Goal: Task Accomplishment & Management: Manage account settings

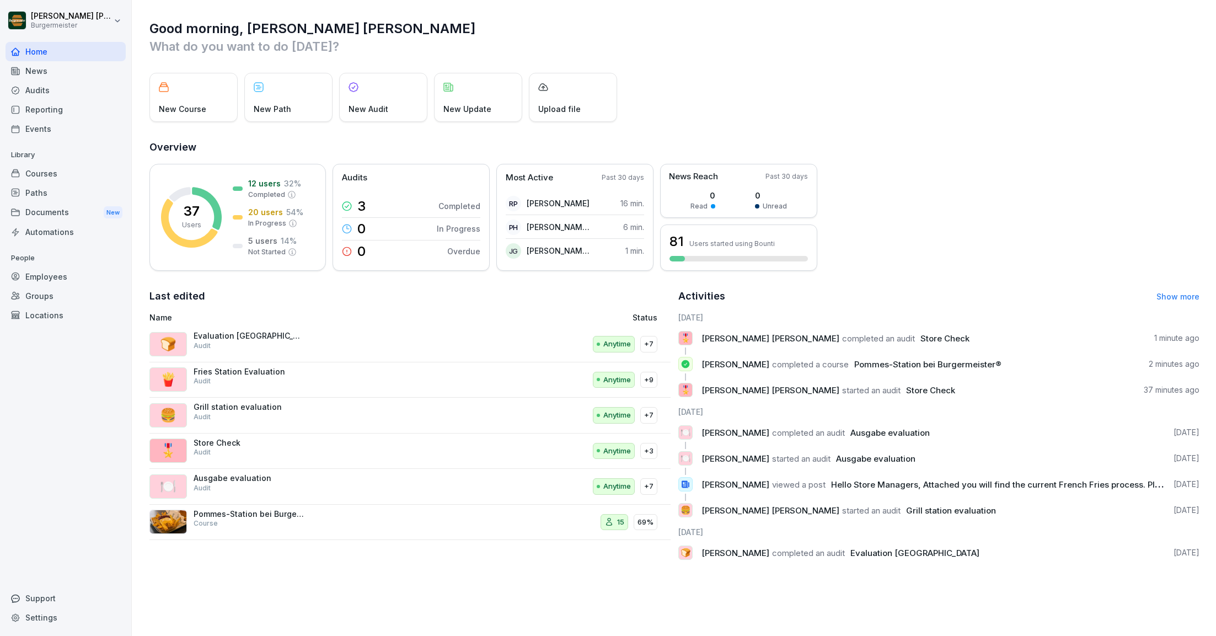
click at [898, 269] on div "37 Users 12 users 32 % Completed 20 users 54 % In Progress 5 users 14 % Not Sta…" at bounding box center [674, 217] width 1050 height 107
click at [40, 191] on div "Paths" at bounding box center [66, 192] width 120 height 19
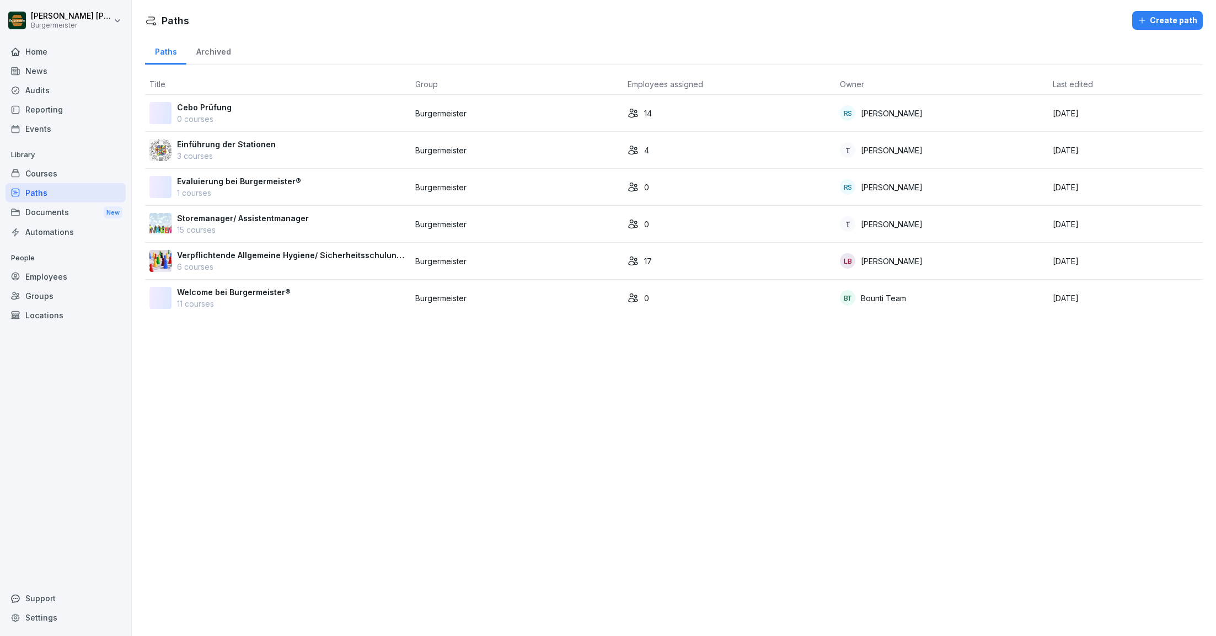
click at [202, 157] on p "3 courses" at bounding box center [226, 156] width 99 height 12
click at [221, 117] on p "0 courses" at bounding box center [204, 119] width 55 height 12
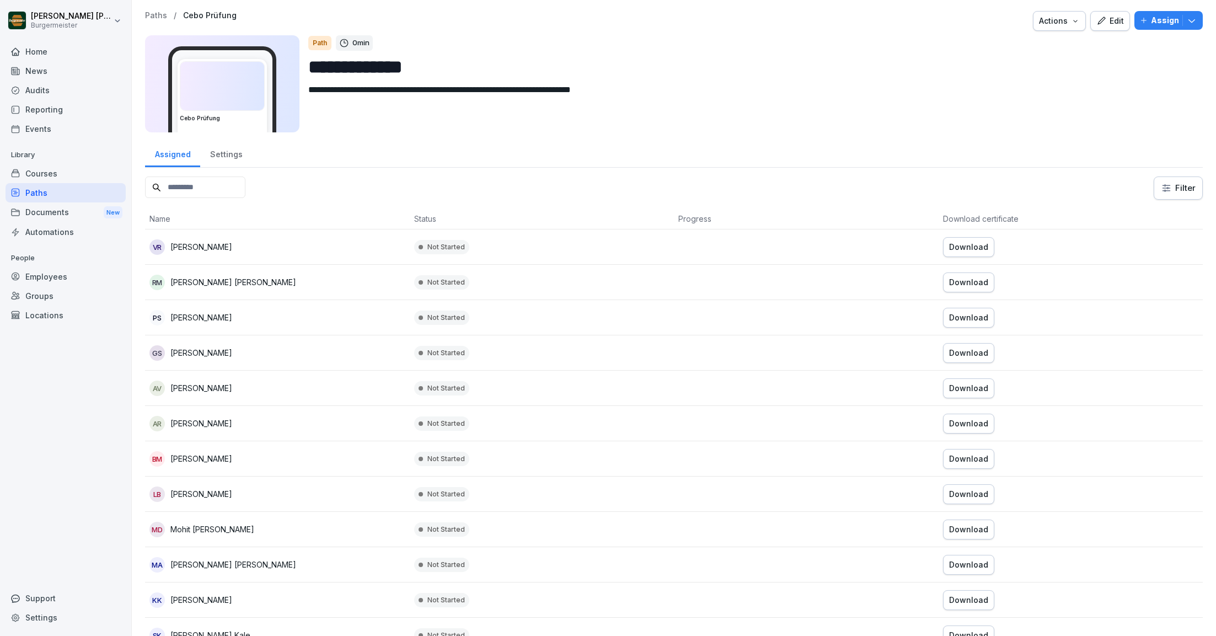
click at [1110, 23] on div "Edit" at bounding box center [1110, 21] width 28 height 12
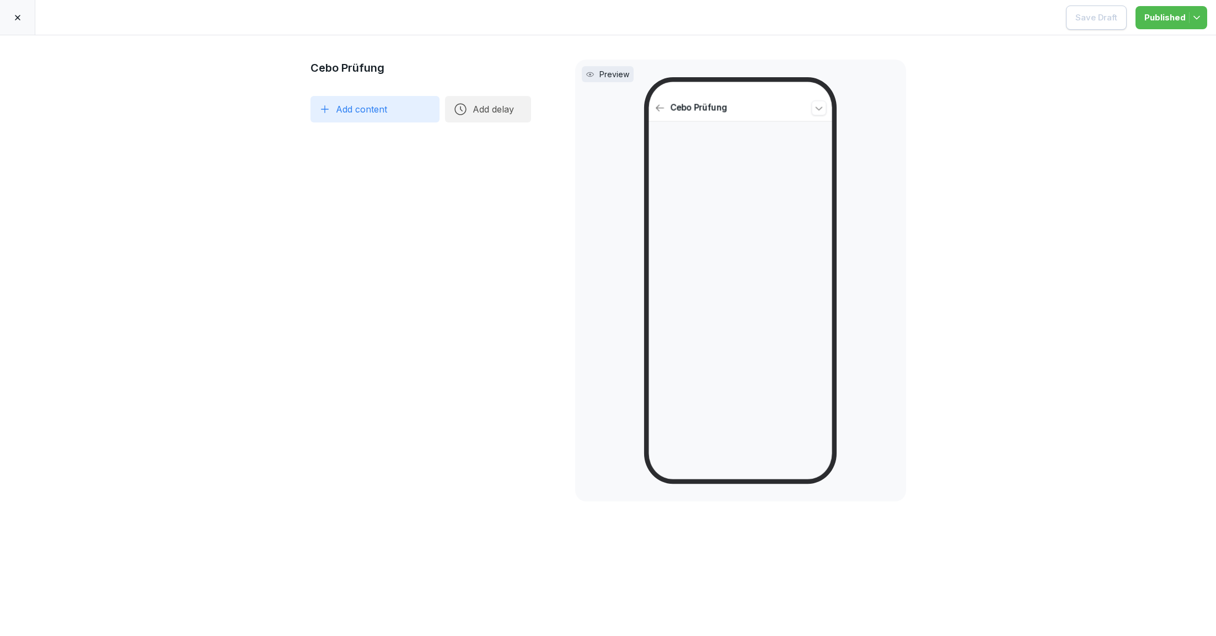
click at [13, 22] on div at bounding box center [17, 17] width 35 height 35
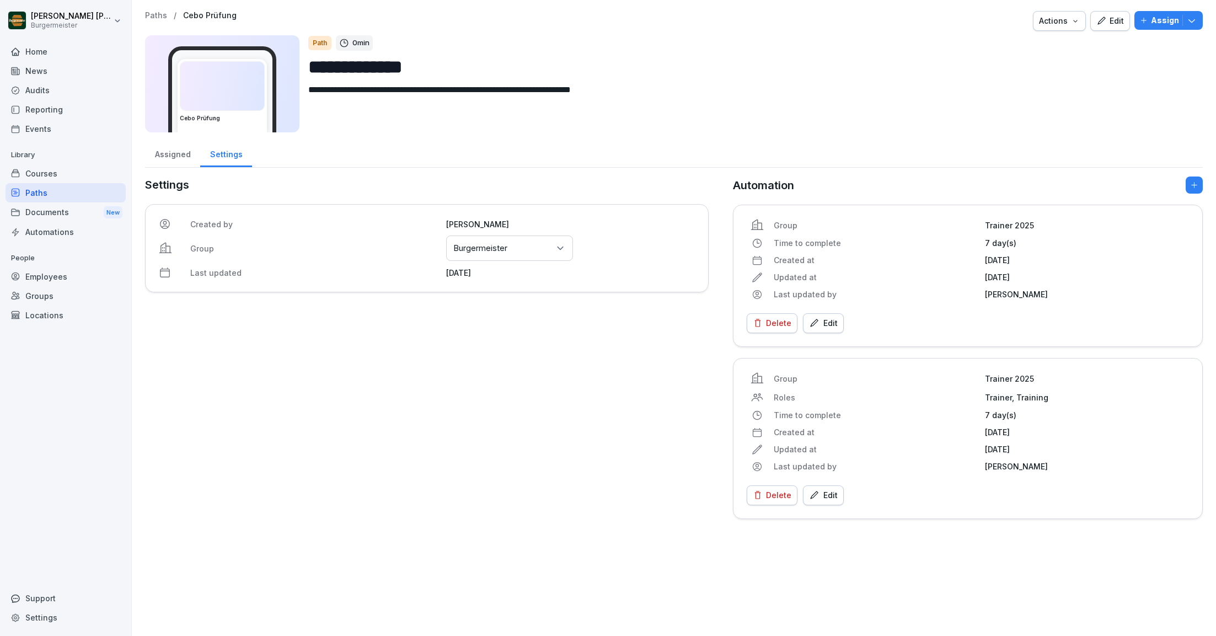
click at [152, 16] on p "Paths" at bounding box center [156, 15] width 22 height 9
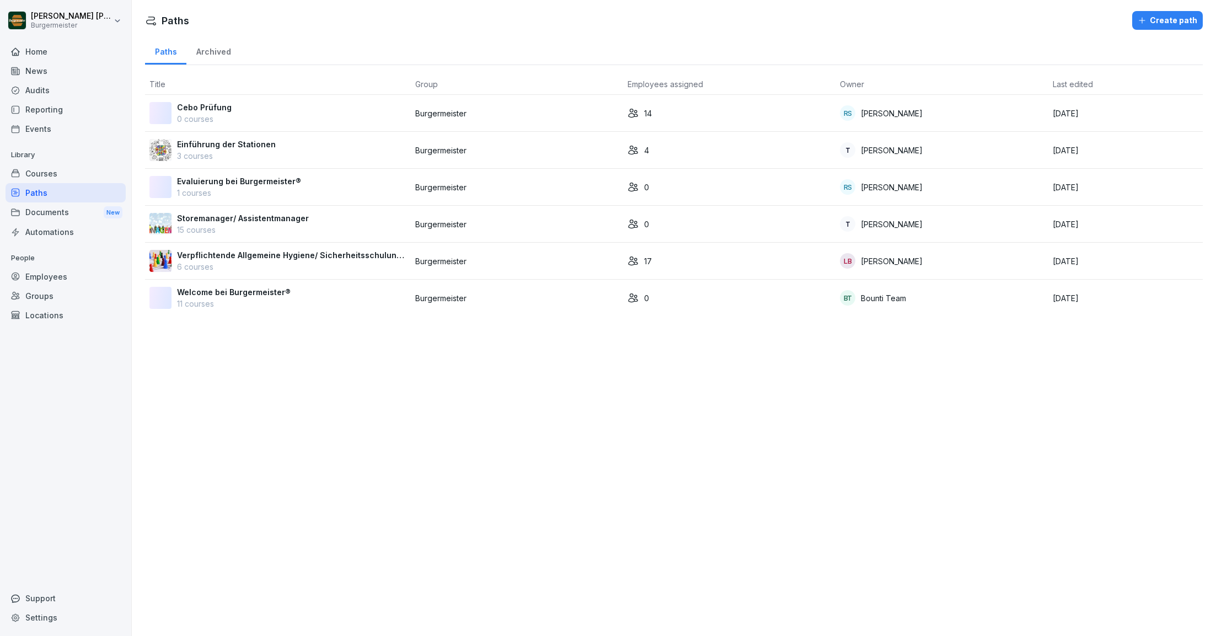
click at [38, 216] on div "Documents New" at bounding box center [66, 212] width 120 height 20
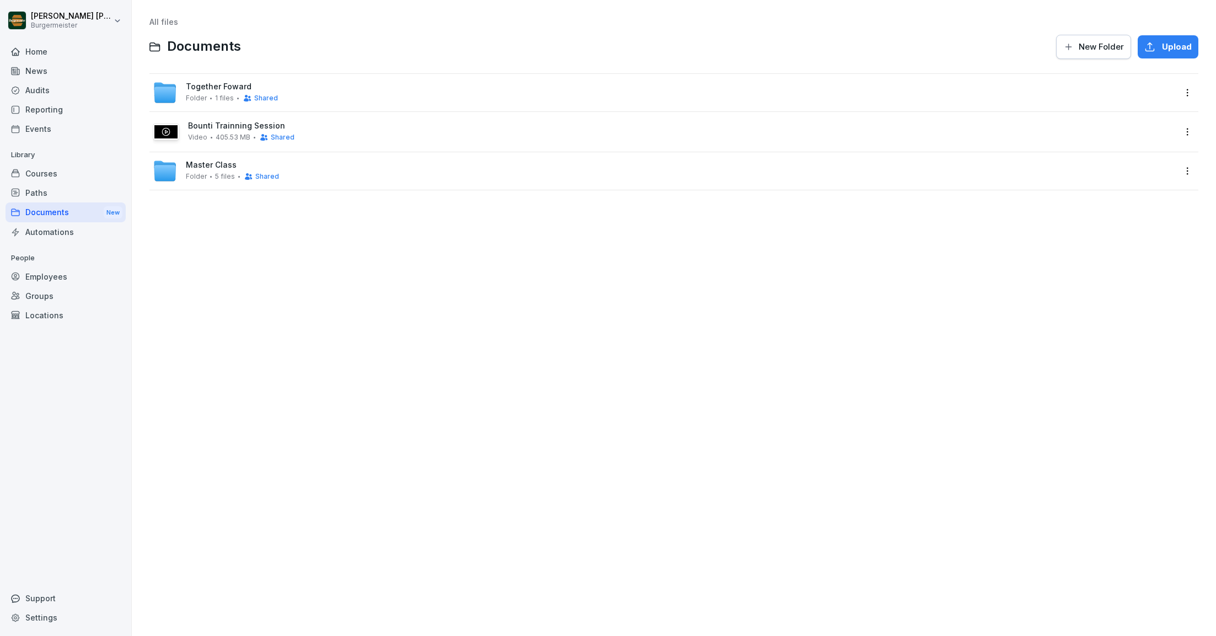
click at [47, 231] on div "Automations" at bounding box center [66, 231] width 120 height 19
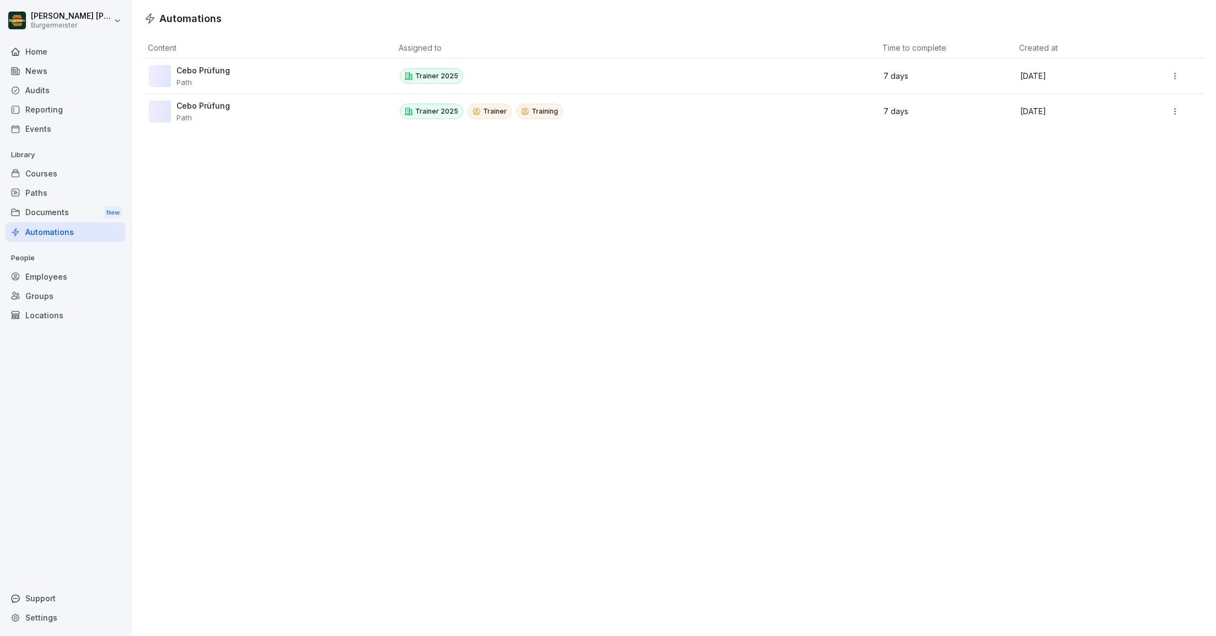
click at [281, 110] on div "Cebo Prüfung Path" at bounding box center [265, 111] width 232 height 22
click at [190, 113] on p "Path" at bounding box center [202, 117] width 53 height 9
click at [192, 107] on p "Cebo Prüfung" at bounding box center [202, 106] width 53 height 10
click at [334, 97] on td "Cebo Prüfung Path" at bounding box center [268, 111] width 251 height 35
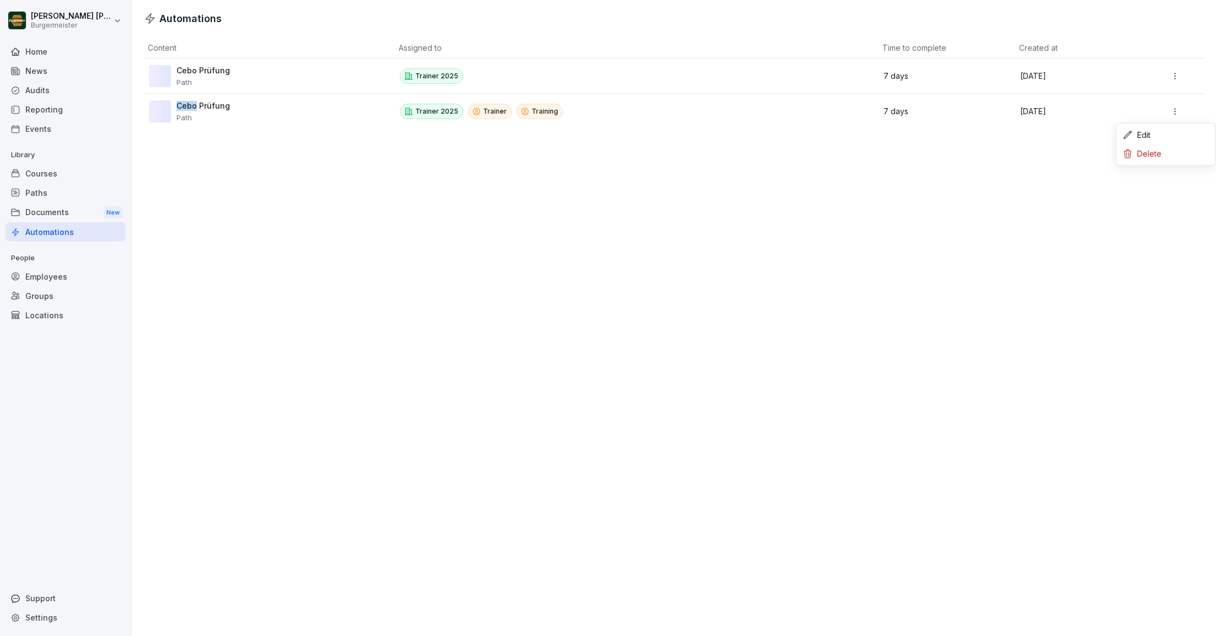
click at [1174, 109] on html "Juan Jose Leonardi Gonzalez Burgermeister Home News Audits Reporting Events Lib…" at bounding box center [608, 318] width 1216 height 636
click at [1145, 132] on div "Edit" at bounding box center [1165, 135] width 95 height 19
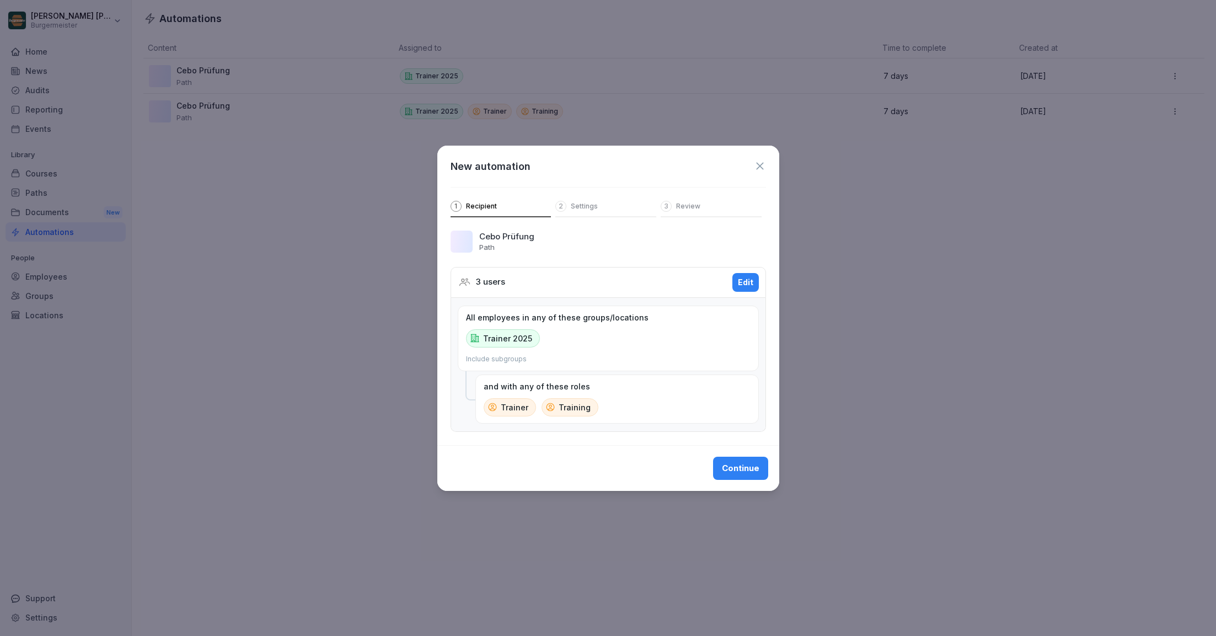
click at [599, 202] on div "2 Settings" at bounding box center [605, 209] width 101 height 17
click at [760, 163] on icon at bounding box center [760, 166] width 12 height 12
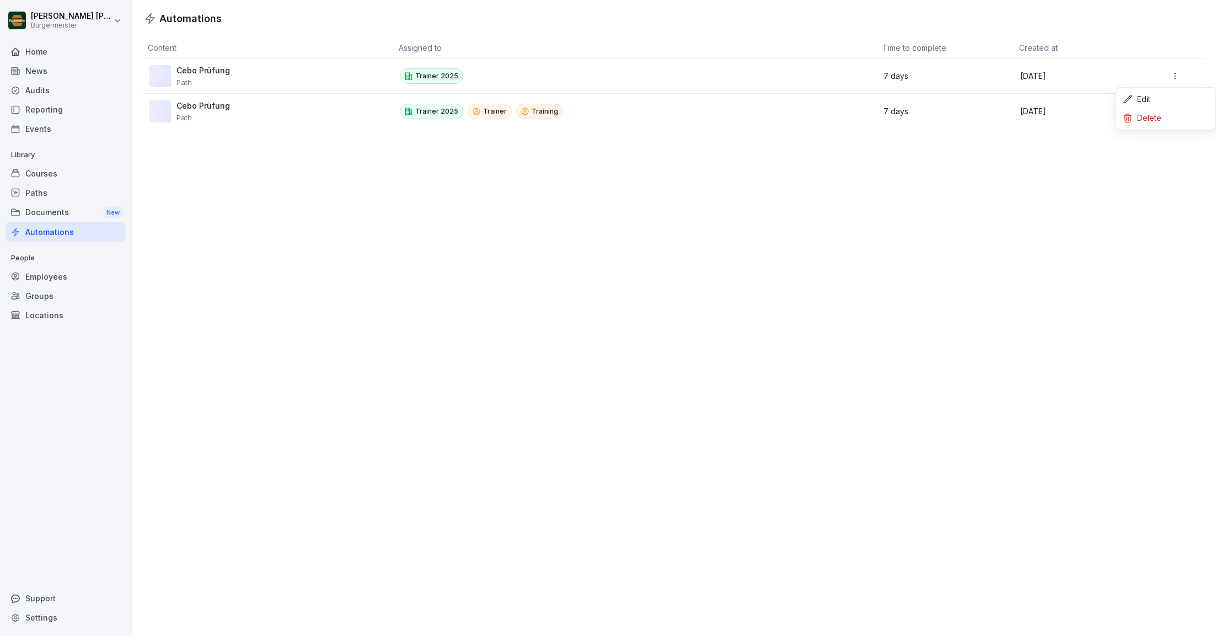
click at [1178, 74] on html "Juan Jose Leonardi Gonzalez Burgermeister Home News Audits Reporting Events Lib…" at bounding box center [608, 318] width 1216 height 636
click at [1136, 103] on div "Edit" at bounding box center [1165, 99] width 95 height 19
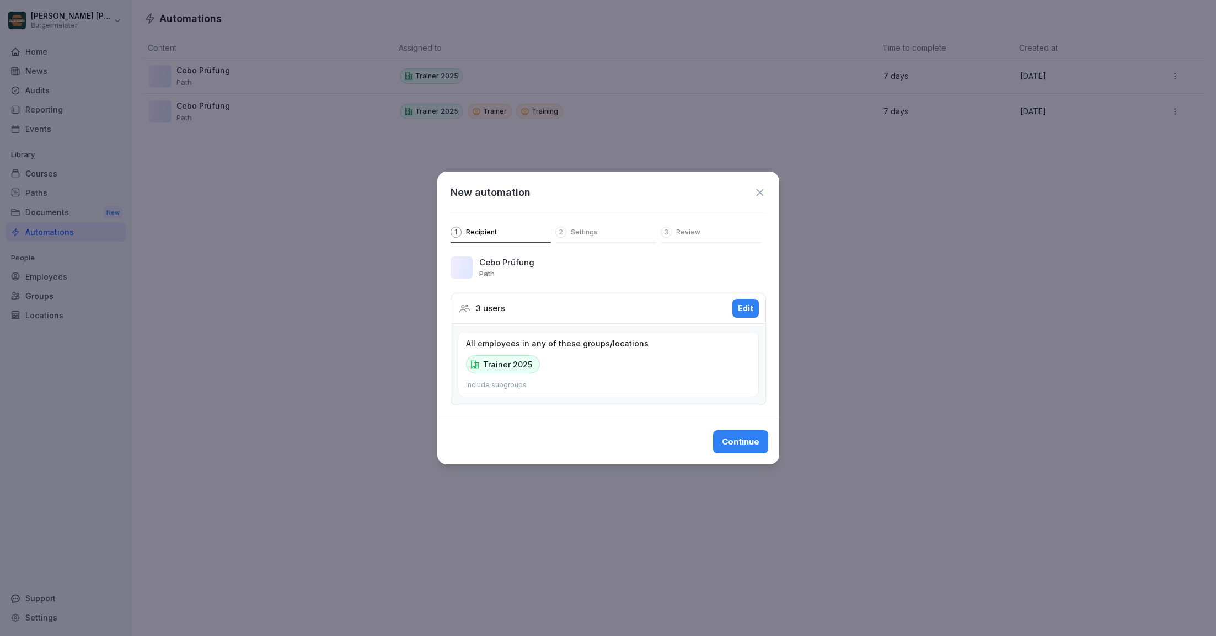
click at [585, 237] on div "2 Settings" at bounding box center [605, 235] width 101 height 17
click at [760, 190] on icon at bounding box center [760, 192] width 12 height 12
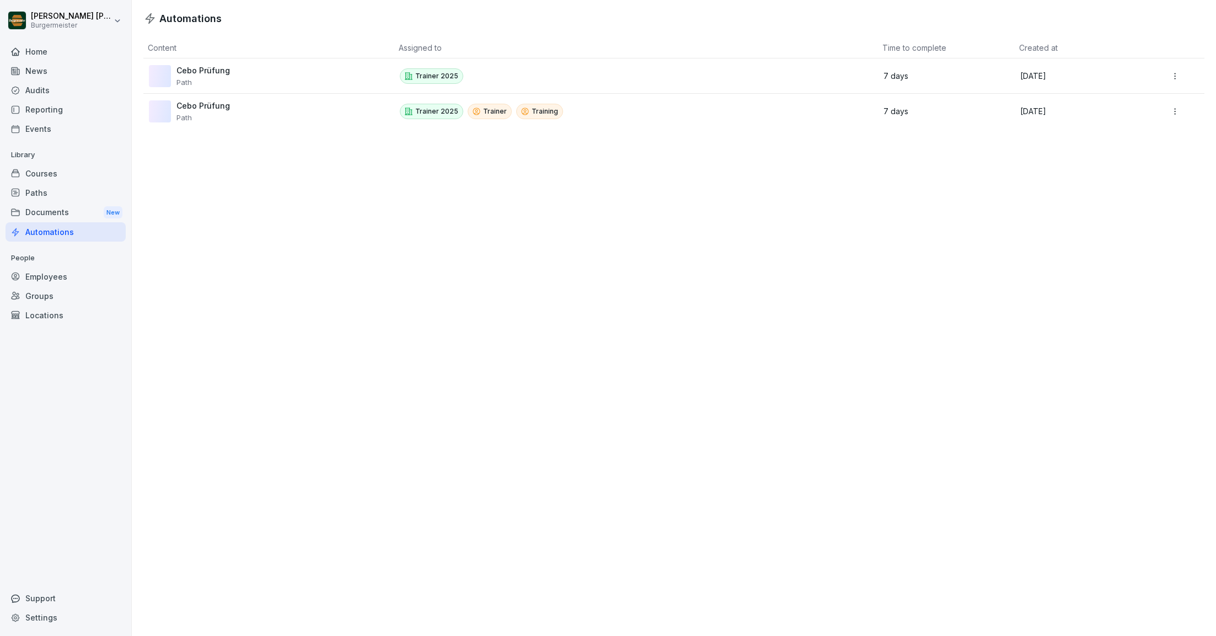
click at [52, 204] on div "Documents New" at bounding box center [66, 212] width 120 height 20
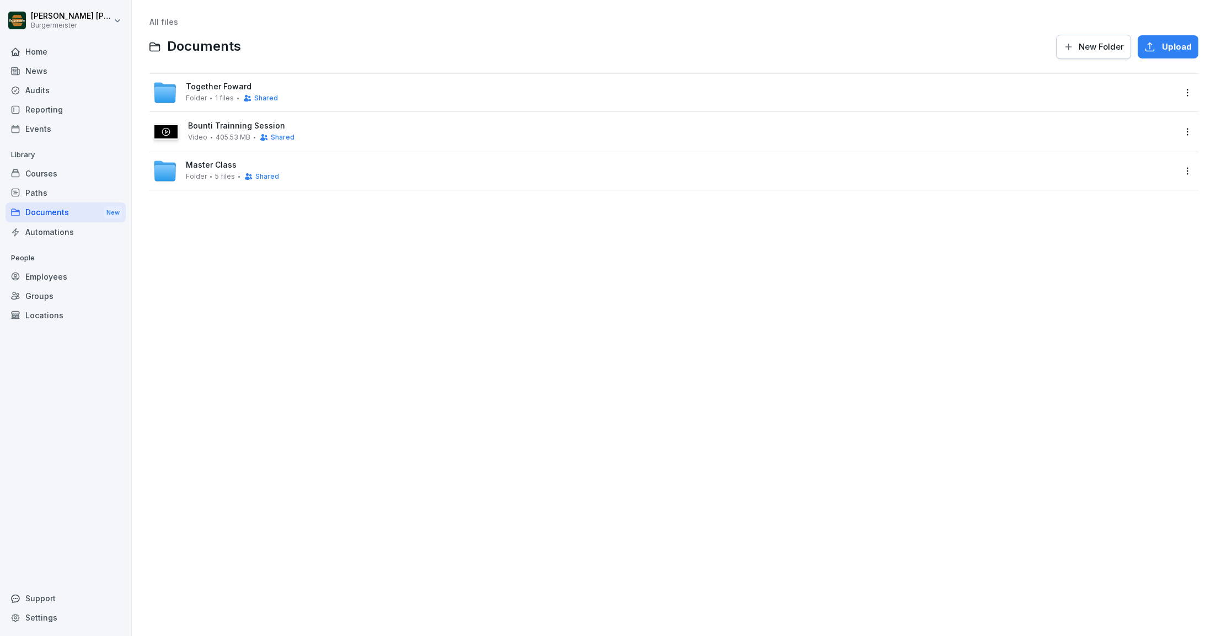
click at [41, 197] on div "Paths" at bounding box center [66, 192] width 120 height 19
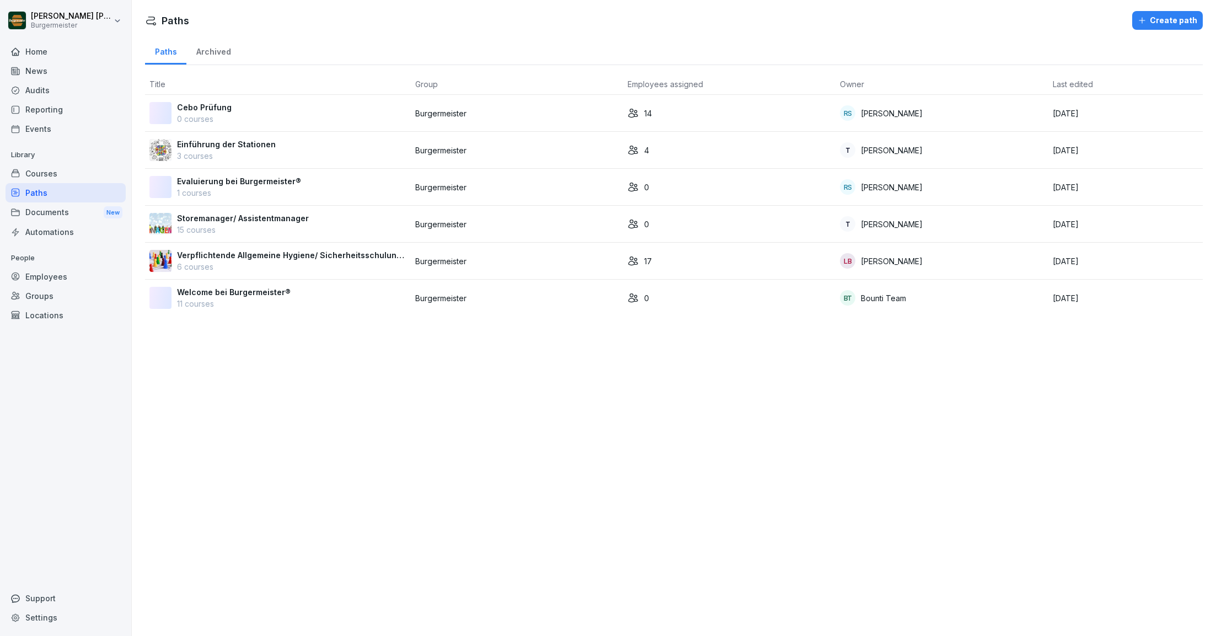
click at [211, 287] on p "Welcome bei Burgermeister®" at bounding box center [234, 292] width 114 height 12
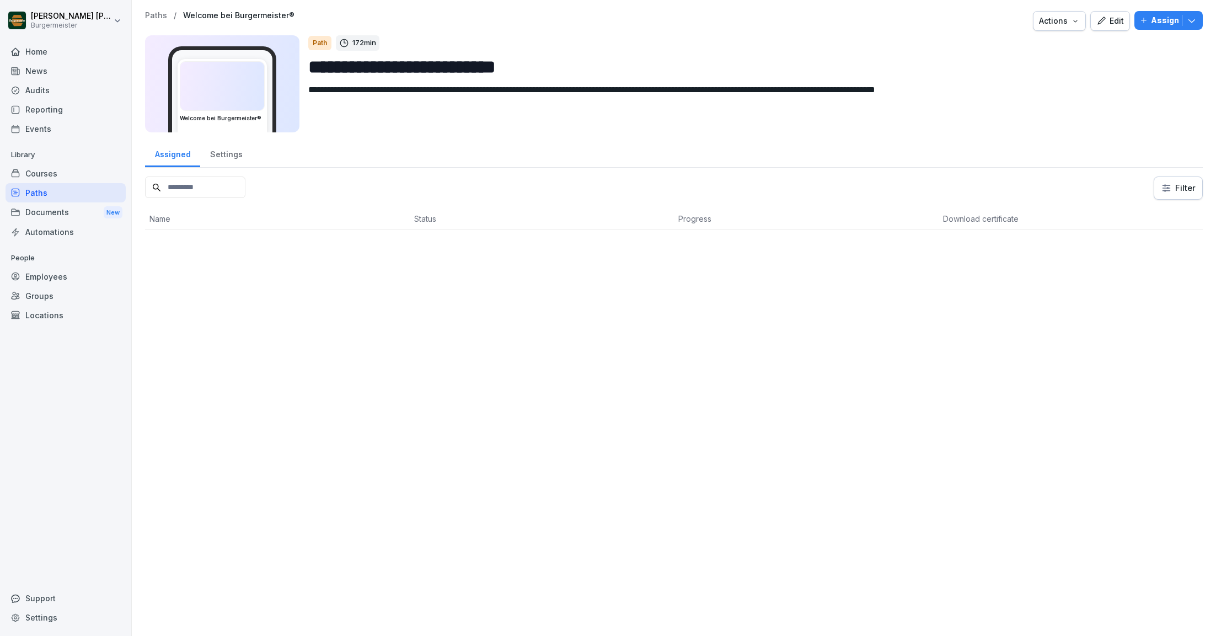
click at [224, 151] on div "Settings" at bounding box center [226, 153] width 52 height 28
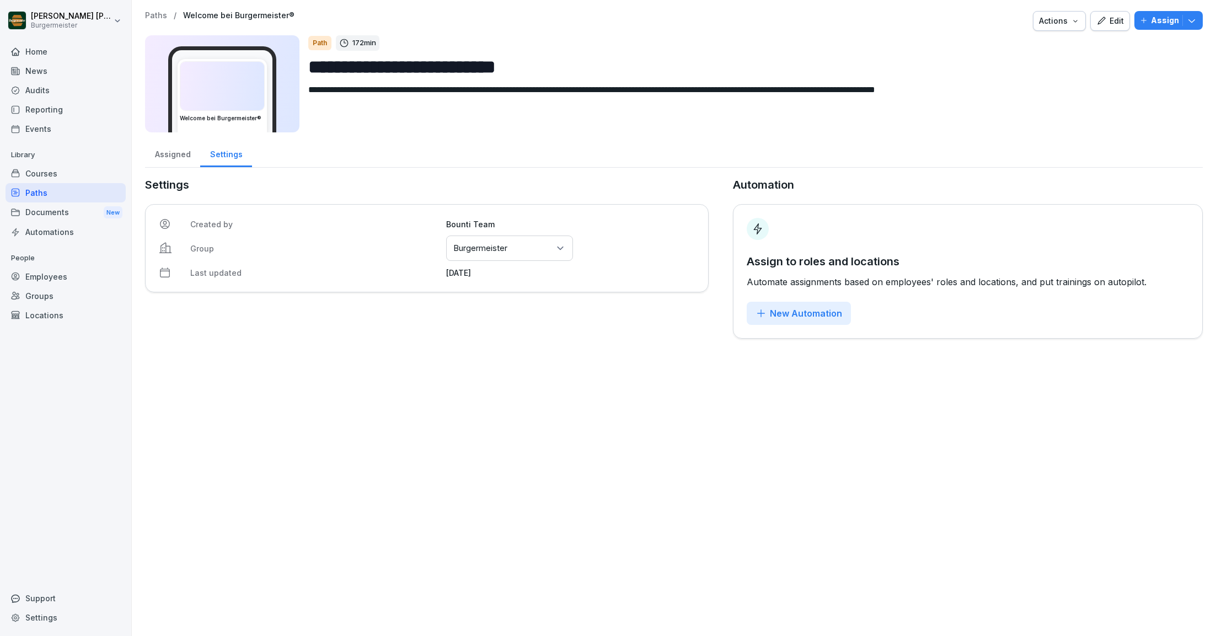
click at [169, 152] on div "Assigned" at bounding box center [172, 153] width 55 height 28
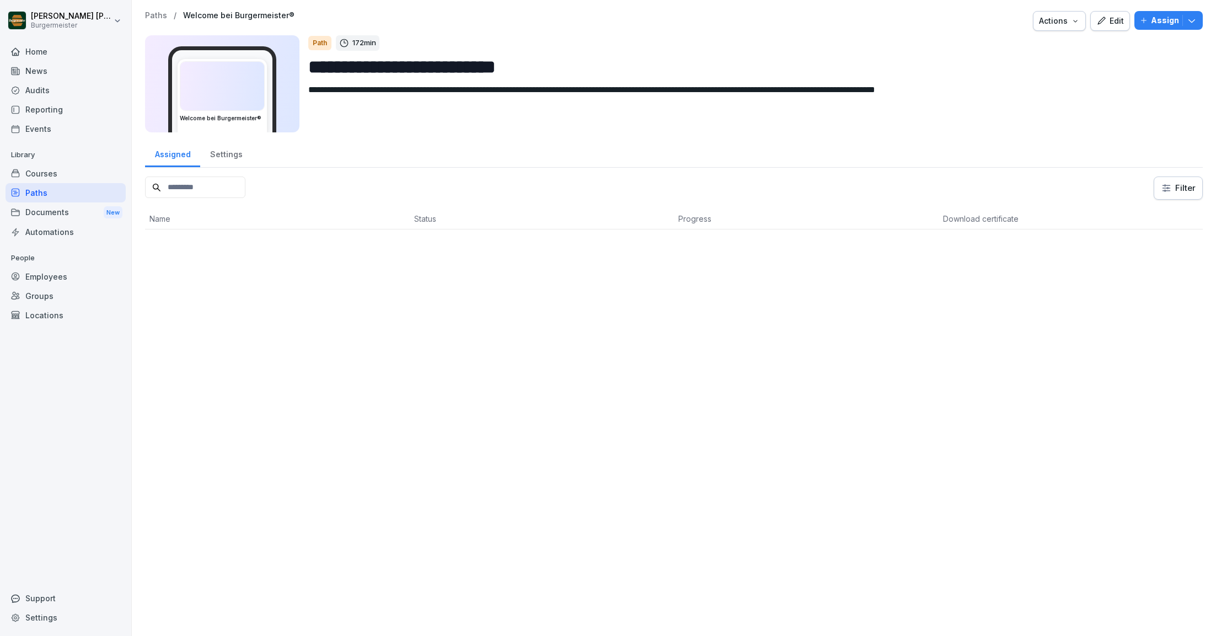
click at [1117, 20] on div "Edit" at bounding box center [1110, 21] width 28 height 12
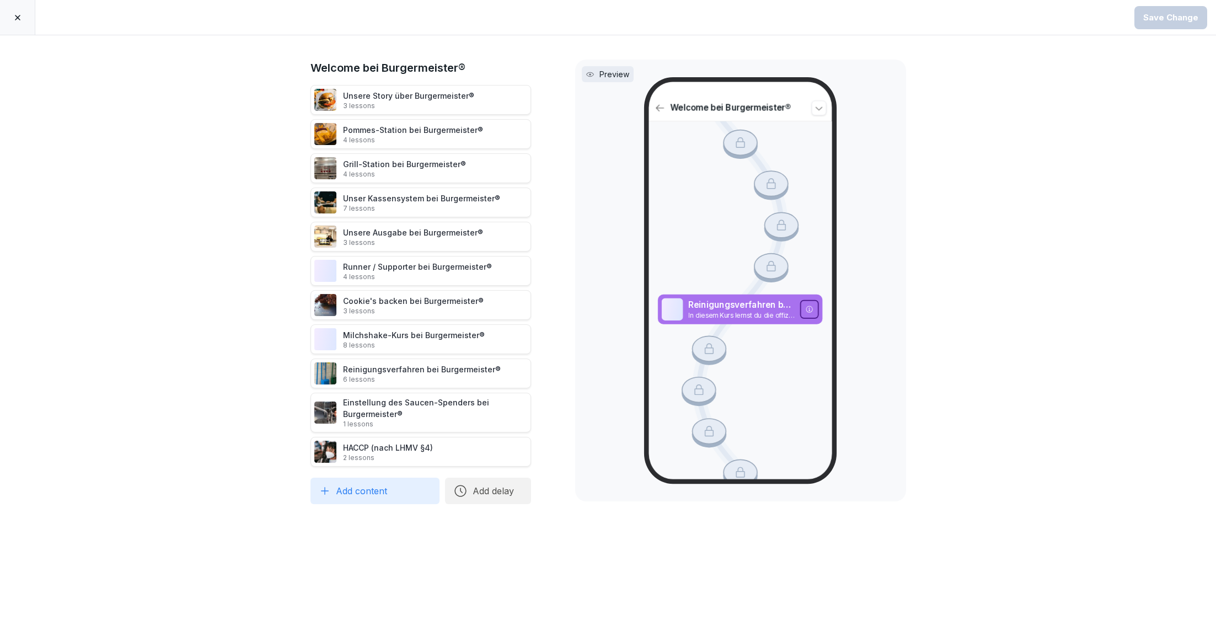
scroll to position [2332, 0]
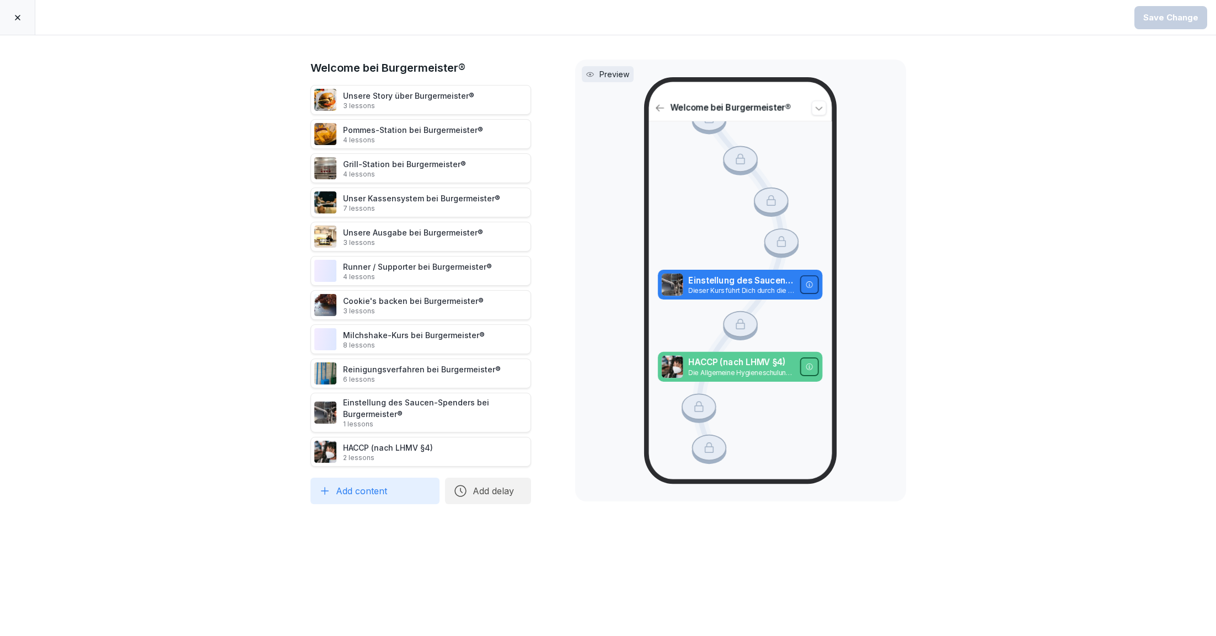
click at [394, 99] on div "Unsere Story über Burgermeister® 3 lessons" at bounding box center [408, 100] width 131 height 20
click at [393, 134] on div "Pommes-Station bei Burgermeister® 4 lessons" at bounding box center [413, 134] width 140 height 20
click at [389, 168] on div "Grill-Station bei Burgermeister® 4 lessons" at bounding box center [404, 168] width 123 height 20
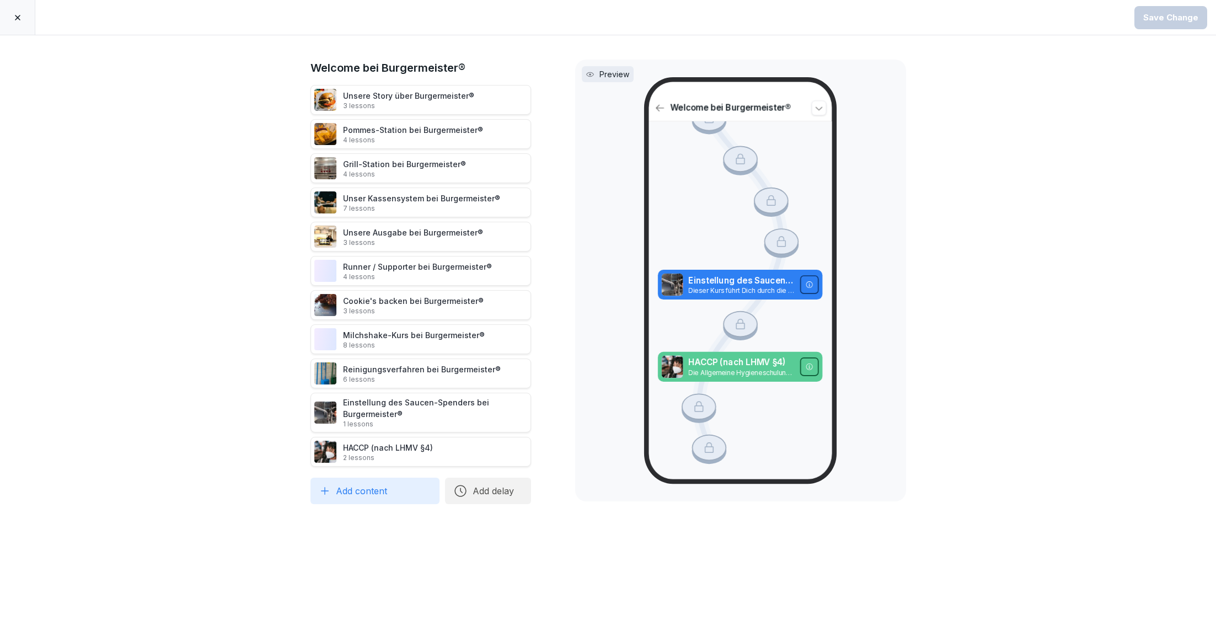
click at [14, 19] on icon at bounding box center [17, 17] width 9 height 9
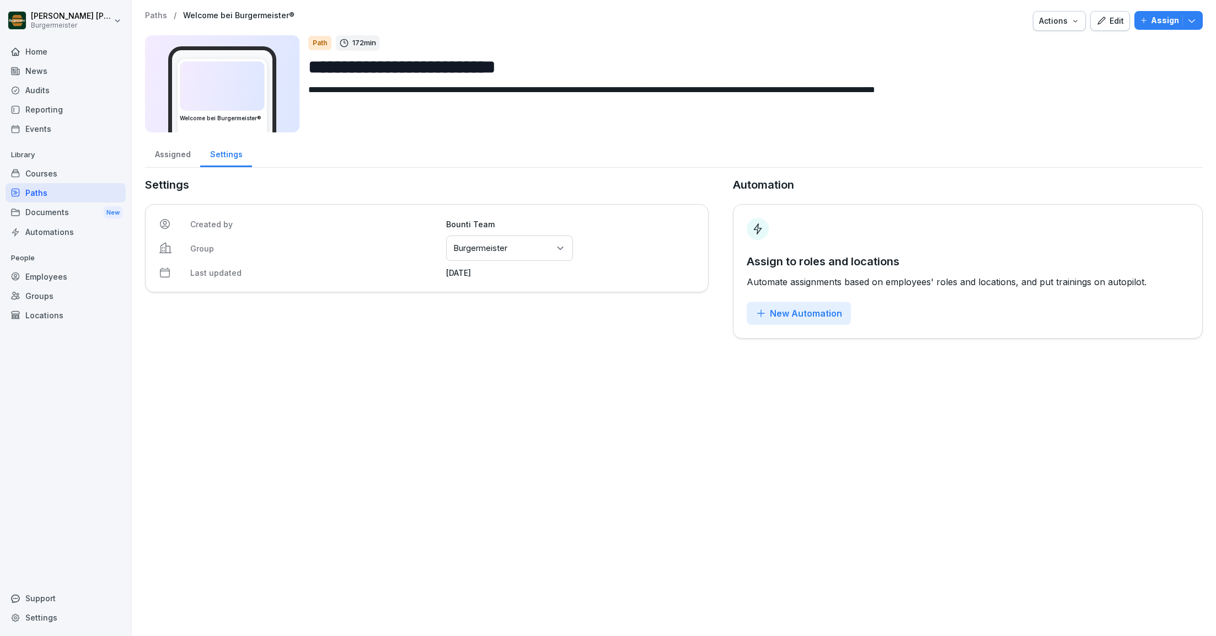
click at [159, 14] on p "Paths" at bounding box center [156, 15] width 22 height 9
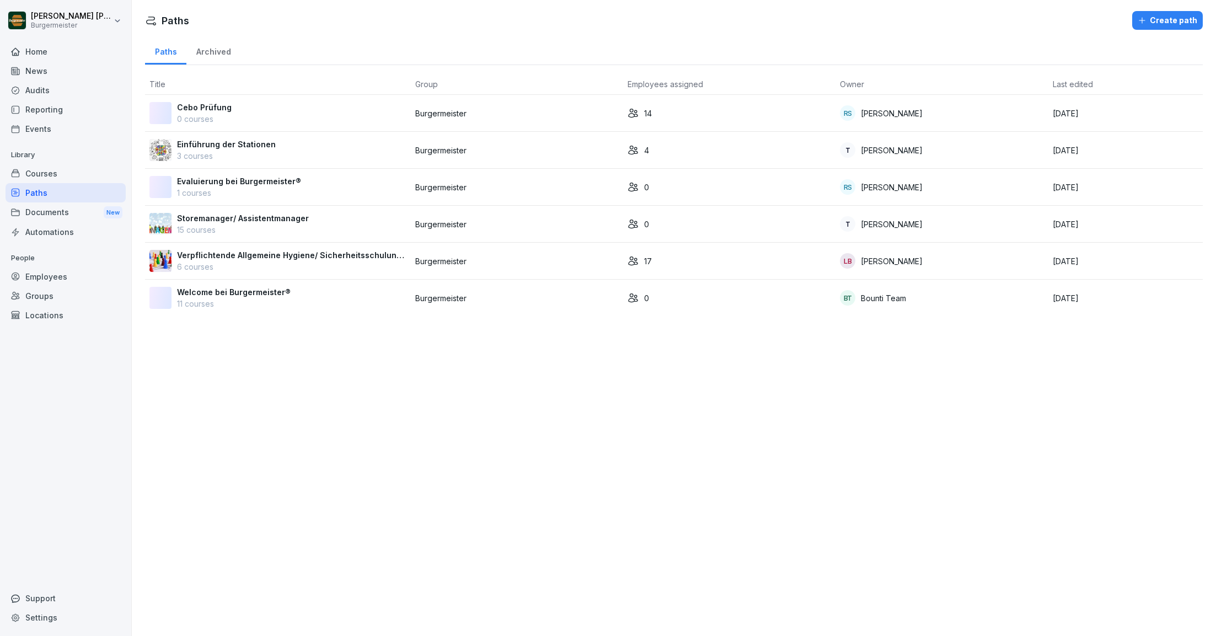
click at [45, 173] on div "Courses" at bounding box center [66, 173] width 120 height 19
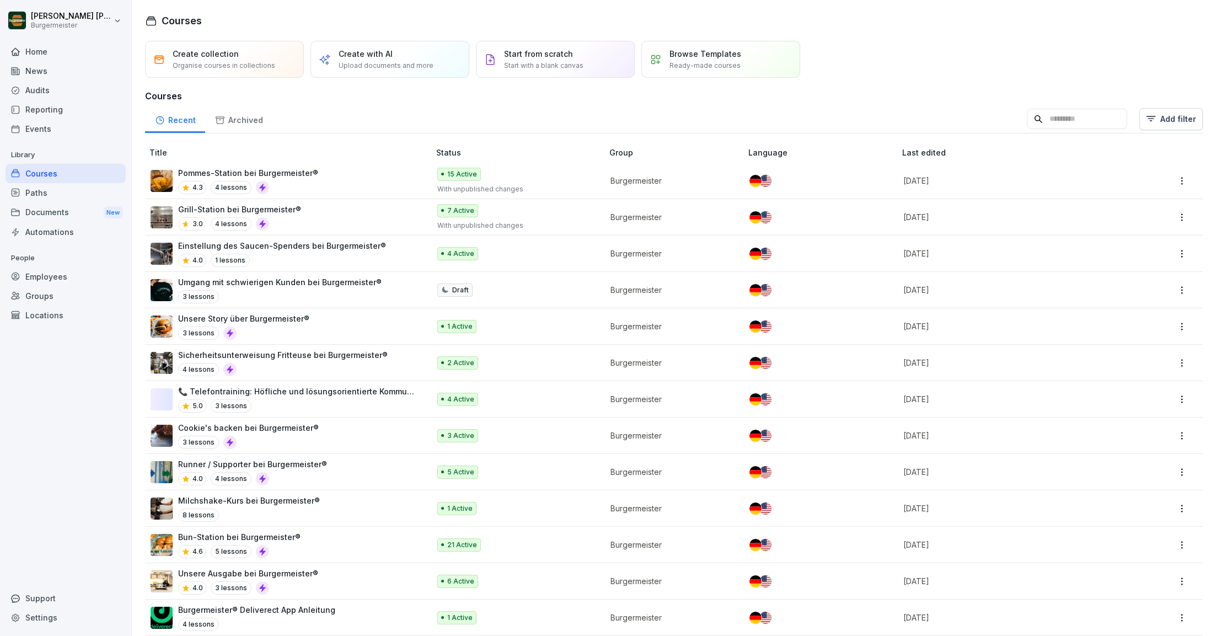
click at [40, 124] on div "Events" at bounding box center [66, 128] width 120 height 19
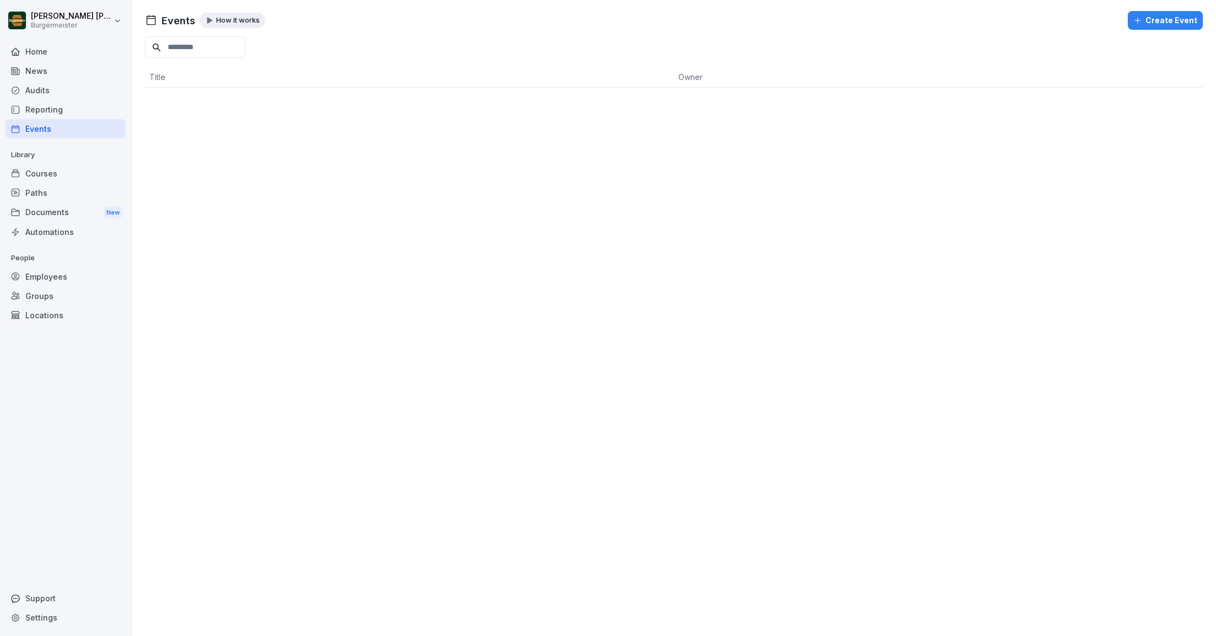
click at [40, 110] on div "Reporting" at bounding box center [66, 109] width 120 height 19
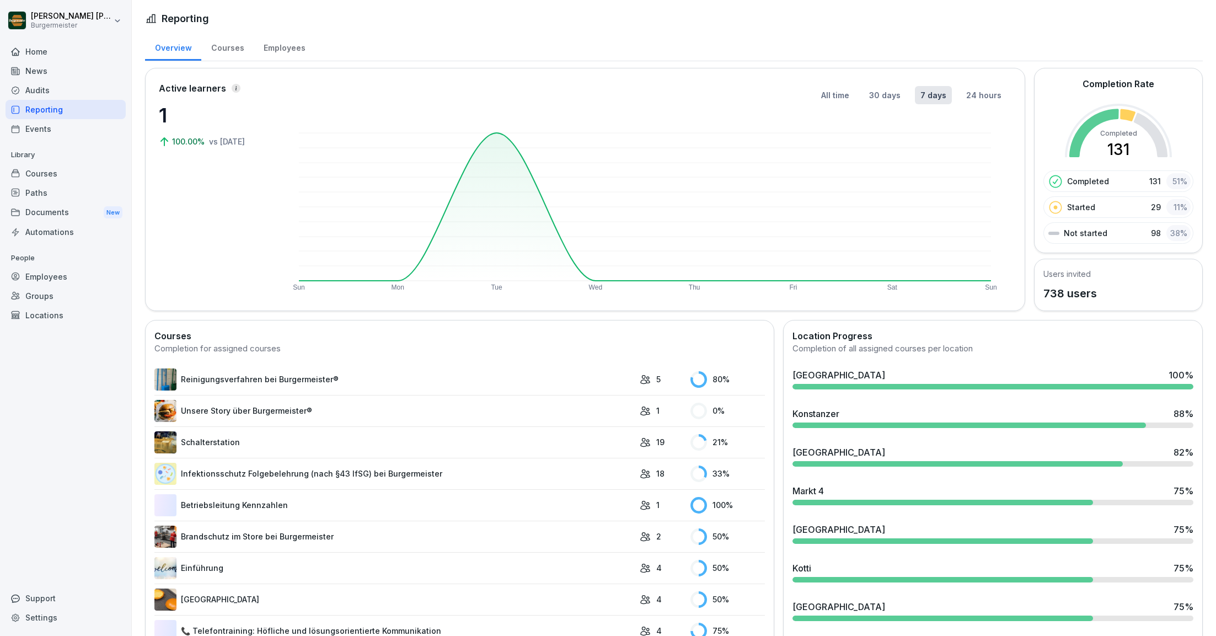
click at [45, 86] on div "Audits" at bounding box center [66, 90] width 120 height 19
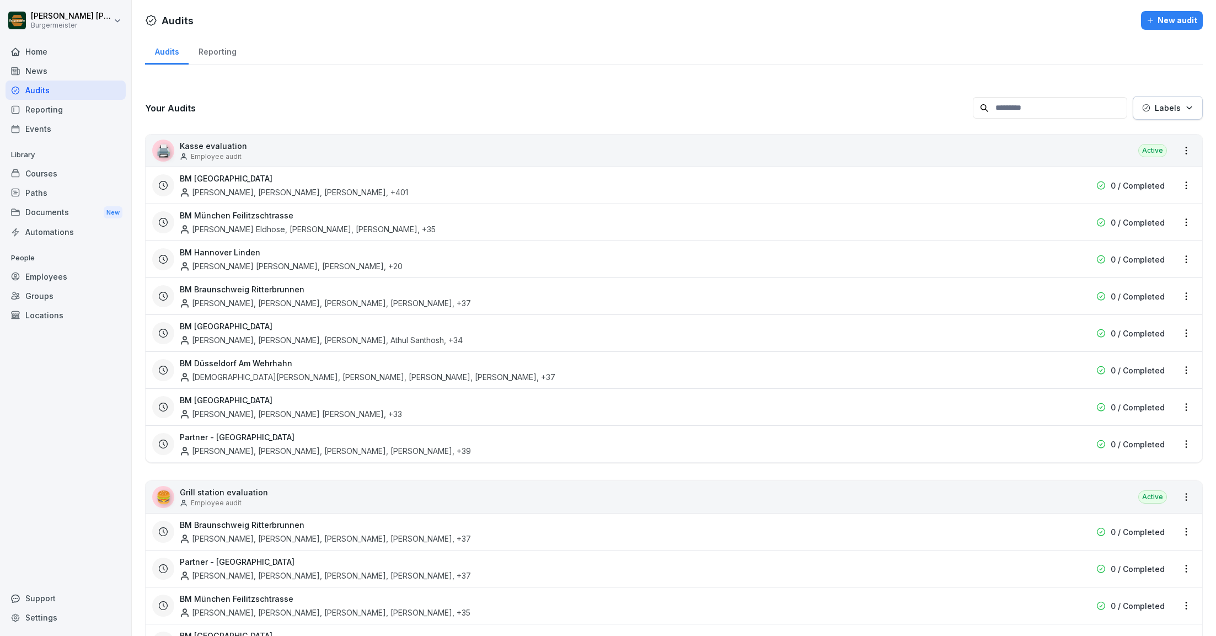
click at [37, 65] on div "News" at bounding box center [66, 70] width 120 height 19
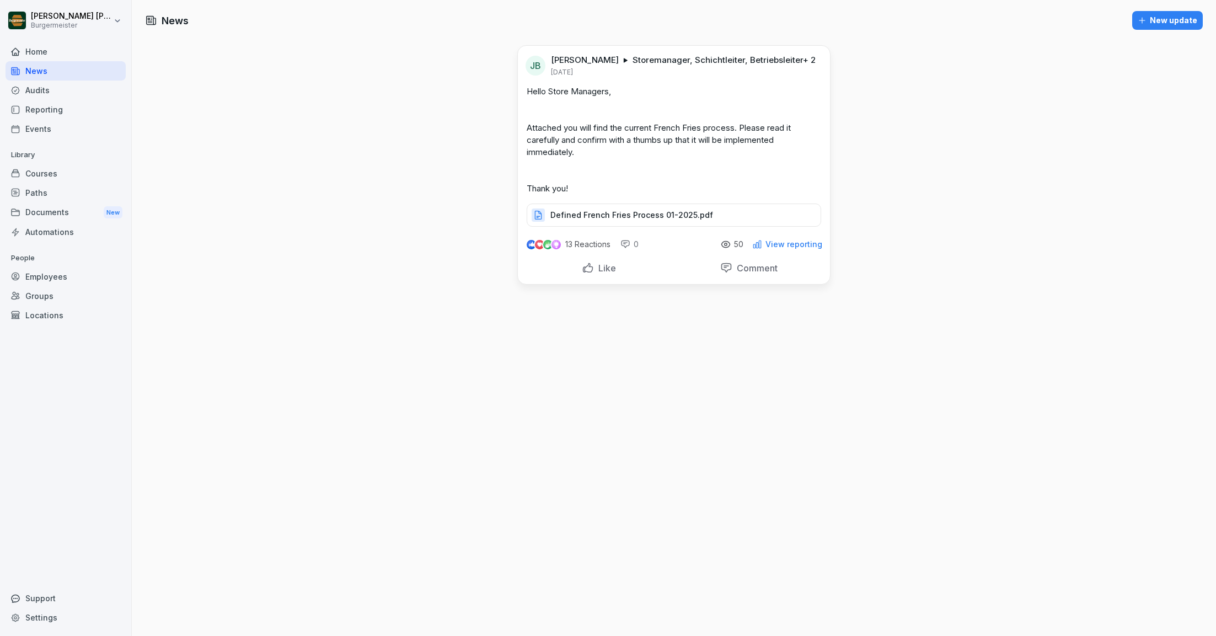
click at [35, 50] on div "Home" at bounding box center [66, 51] width 120 height 19
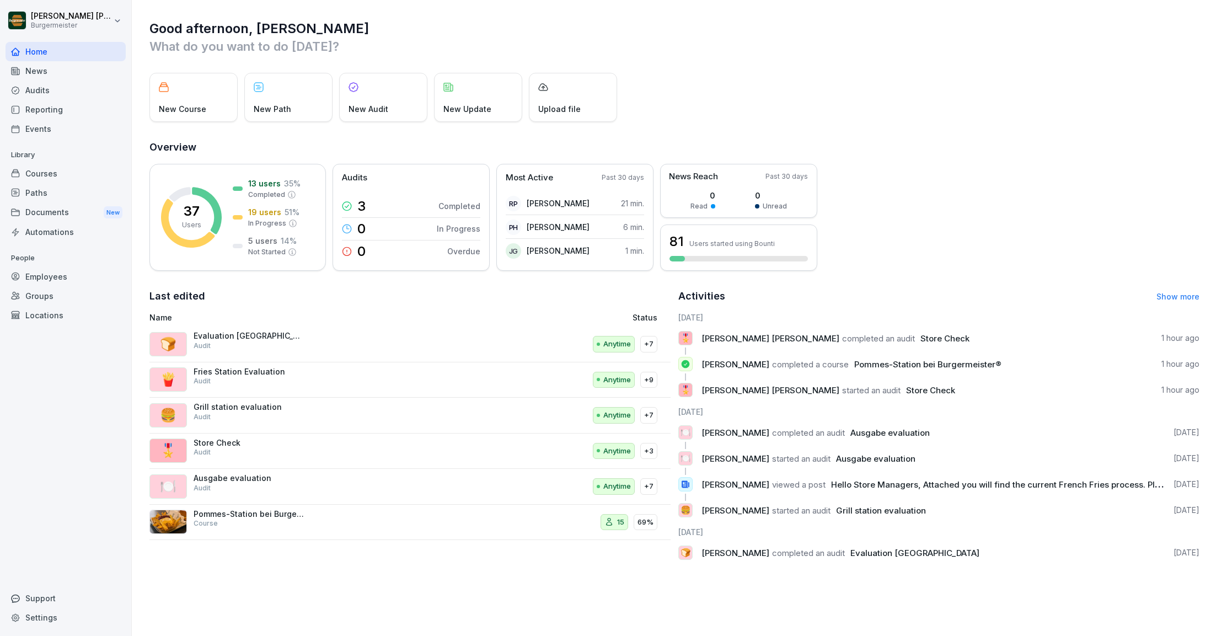
click at [41, 74] on div "News" at bounding box center [66, 70] width 120 height 19
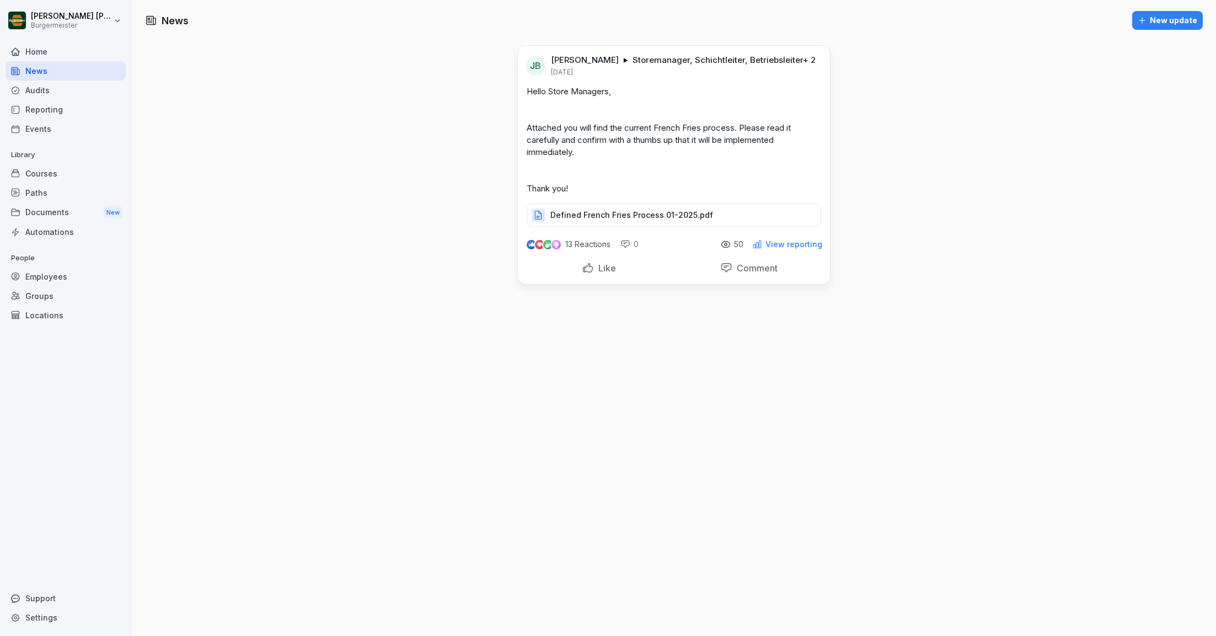
click at [41, 87] on div "Audits" at bounding box center [66, 90] width 120 height 19
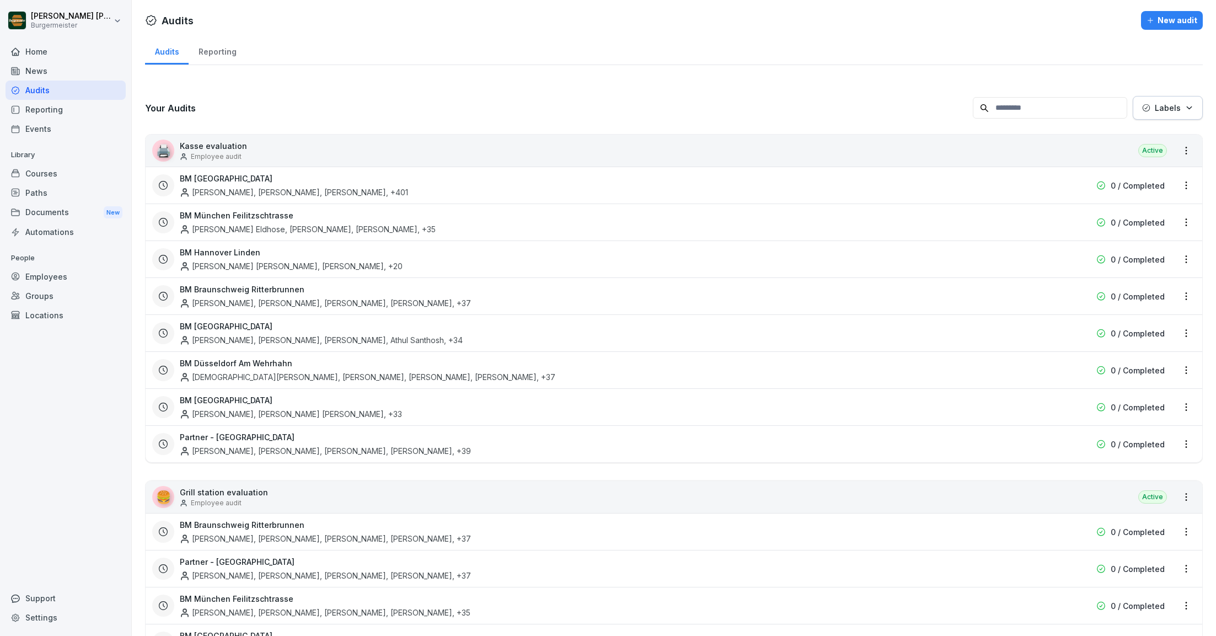
click at [56, 277] on div "Employees" at bounding box center [66, 276] width 120 height 19
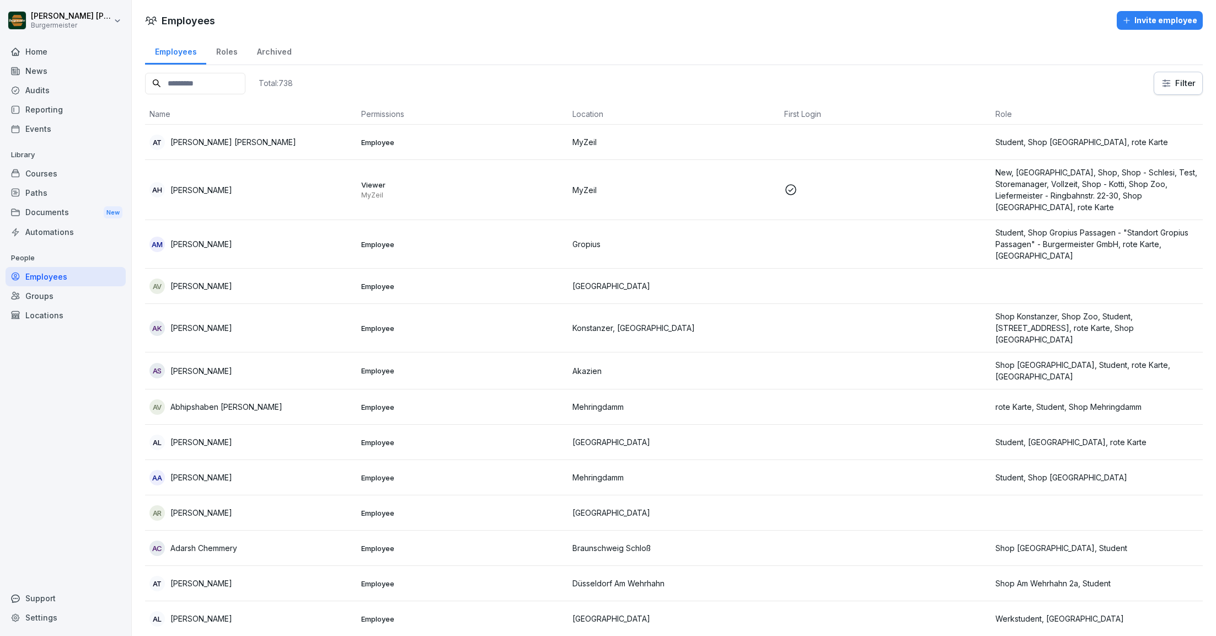
click at [207, 86] on input at bounding box center [195, 84] width 100 height 22
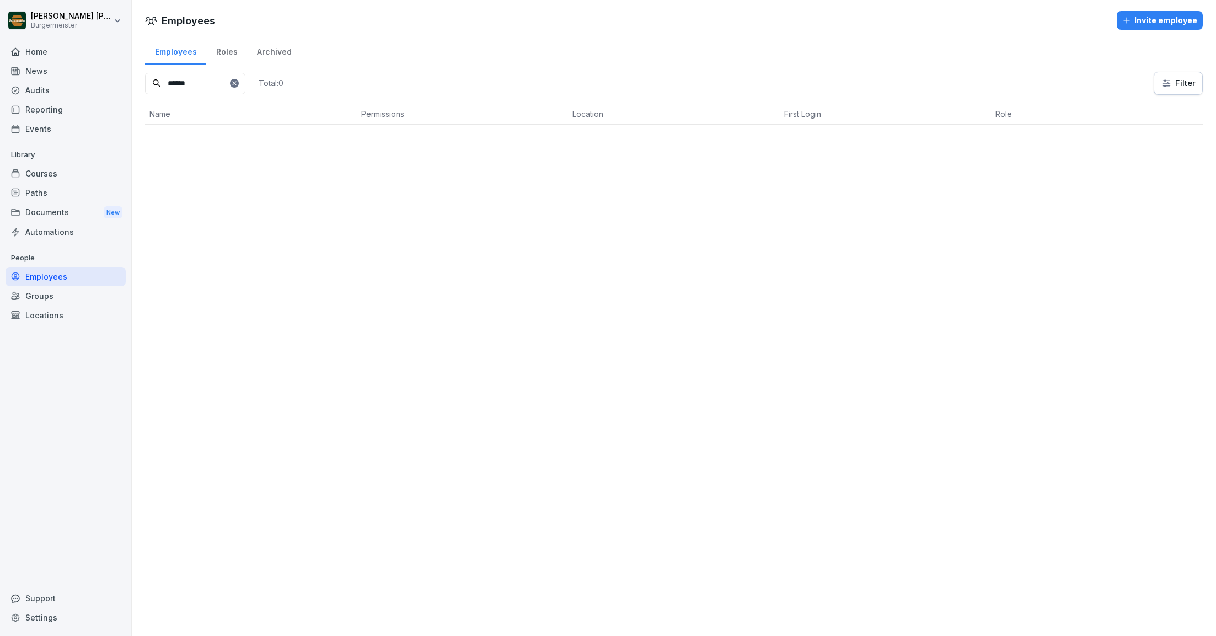
type input "******"
click at [238, 82] on icon at bounding box center [234, 83] width 7 height 7
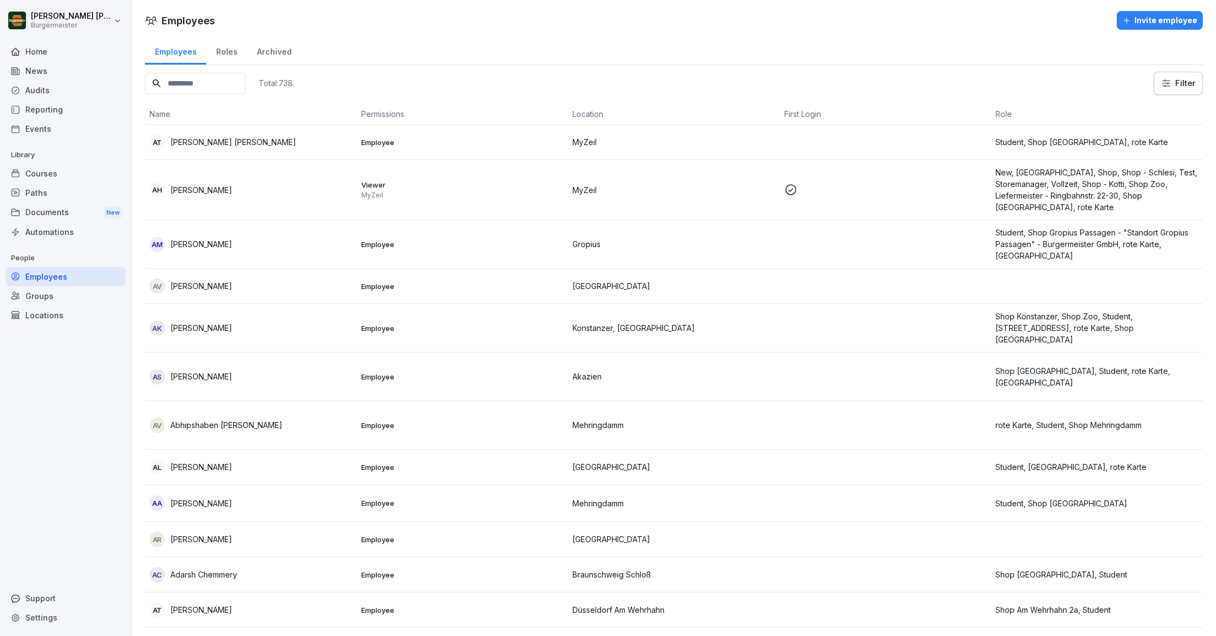
click at [213, 84] on input at bounding box center [195, 84] width 100 height 22
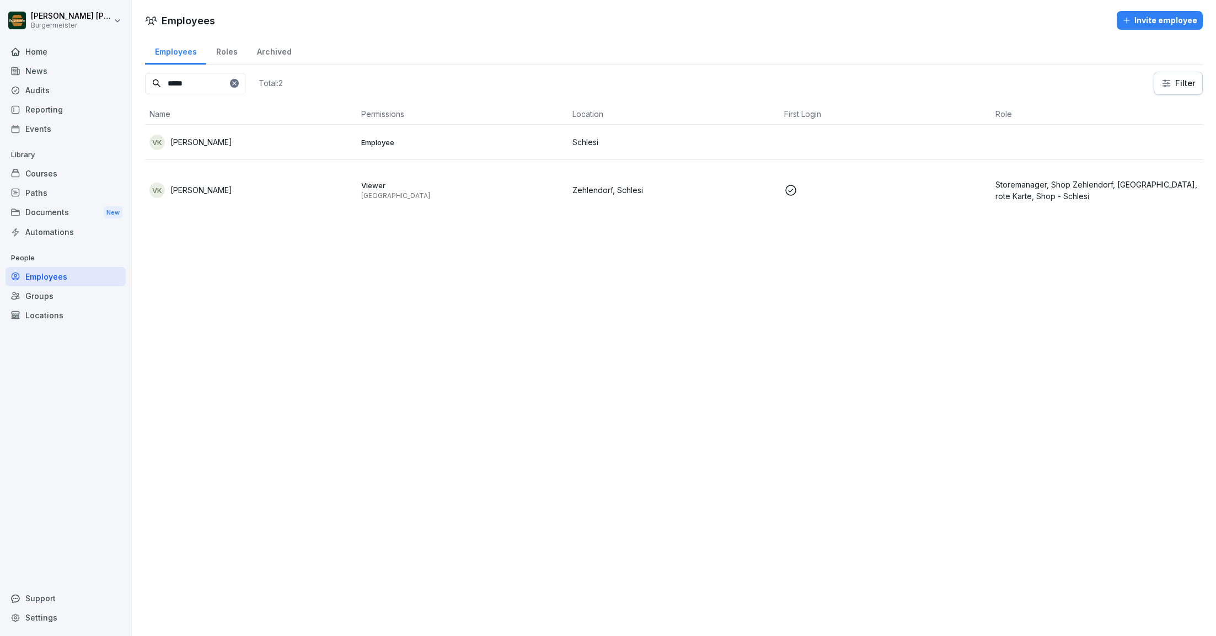
type input "*****"
click at [53, 87] on div "Audits" at bounding box center [66, 90] width 120 height 19
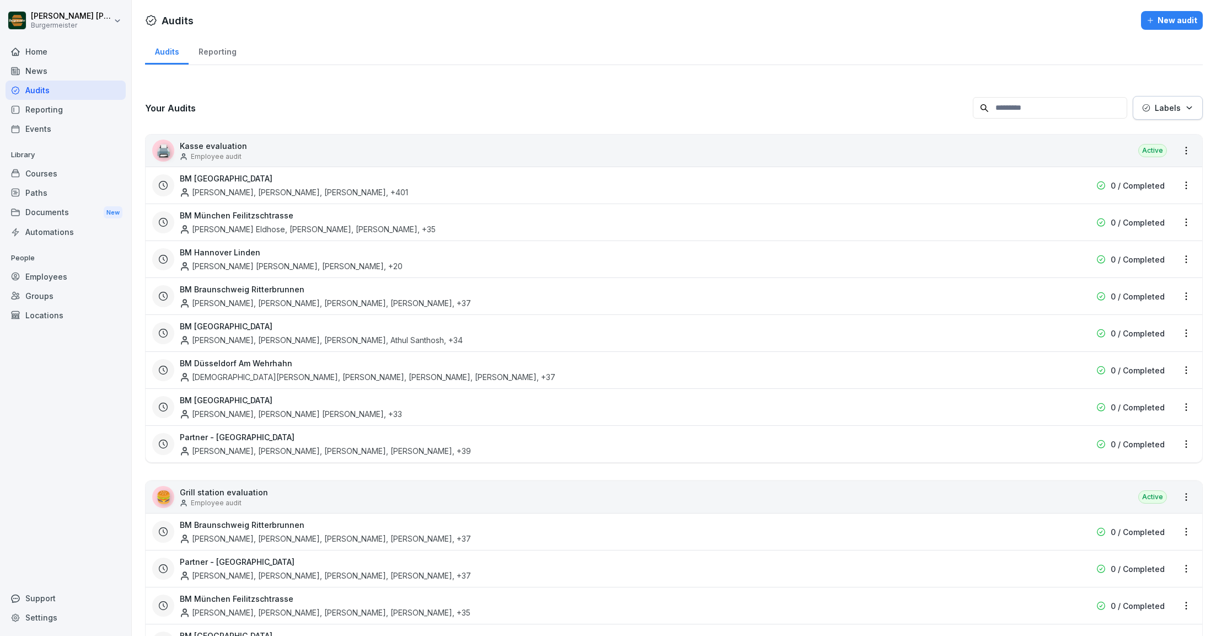
click at [246, 181] on div "BM Berlin [PERSON_NAME], [PERSON_NAME], [PERSON_NAME] , +401" at bounding box center [603, 185] width 847 height 25
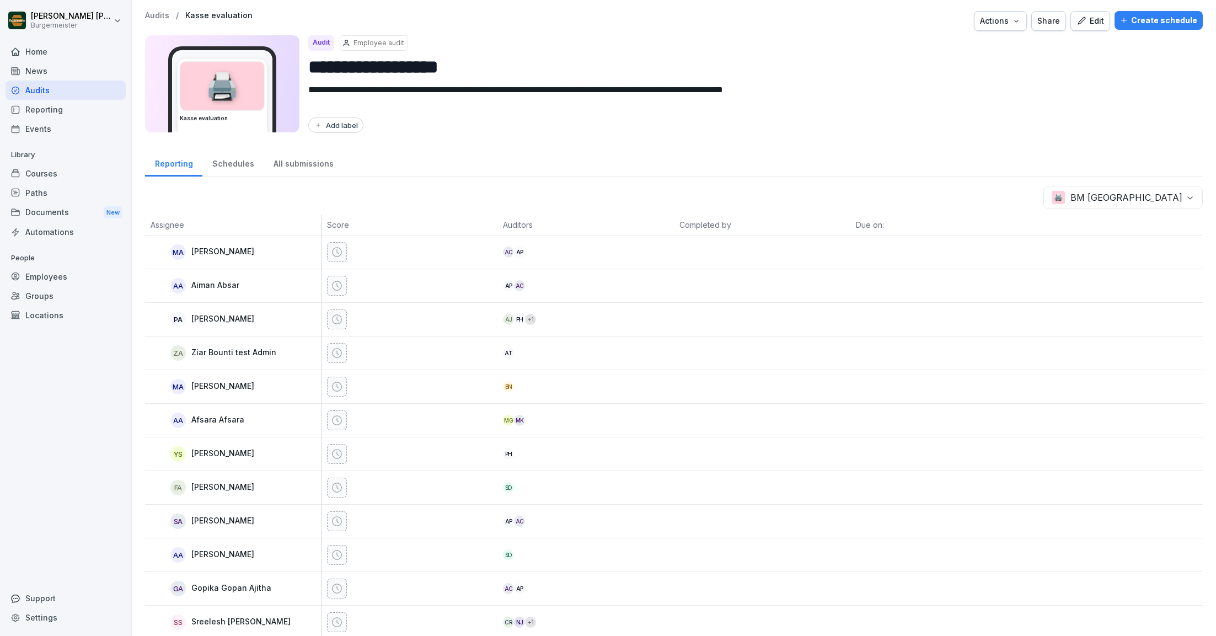
click at [1108, 9] on div "**********" at bounding box center [674, 318] width 1084 height 636
click at [1100, 24] on div "Edit" at bounding box center [1090, 21] width 28 height 12
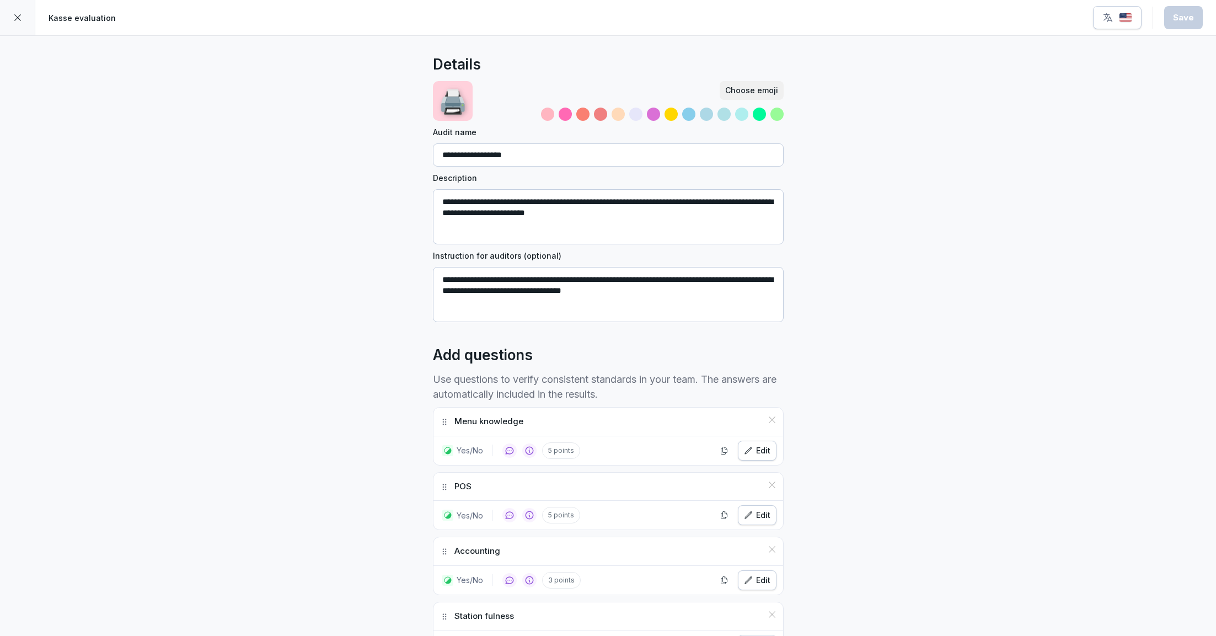
scroll to position [58, 0]
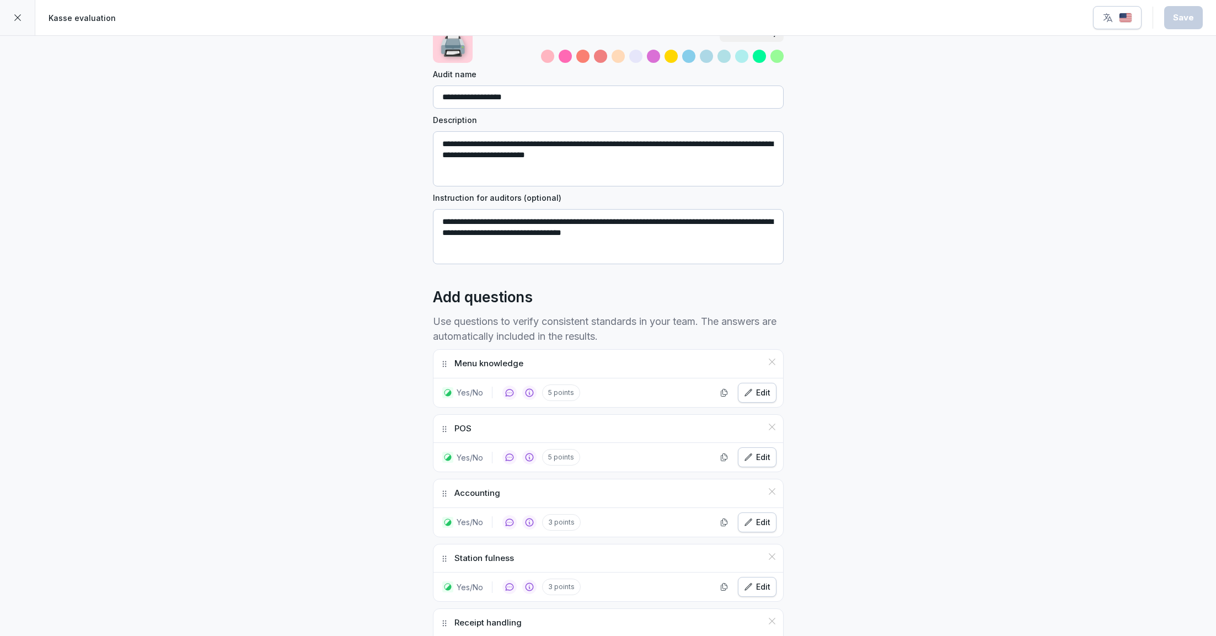
click at [23, 17] on div at bounding box center [17, 17] width 35 height 35
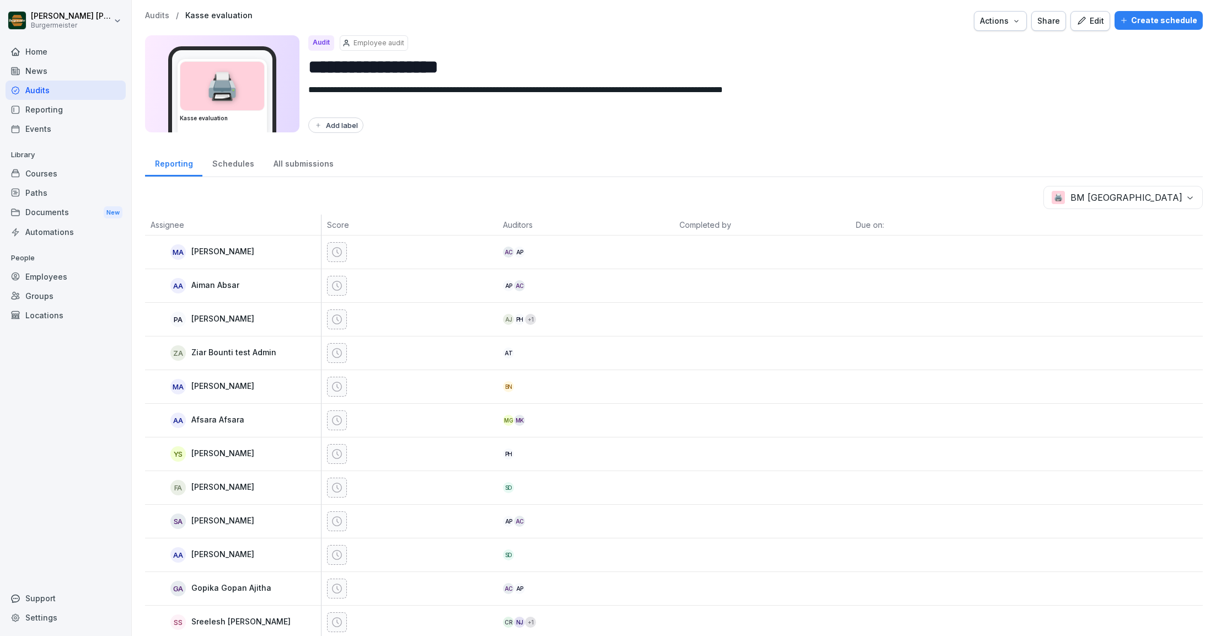
click at [46, 86] on div "Audits" at bounding box center [66, 90] width 120 height 19
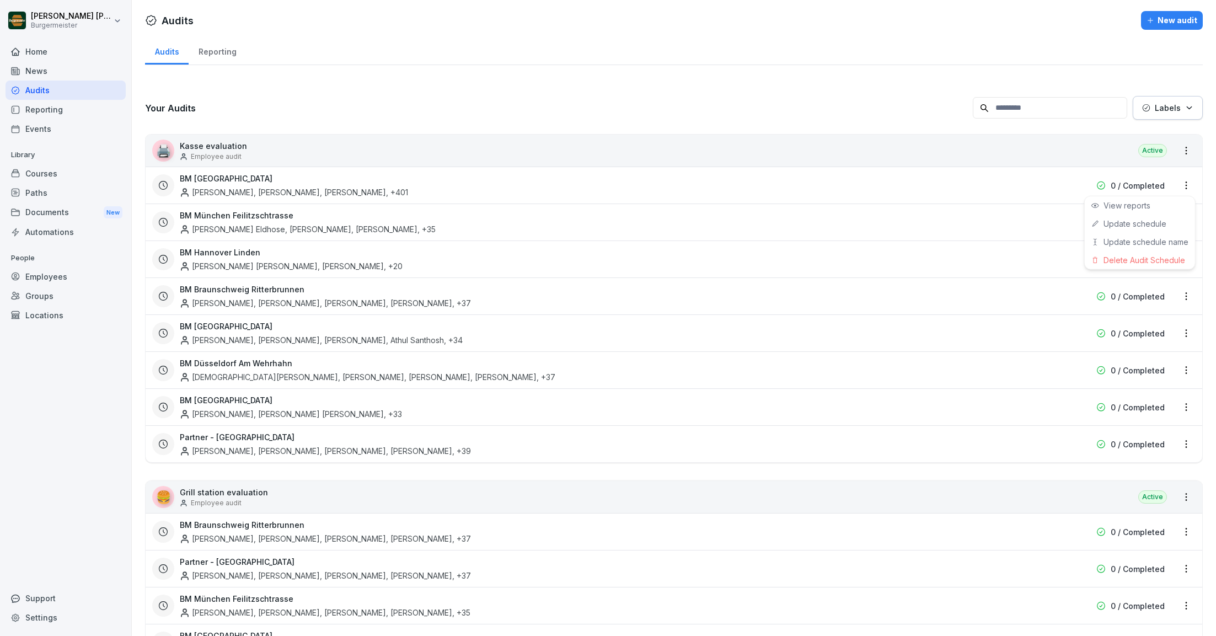
click at [1185, 185] on html "[PERSON_NAME] [PERSON_NAME] Home News Audits Reporting Events Library Courses P…" at bounding box center [608, 318] width 1216 height 636
click at [0, 0] on link "Update schedule" at bounding box center [0, 0] width 0 height 0
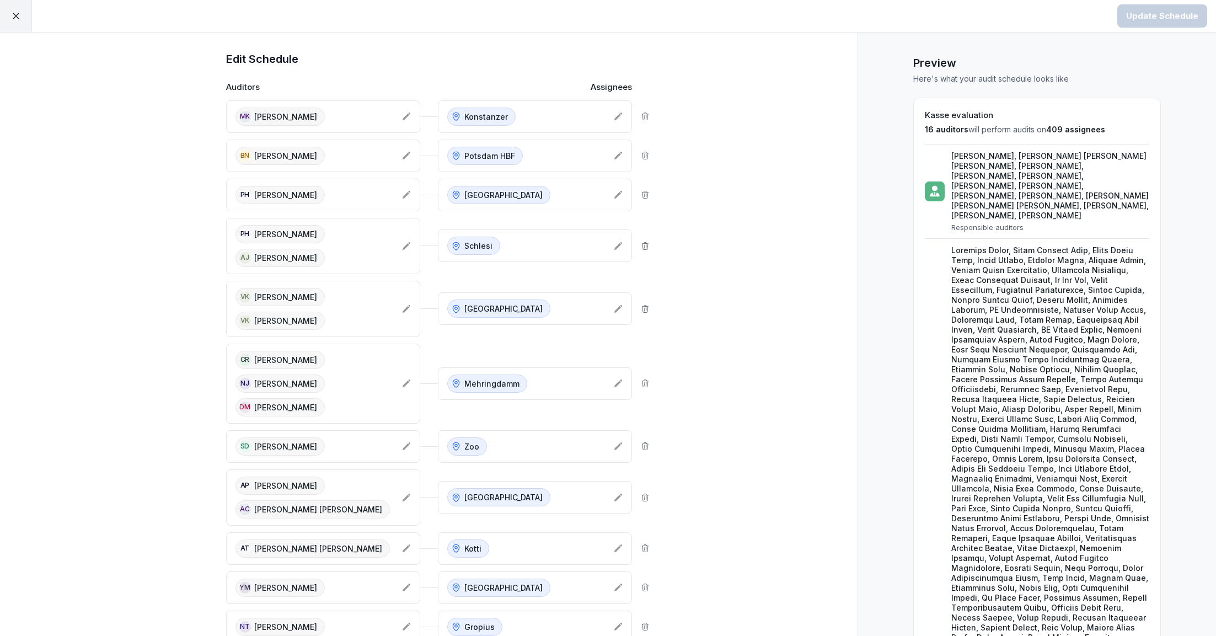
click at [24, 13] on div at bounding box center [16, 16] width 32 height 32
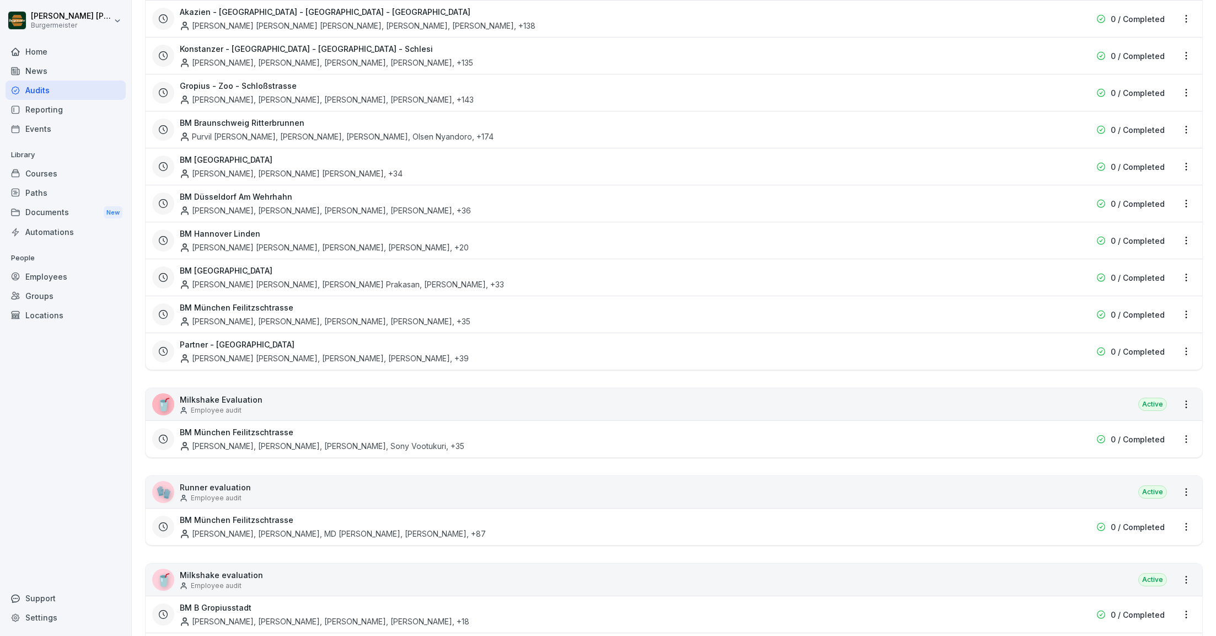
scroll to position [904, 0]
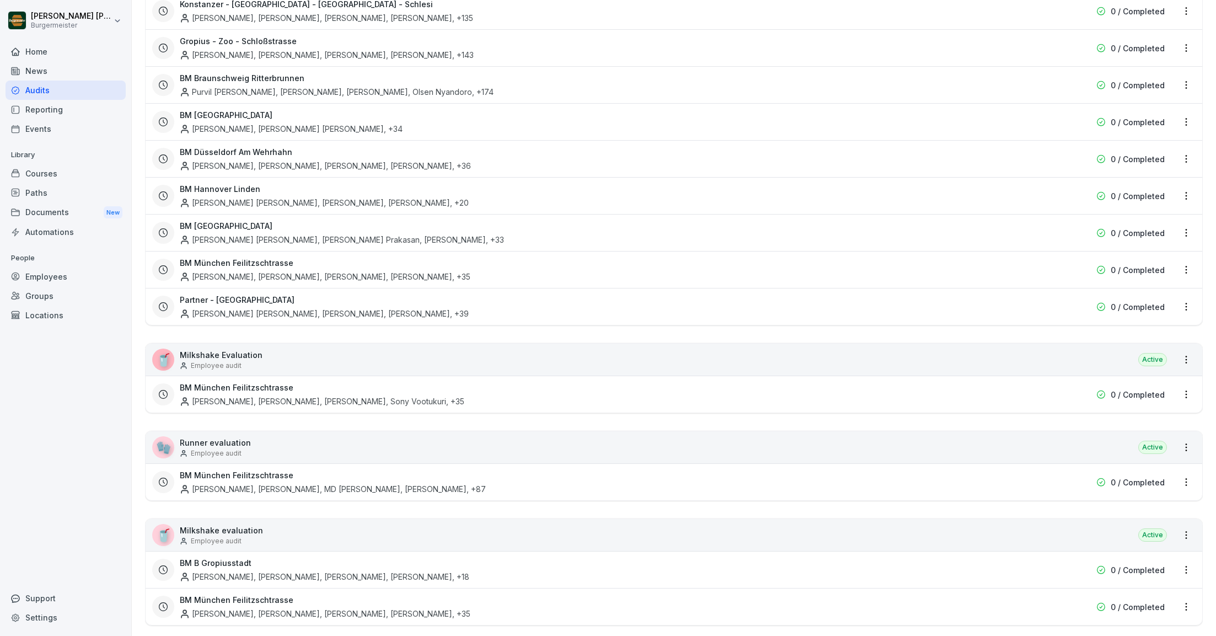
click at [281, 328] on div "🖨️ Kasse evaluation Employee audit Active BM Berlin [PERSON_NAME], [PERSON_NAME…" at bounding box center [674, 373] width 1058 height 2286
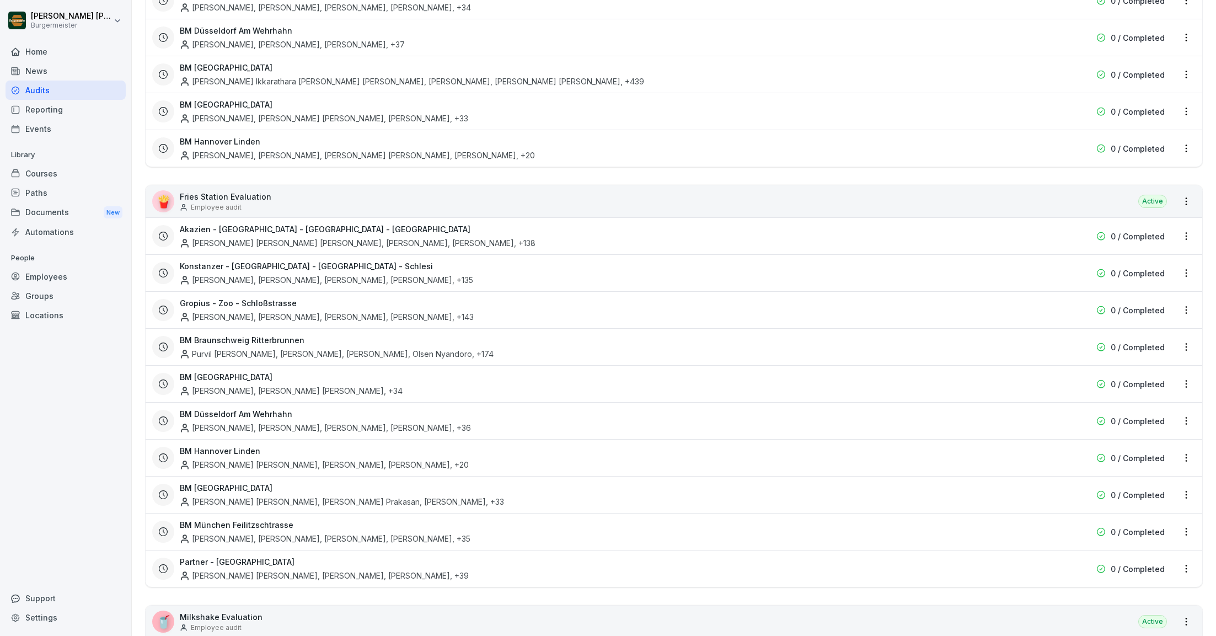
scroll to position [651, 0]
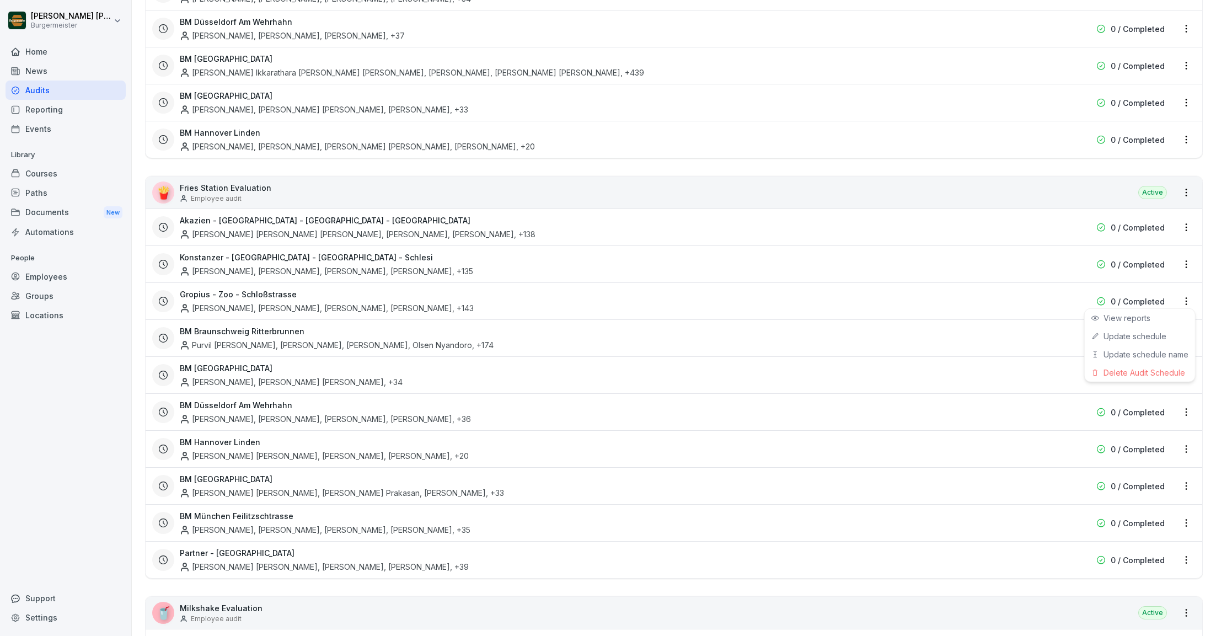
click at [1187, 298] on html "[PERSON_NAME] [PERSON_NAME] Home News Audits Reporting Events Library Courses P…" at bounding box center [608, 318] width 1216 height 636
click at [1138, 356] on div "Update schedule name" at bounding box center [1140, 354] width 110 height 18
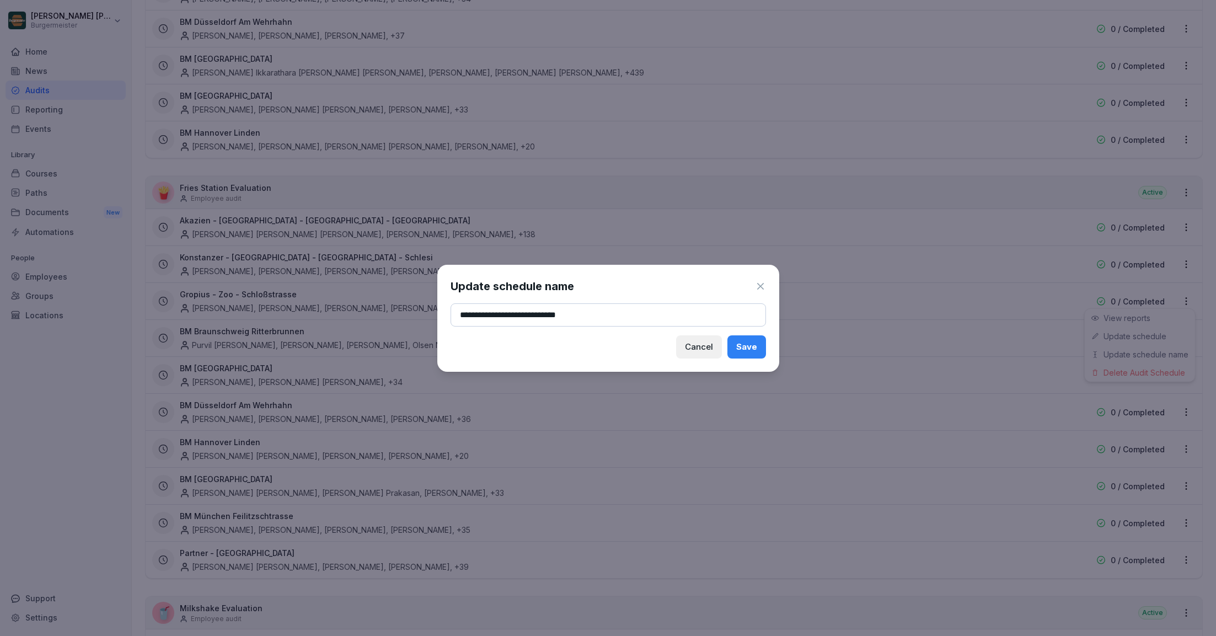
click at [760, 287] on icon at bounding box center [760, 286] width 11 height 11
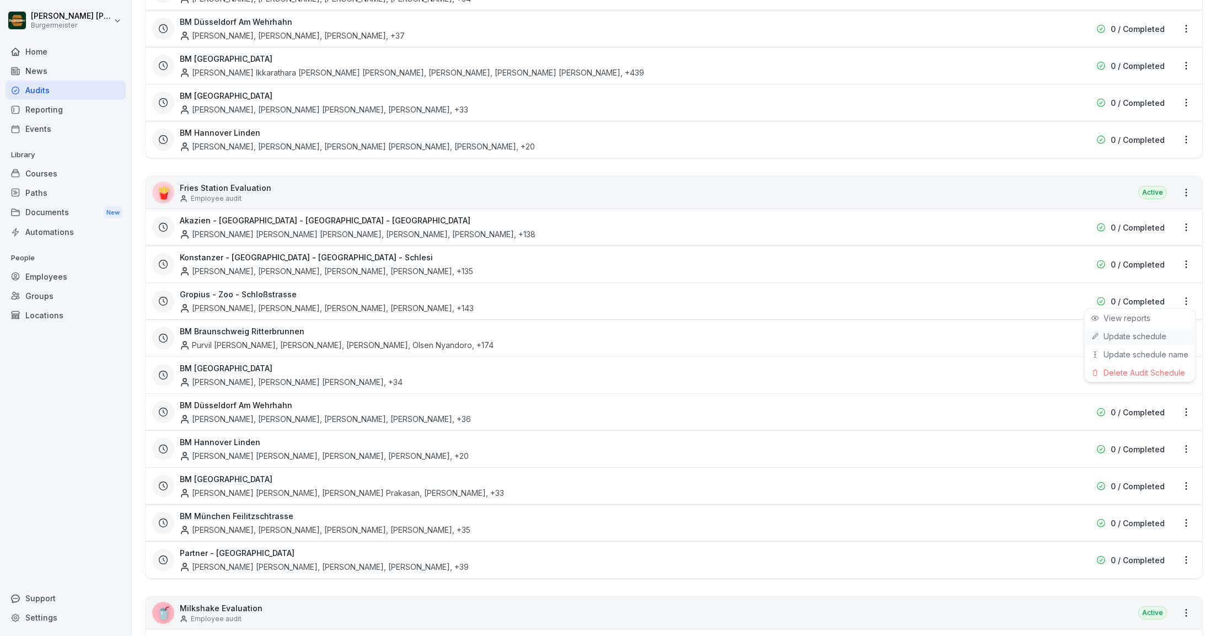
click at [0, 0] on link "Update schedule" at bounding box center [0, 0] width 0 height 0
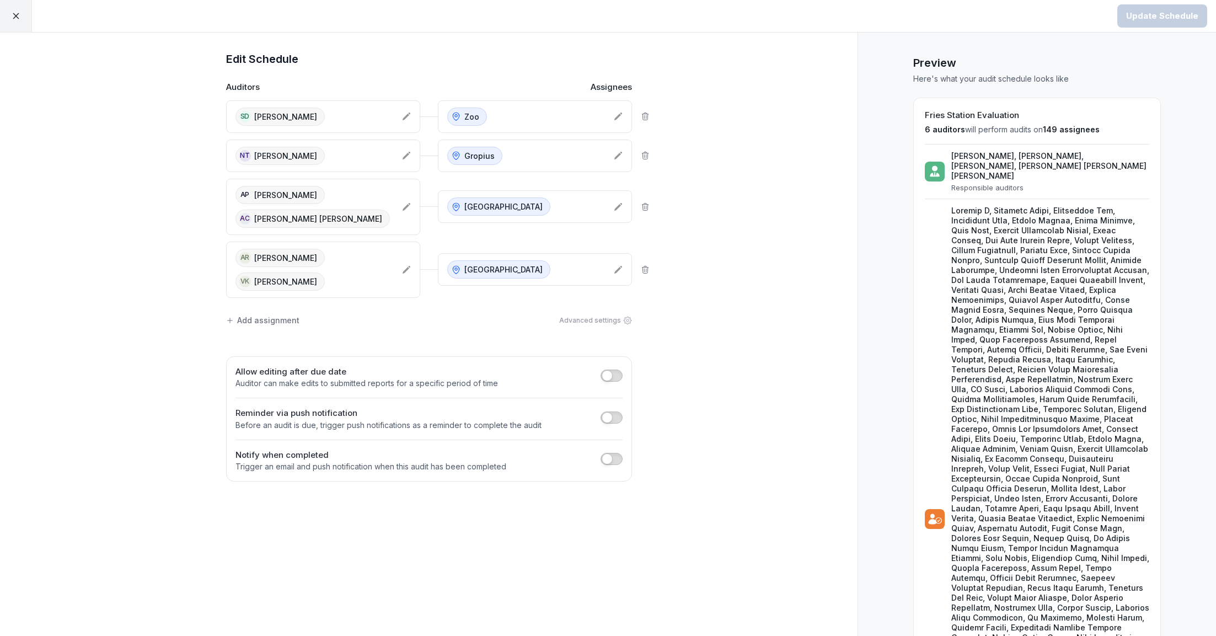
click at [325, 266] on div "AR [PERSON_NAME]" at bounding box center [279, 258] width 89 height 18
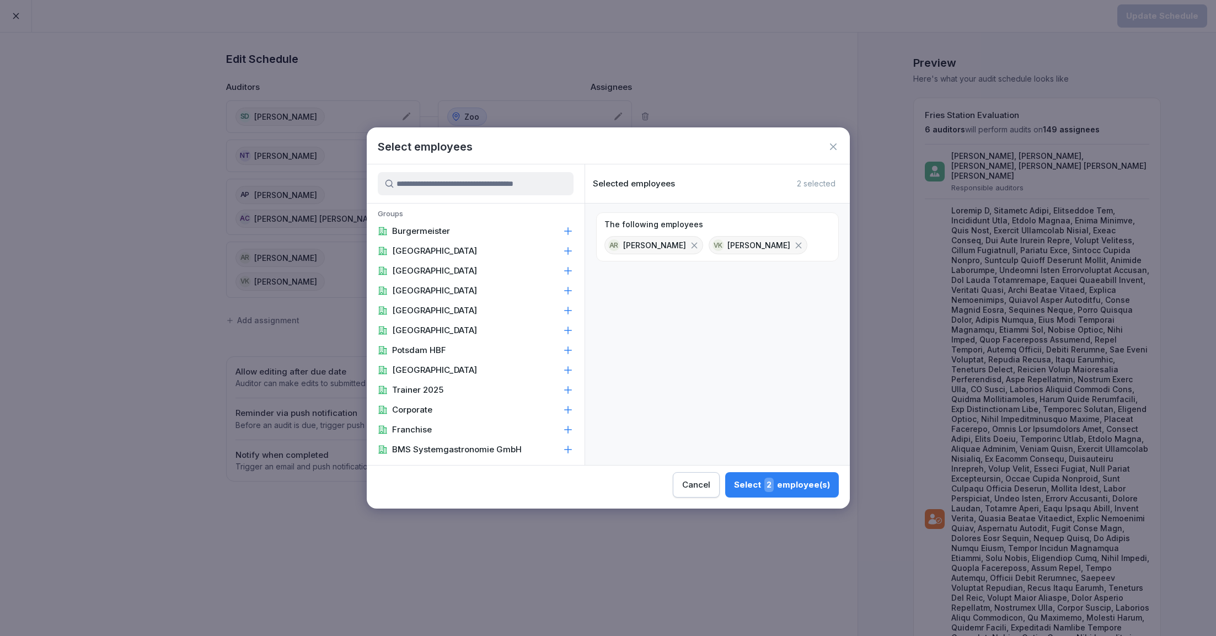
click at [699, 242] on icon at bounding box center [694, 245] width 10 height 10
click at [524, 186] on input at bounding box center [476, 183] width 196 height 23
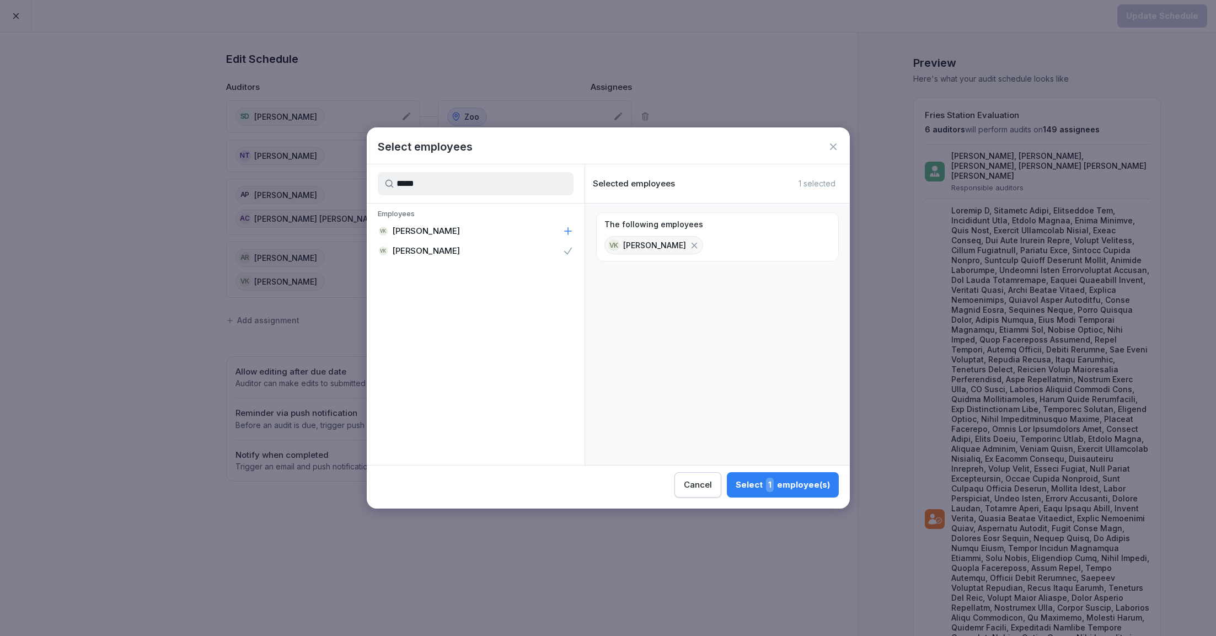
type input "*****"
click at [483, 232] on div "VK [PERSON_NAME]" at bounding box center [476, 231] width 218 height 20
click at [819, 487] on div "Select 2 employee(s)" at bounding box center [782, 485] width 96 height 14
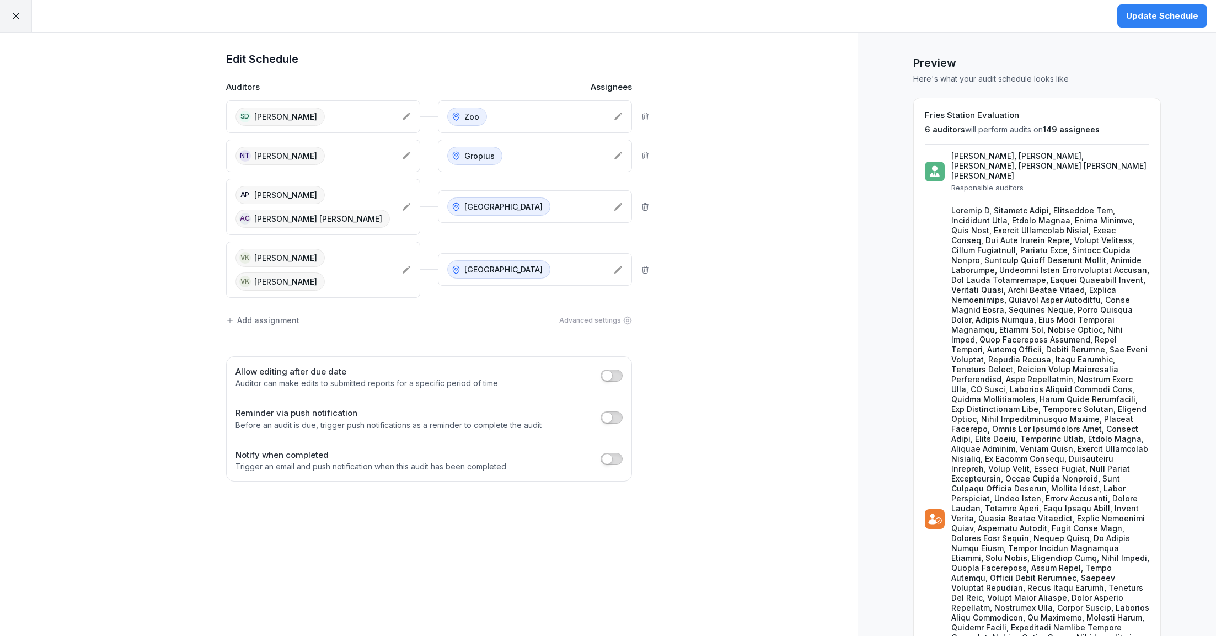
click at [1143, 19] on div "Update Schedule" at bounding box center [1162, 16] width 72 height 12
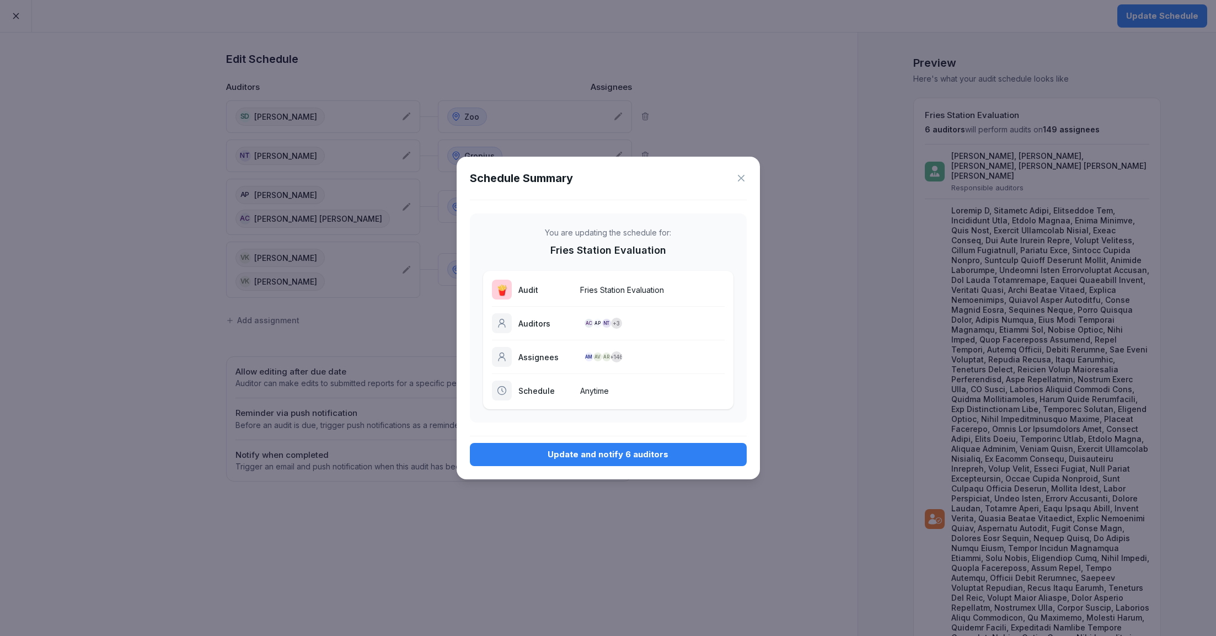
click at [681, 453] on div "Update and notify 6 auditors" at bounding box center [608, 454] width 259 height 12
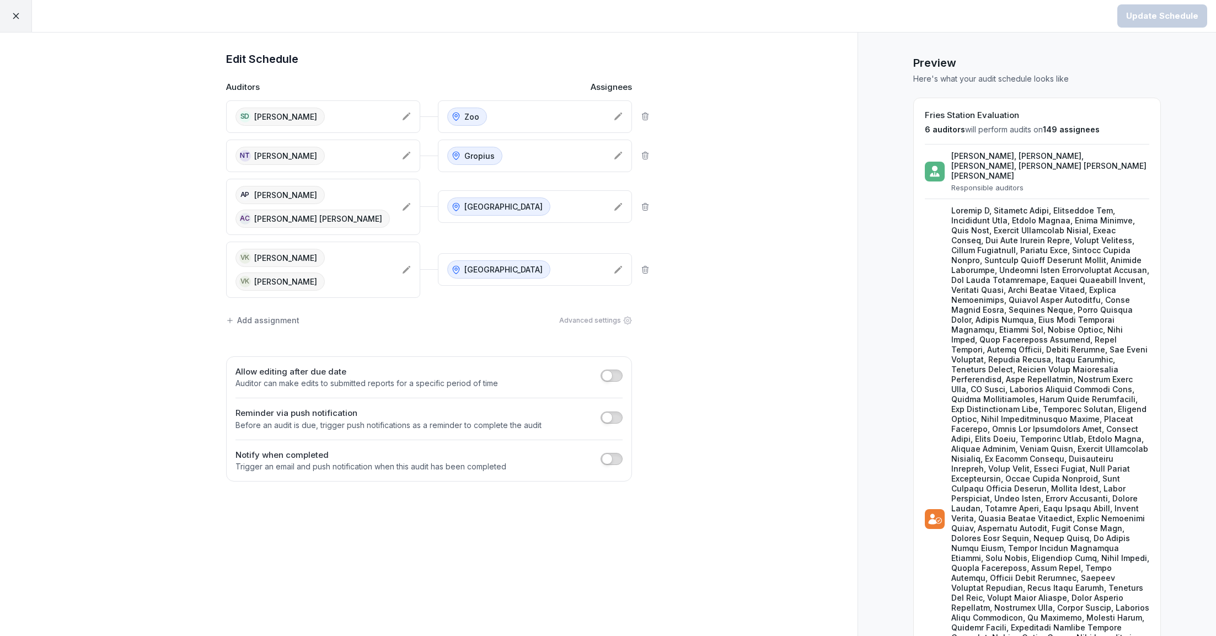
click at [6, 15] on div at bounding box center [16, 16] width 32 height 32
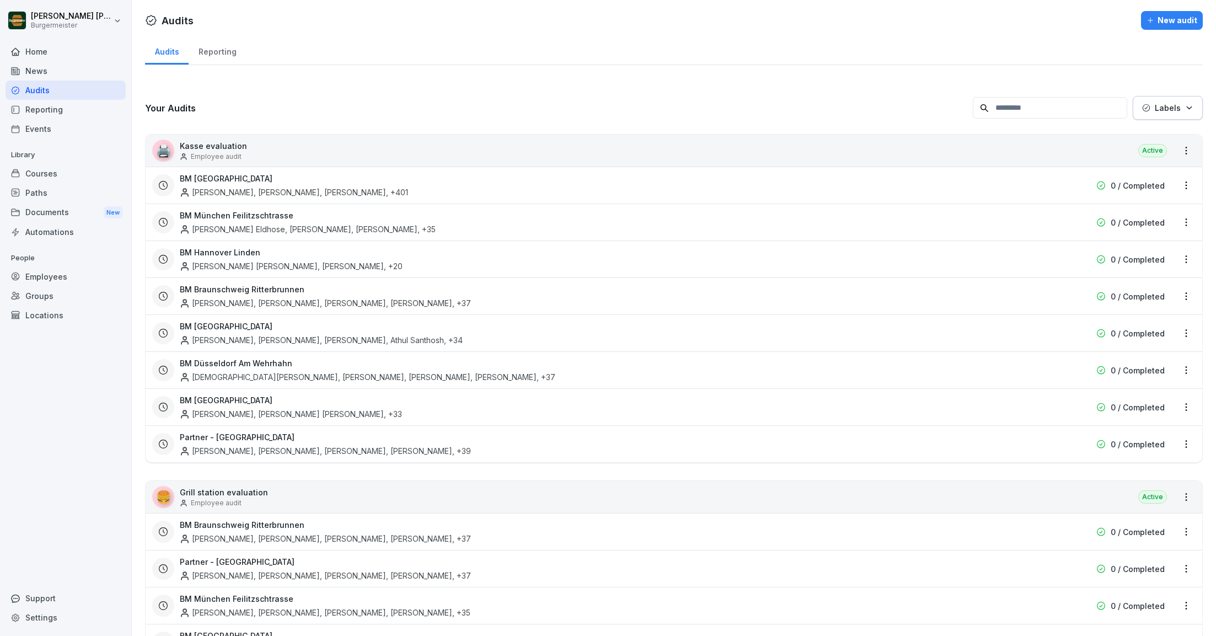
click at [215, 54] on div "Reporting" at bounding box center [217, 50] width 57 height 28
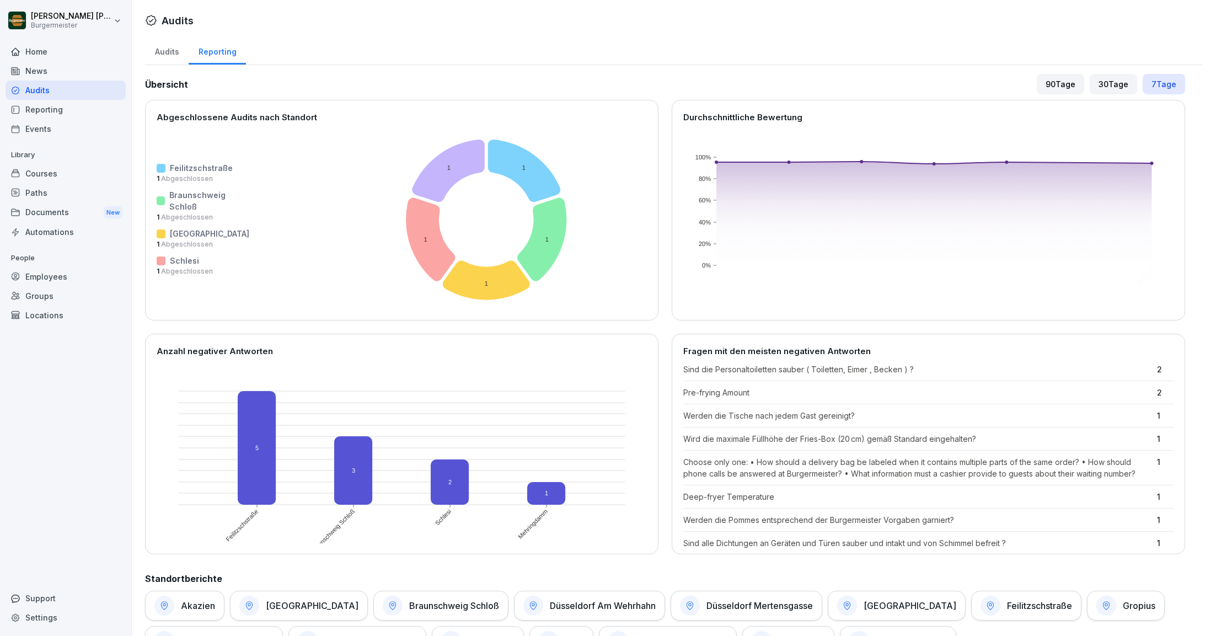
click at [166, 53] on div "Audits" at bounding box center [167, 50] width 44 height 28
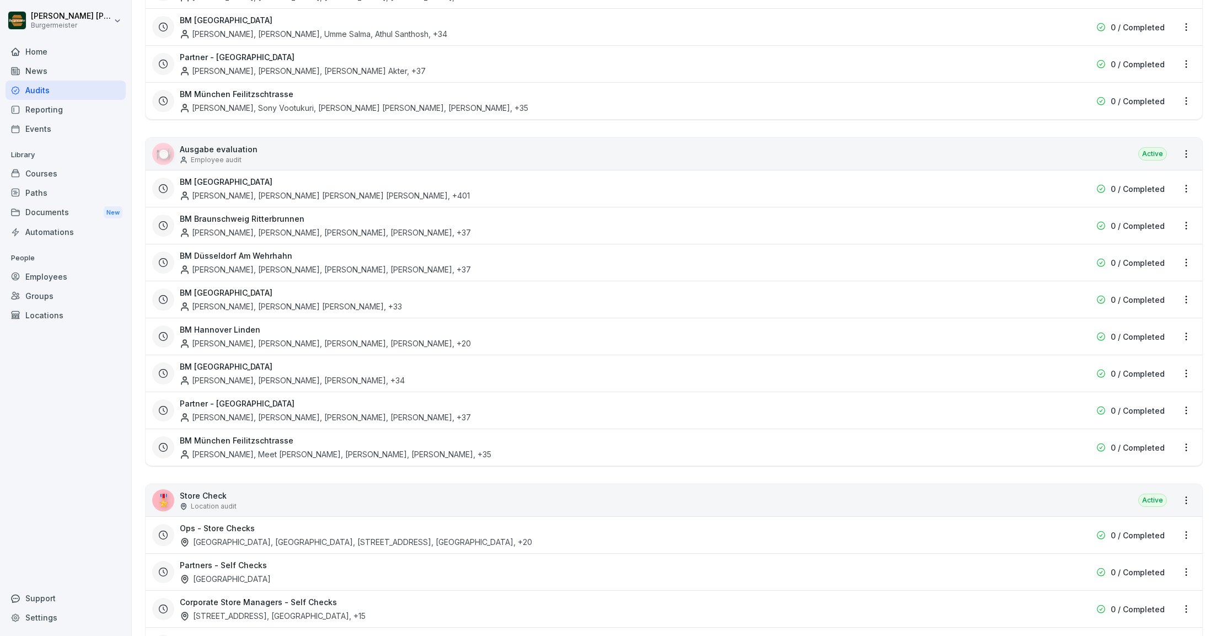
scroll to position [1800, 0]
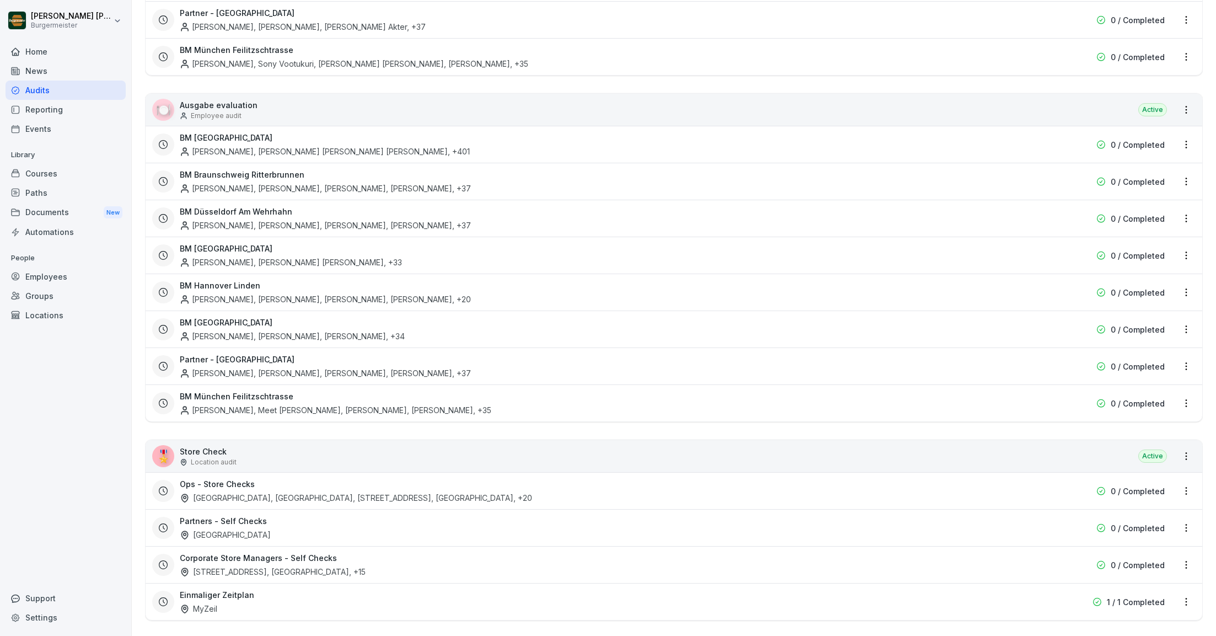
click at [1186, 556] on html "[PERSON_NAME] [PERSON_NAME] Home News Audits Reporting Events Library Courses P…" at bounding box center [608, 318] width 1216 height 636
click at [1130, 515] on div "Update schedule name" at bounding box center [1140, 516] width 110 height 18
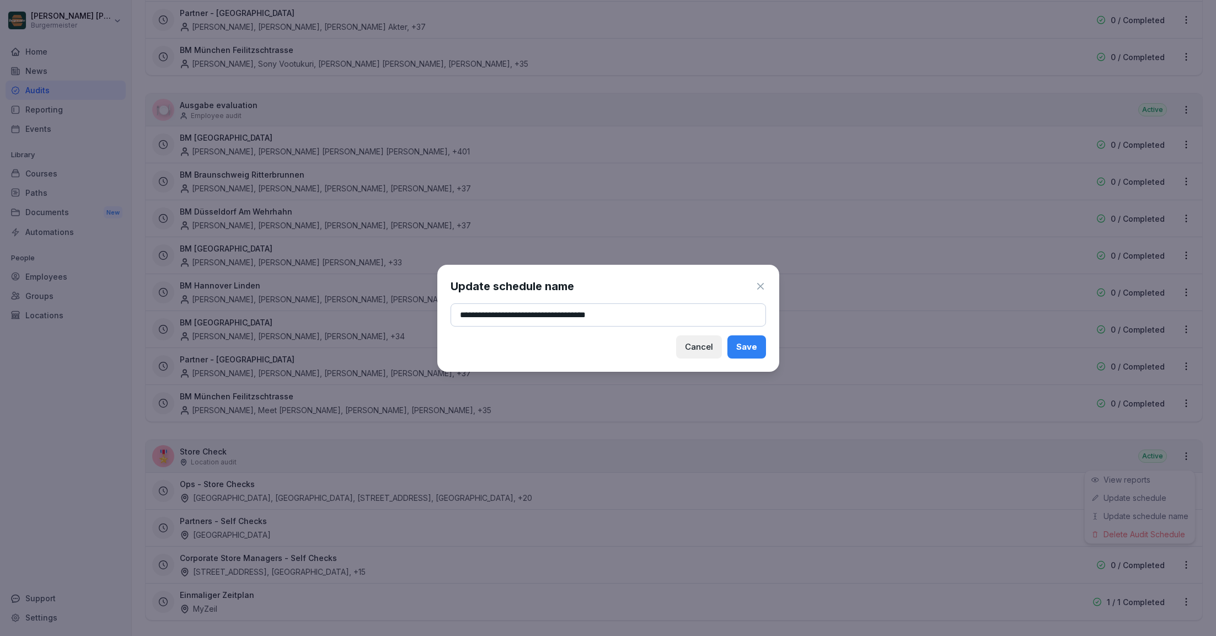
click at [759, 281] on icon at bounding box center [760, 286] width 11 height 11
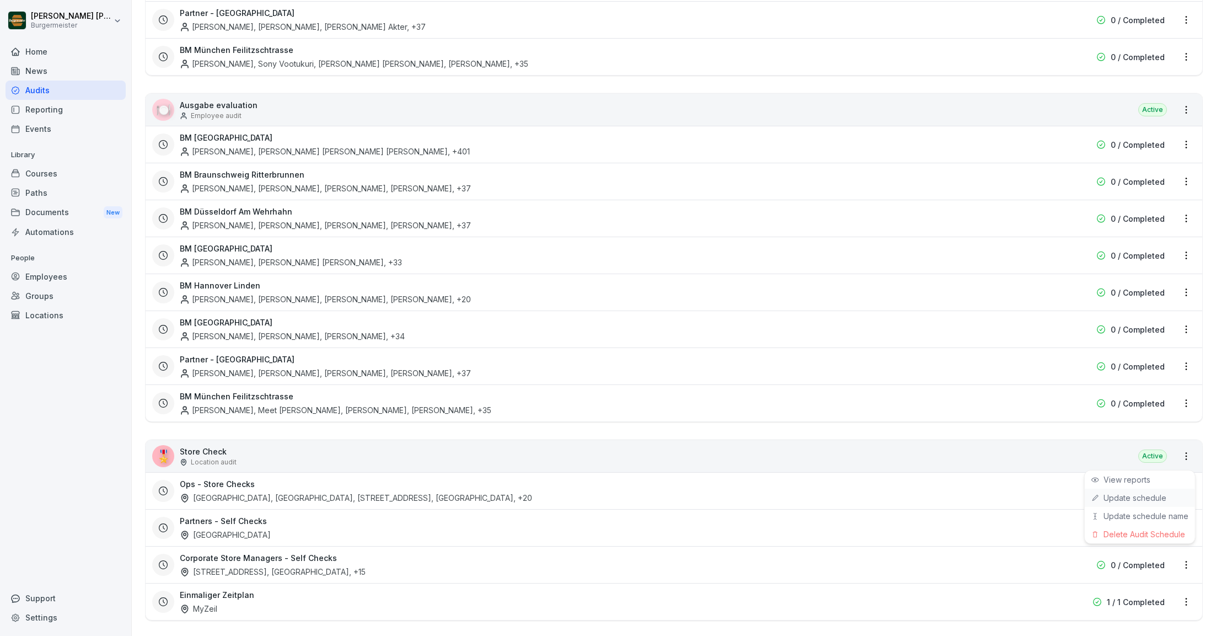
click at [1133, 503] on div "Update schedule" at bounding box center [1140, 498] width 110 height 18
click at [1184, 551] on html "[PERSON_NAME] [PERSON_NAME] Home News Audits Reporting Events Library Courses P…" at bounding box center [608, 318] width 1216 height 636
click at [0, 0] on link "Update schedule" at bounding box center [0, 0] width 0 height 0
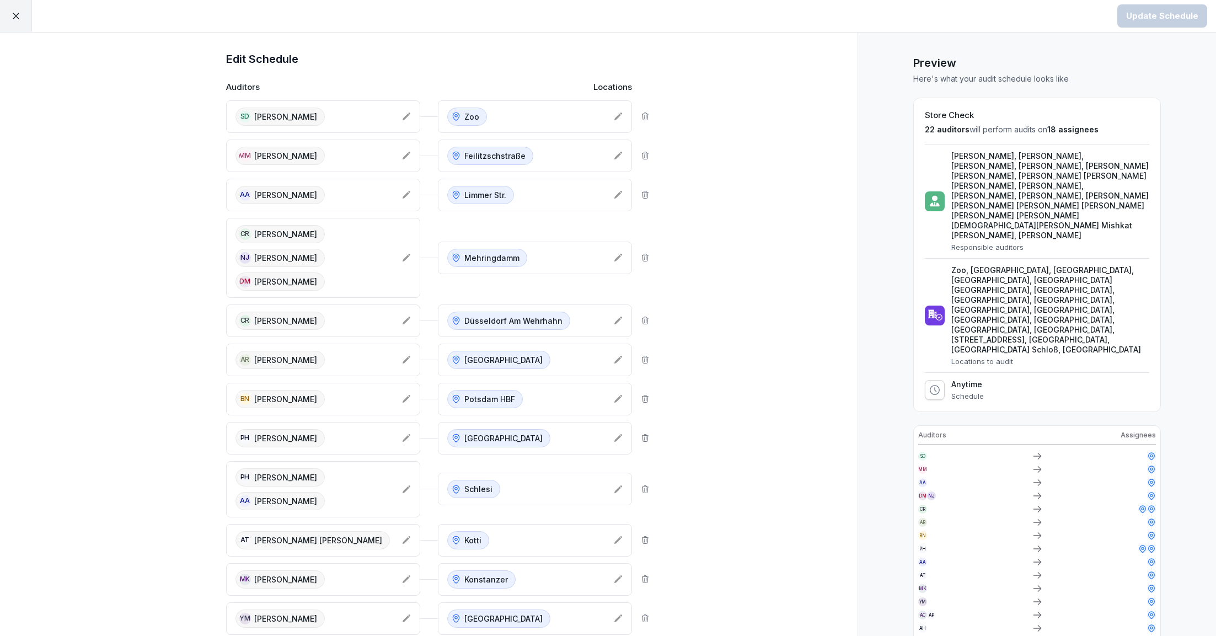
click at [363, 361] on div "AR [PERSON_NAME]" at bounding box center [314, 360] width 158 height 18
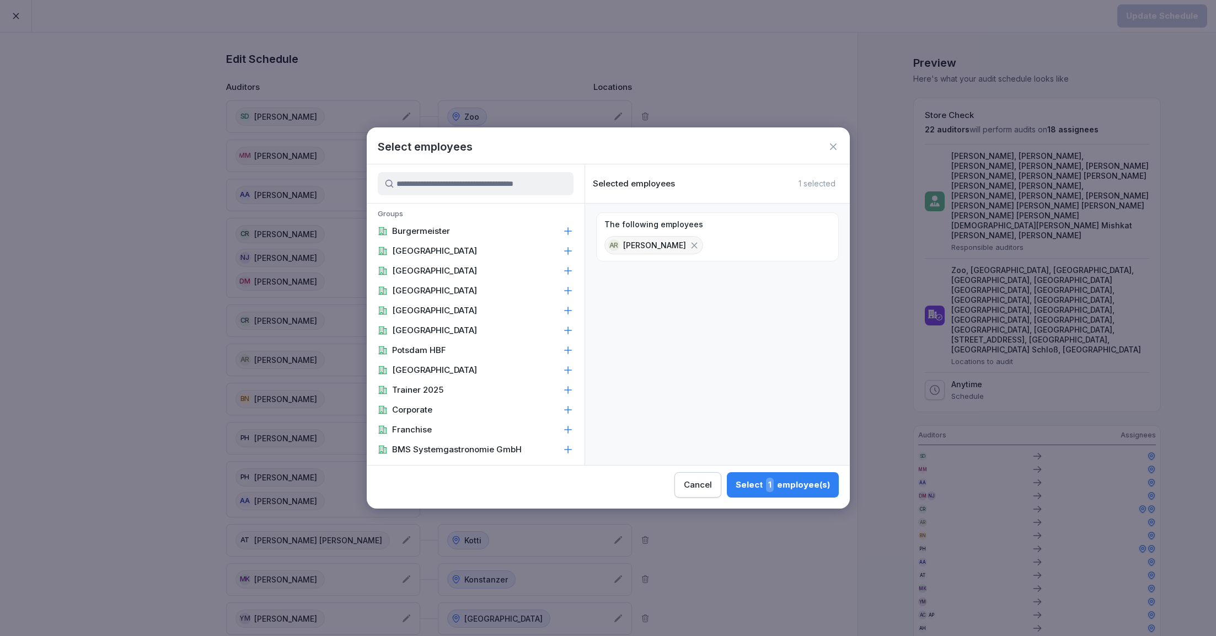
click at [699, 245] on icon at bounding box center [694, 245] width 10 height 10
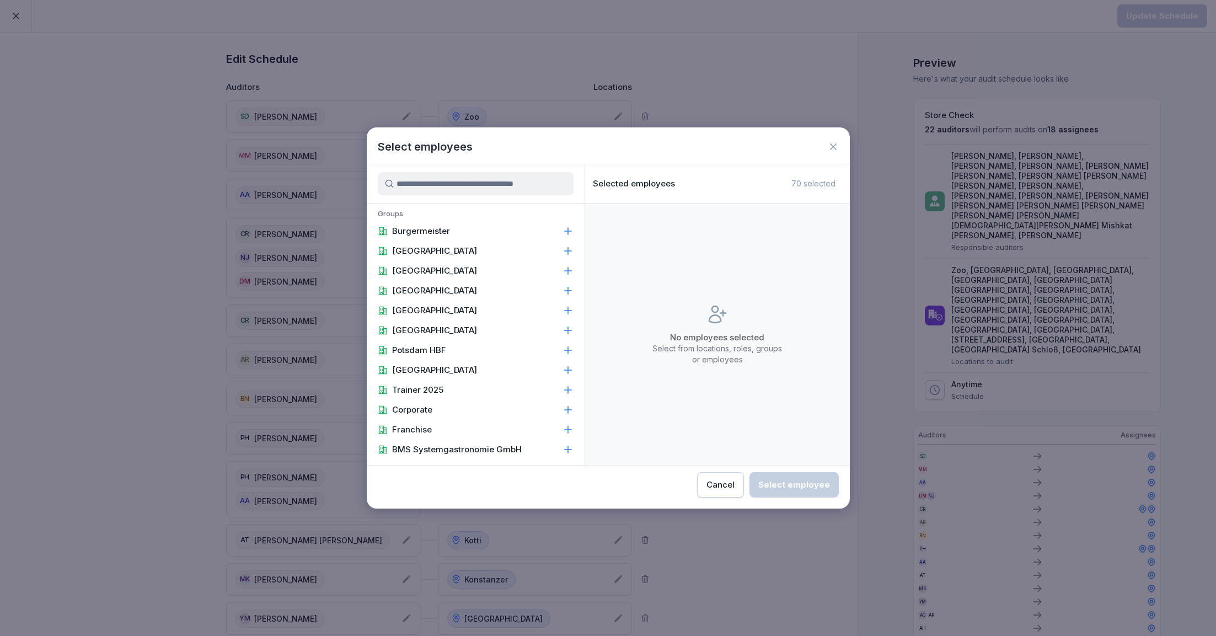
click at [524, 177] on input at bounding box center [476, 183] width 196 height 23
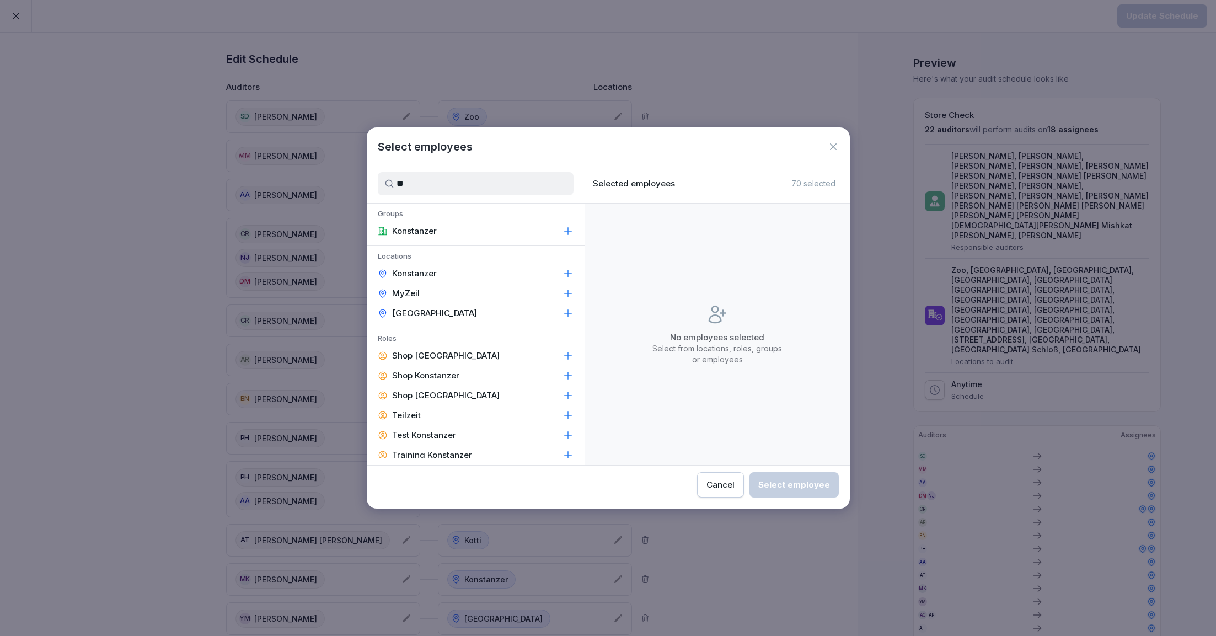
type input "*"
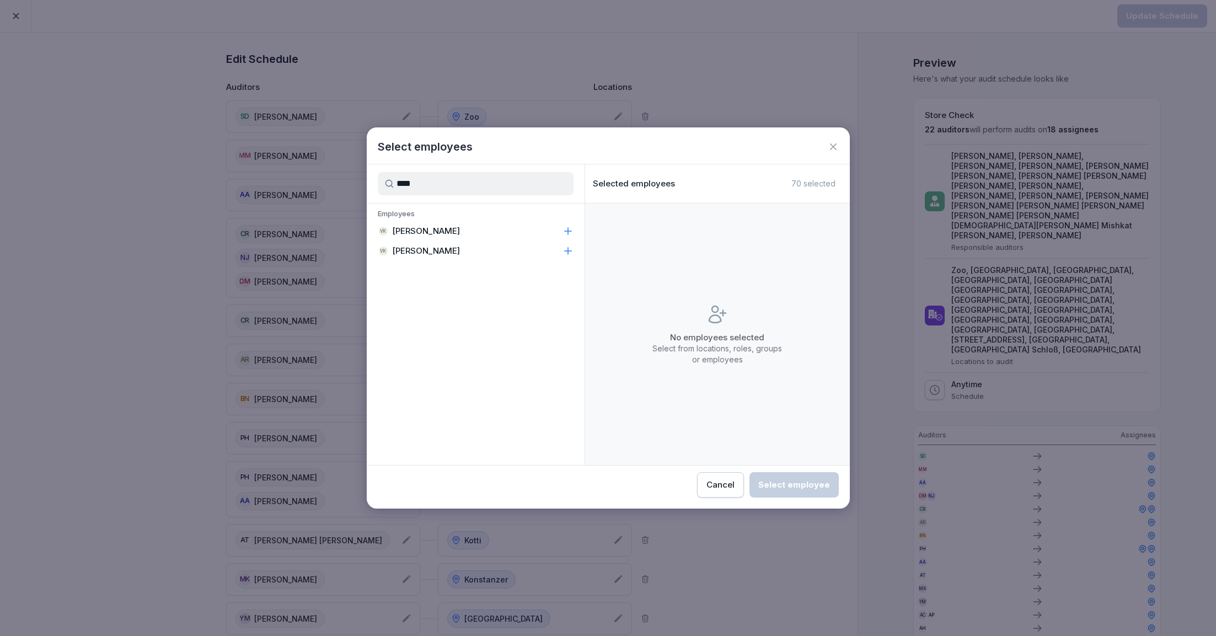
type input "****"
click at [521, 233] on div "VK [PERSON_NAME]" at bounding box center [476, 231] width 218 height 20
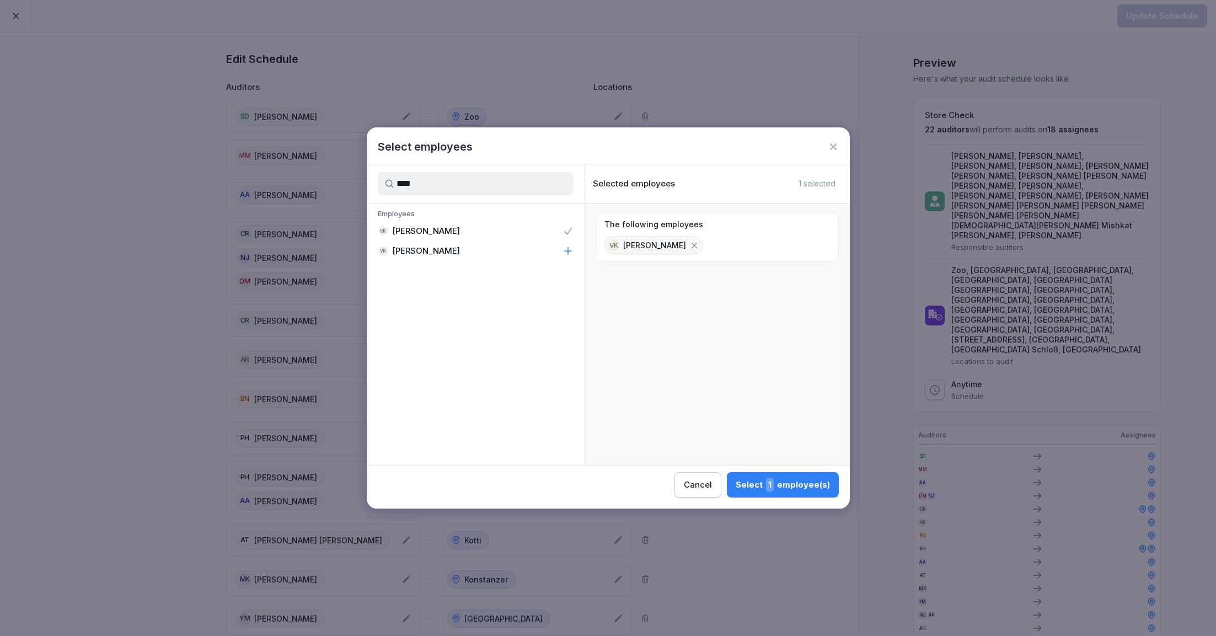
click at [526, 254] on div "VK [PERSON_NAME]" at bounding box center [476, 251] width 218 height 20
click at [780, 483] on div "Select 2 employee(s)" at bounding box center [782, 485] width 96 height 14
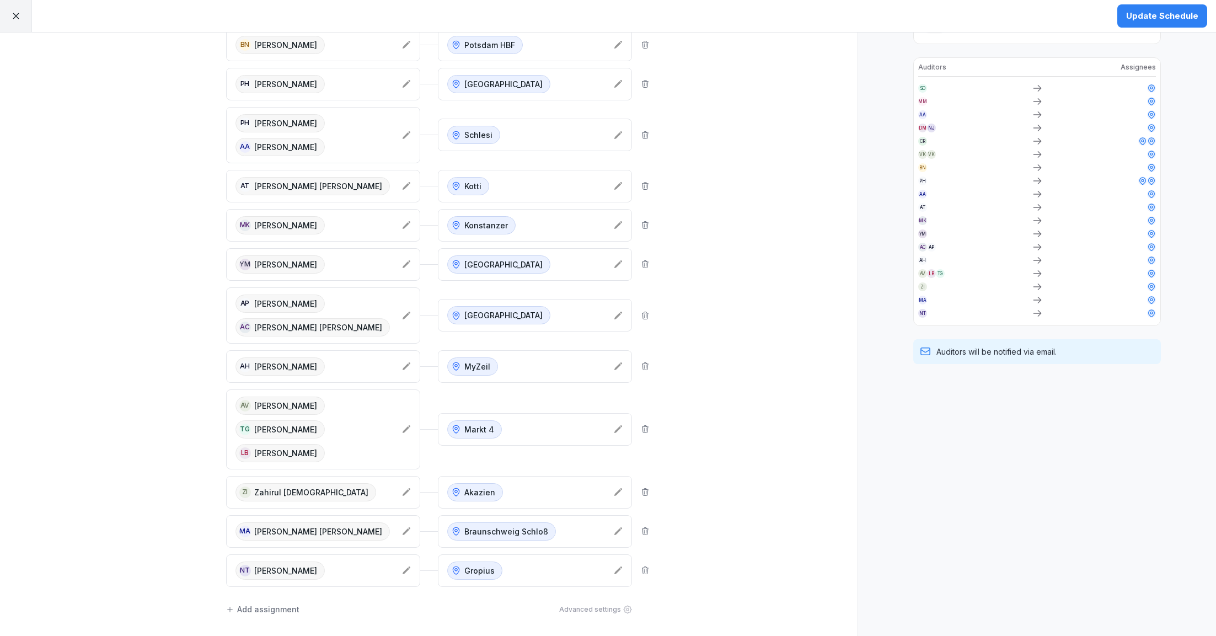
scroll to position [505, 0]
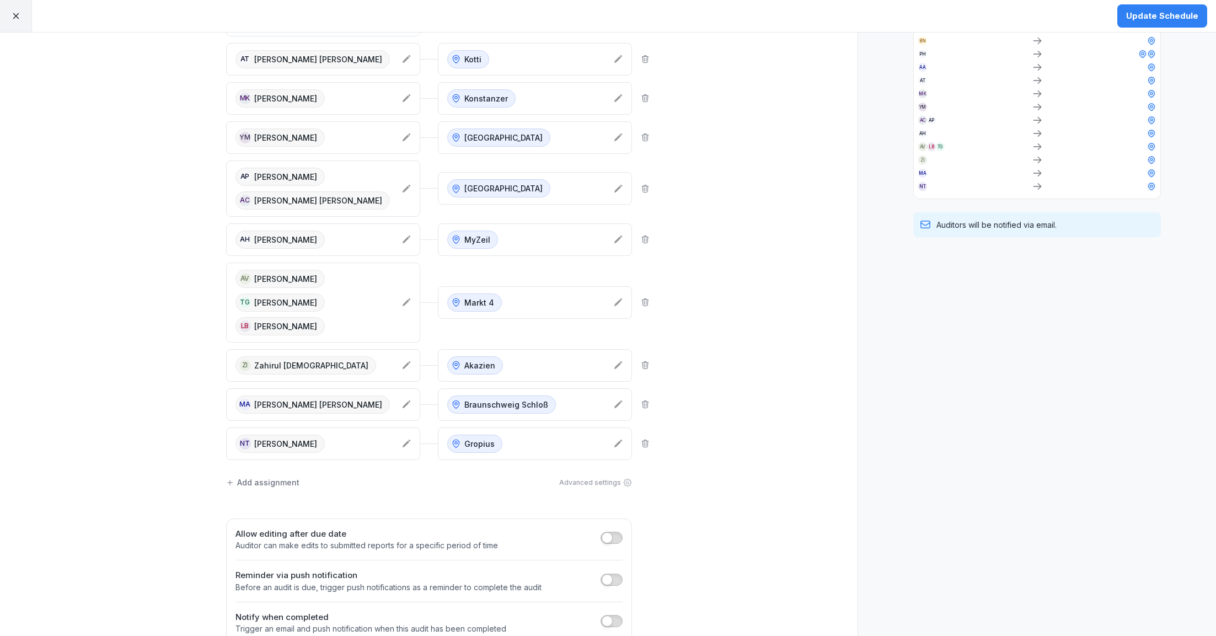
click at [594, 478] on div "Advanced settings" at bounding box center [595, 483] width 73 height 10
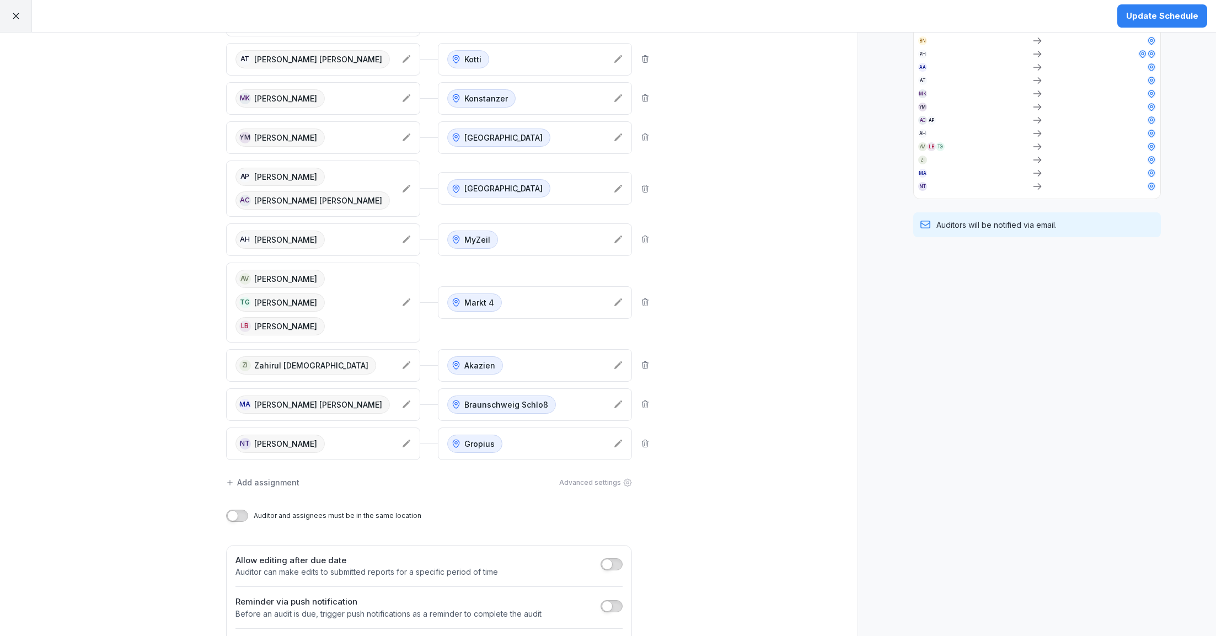
click at [618, 478] on div "Advanced settings" at bounding box center [595, 483] width 73 height 10
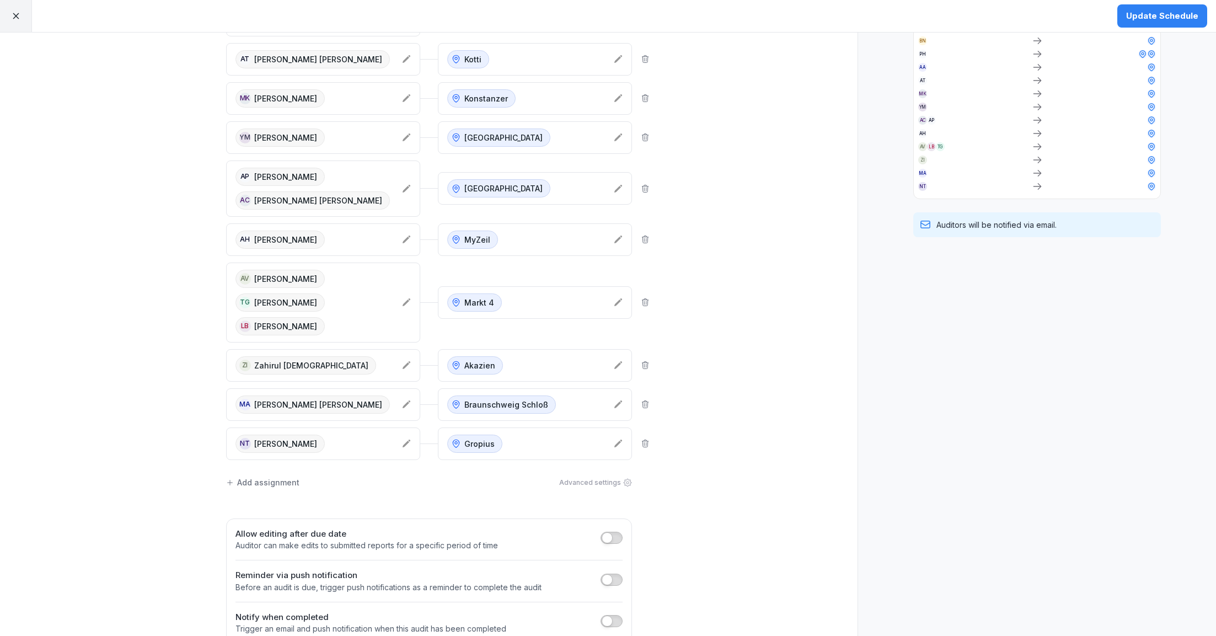
scroll to position [0, 0]
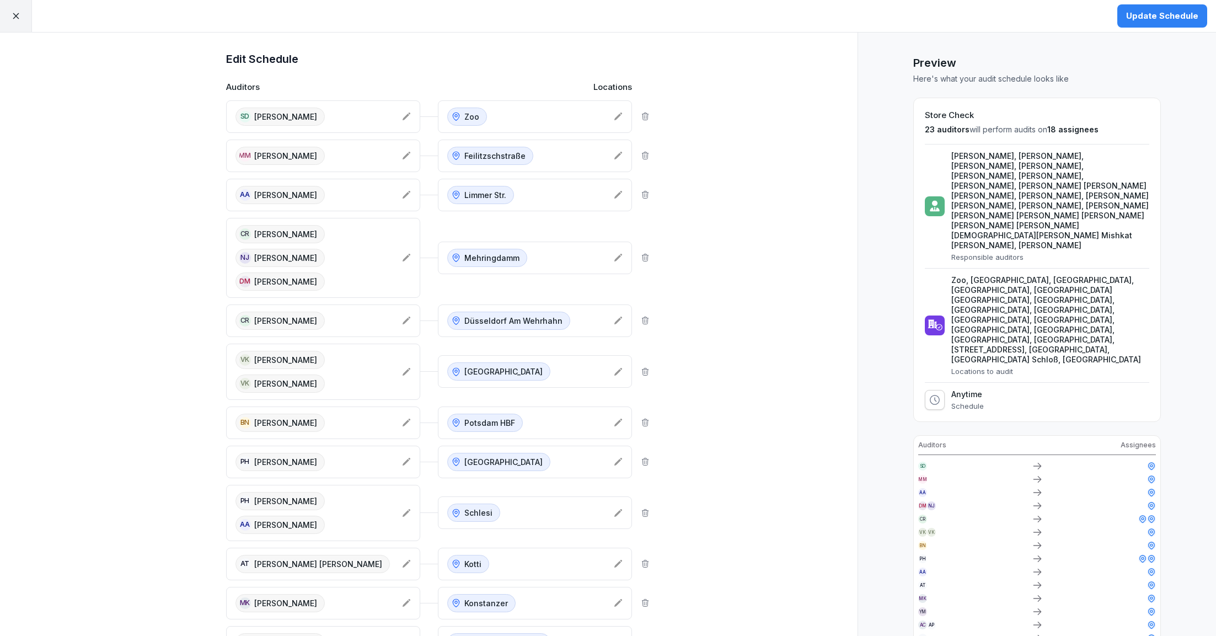
click at [1177, 19] on div "Update Schedule" at bounding box center [1162, 16] width 72 height 12
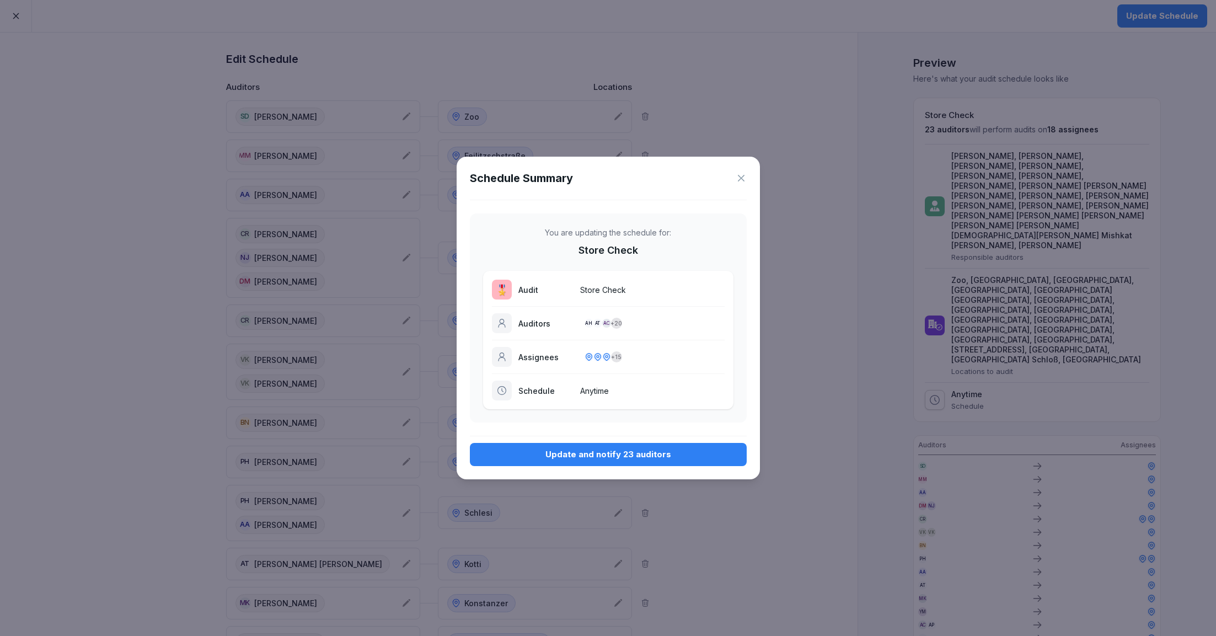
click at [684, 456] on div "Update and notify 23 auditors" at bounding box center [608, 454] width 259 height 12
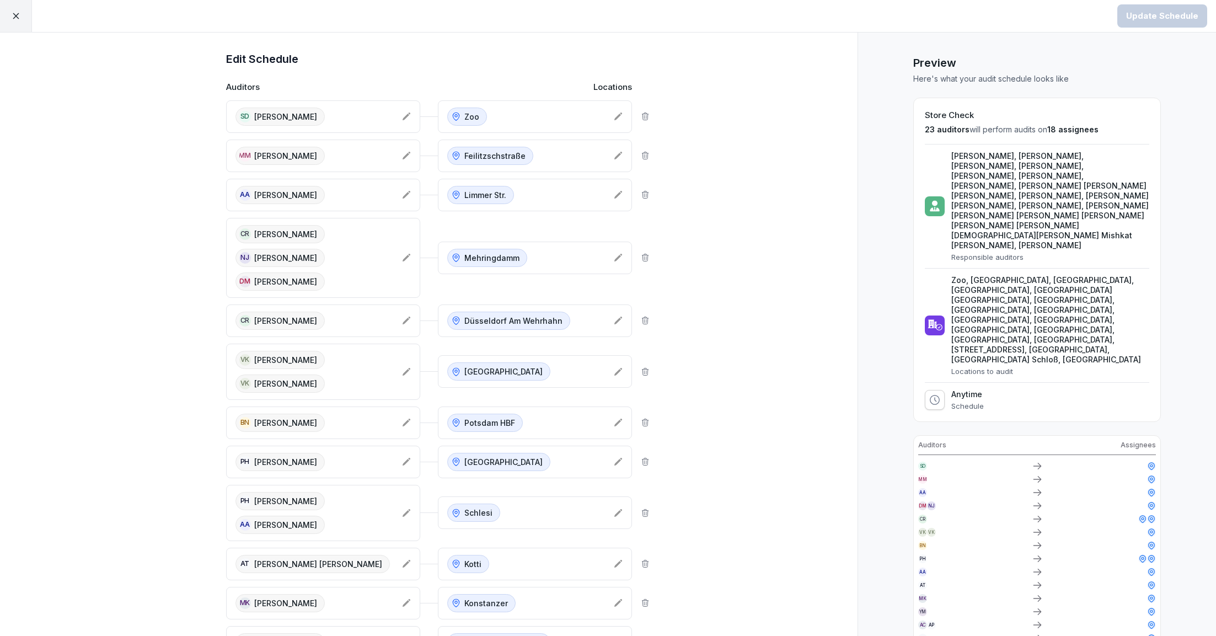
click at [18, 16] on icon at bounding box center [16, 16] width 10 height 10
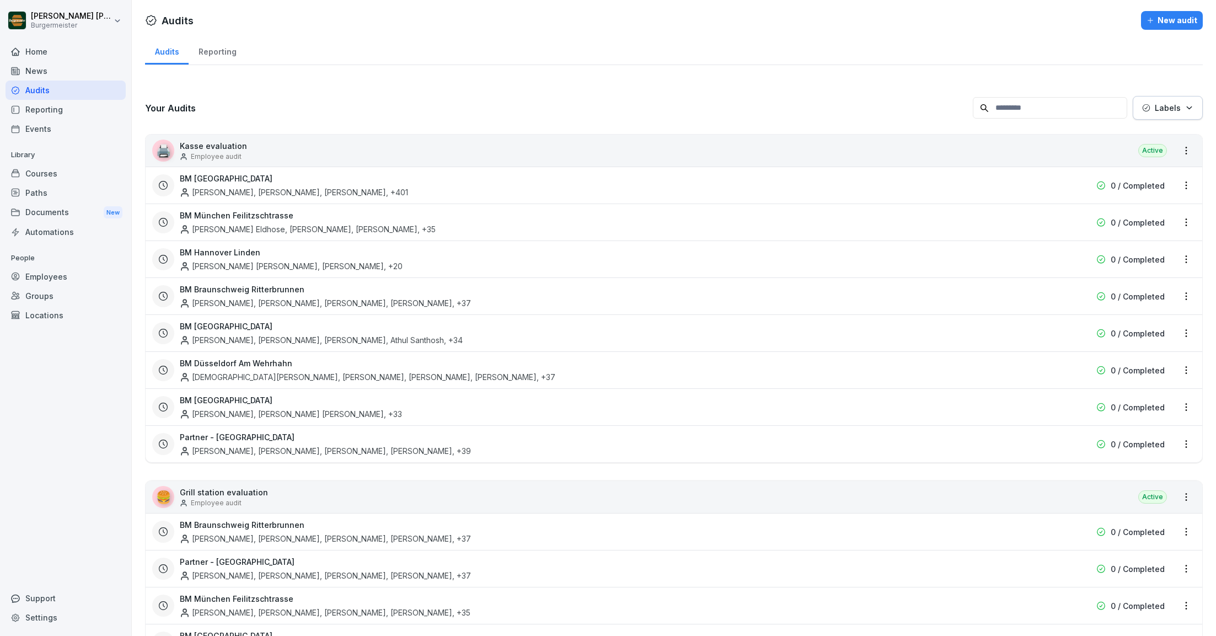
click at [44, 618] on div "Settings" at bounding box center [66, 617] width 120 height 19
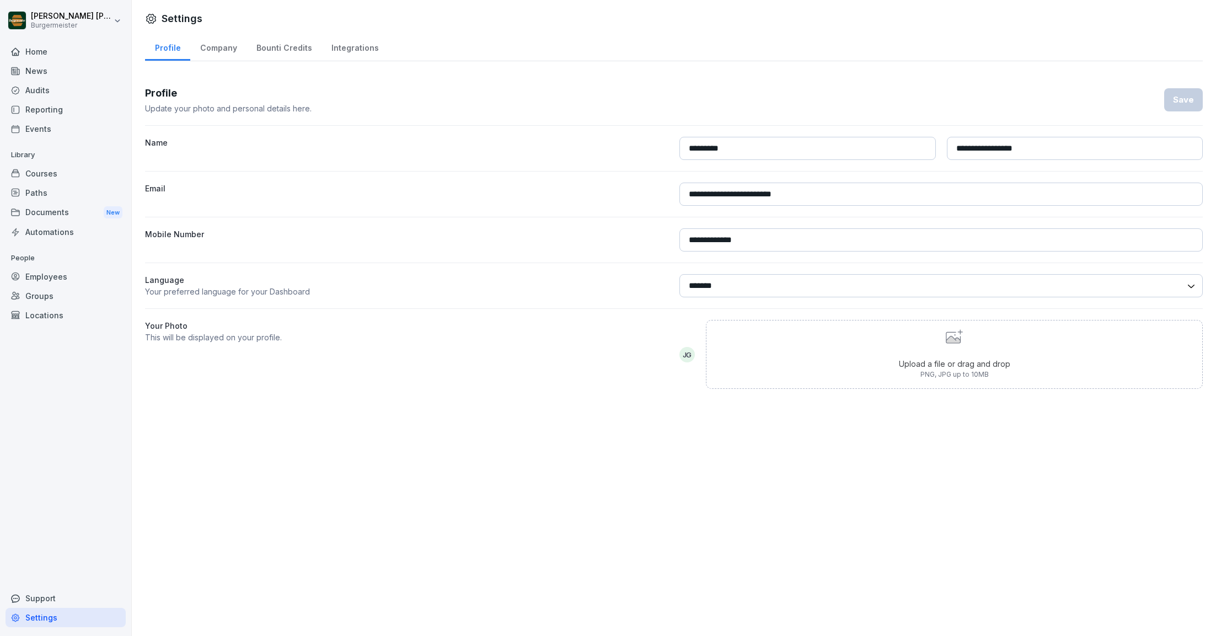
click at [210, 55] on div "Company" at bounding box center [218, 47] width 56 height 28
select select "**"
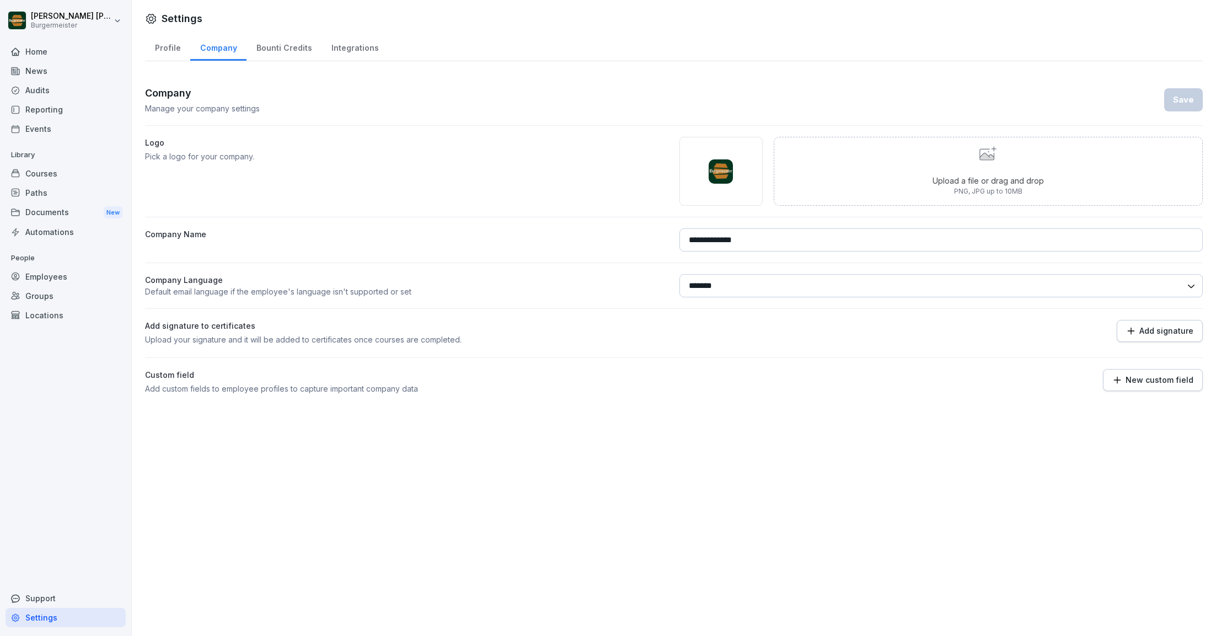
click at [274, 48] on div "Bounti Credits" at bounding box center [283, 47] width 75 height 28
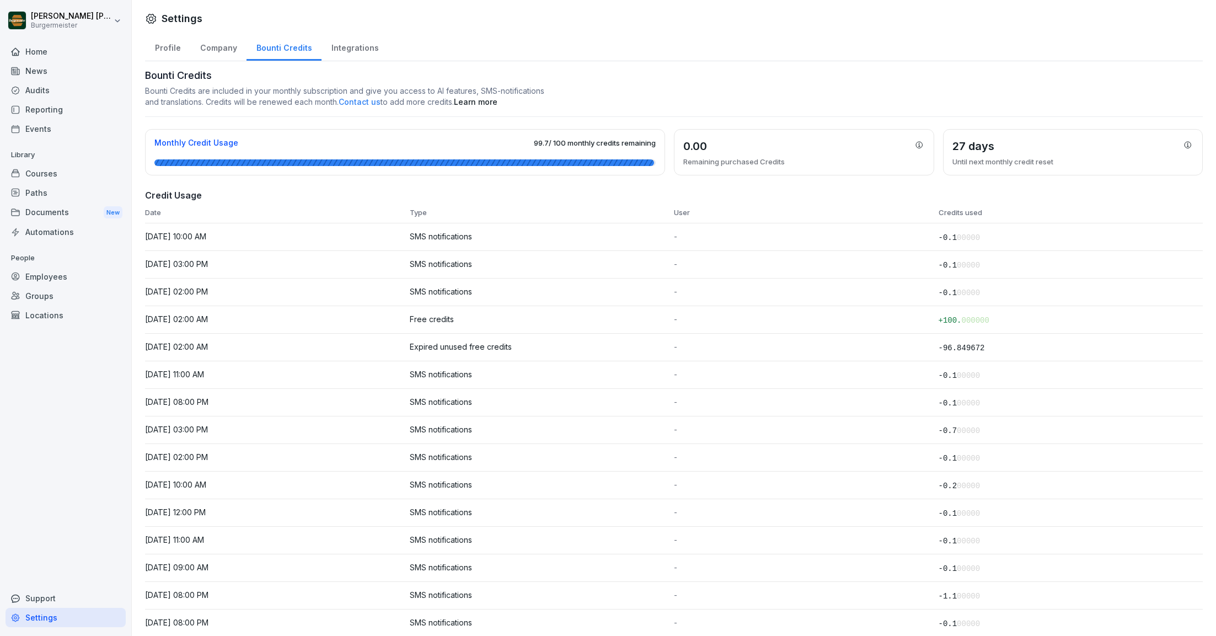
click at [349, 47] on div "Integrations" at bounding box center [354, 47] width 67 height 28
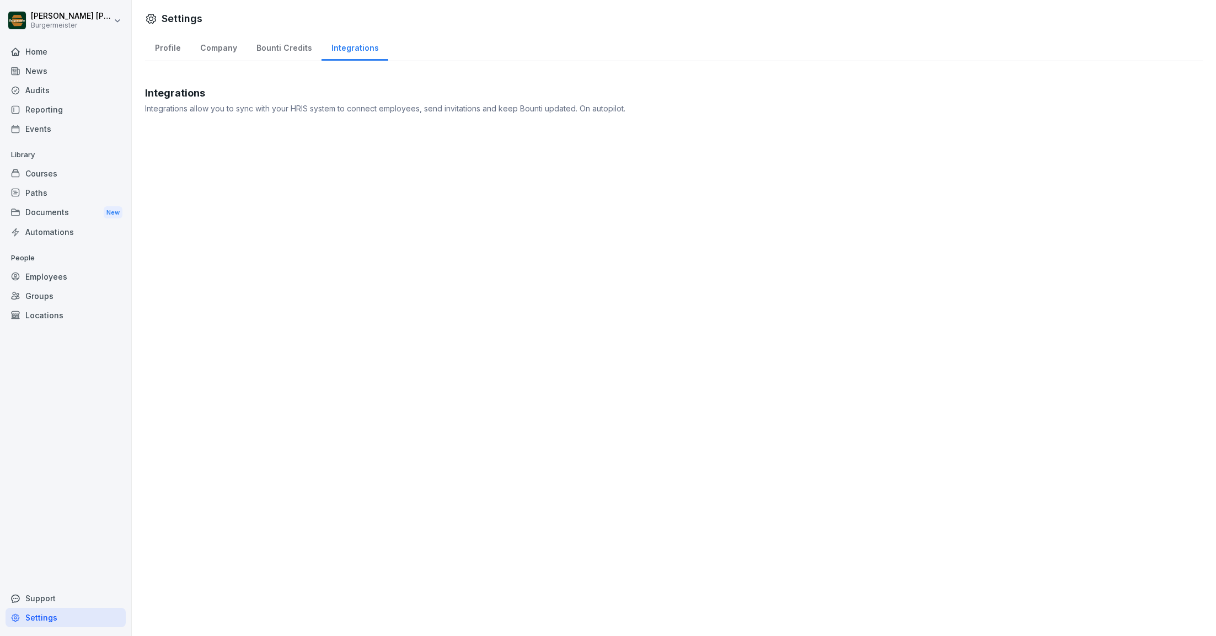
click at [163, 42] on div "Profile" at bounding box center [167, 47] width 45 height 28
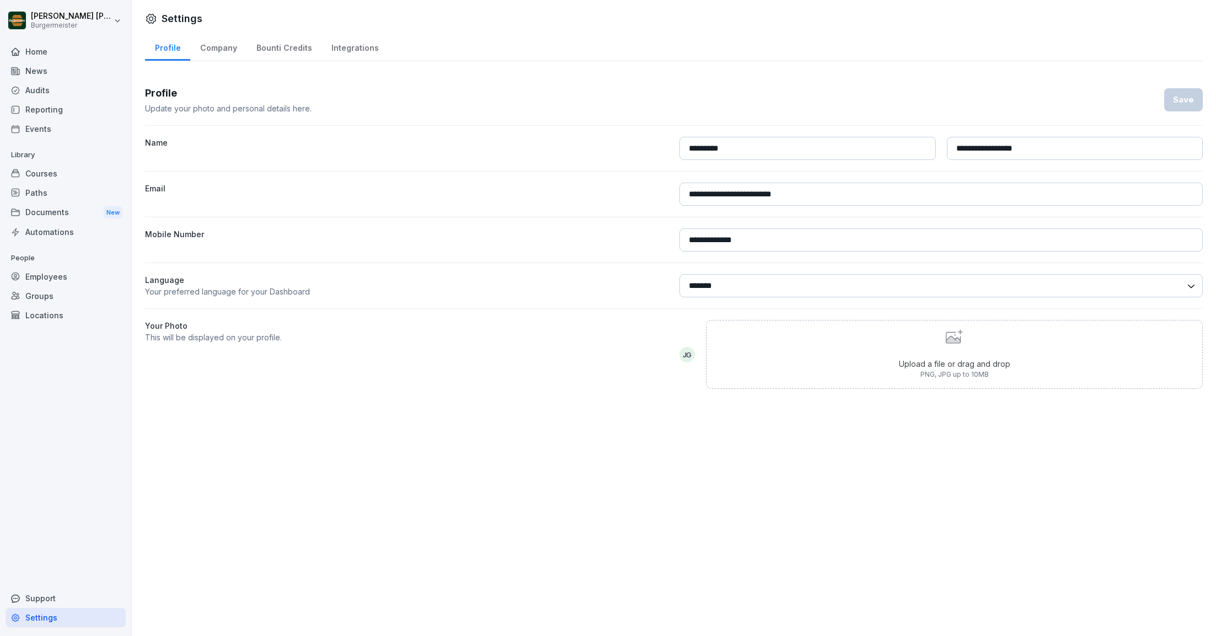
click at [39, 295] on div "Groups" at bounding box center [66, 295] width 120 height 19
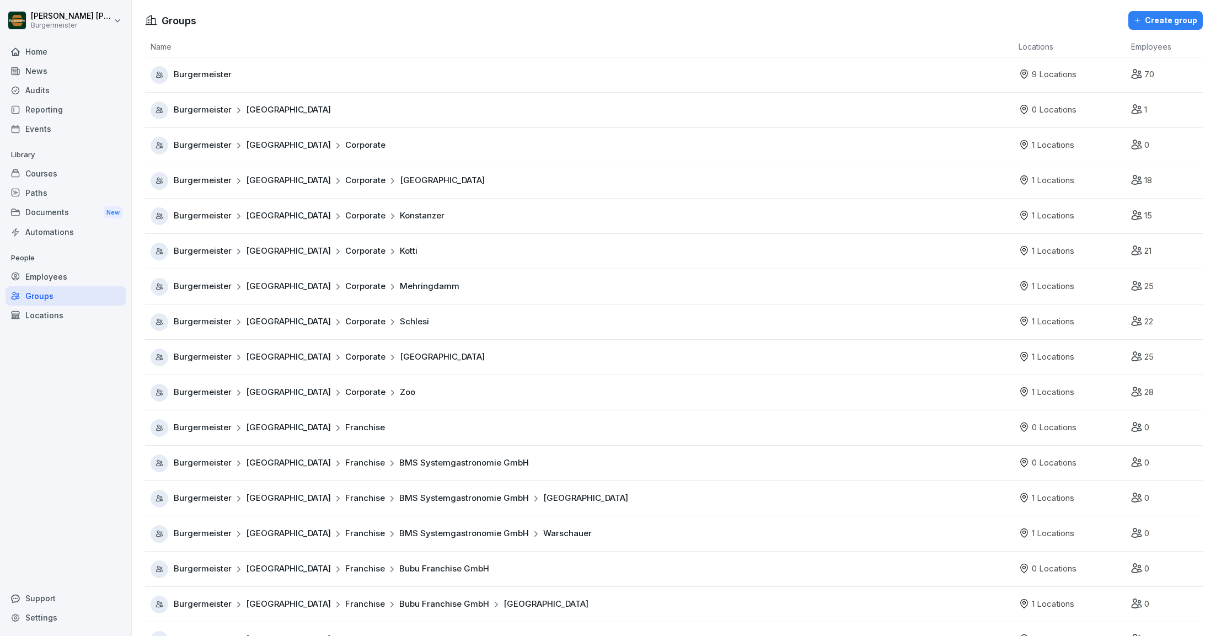
click at [53, 274] on div "Employees" at bounding box center [66, 276] width 120 height 19
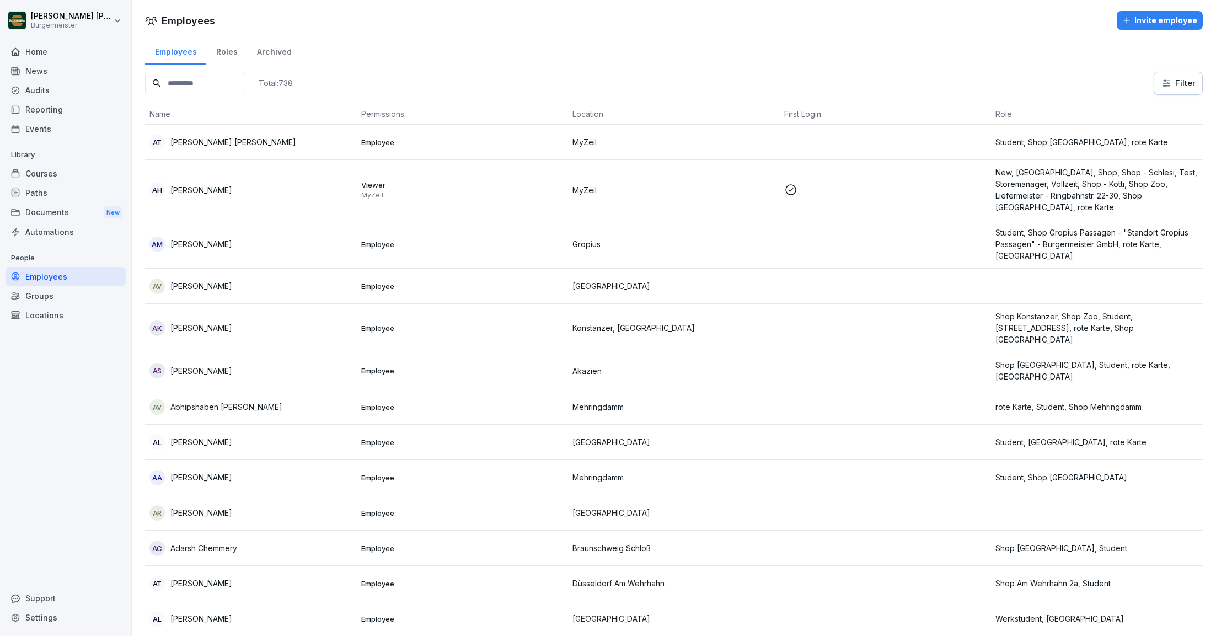
click at [65, 235] on div "Automations" at bounding box center [66, 231] width 120 height 19
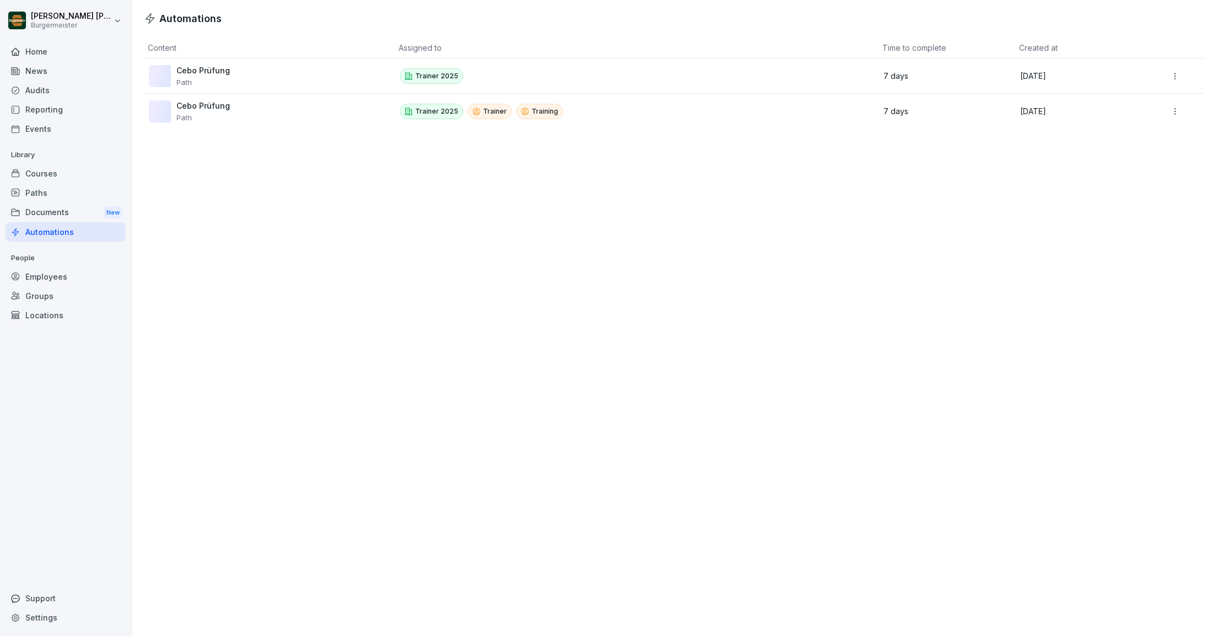
click at [52, 207] on div "Documents New" at bounding box center [66, 212] width 120 height 20
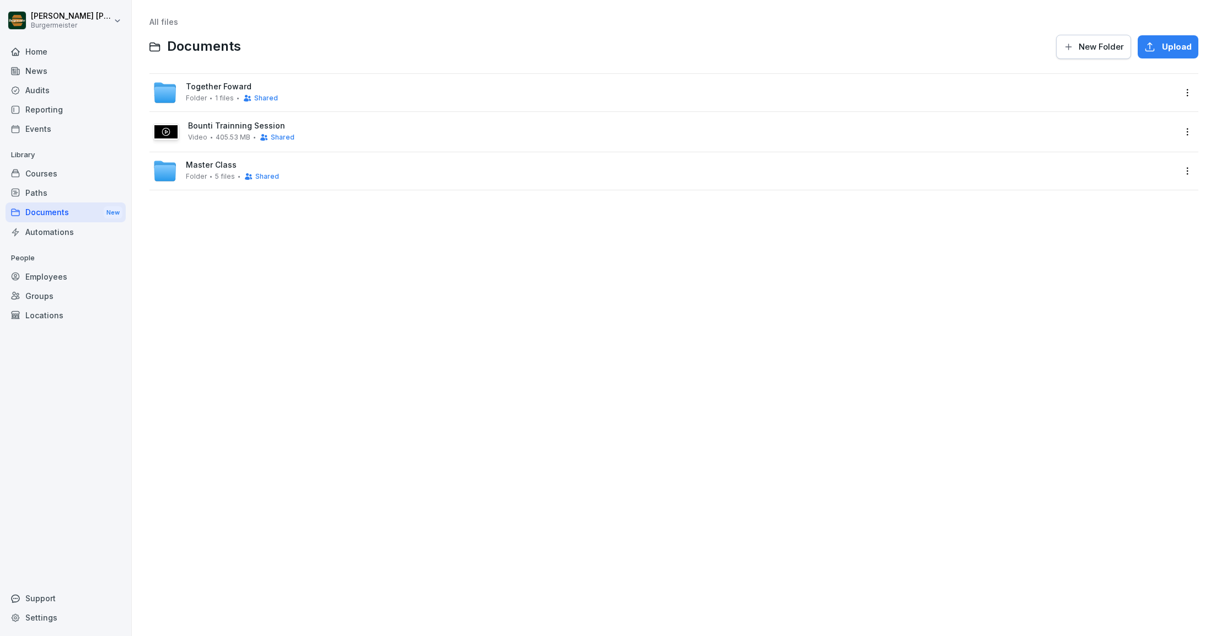
click at [50, 191] on div "Paths" at bounding box center [66, 192] width 120 height 19
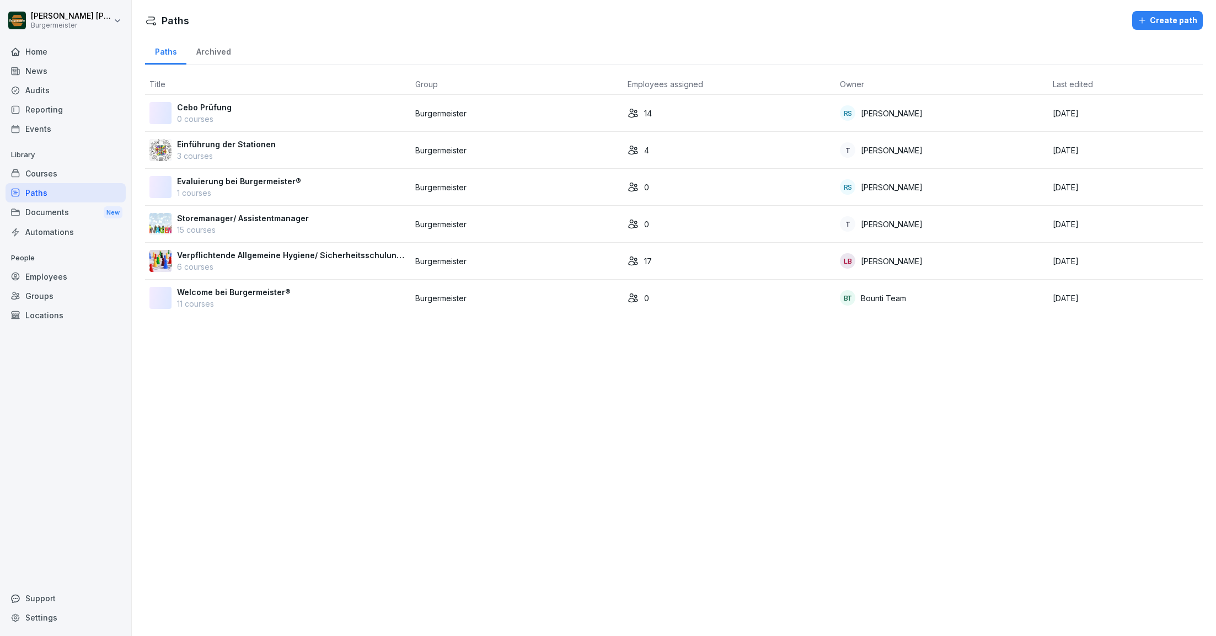
click at [47, 217] on div "Documents New" at bounding box center [66, 212] width 120 height 20
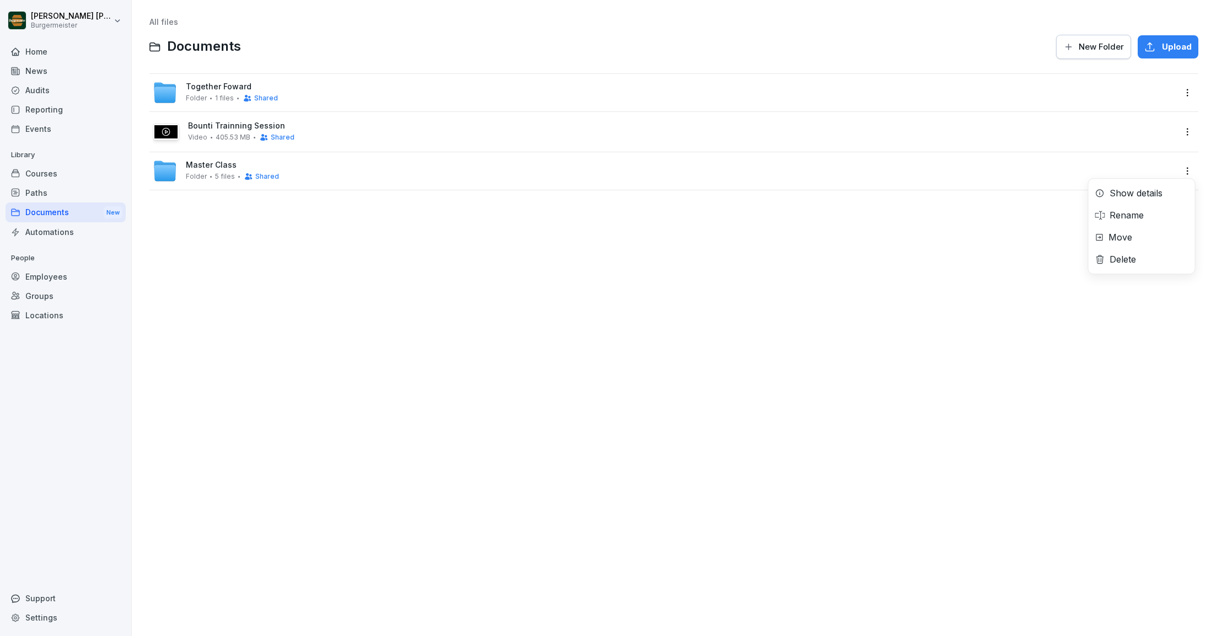
click at [1184, 170] on html "[PERSON_NAME] [PERSON_NAME] Home News Audits Reporting Events Library Courses P…" at bounding box center [608, 318] width 1216 height 636
click at [1131, 196] on div "Show details" at bounding box center [1135, 192] width 53 height 13
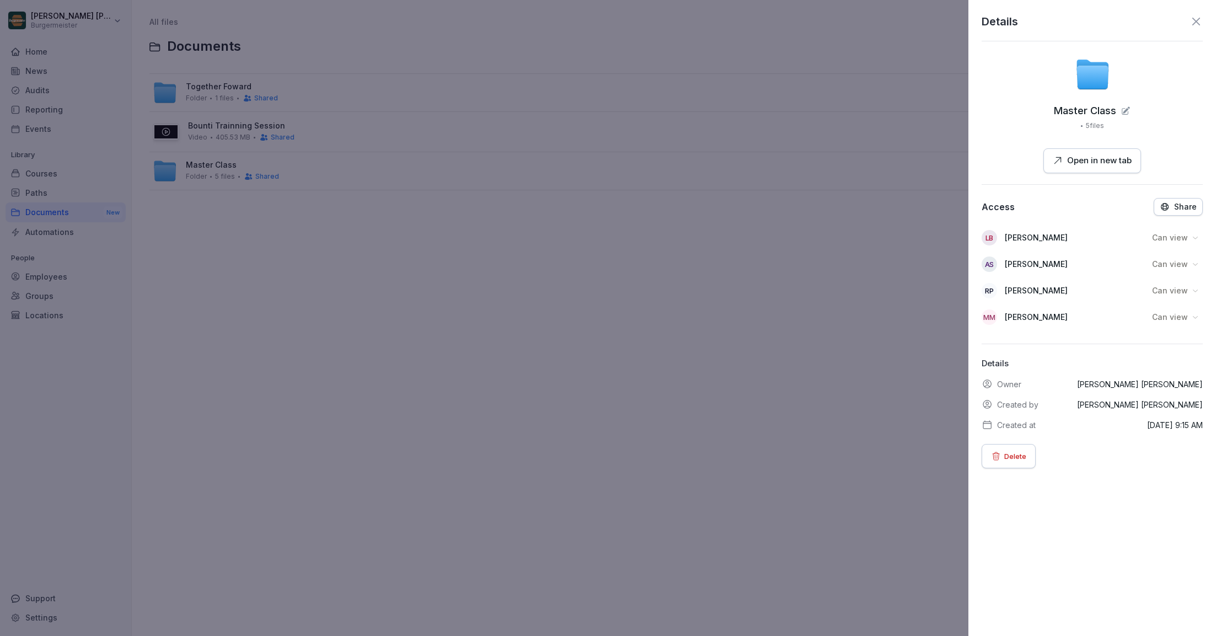
click at [1169, 202] on icon "button" at bounding box center [1165, 207] width 10 height 10
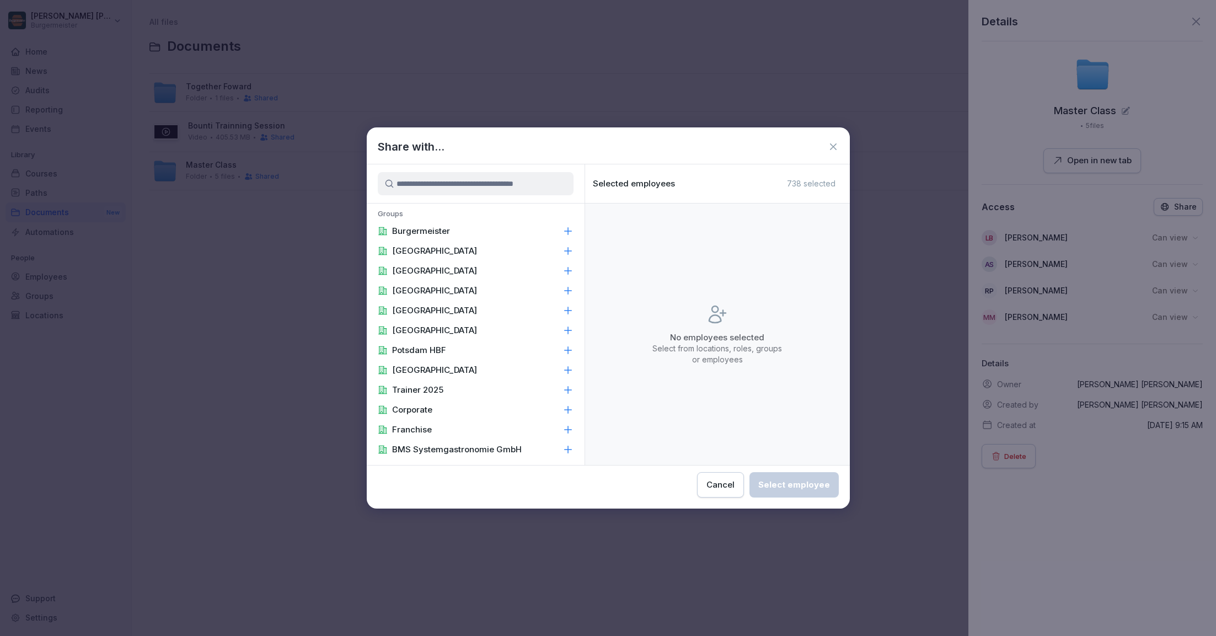
click at [480, 187] on input at bounding box center [476, 183] width 196 height 23
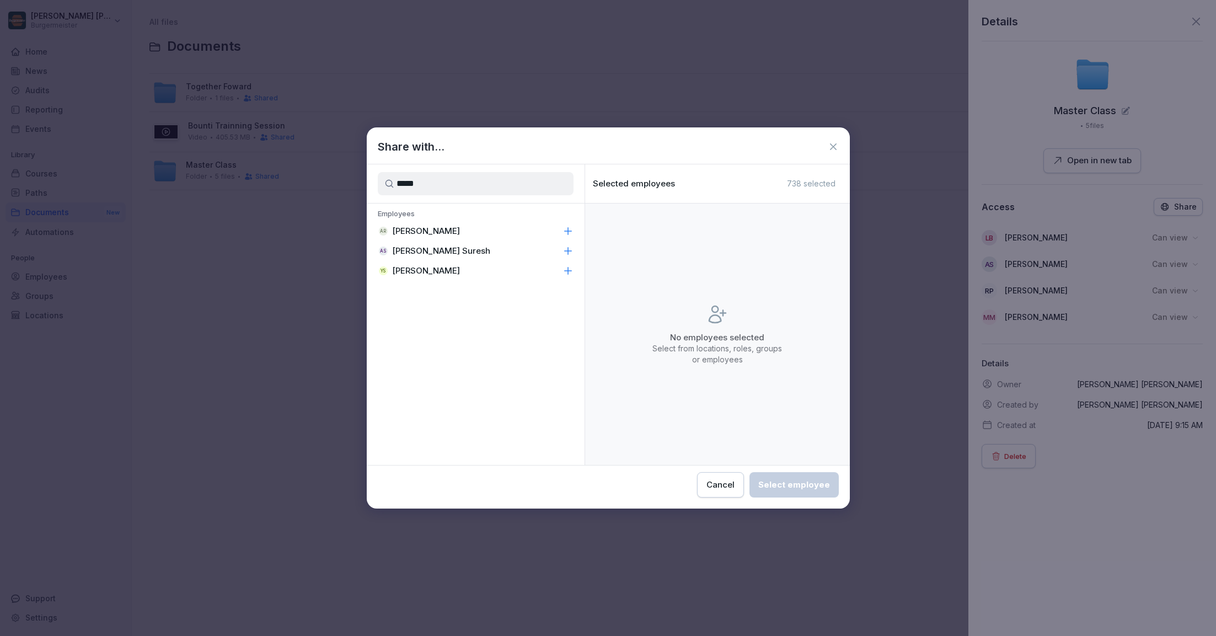
click at [572, 231] on icon at bounding box center [567, 231] width 11 height 11
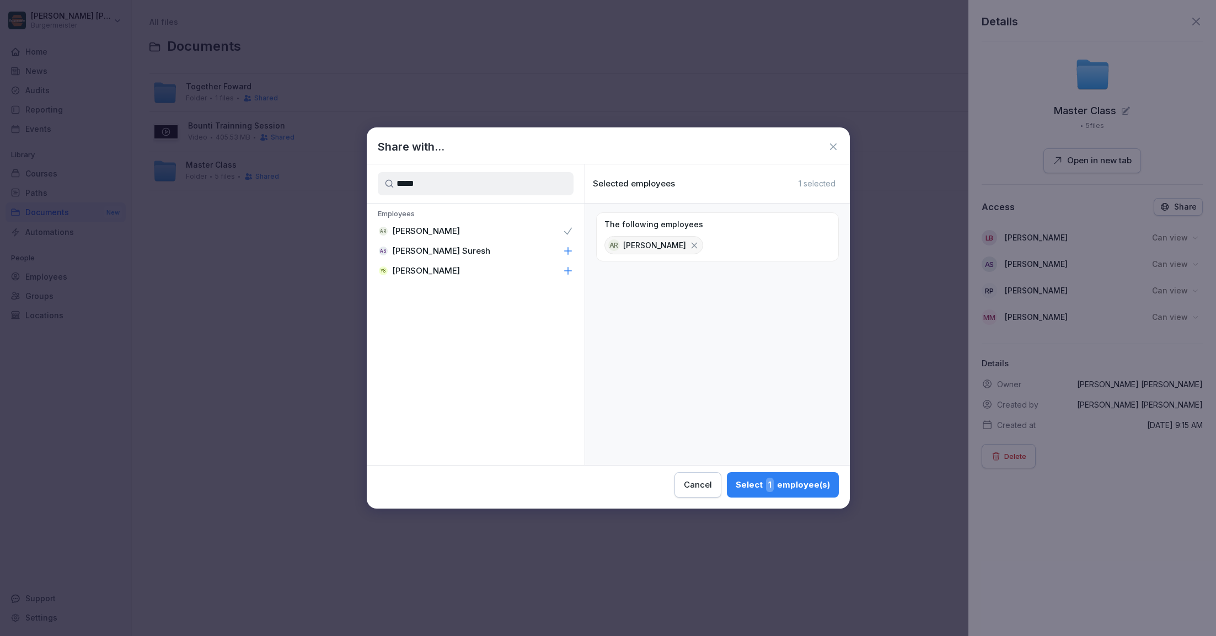
click at [511, 181] on input "*****" at bounding box center [476, 183] width 196 height 23
type input "****"
click at [569, 230] on icon at bounding box center [567, 231] width 11 height 11
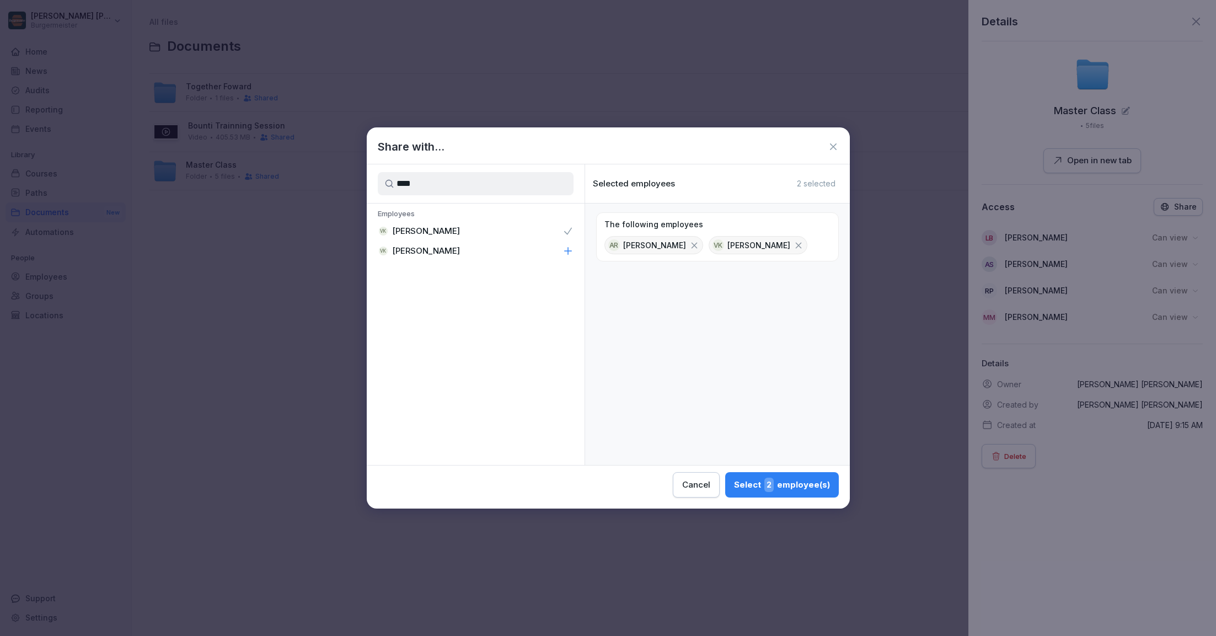
click at [566, 254] on icon at bounding box center [567, 250] width 11 height 11
click at [790, 476] on button "Select 3 employee(s)" at bounding box center [782, 484] width 114 height 25
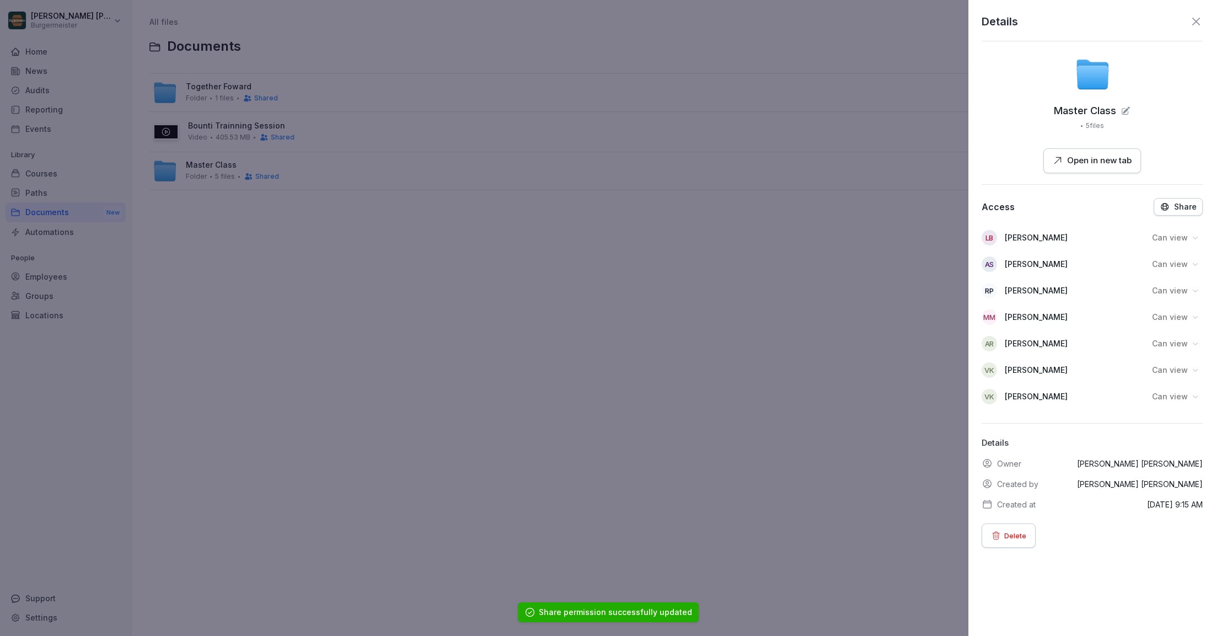
click at [1196, 19] on icon at bounding box center [1195, 21] width 13 height 13
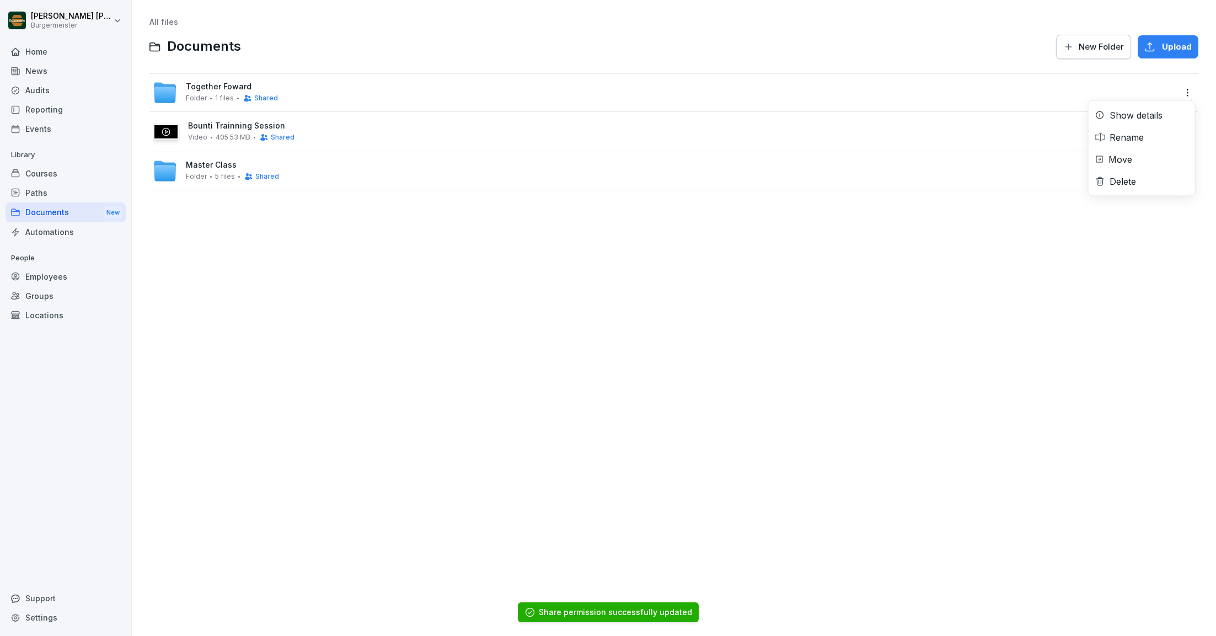
click at [1189, 92] on html "[PERSON_NAME] [PERSON_NAME] Home News Audits Reporting Events Library Courses P…" at bounding box center [608, 318] width 1216 height 636
click at [1127, 116] on div "Show details" at bounding box center [1135, 115] width 53 height 13
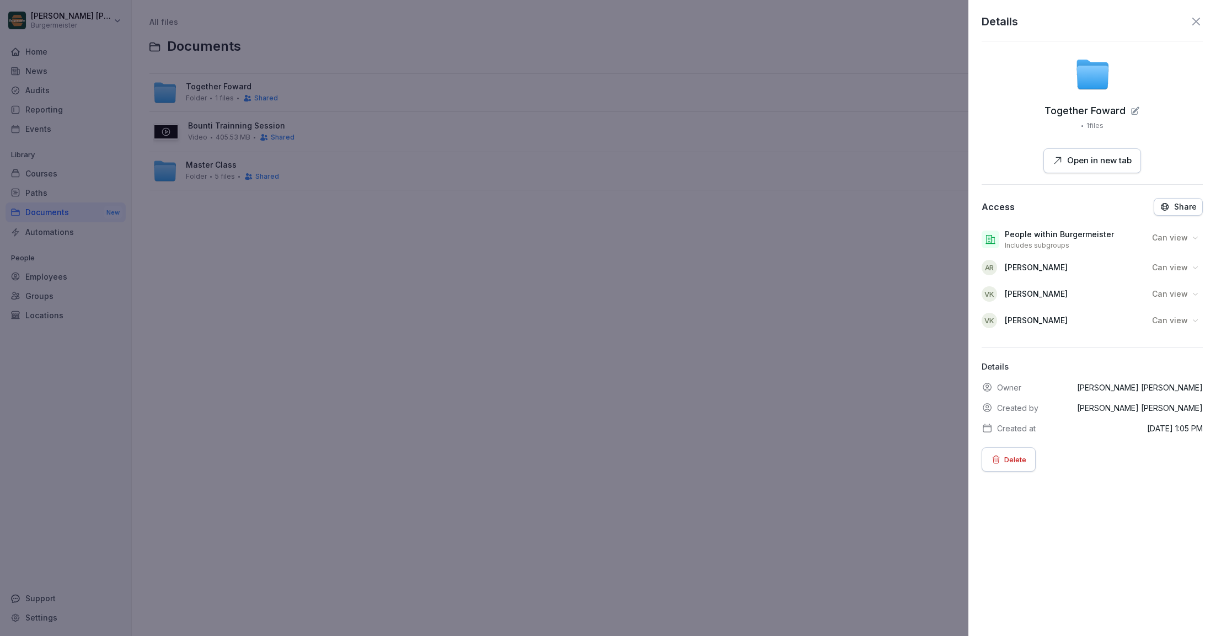
click at [1178, 210] on div "Share" at bounding box center [1178, 207] width 37 height 10
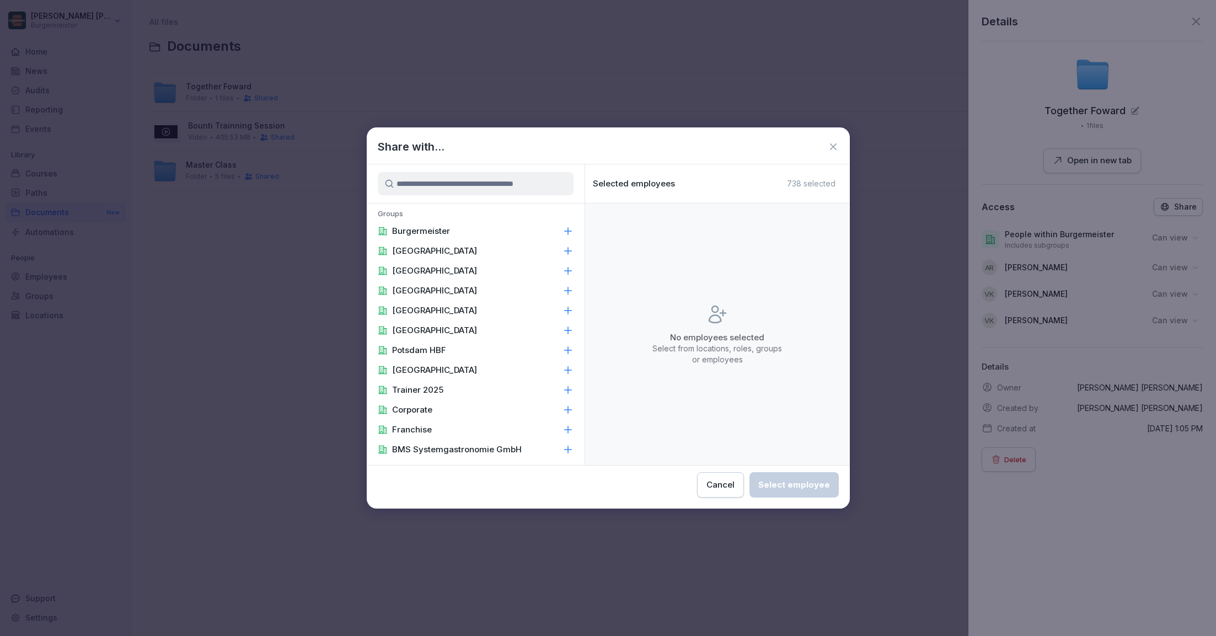
click at [834, 146] on icon at bounding box center [833, 146] width 7 height 7
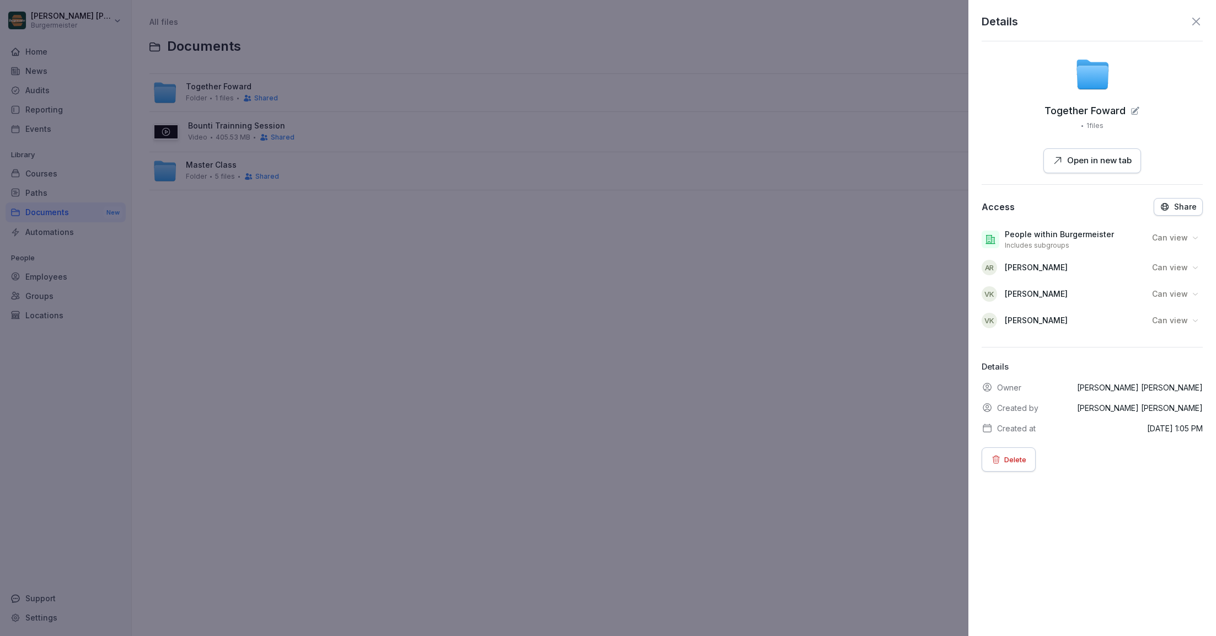
click at [1197, 26] on icon at bounding box center [1195, 21] width 13 height 13
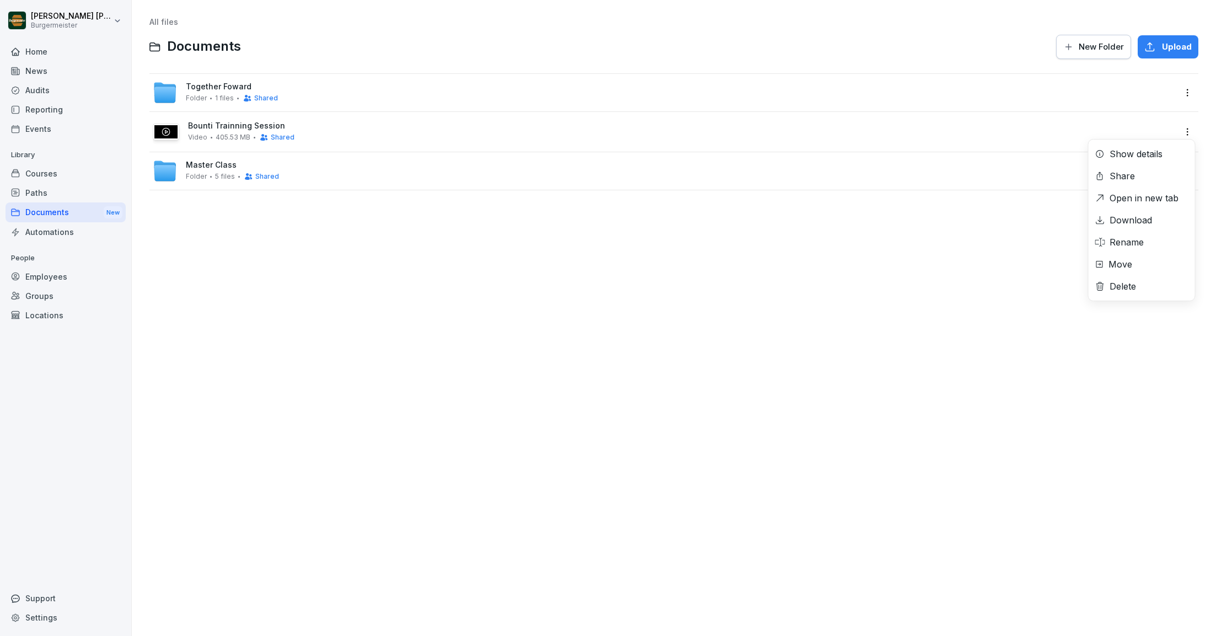
click at [1186, 133] on html "[PERSON_NAME] [PERSON_NAME] Home News Audits Reporting Events Library Courses P…" at bounding box center [608, 318] width 1216 height 636
click at [1120, 174] on div "Share" at bounding box center [1121, 175] width 25 height 13
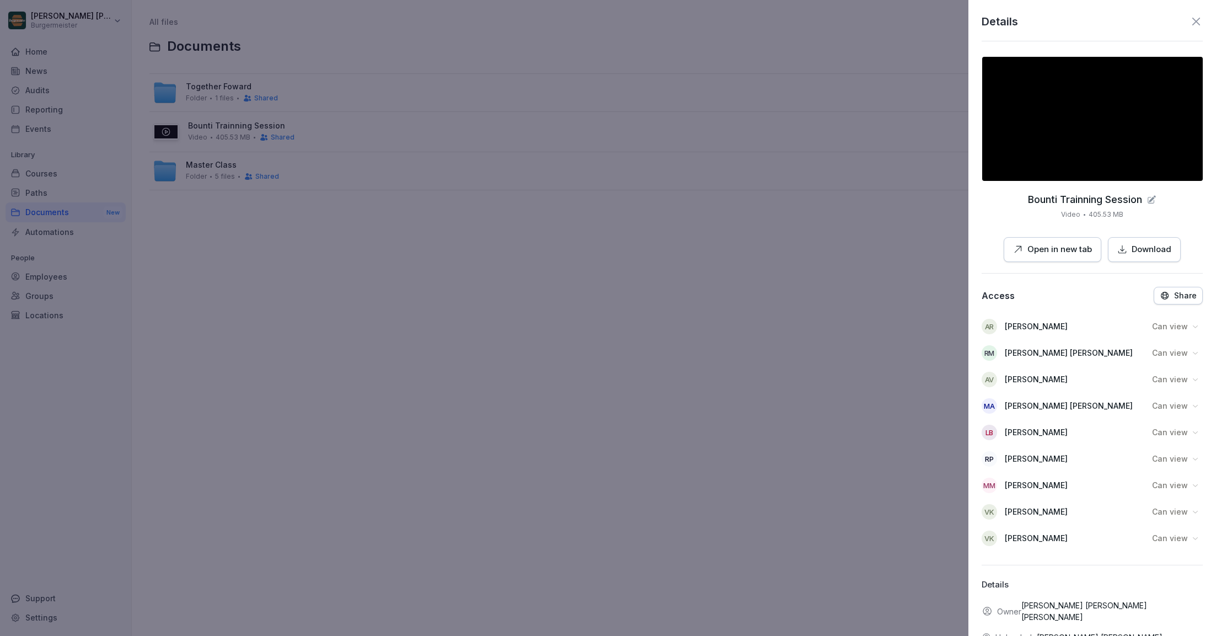
click at [1185, 291] on p "Share" at bounding box center [1185, 295] width 23 height 9
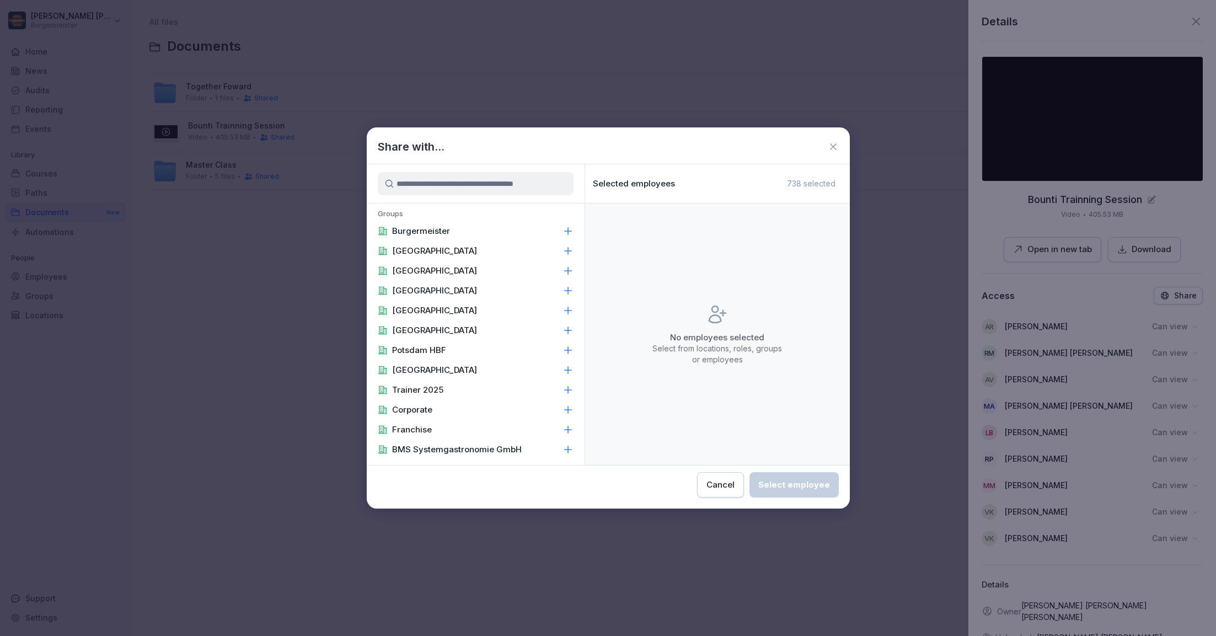
click at [517, 186] on input at bounding box center [476, 183] width 196 height 23
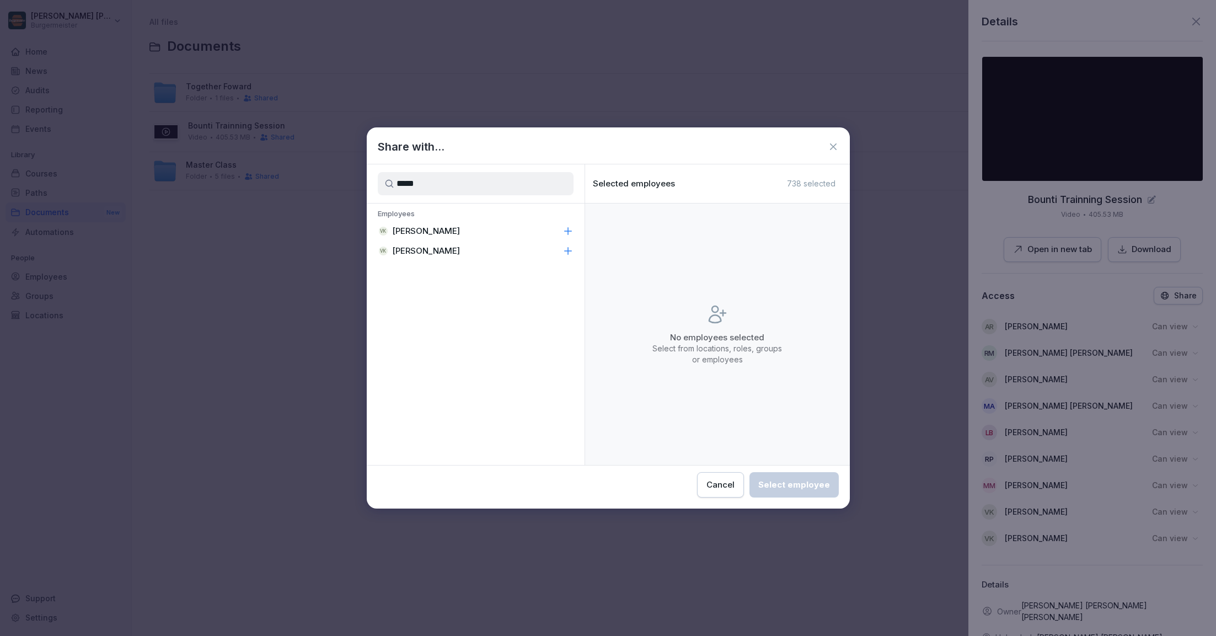
type input "*****"
click at [555, 227] on div "VK Vaneet Kumar" at bounding box center [476, 231] width 218 height 20
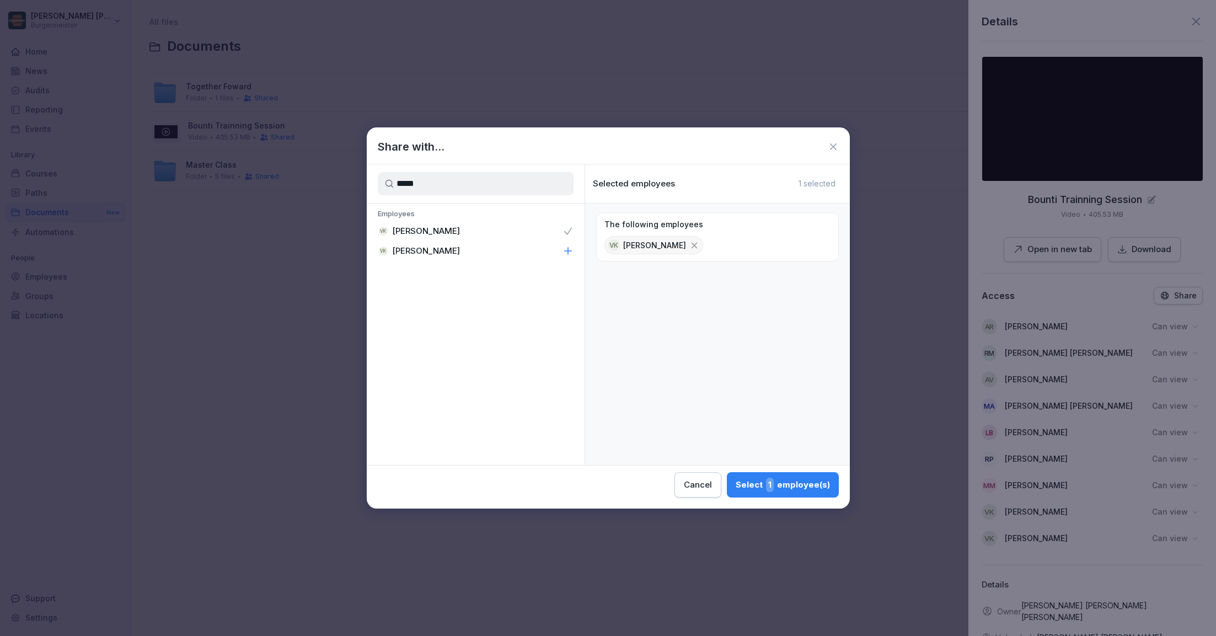
click at [553, 248] on div "VK Vaneet Kumar" at bounding box center [476, 251] width 218 height 20
click at [768, 486] on span "2" at bounding box center [768, 485] width 9 height 14
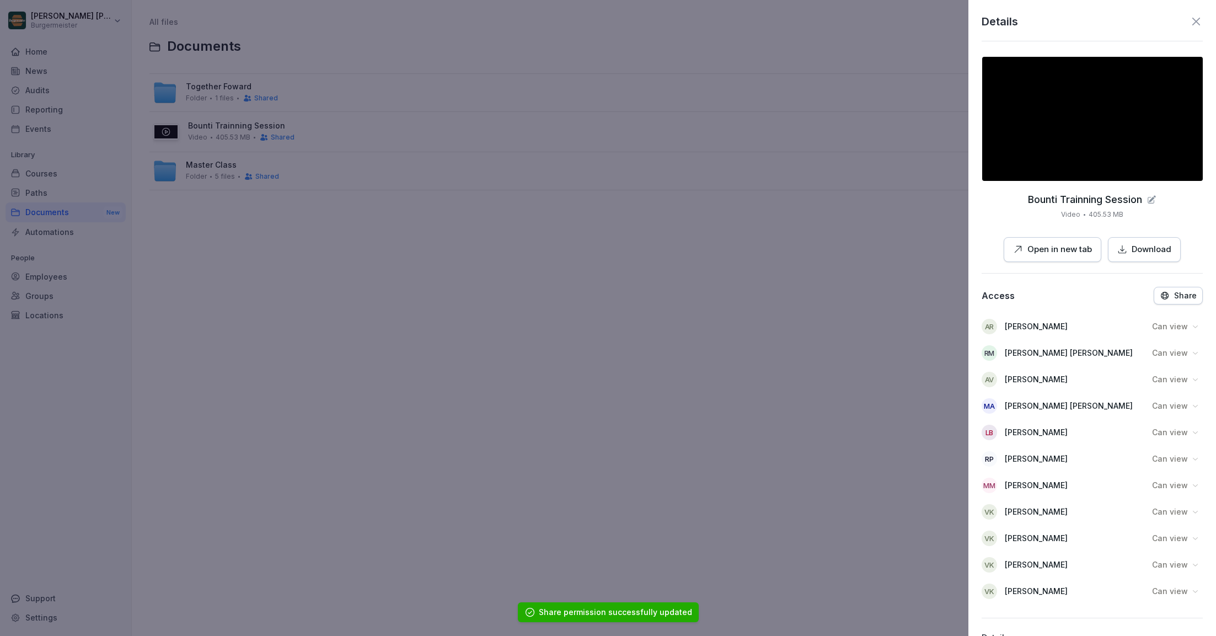
click at [1195, 17] on icon at bounding box center [1195, 21] width 13 height 13
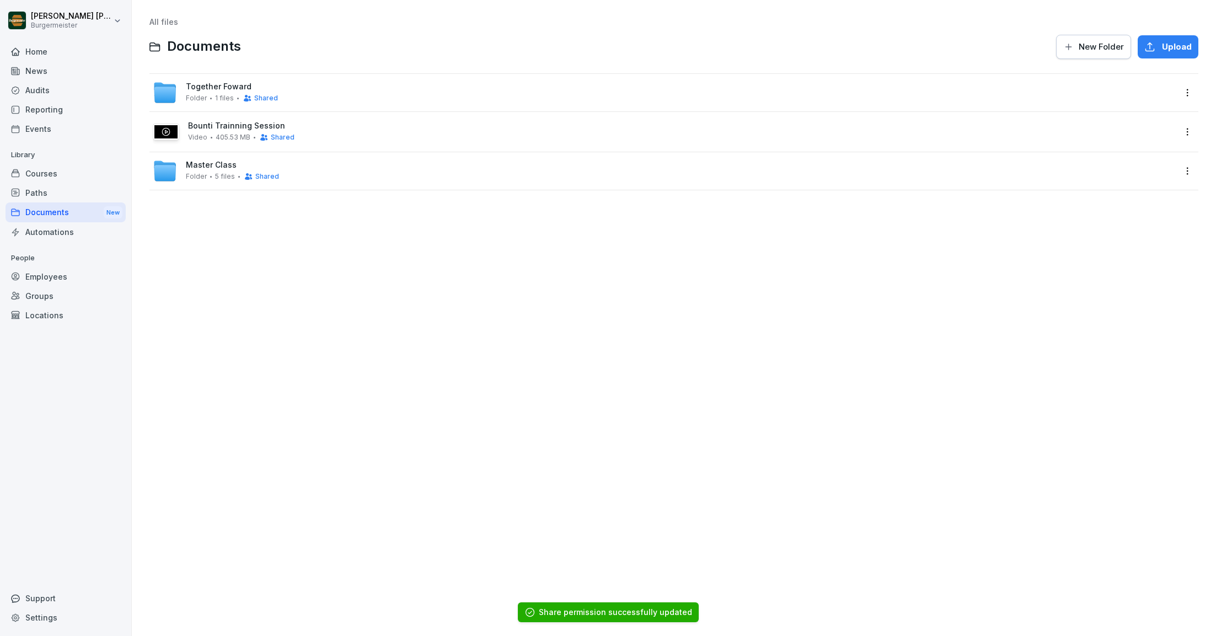
click at [611, 277] on div "All files Documents New Folder Upload Together Foward Folder 1 files Shared Bou…" at bounding box center [674, 317] width 1068 height 619
click at [242, 261] on div "All files Documents New Folder Upload Together Foward Folder 1 files Shared Bou…" at bounding box center [674, 317] width 1068 height 619
click at [286, 29] on div "All files Documents New Folder Upload" at bounding box center [673, 39] width 1049 height 42
click at [47, 194] on div "Paths" at bounding box center [66, 192] width 120 height 19
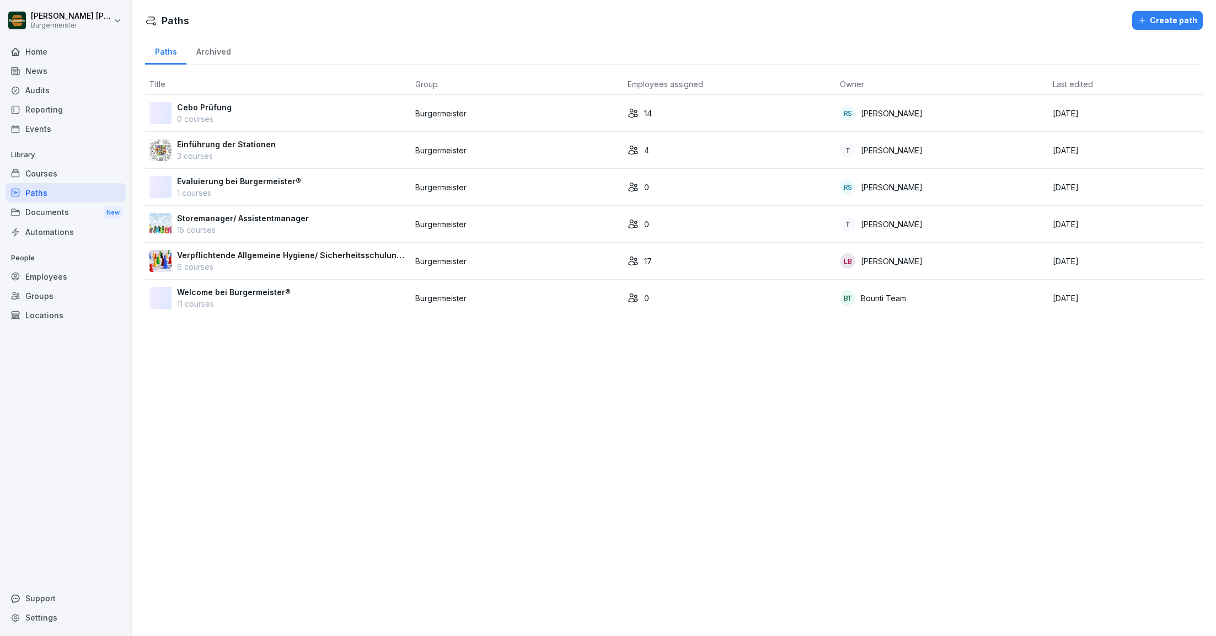
click at [56, 173] on div "Courses" at bounding box center [66, 173] width 120 height 19
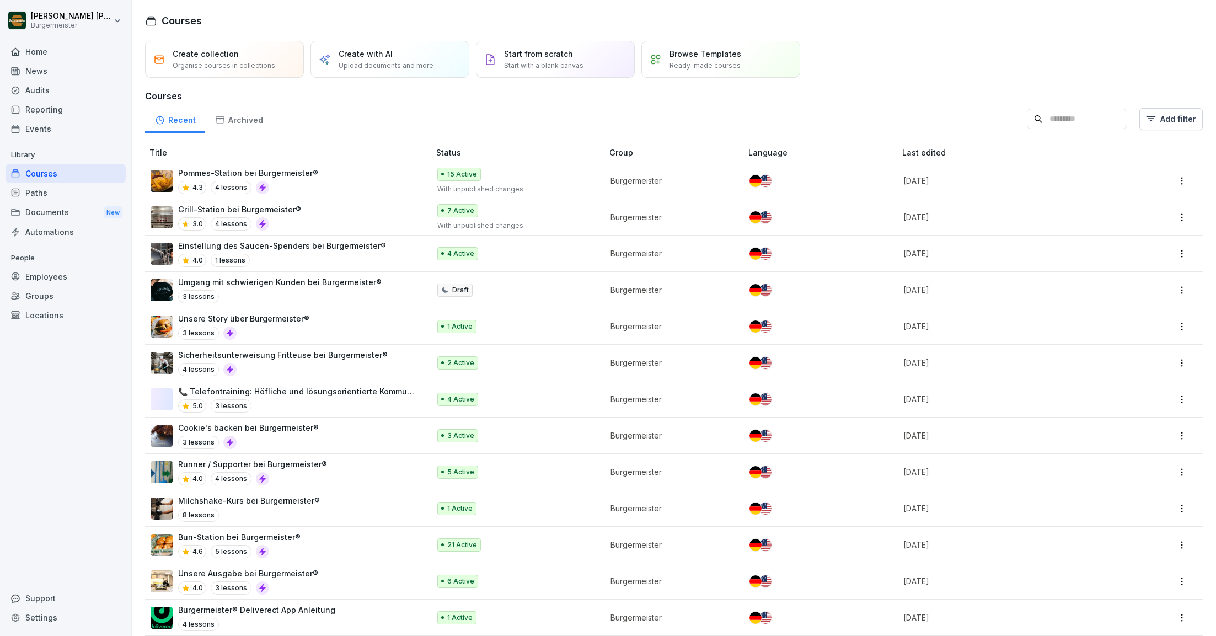
click at [45, 82] on div "Audits" at bounding box center [66, 90] width 120 height 19
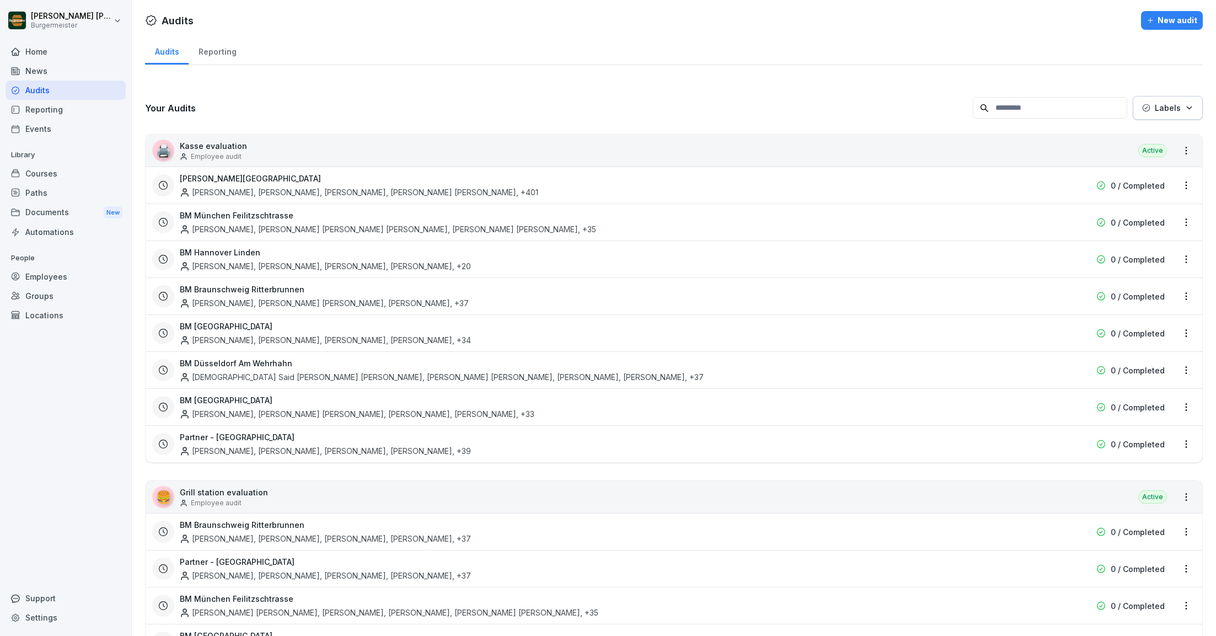
click at [71, 27] on html "[PERSON_NAME] [PERSON_NAME] Home News Audits Reporting Events Library Courses P…" at bounding box center [608, 318] width 1216 height 636
click at [85, 51] on div "Settings" at bounding box center [71, 49] width 109 height 20
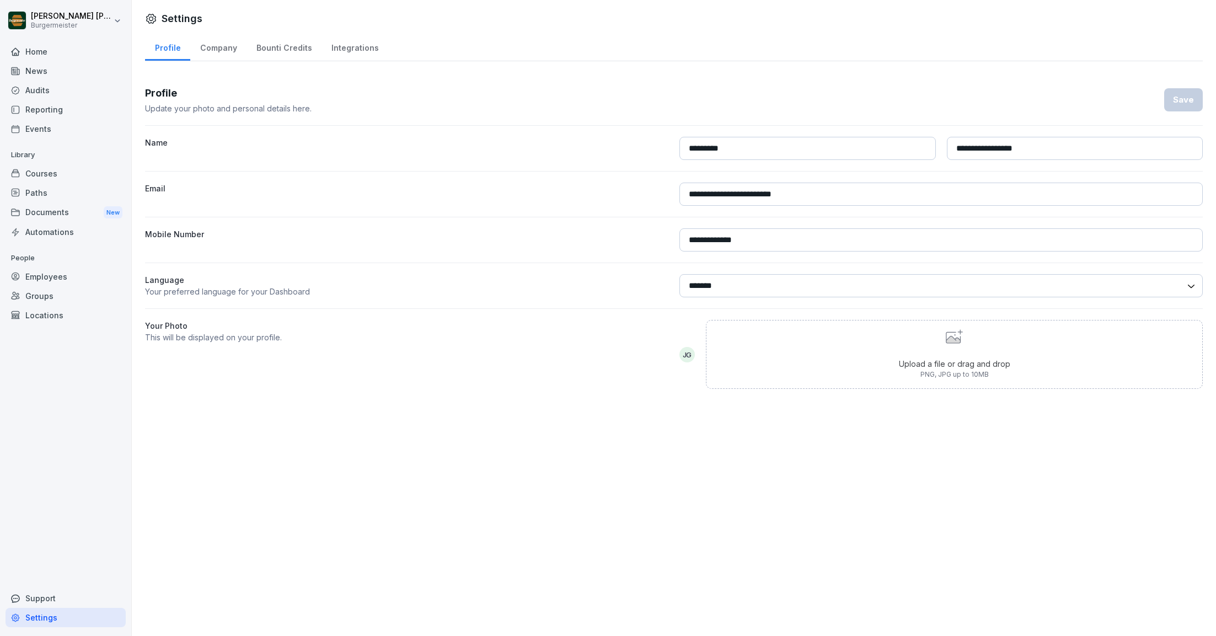
click at [228, 50] on div "Company" at bounding box center [218, 47] width 56 height 28
select select "**"
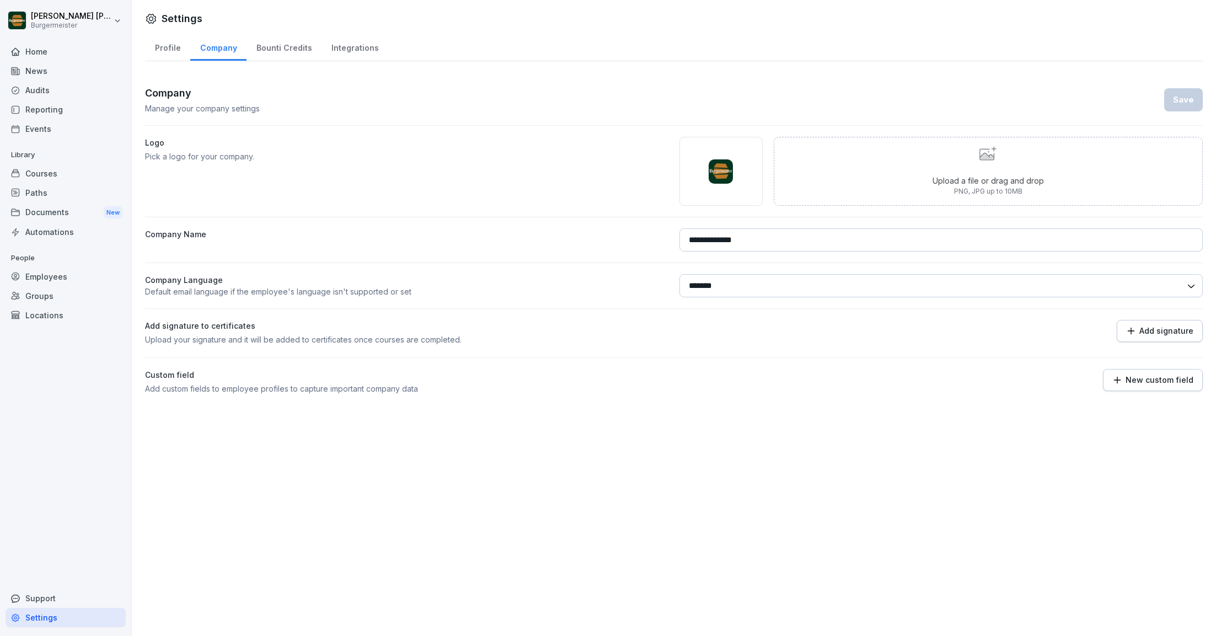
click at [291, 45] on div "Bounti Credits" at bounding box center [283, 47] width 75 height 28
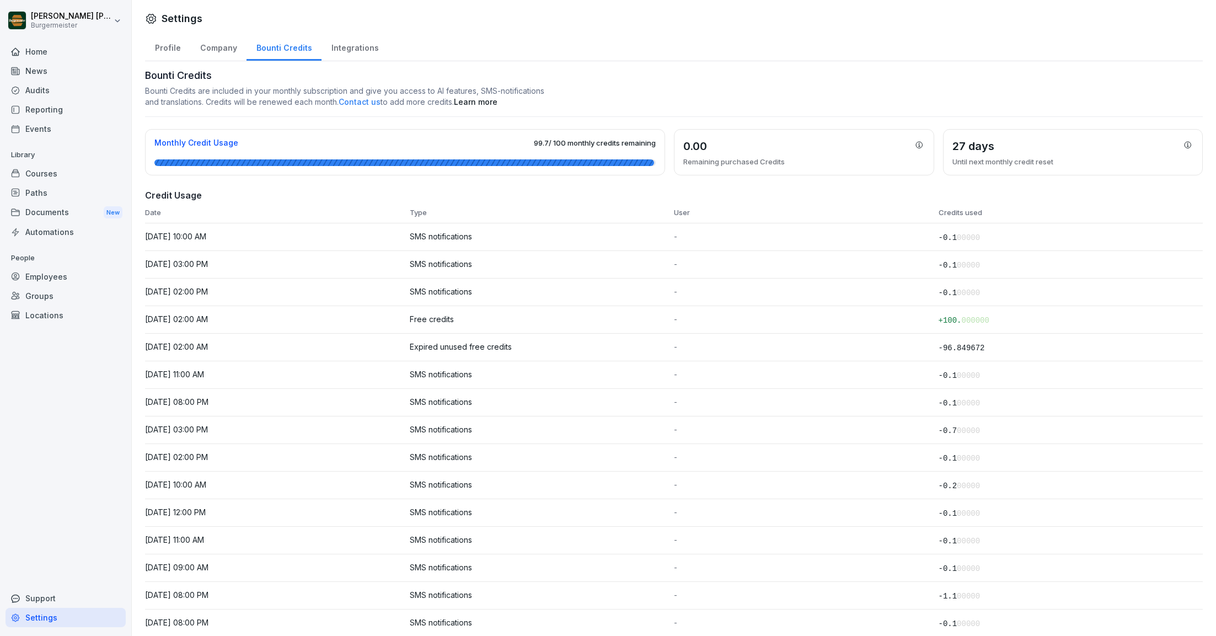
click at [222, 49] on div "Company" at bounding box center [218, 47] width 56 height 28
select select "**"
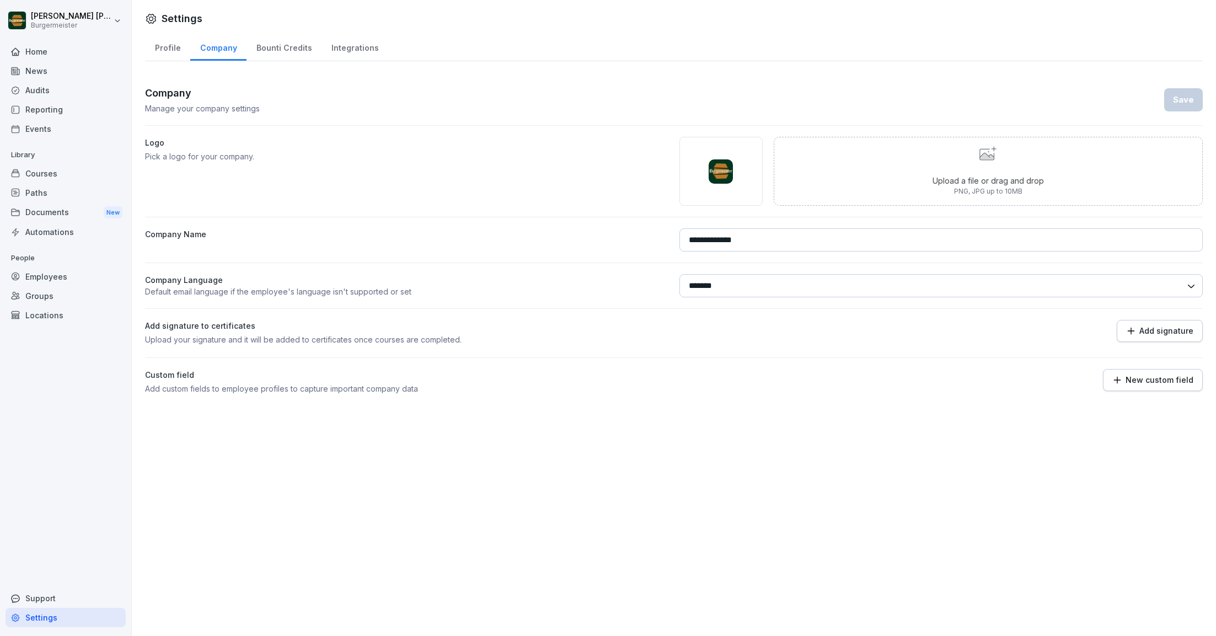
click at [259, 53] on div "Bounti Credits" at bounding box center [283, 47] width 75 height 28
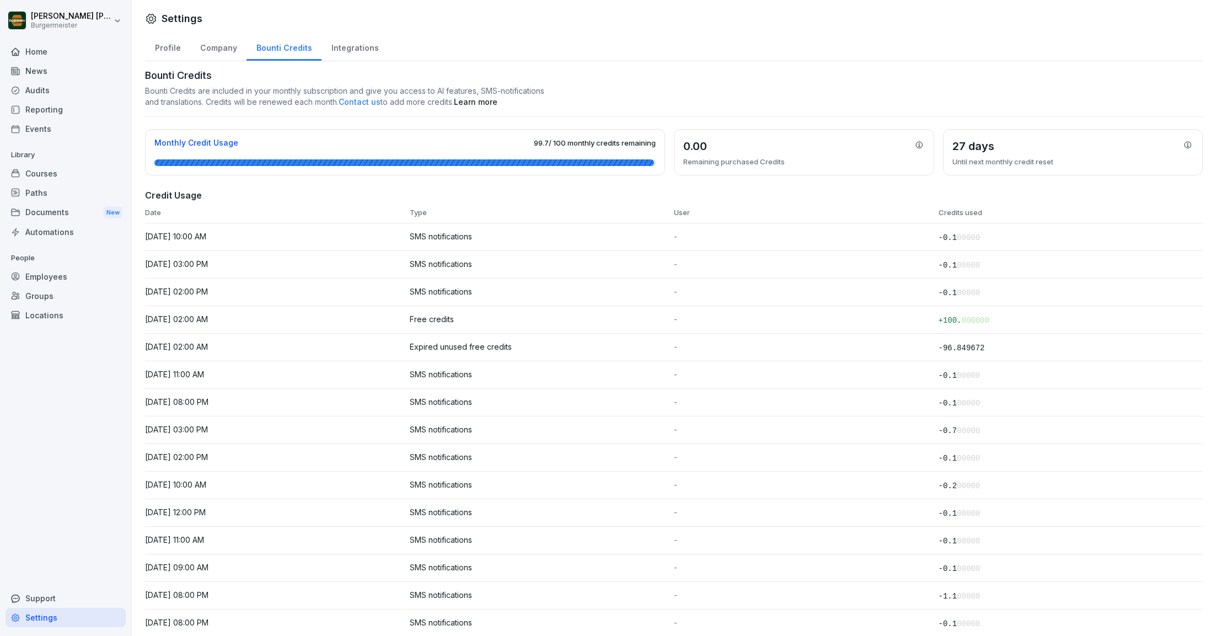
click at [341, 49] on div "Integrations" at bounding box center [354, 47] width 67 height 28
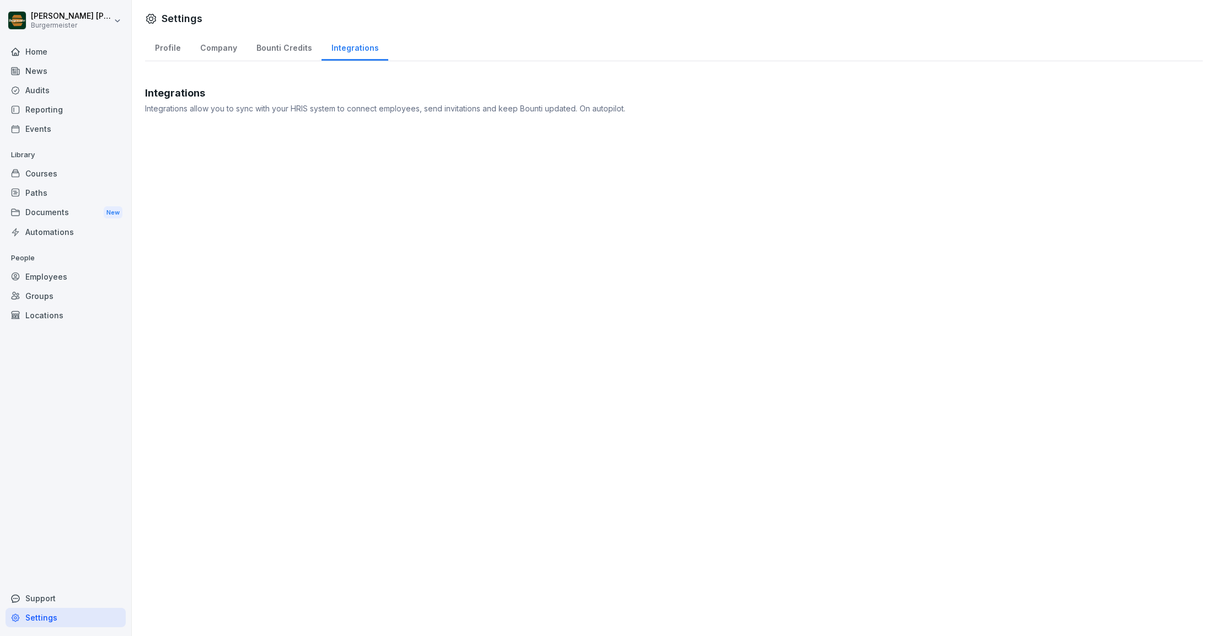
click at [162, 53] on div "Profile" at bounding box center [167, 47] width 45 height 28
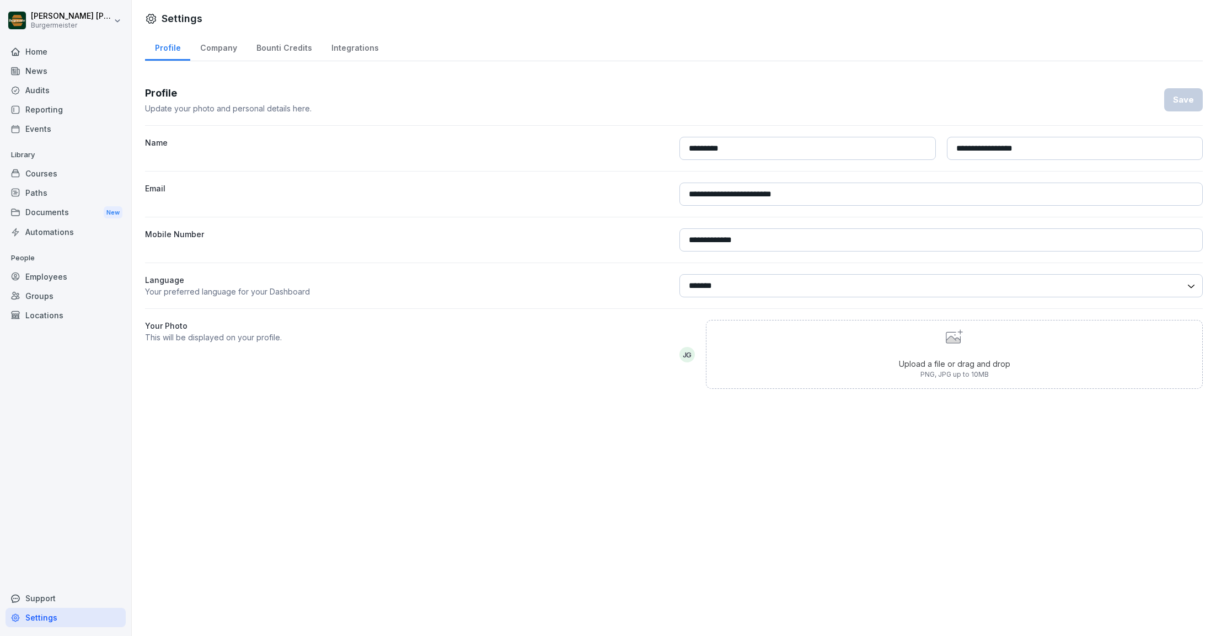
click at [42, 181] on div "Courses" at bounding box center [66, 173] width 120 height 19
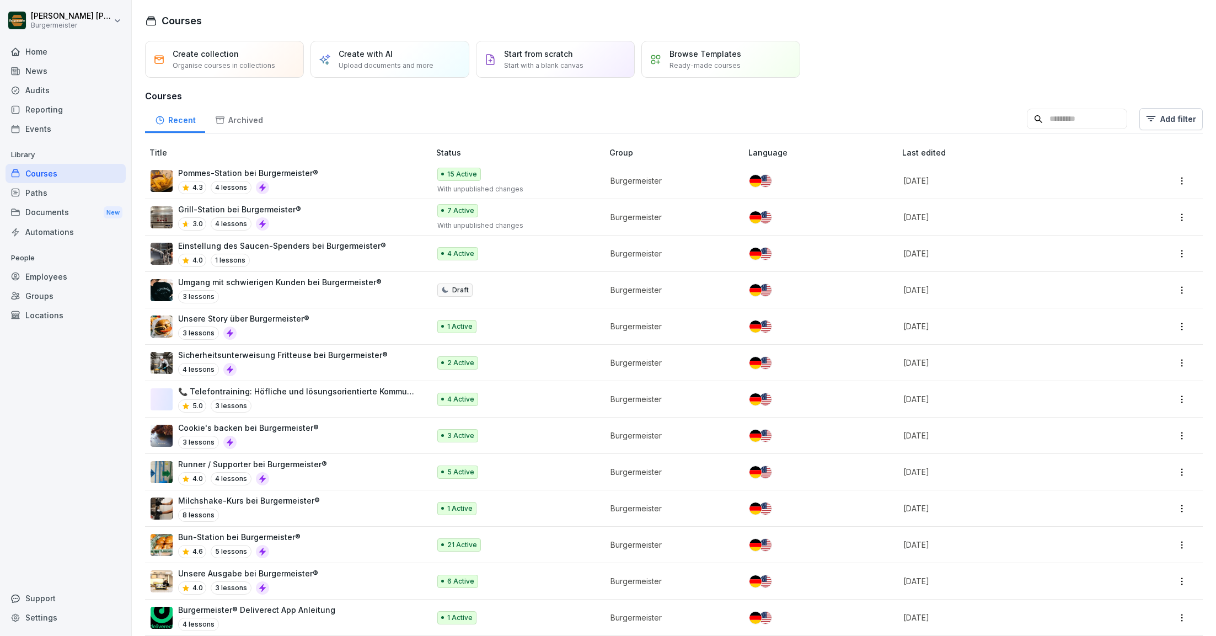
click at [39, 195] on div "Paths" at bounding box center [66, 192] width 120 height 19
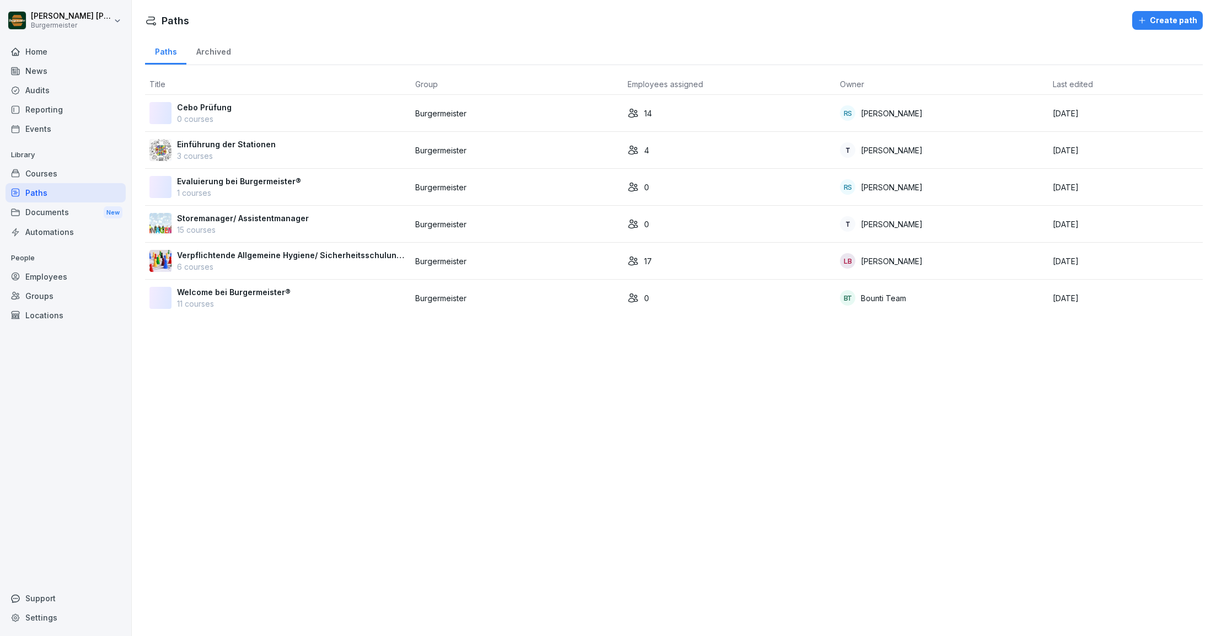
click at [51, 210] on div "Documents New" at bounding box center [66, 212] width 120 height 20
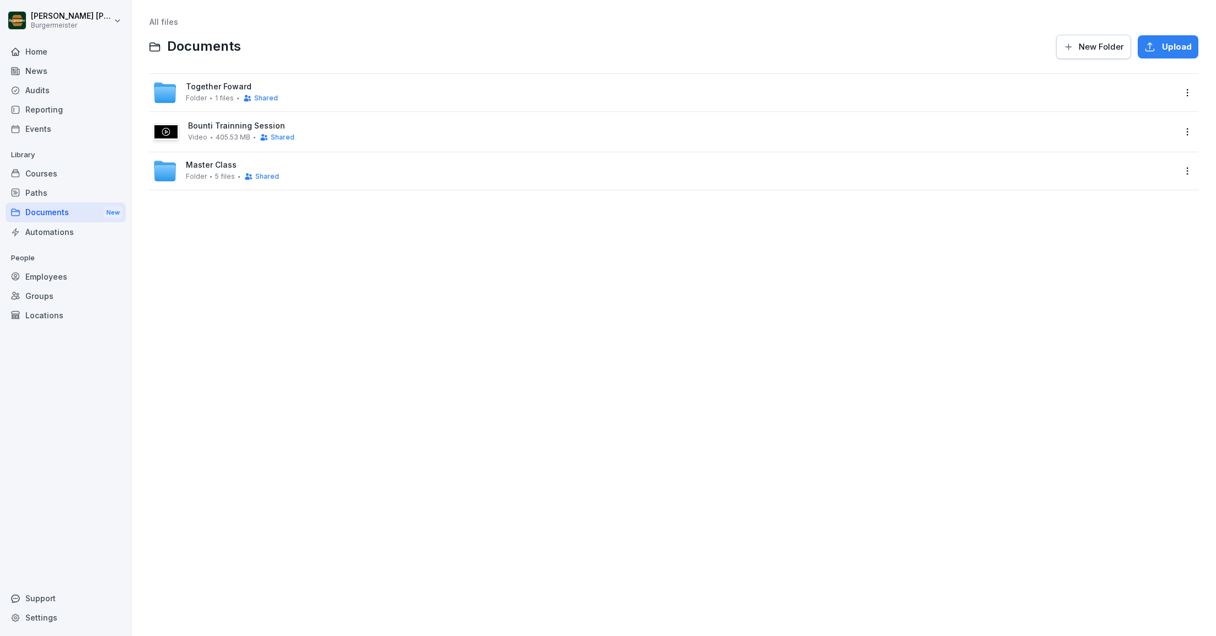
click at [55, 230] on div "Automations" at bounding box center [66, 231] width 120 height 19
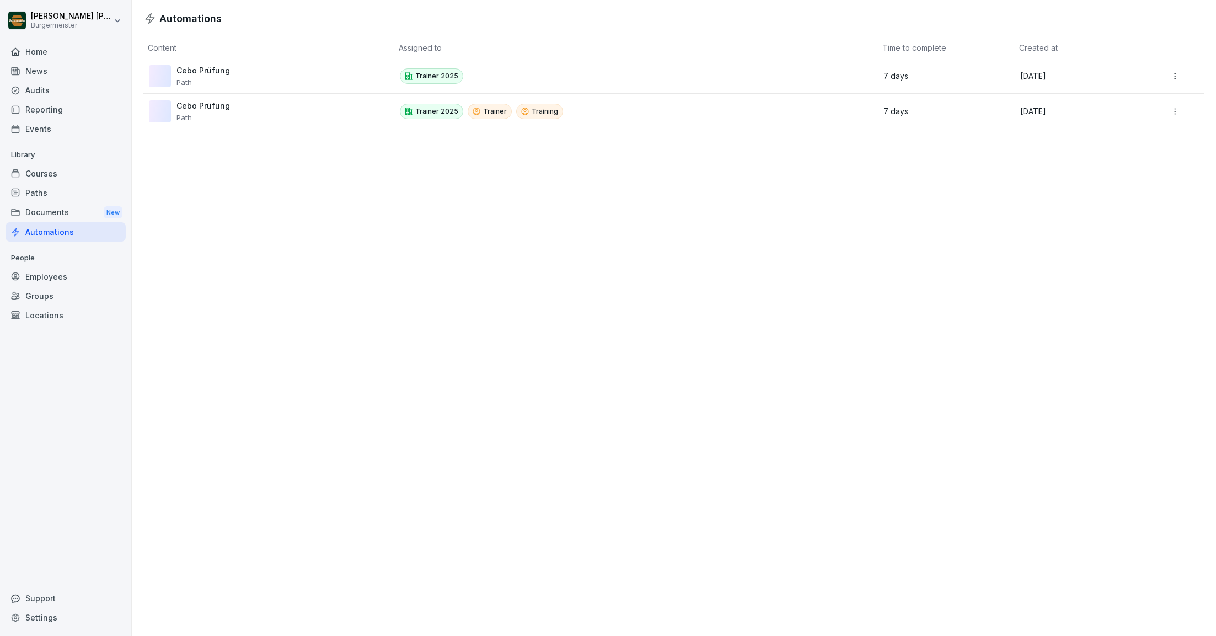
click at [45, 275] on div "Employees" at bounding box center [66, 276] width 120 height 19
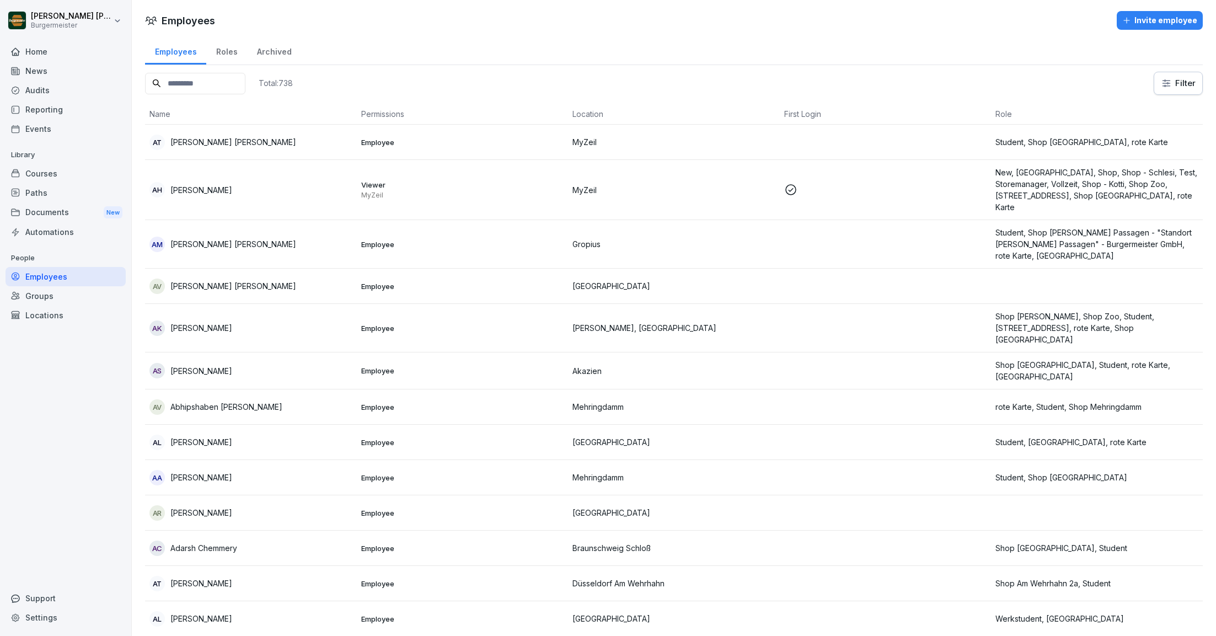
click at [42, 295] on div "Groups" at bounding box center [66, 295] width 120 height 19
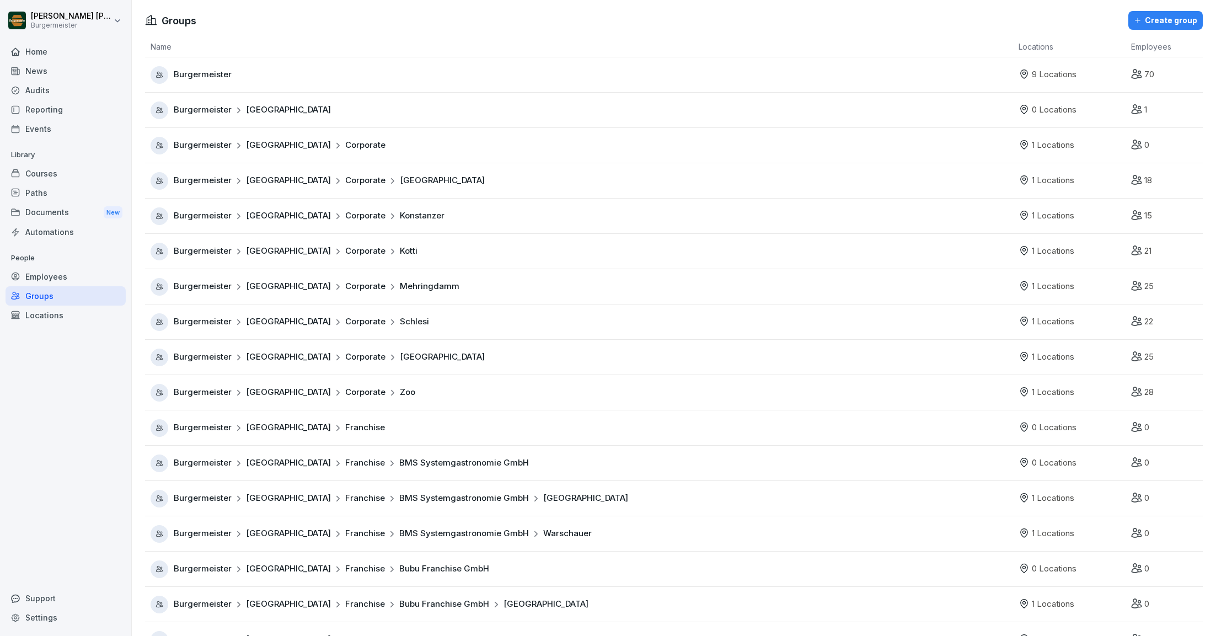
click at [44, 312] on div "Locations" at bounding box center [66, 314] width 120 height 19
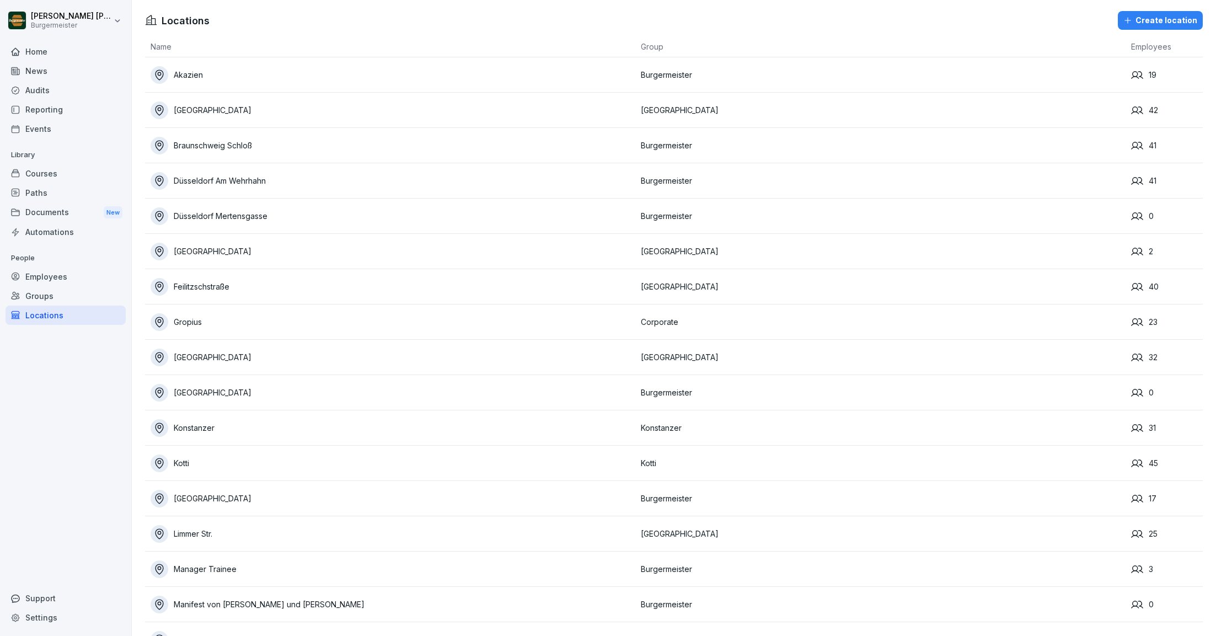
click at [37, 613] on div "Settings" at bounding box center [66, 617] width 120 height 19
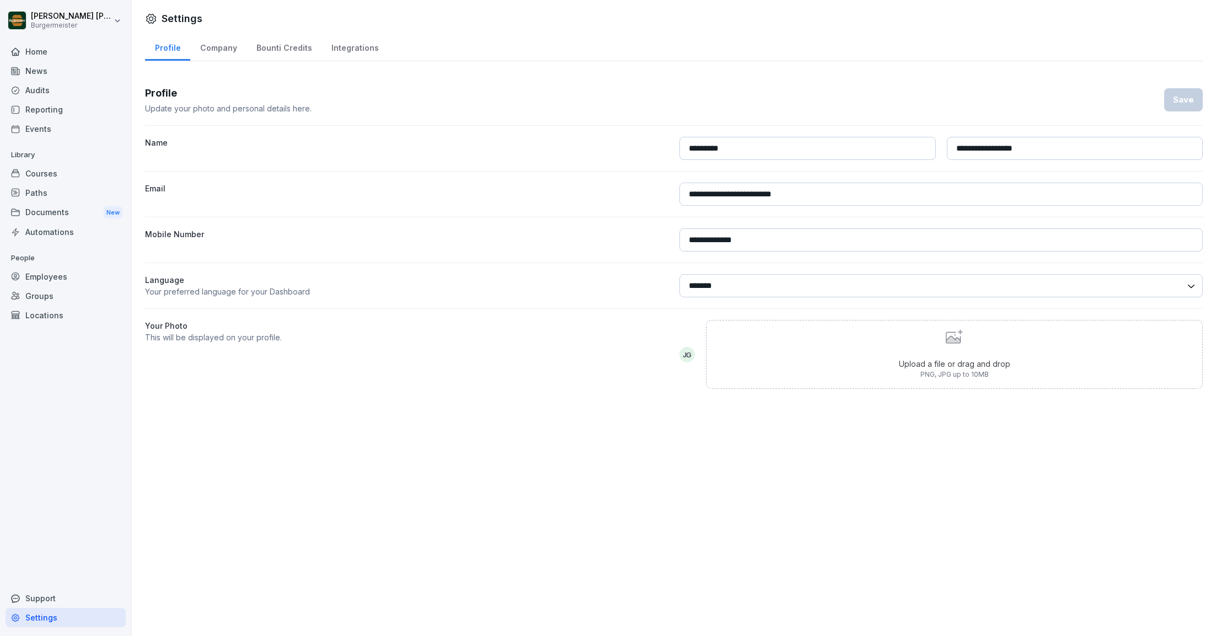
click at [206, 52] on div "Company" at bounding box center [218, 47] width 56 height 28
select select "**"
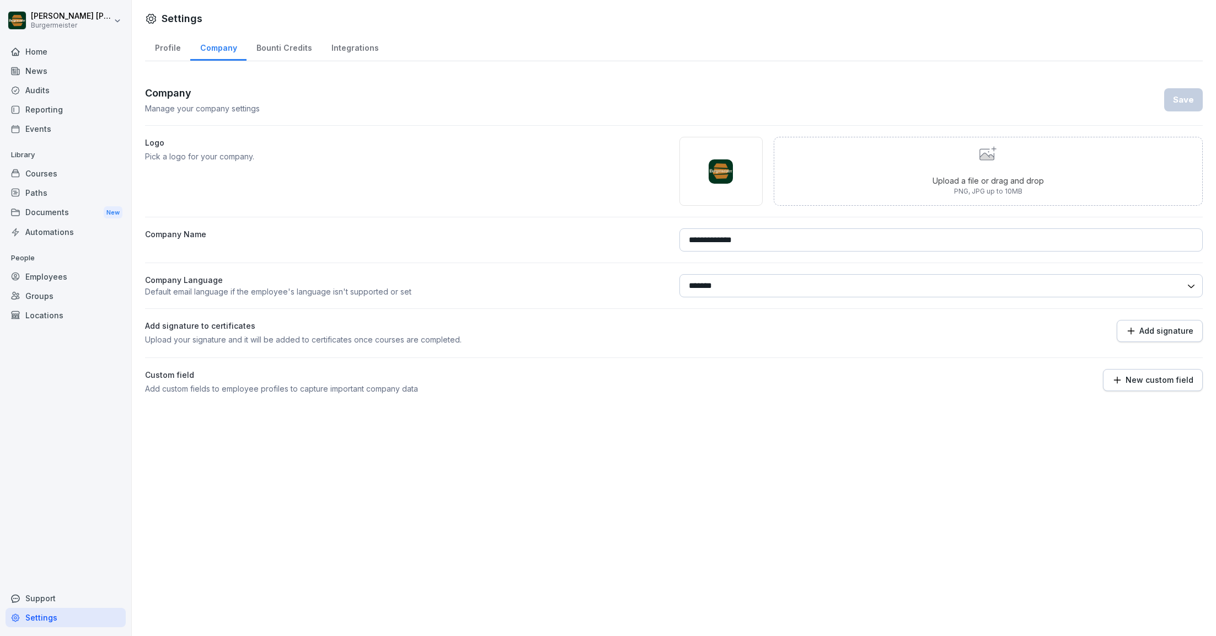
click at [262, 47] on div "Bounti Credits" at bounding box center [283, 47] width 75 height 28
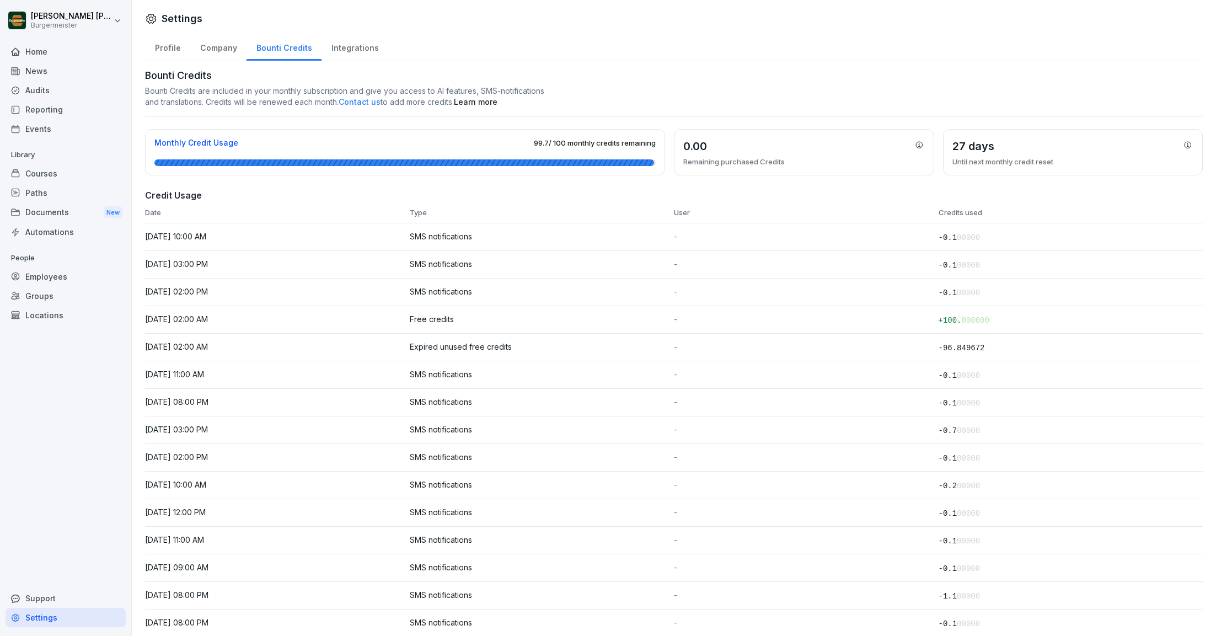
click at [339, 52] on div "Integrations" at bounding box center [354, 47] width 67 height 28
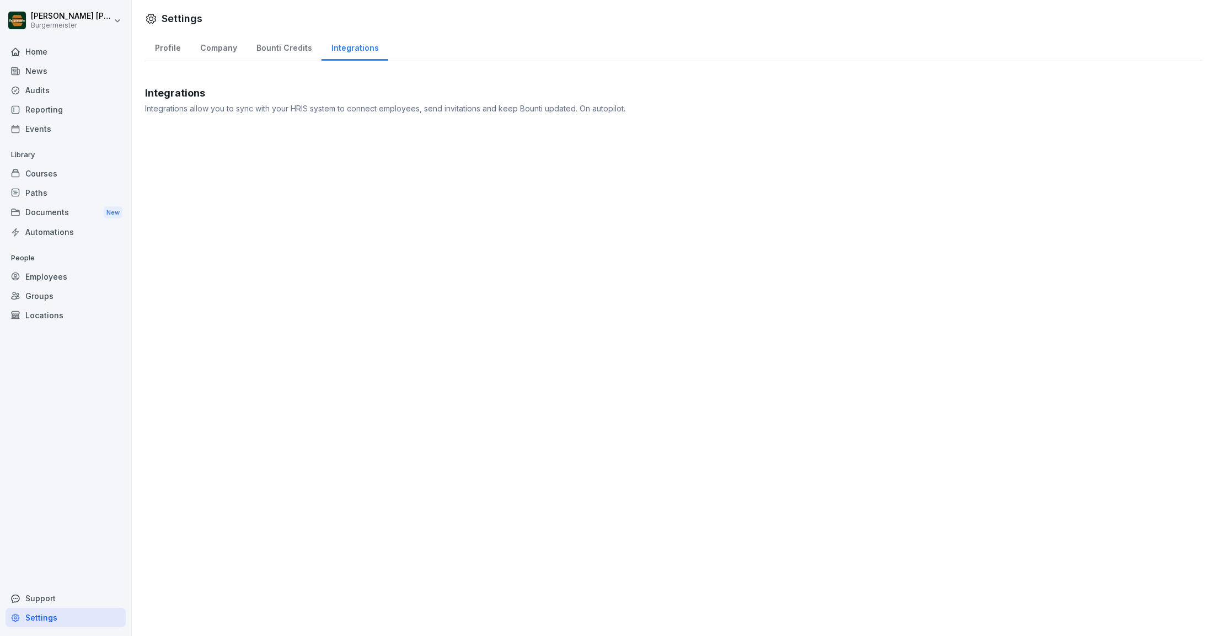
click at [39, 51] on div "Home" at bounding box center [66, 51] width 120 height 19
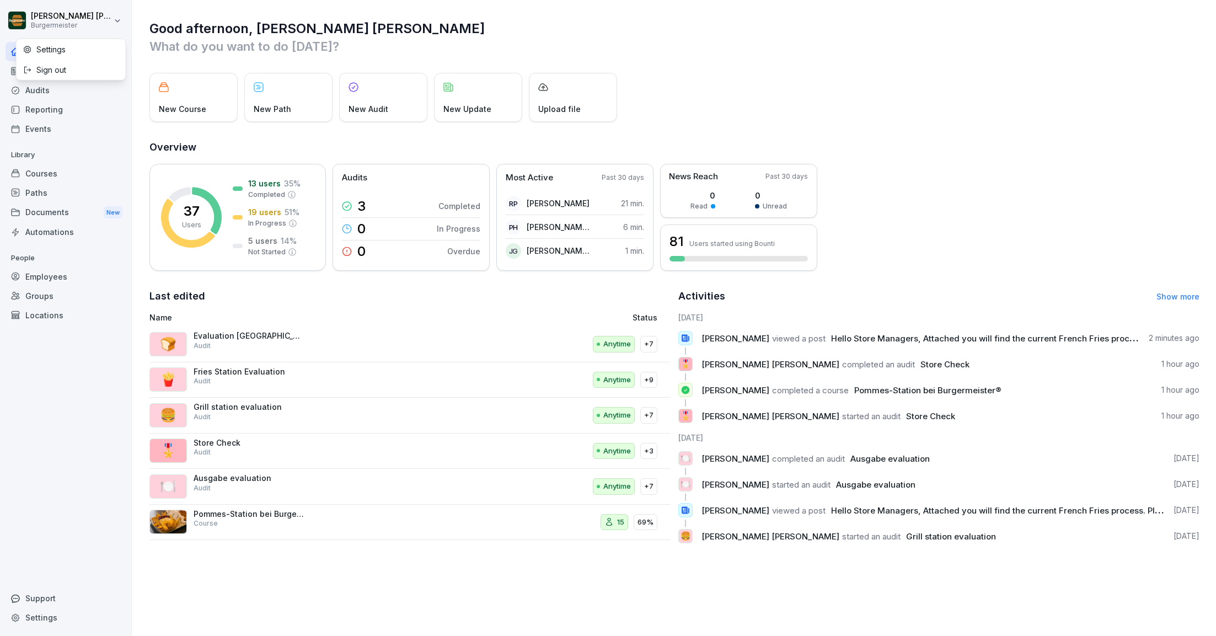
click at [68, 29] on html "Juan Jose Leonardi Gonzalez Burgermeister Home News Audits Reporting Events Lib…" at bounding box center [608, 318] width 1216 height 636
click at [36, 49] on div "Settings" at bounding box center [71, 49] width 109 height 20
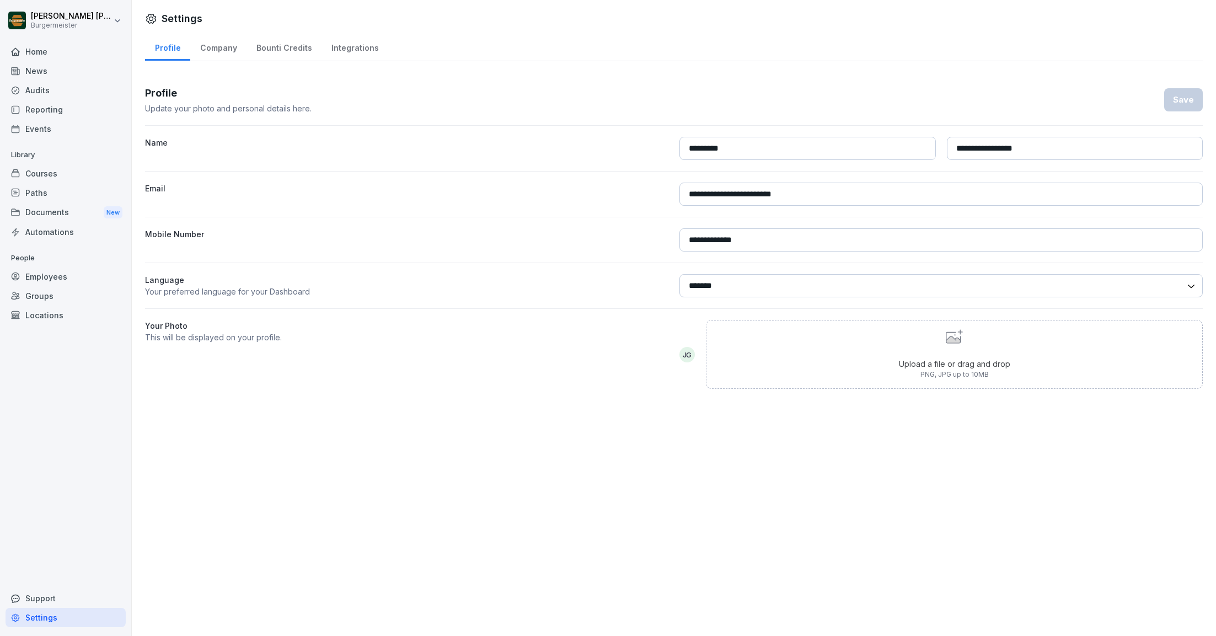
click at [219, 47] on div "Company" at bounding box center [218, 47] width 56 height 28
select select "**"
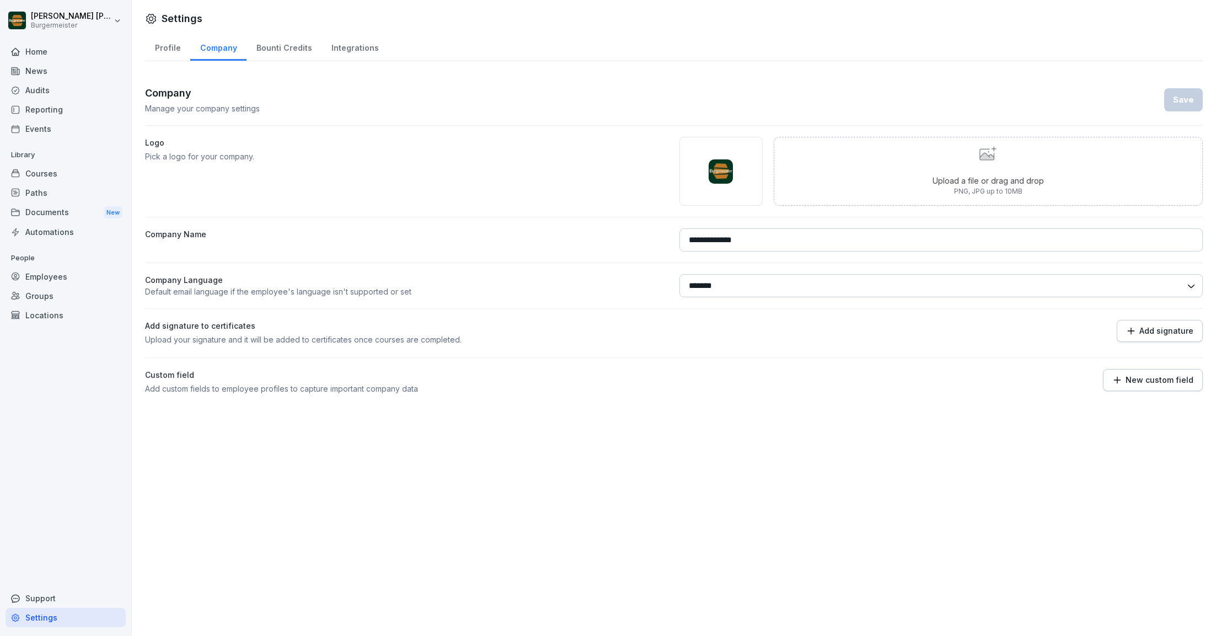
click at [162, 45] on div "Profile" at bounding box center [167, 47] width 45 height 28
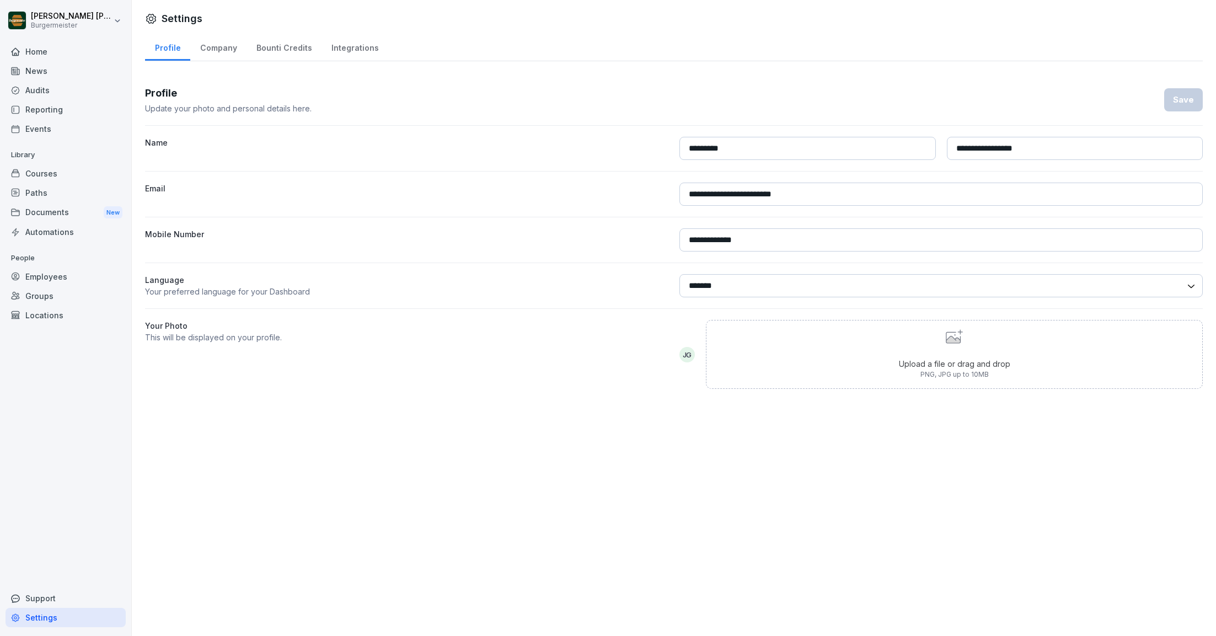
click at [286, 47] on div "Bounti Credits" at bounding box center [283, 47] width 75 height 28
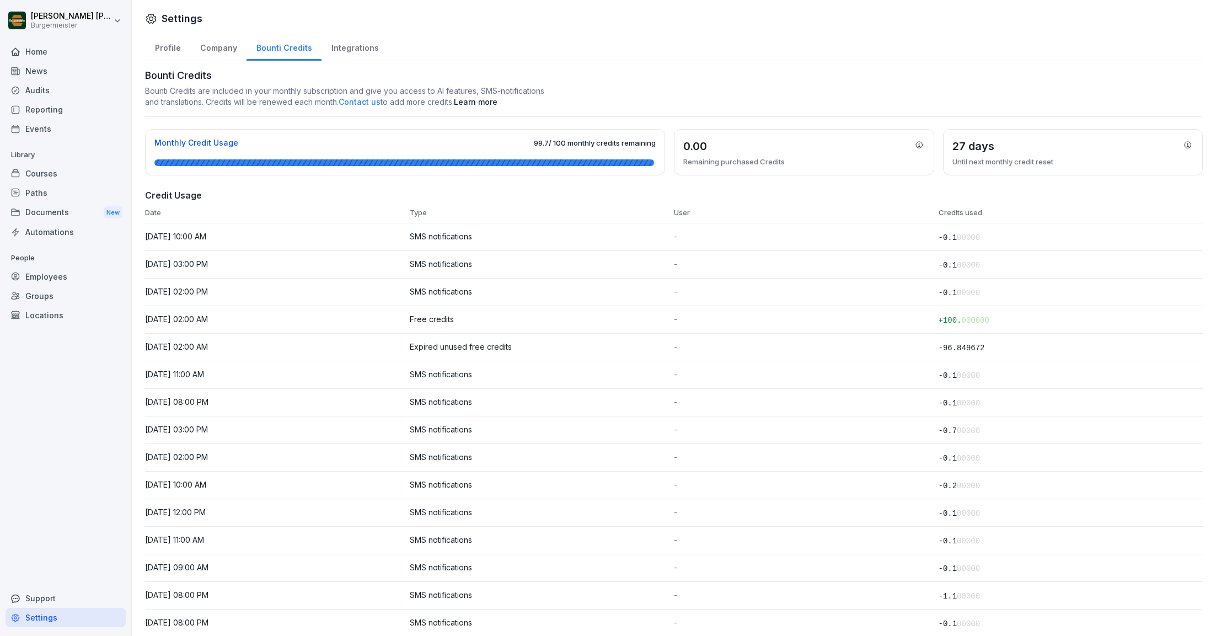
click at [340, 51] on div "Integrations" at bounding box center [354, 47] width 67 height 28
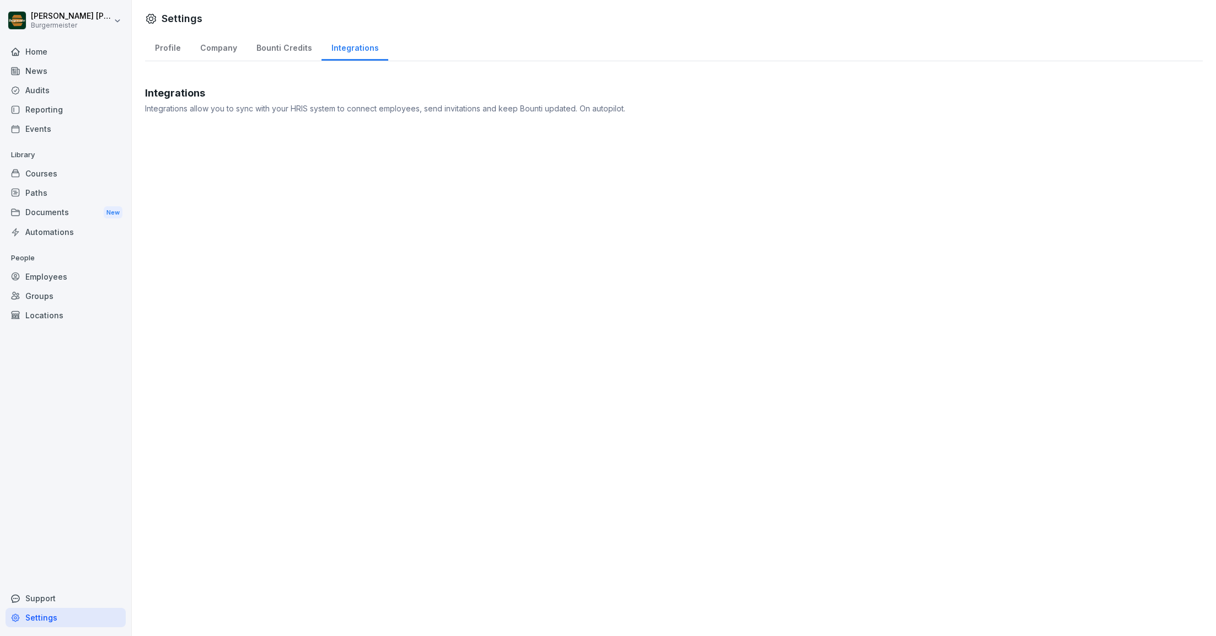
click at [166, 47] on div "Profile" at bounding box center [167, 47] width 45 height 28
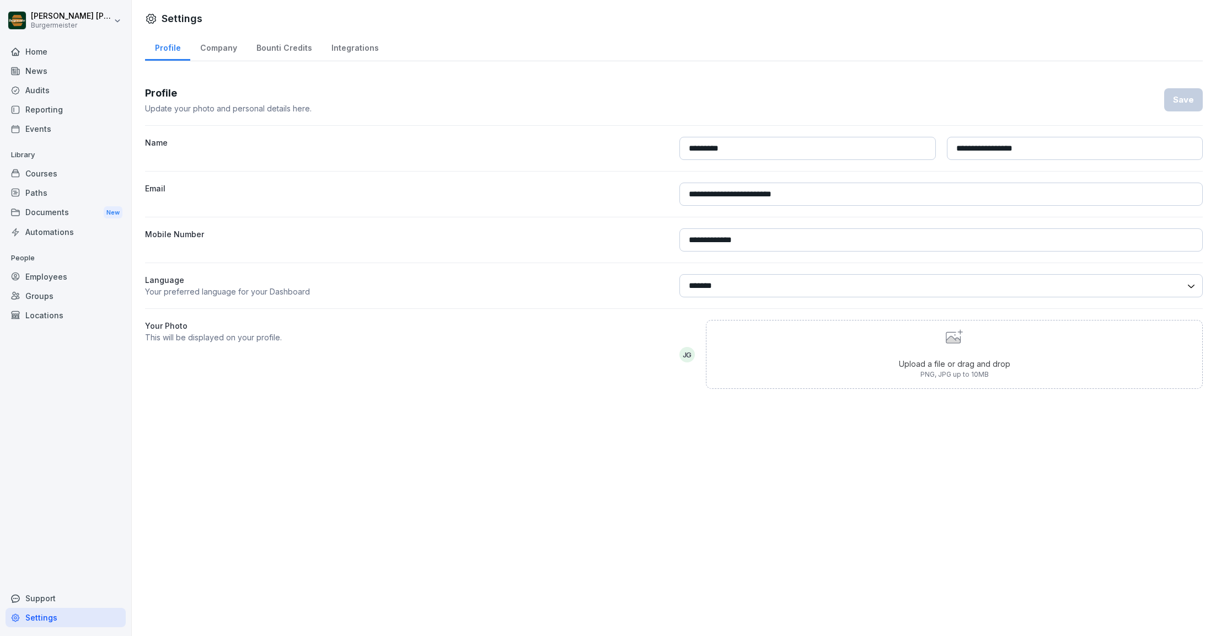
click at [45, 89] on div "Audits" at bounding box center [66, 90] width 120 height 19
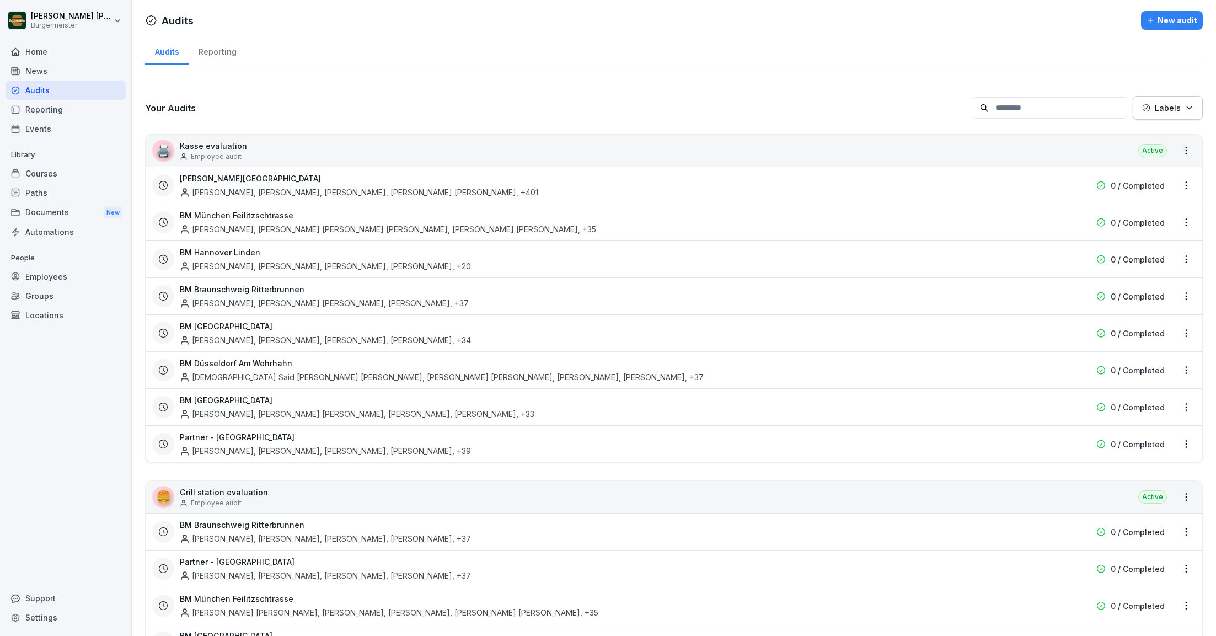
click at [972, 154] on div "🖨️ Kasse evaluation Employee audit Active" at bounding box center [674, 151] width 1057 height 32
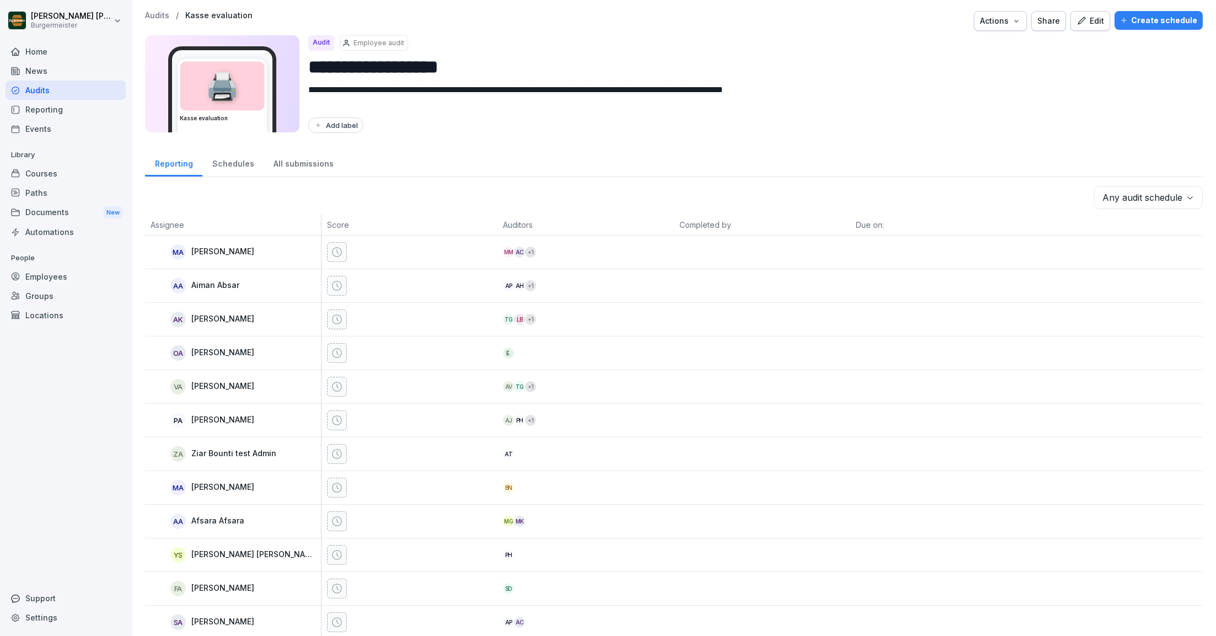
click at [71, 53] on div "Home" at bounding box center [66, 51] width 120 height 19
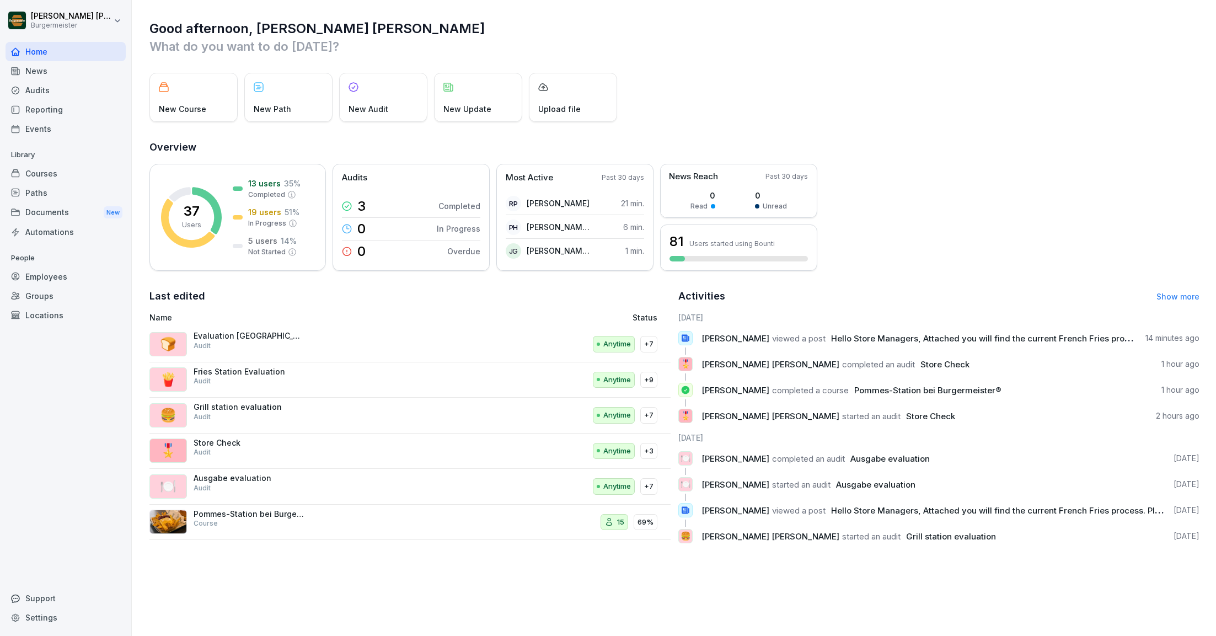
click at [42, 73] on div "News" at bounding box center [66, 70] width 120 height 19
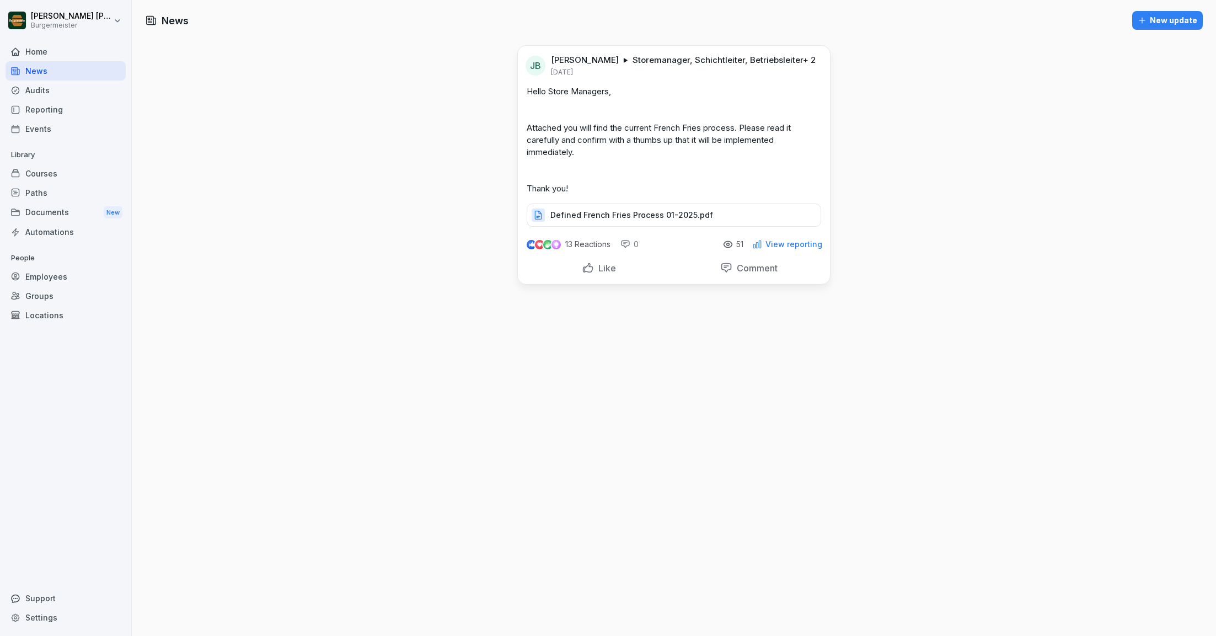
click at [682, 221] on p "Defined French Fries Process 01-2025.pdf" at bounding box center [631, 215] width 163 height 11
click at [52, 86] on div "Audits" at bounding box center [66, 90] width 120 height 19
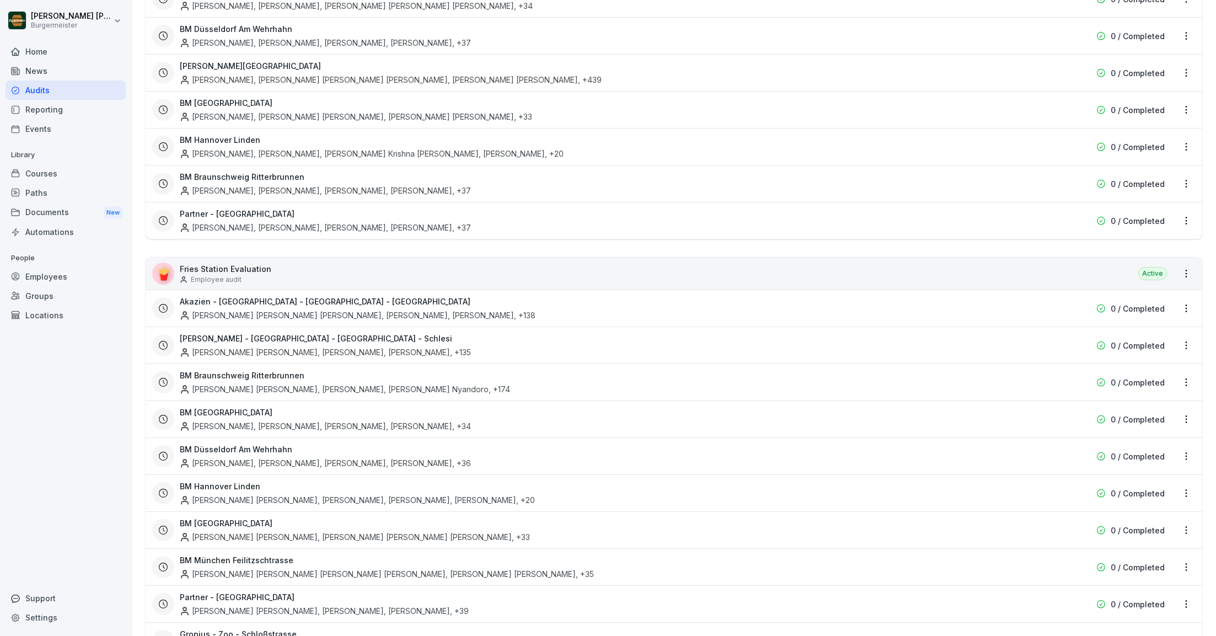
scroll to position [581, 0]
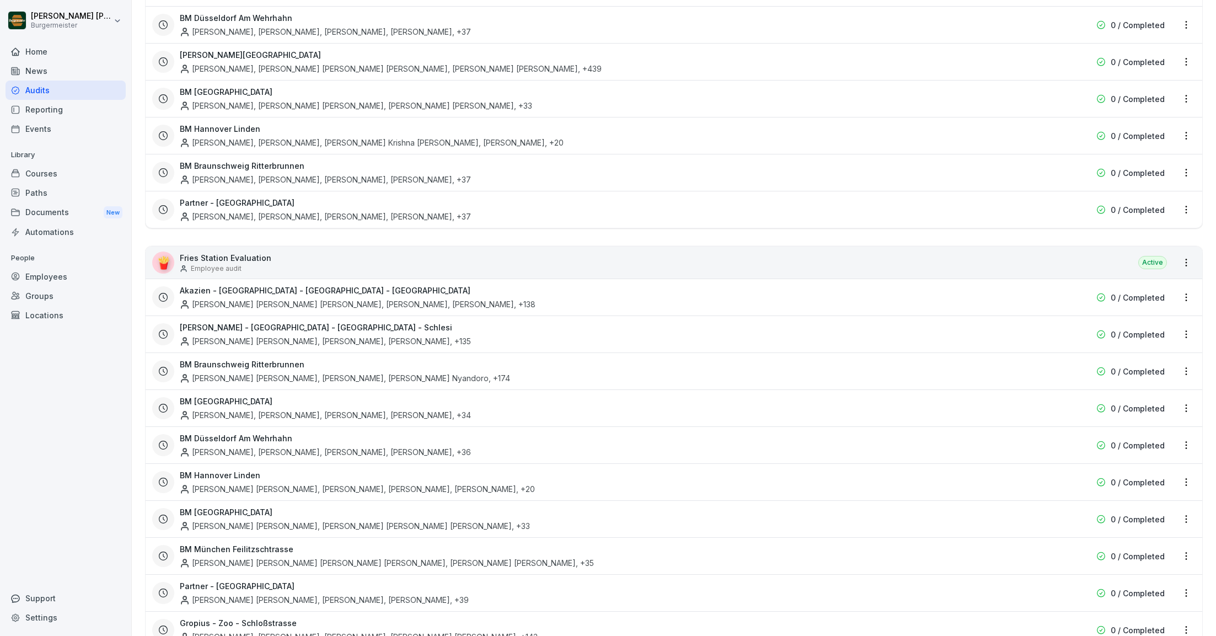
click at [1068, 263] on div "🍟 Fries Station Evaluation Employee audit Active" at bounding box center [674, 262] width 1057 height 32
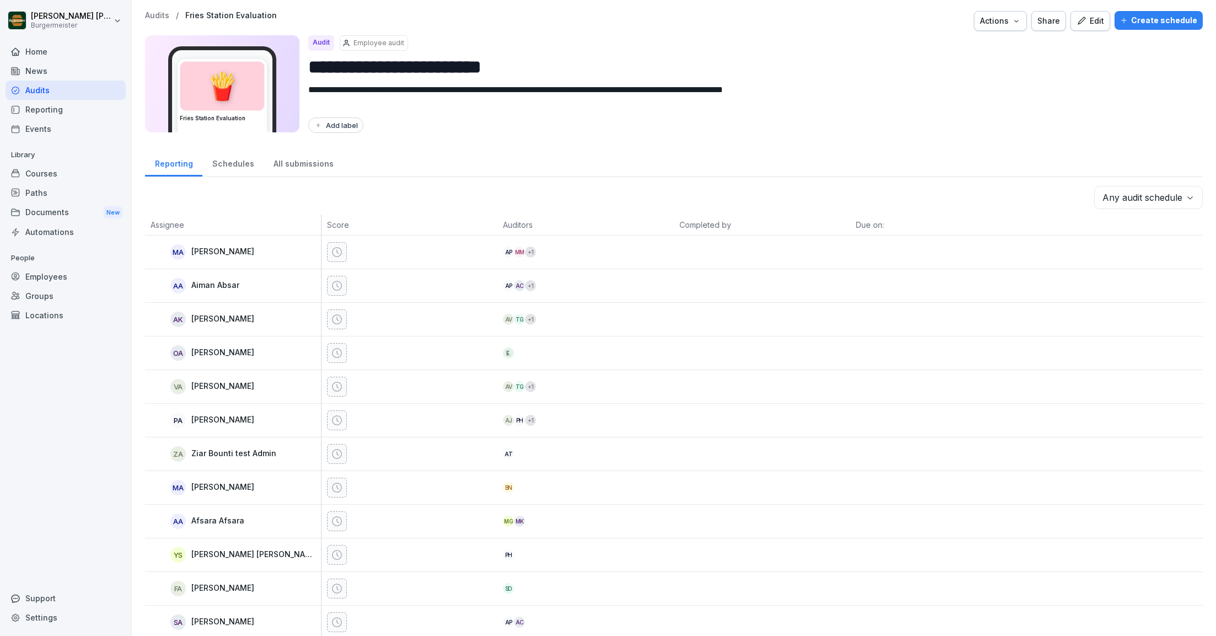
click at [1101, 19] on div "Edit" at bounding box center [1090, 21] width 28 height 12
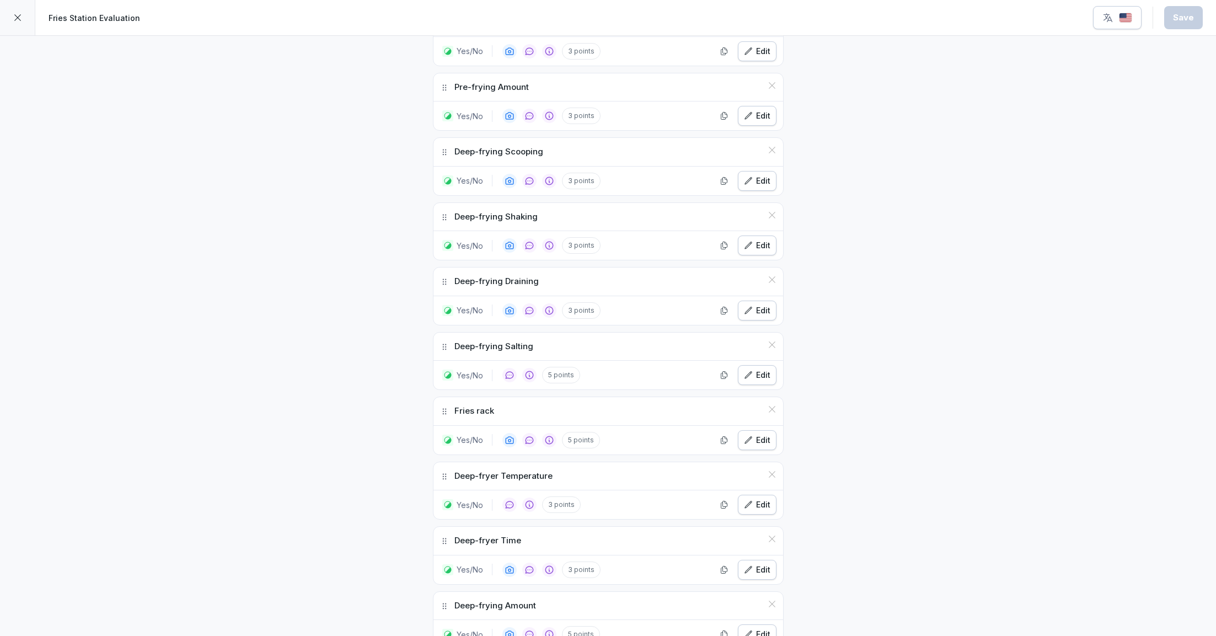
scroll to position [648, 0]
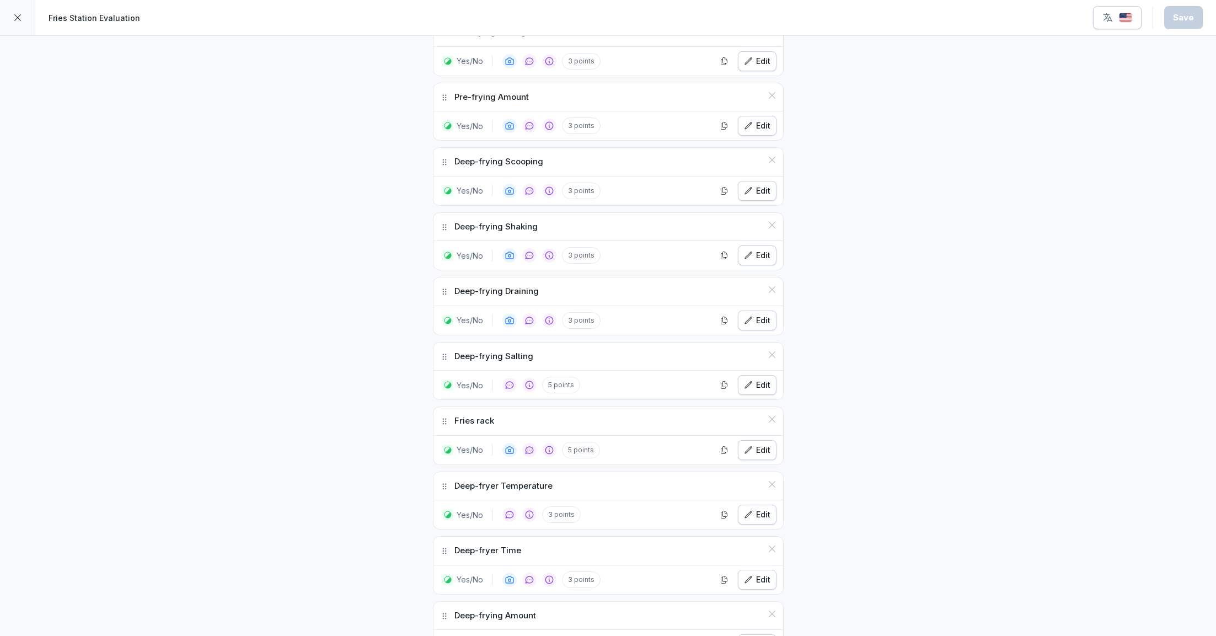
click at [759, 444] on div "Edit" at bounding box center [757, 450] width 26 height 12
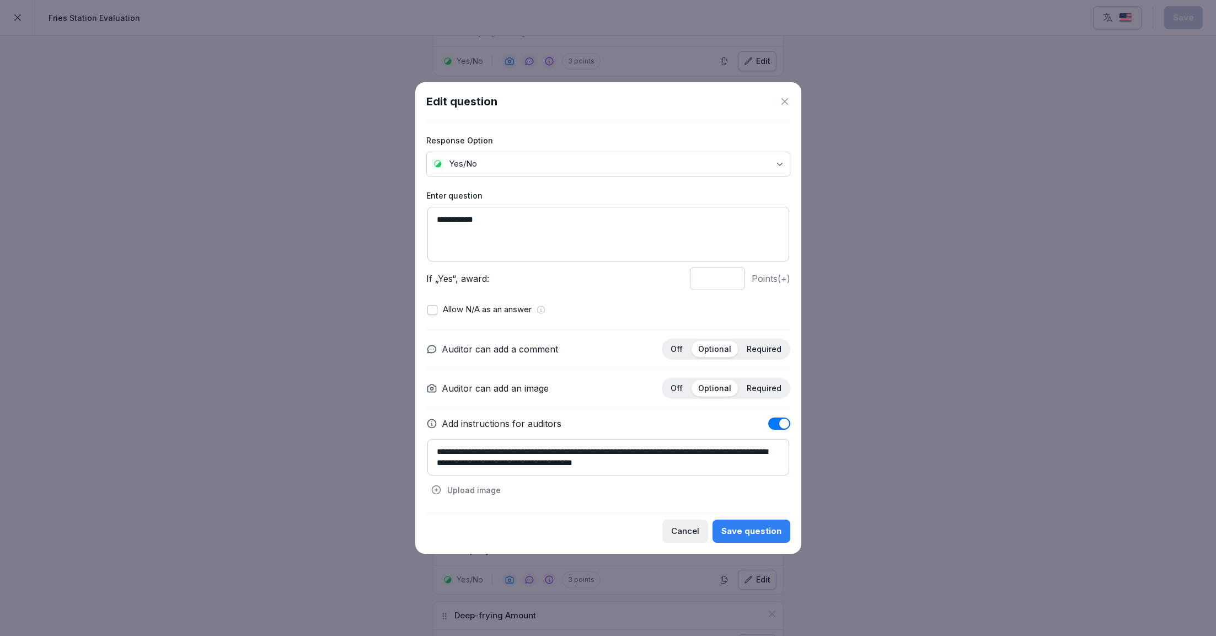
click at [784, 105] on icon at bounding box center [784, 101] width 11 height 11
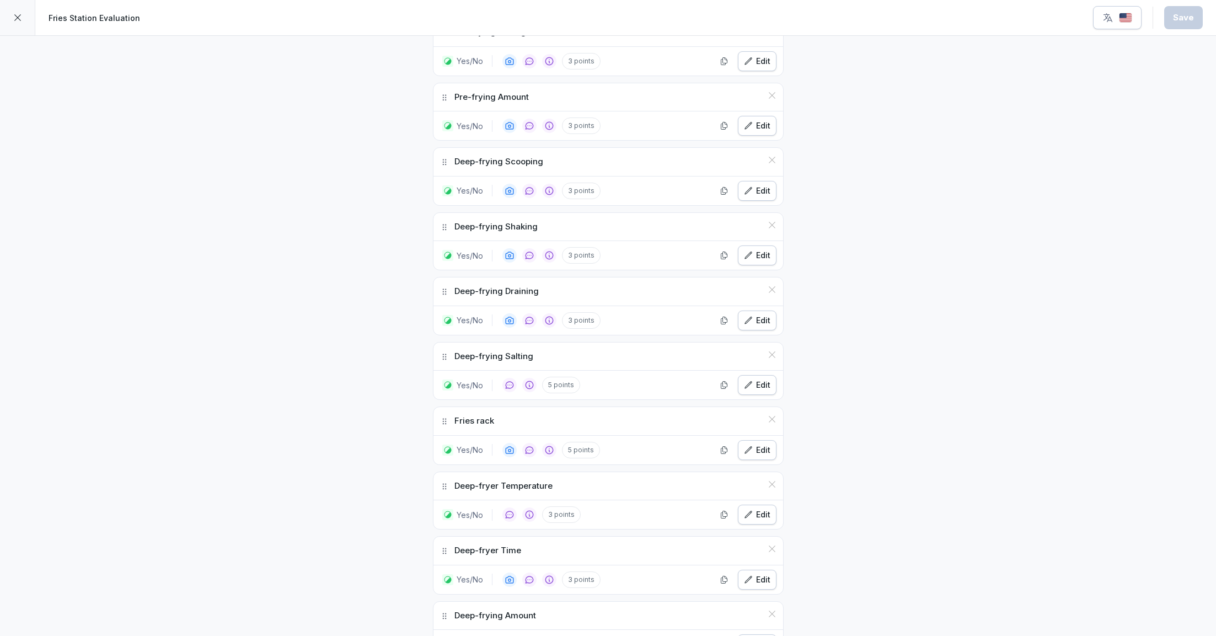
click at [758, 379] on div "Edit" at bounding box center [757, 385] width 26 height 12
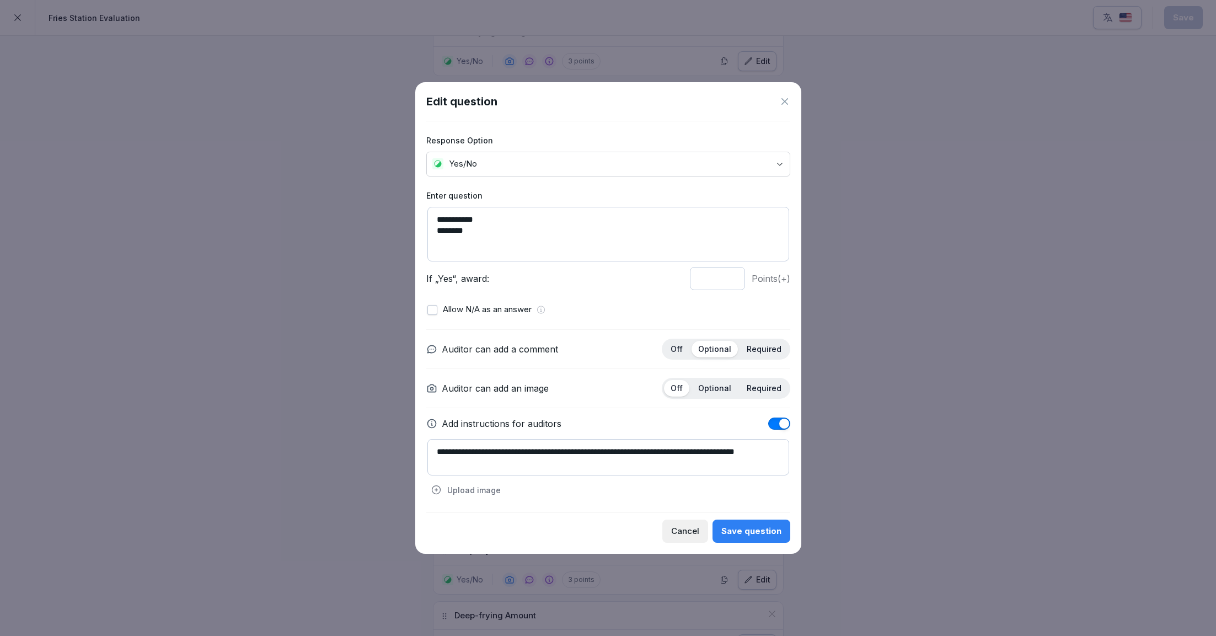
click at [784, 101] on icon at bounding box center [784, 101] width 11 height 11
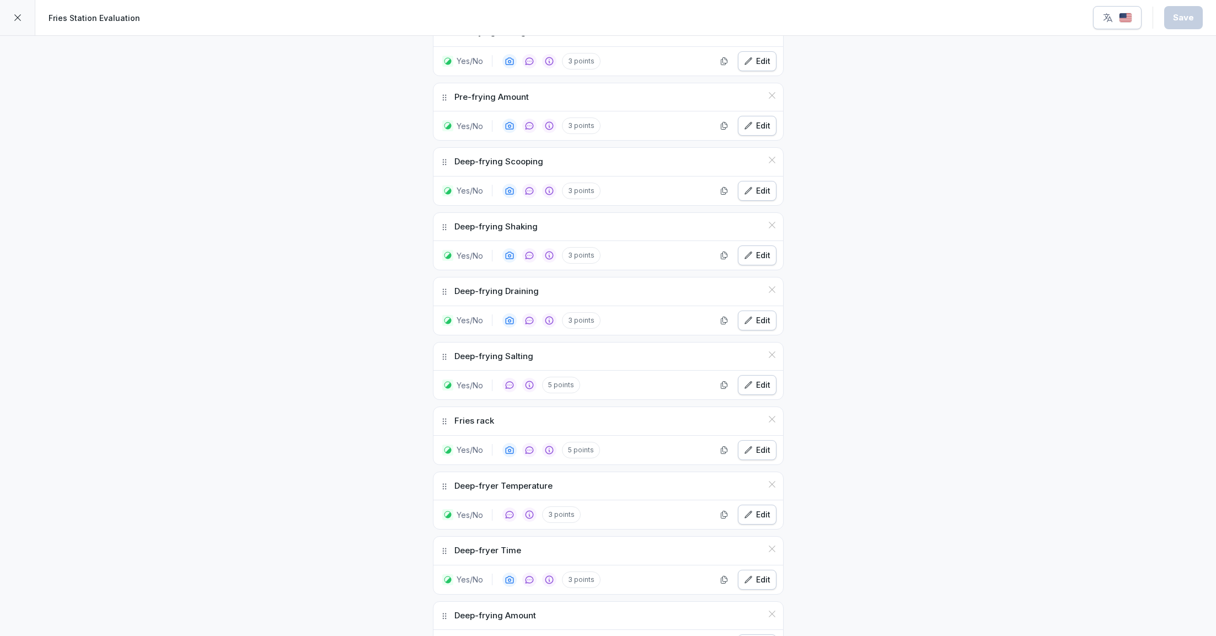
click at [757, 380] on div "Edit" at bounding box center [757, 385] width 26 height 12
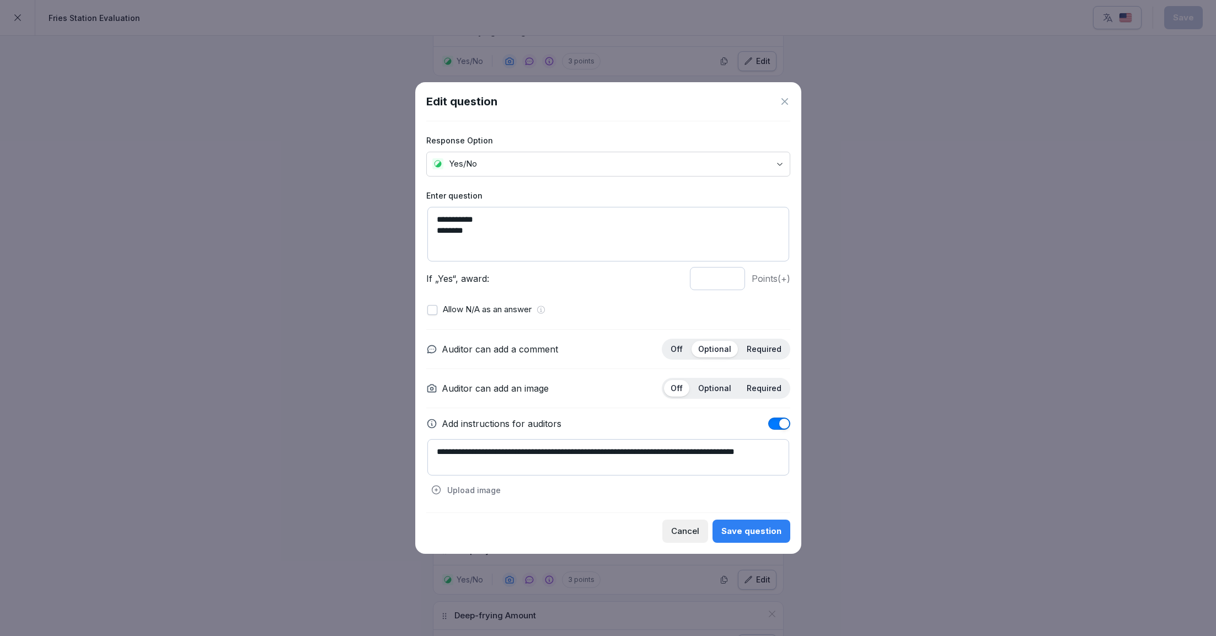
click at [785, 104] on icon at bounding box center [784, 101] width 7 height 7
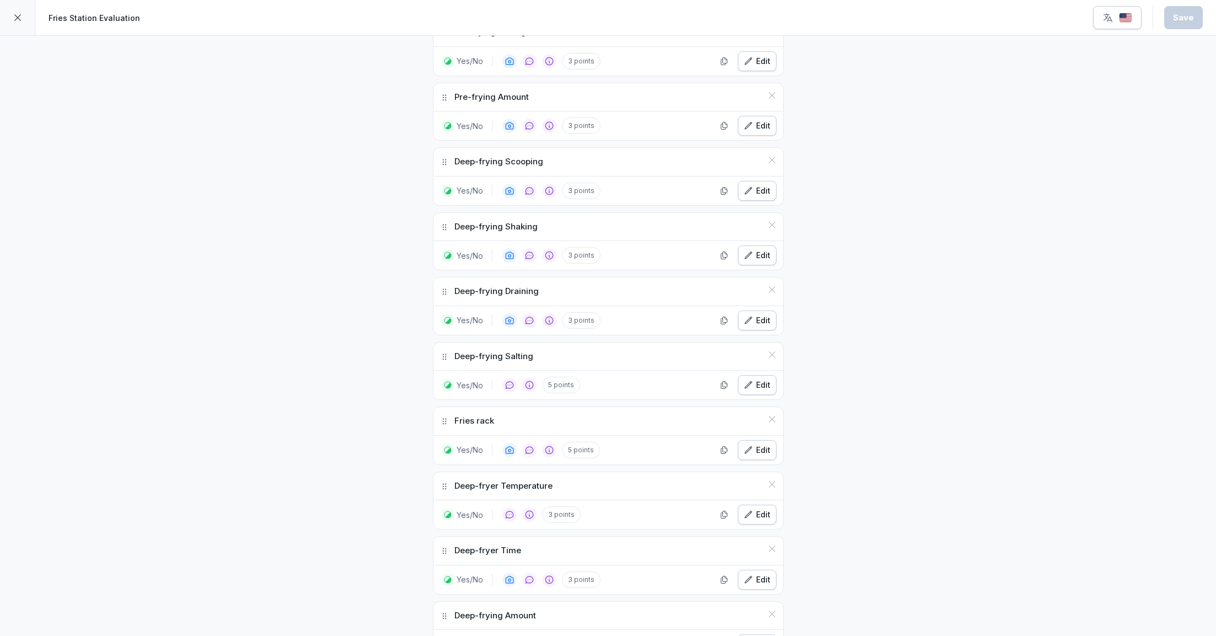
click at [767, 314] on div "Edit" at bounding box center [757, 320] width 26 height 12
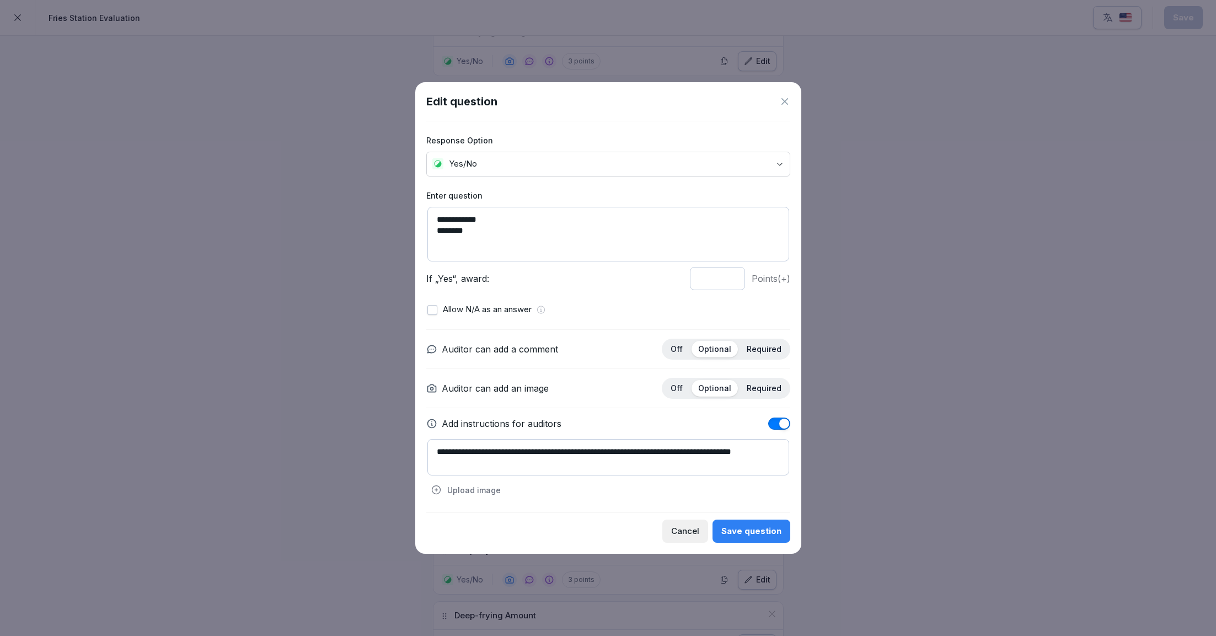
click at [784, 102] on icon at bounding box center [784, 101] width 7 height 7
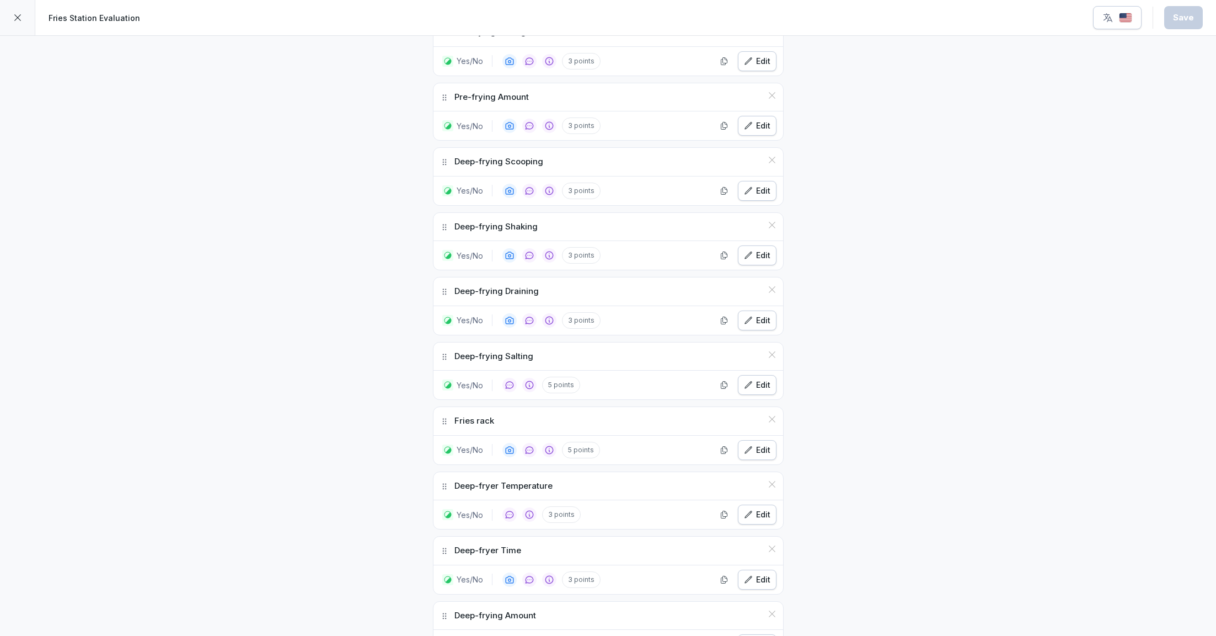
click at [758, 317] on div "Edit" at bounding box center [757, 320] width 26 height 12
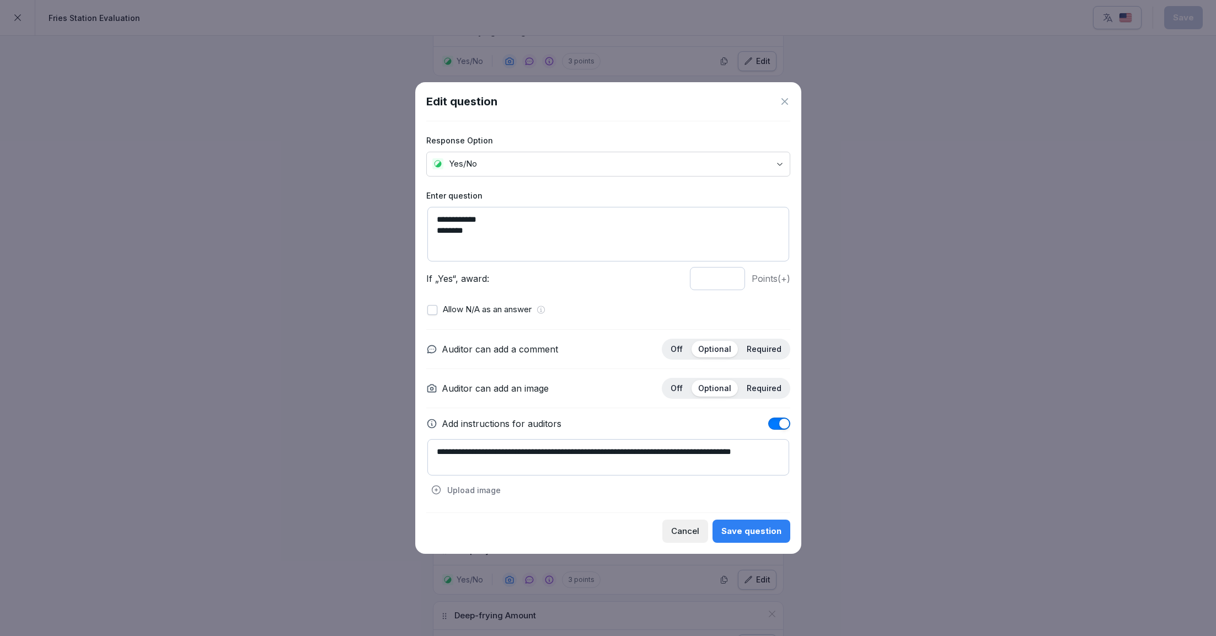
click at [787, 101] on icon at bounding box center [784, 101] width 11 height 11
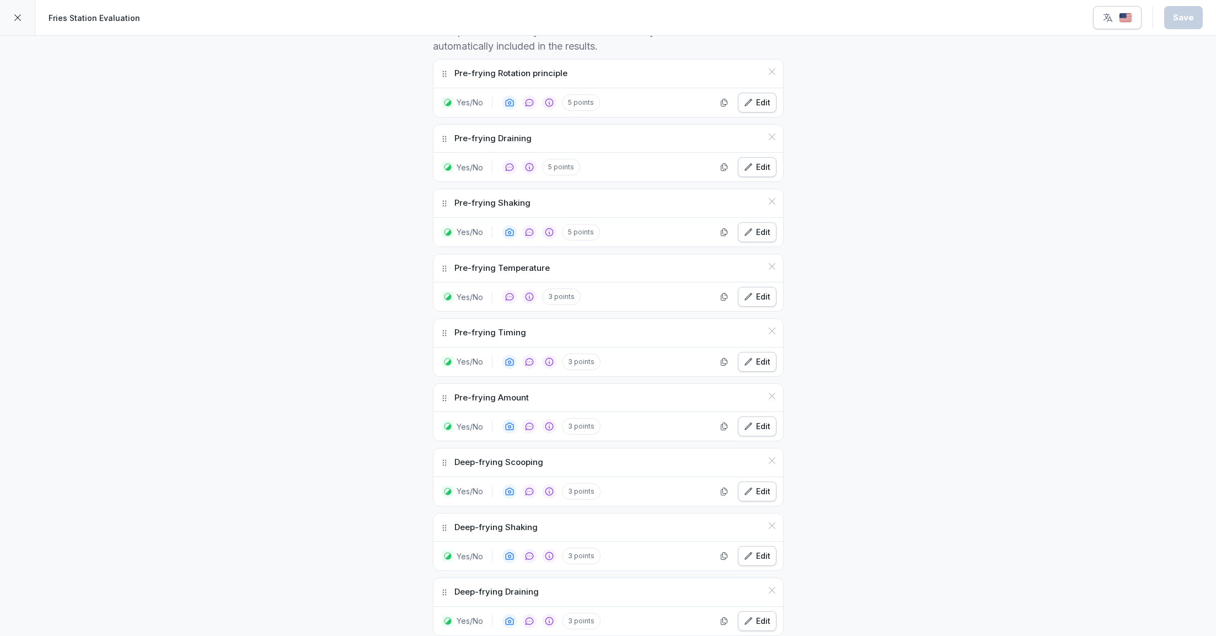
scroll to position [347, 0]
click at [760, 295] on div "Edit" at bounding box center [757, 297] width 26 height 12
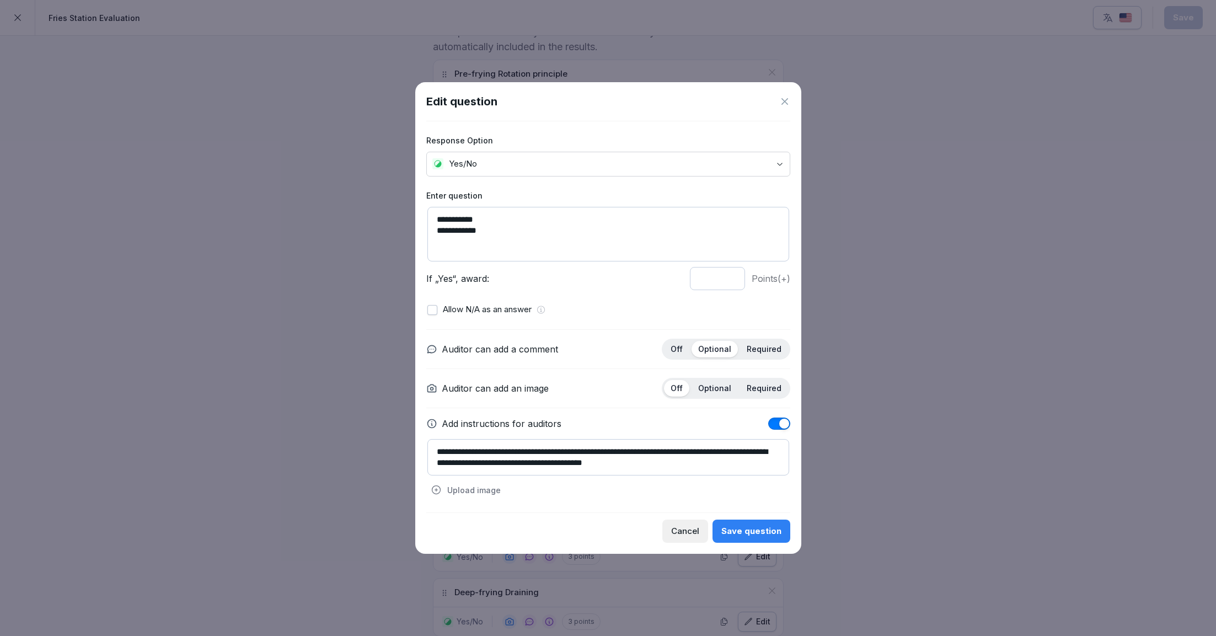
click at [783, 101] on icon at bounding box center [784, 101] width 7 height 7
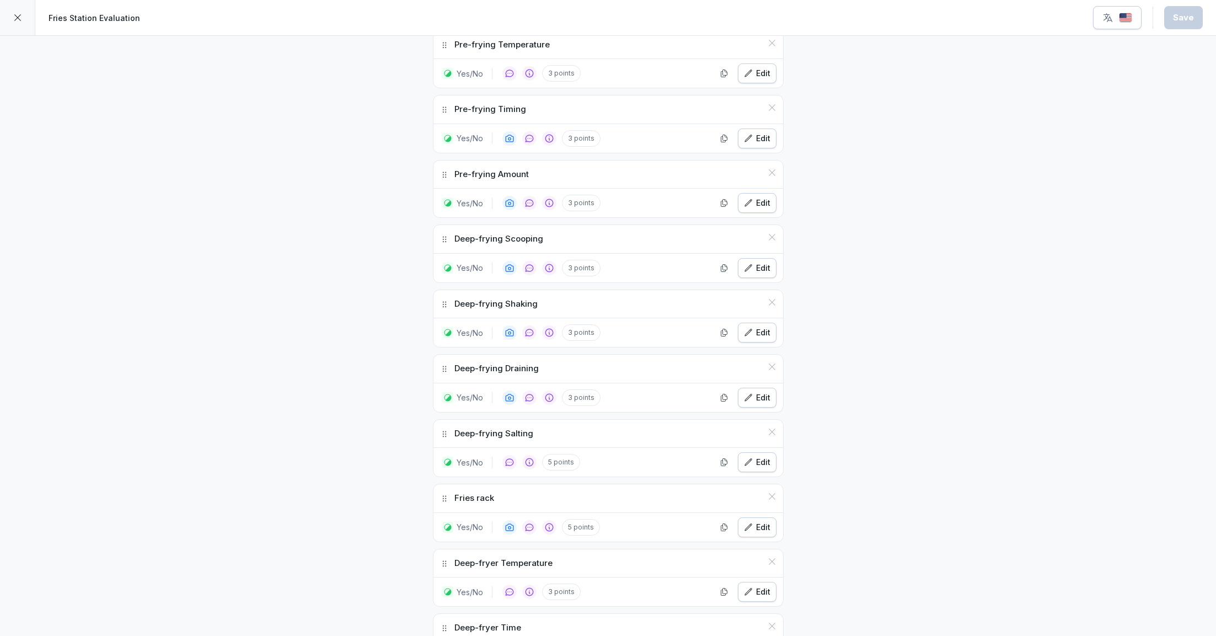
scroll to position [575, 0]
click at [762, 582] on div "Edit" at bounding box center [757, 588] width 26 height 12
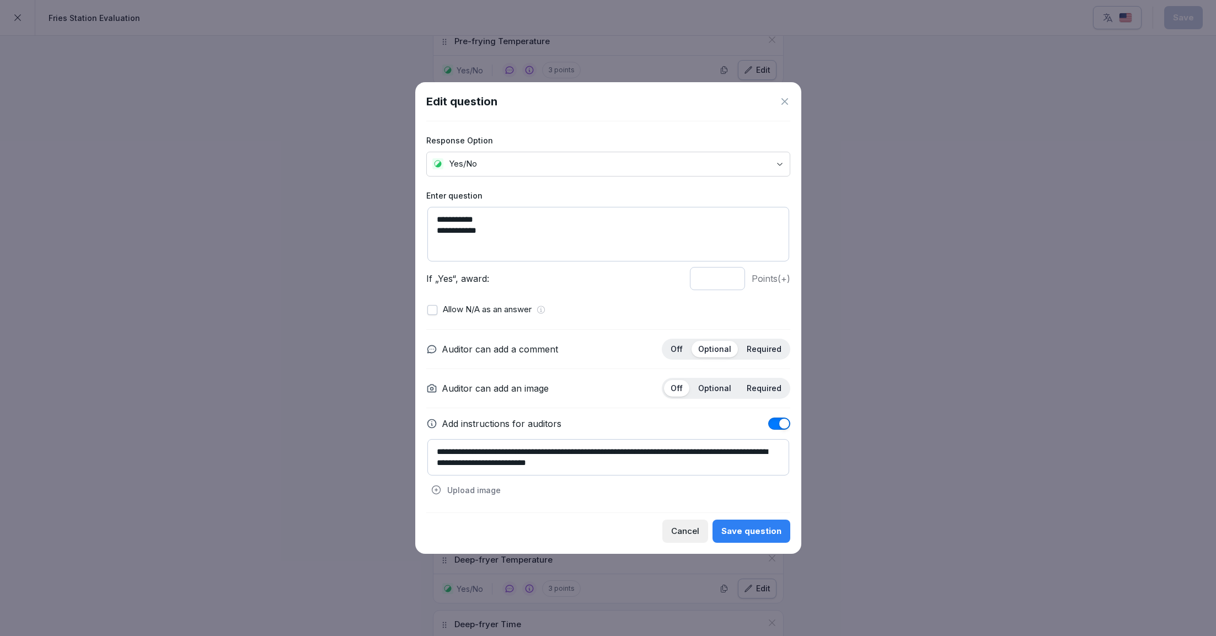
click at [691, 451] on textarea "**********" at bounding box center [608, 457] width 362 height 36
type textarea "**********"
click at [744, 516] on div "Cancel Save question" at bounding box center [608, 527] width 364 height 30
click at [742, 527] on div "Save question" at bounding box center [751, 531] width 60 height 12
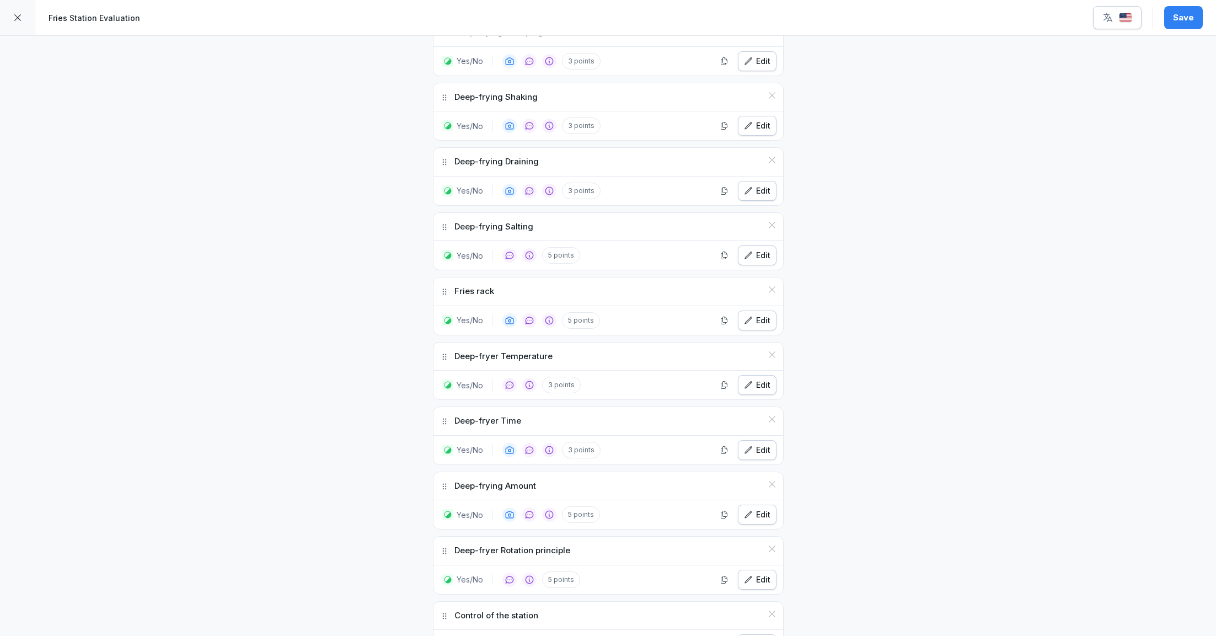
scroll to position [779, 0]
click at [751, 439] on button "Edit" at bounding box center [757, 449] width 39 height 20
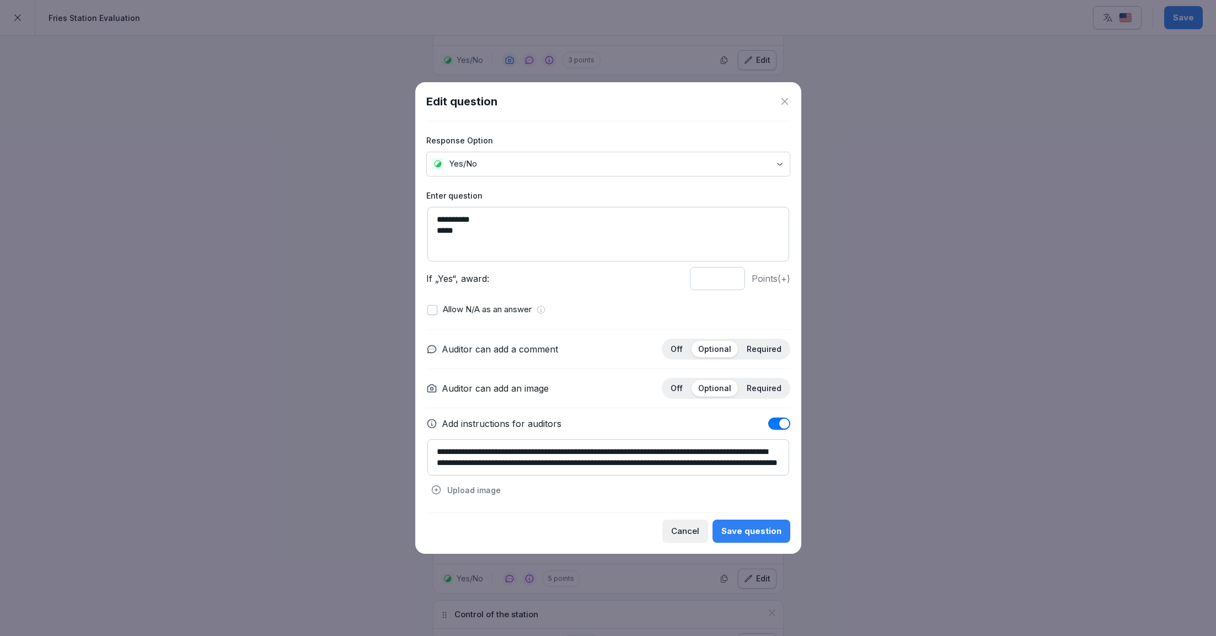
scroll to position [11, 0]
click at [785, 101] on icon at bounding box center [784, 101] width 7 height 7
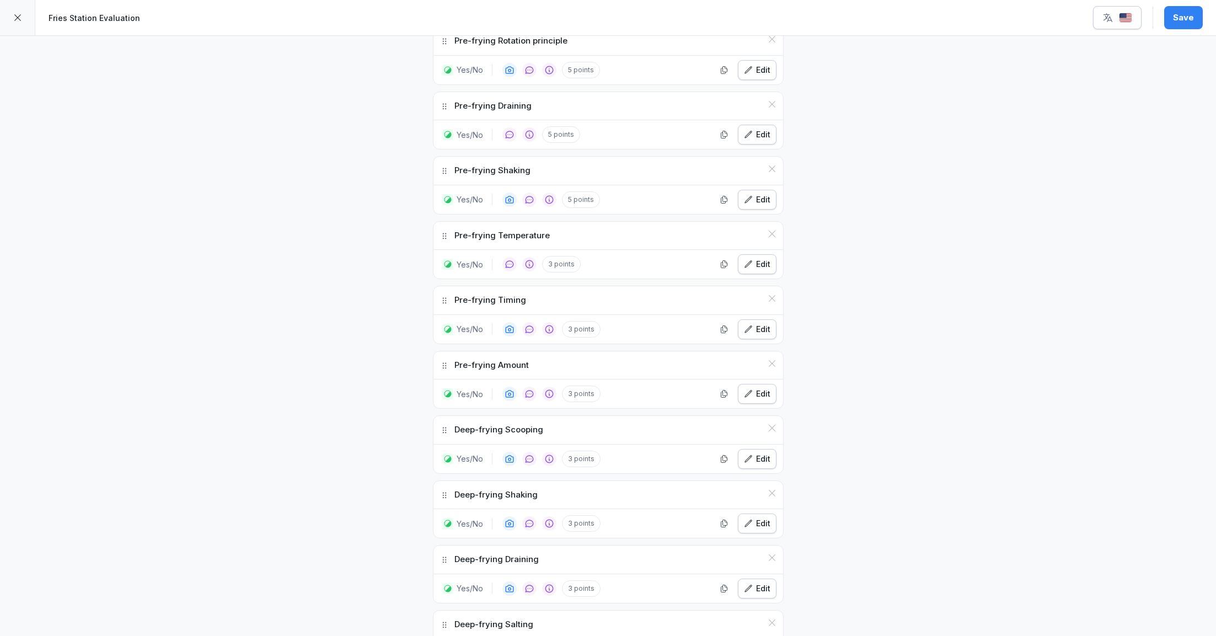
scroll to position [379, 0]
click at [751, 256] on button "Edit" at bounding box center [757, 266] width 39 height 20
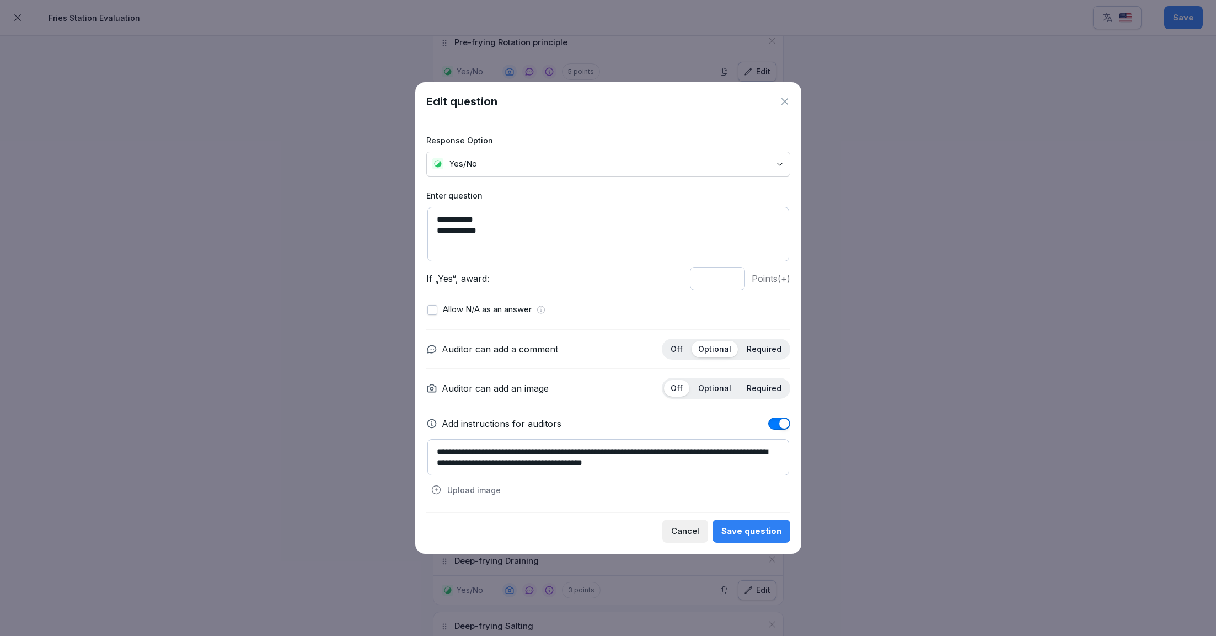
click at [783, 103] on icon at bounding box center [784, 101] width 11 height 11
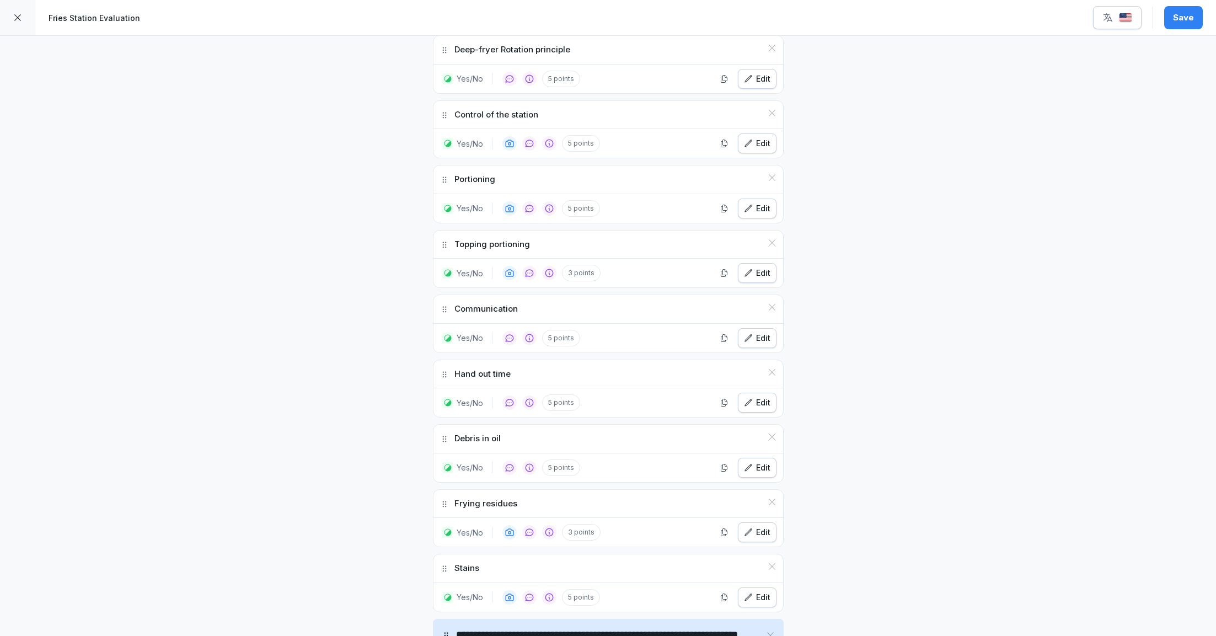
scroll to position [1279, 0]
click at [752, 139] on icon "button" at bounding box center [748, 143] width 9 height 9
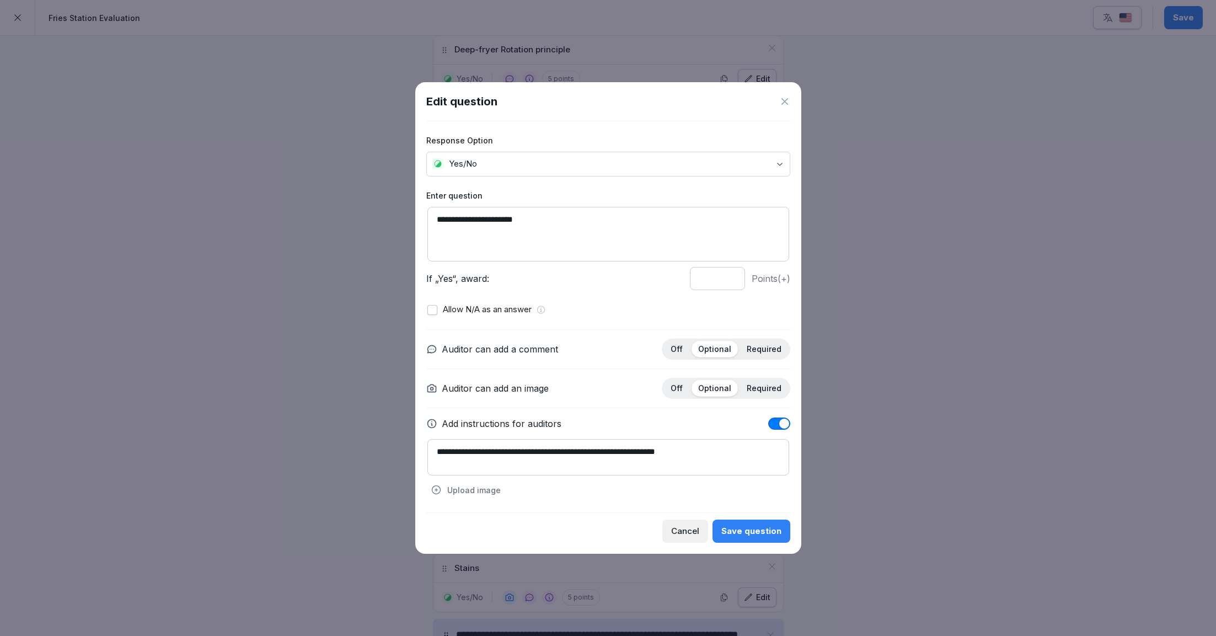
click at [785, 104] on icon at bounding box center [784, 101] width 11 height 11
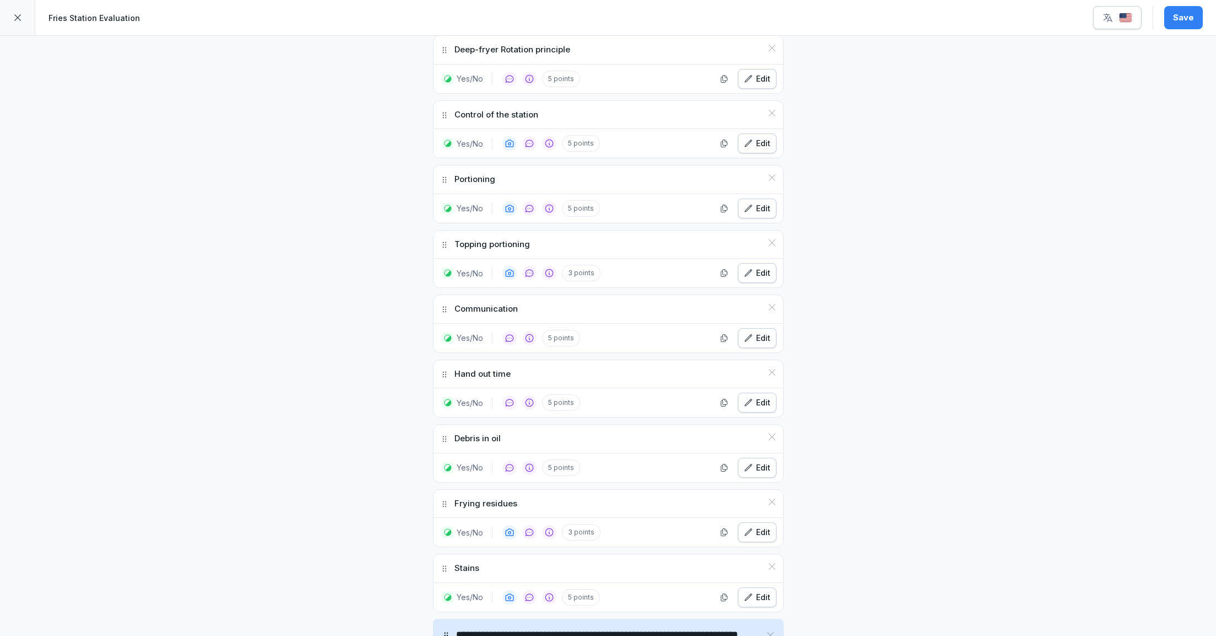
click at [758, 332] on div "Edit" at bounding box center [757, 338] width 26 height 12
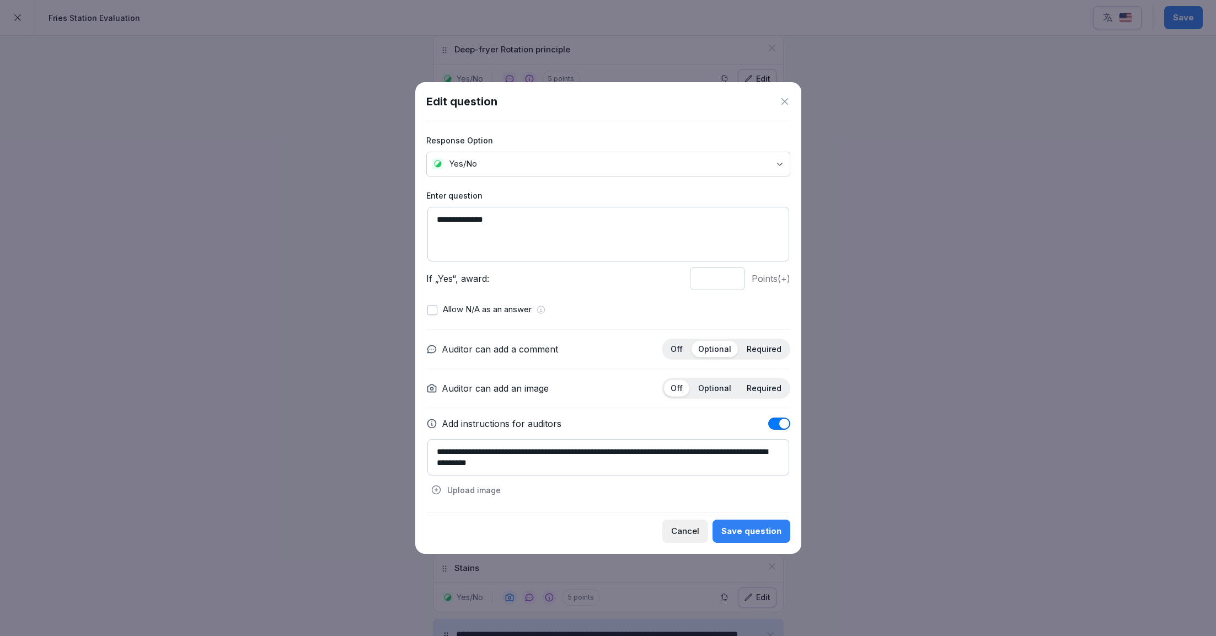
click at [782, 102] on icon at bounding box center [784, 101] width 11 height 11
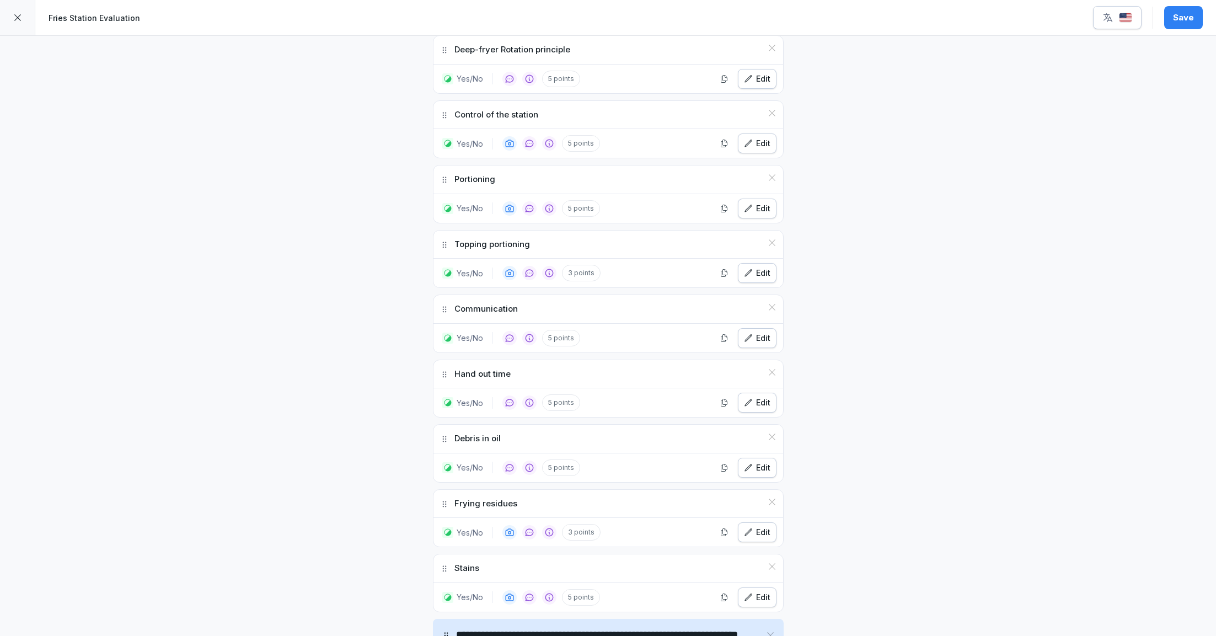
click at [753, 388] on div "Yes/No 5 points Edit" at bounding box center [608, 402] width 350 height 29
click at [757, 462] on div "Edit" at bounding box center [757, 468] width 26 height 12
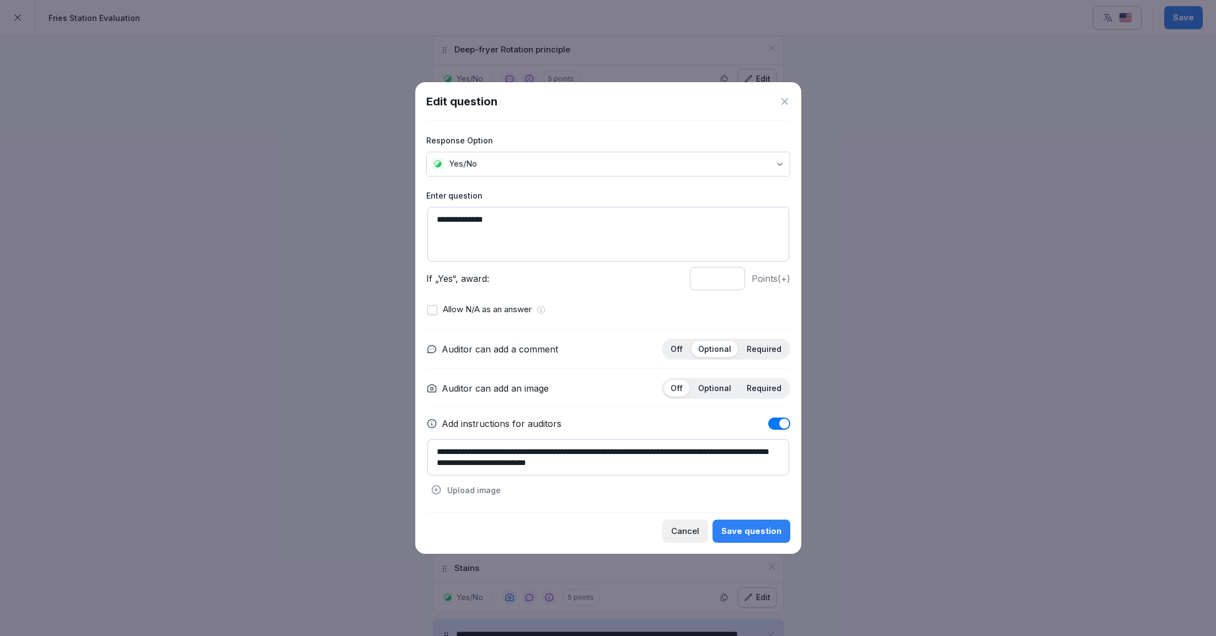
click at [785, 98] on icon at bounding box center [784, 101] width 11 height 11
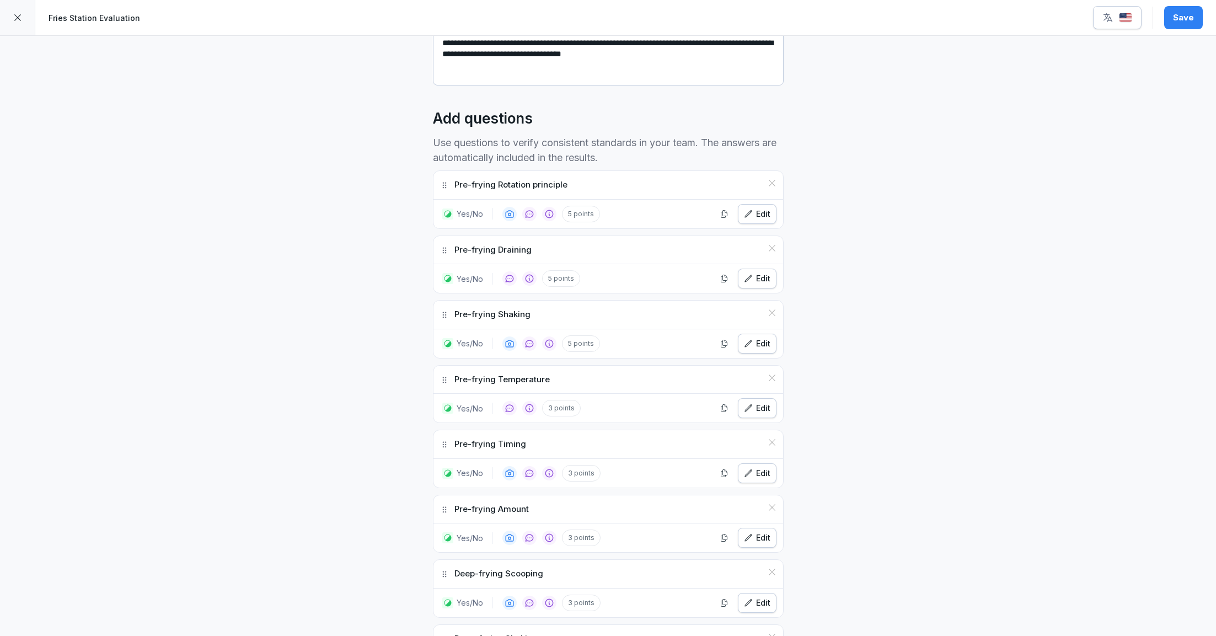
scroll to position [235, 0]
click at [759, 278] on div "Edit" at bounding box center [757, 280] width 26 height 12
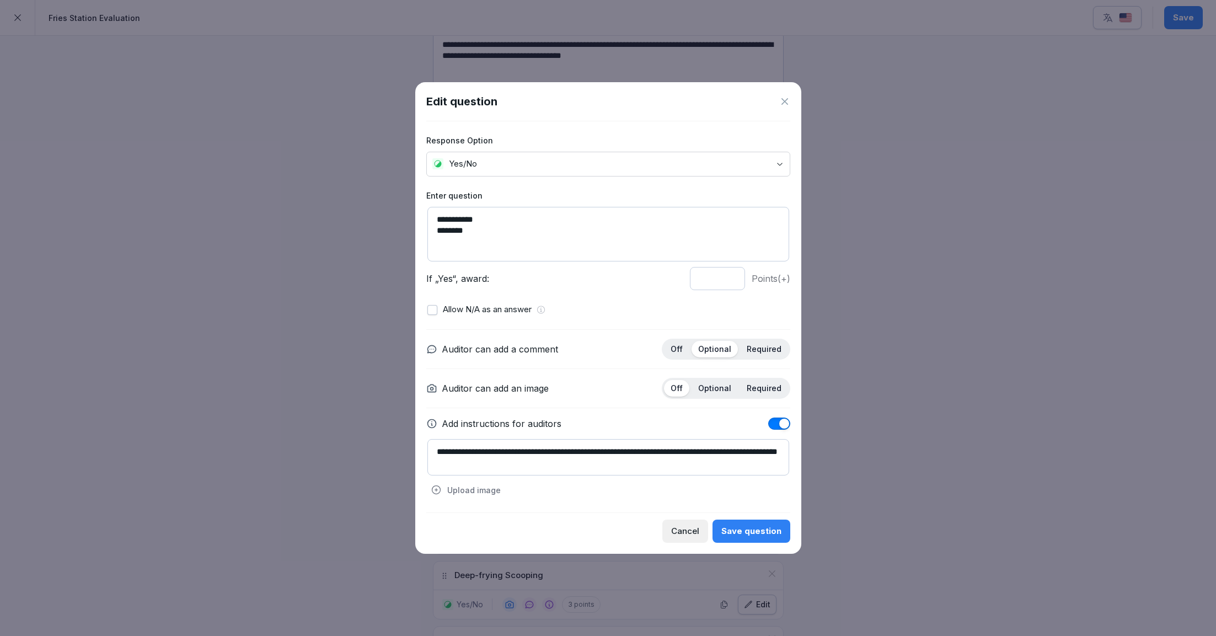
click at [785, 99] on icon at bounding box center [784, 101] width 11 height 11
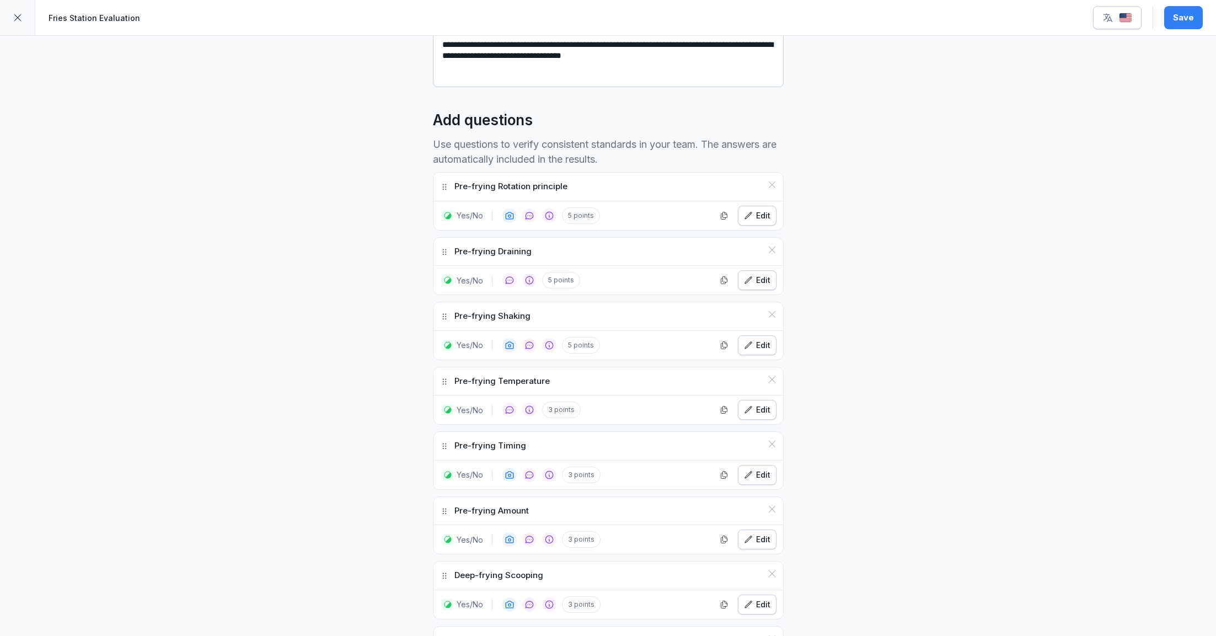
click at [756, 331] on div "Yes/No 5 points Edit" at bounding box center [608, 345] width 350 height 29
click at [755, 339] on div "Edit" at bounding box center [757, 345] width 26 height 12
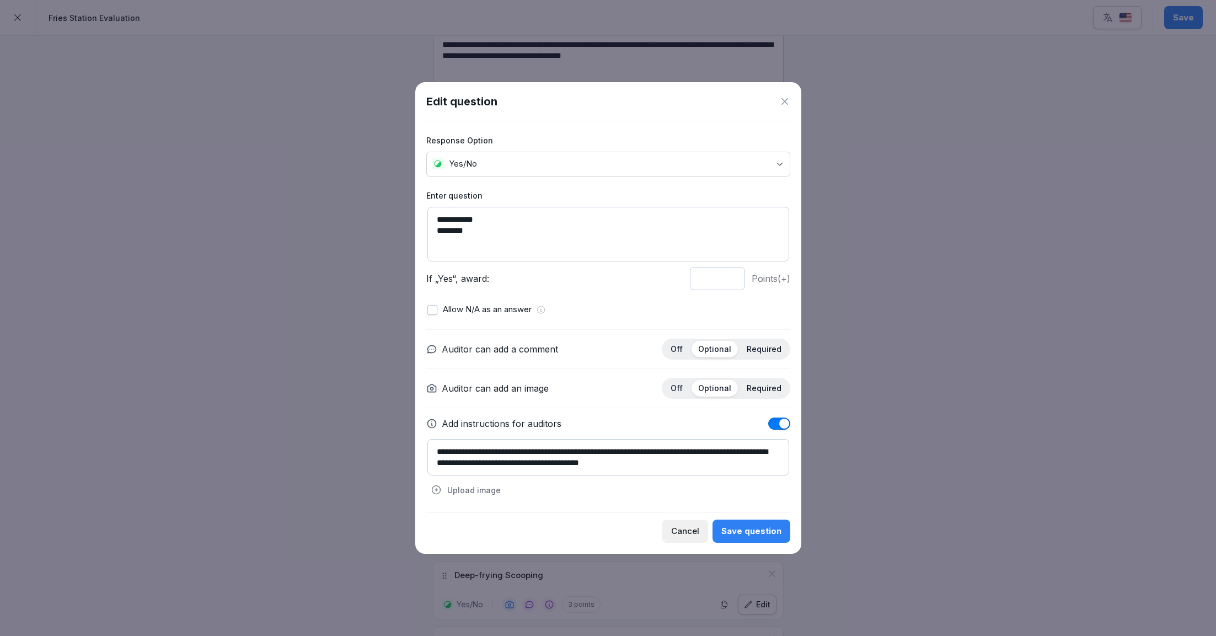
click at [786, 100] on icon at bounding box center [784, 101] width 7 height 7
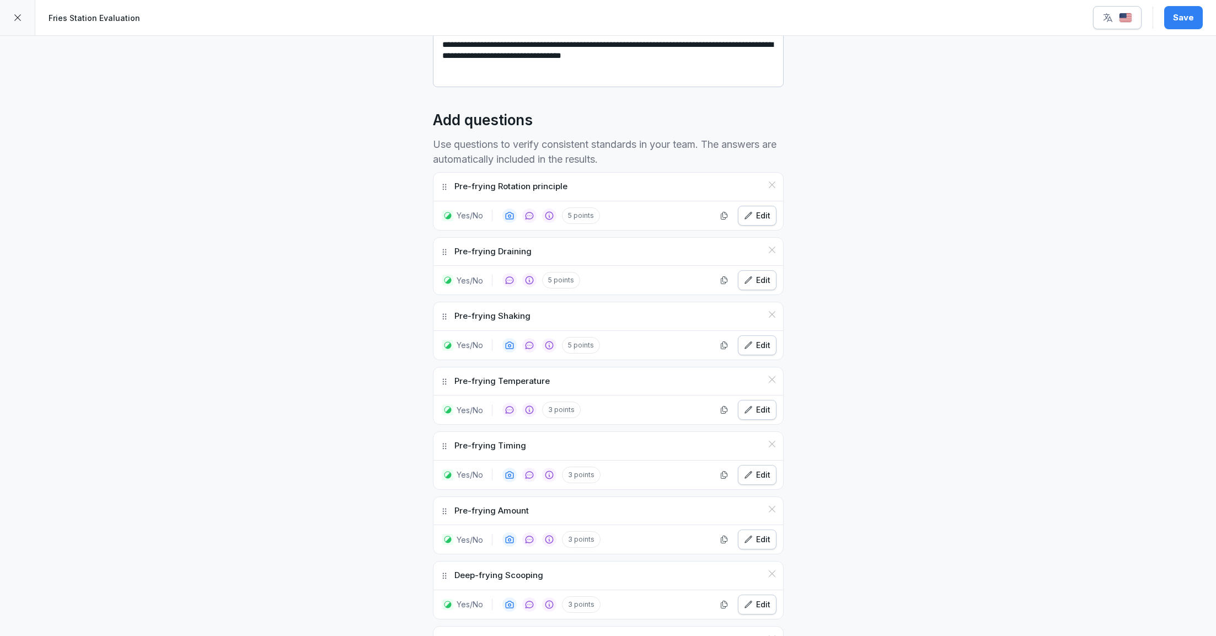
click at [754, 404] on div "Edit" at bounding box center [757, 410] width 26 height 12
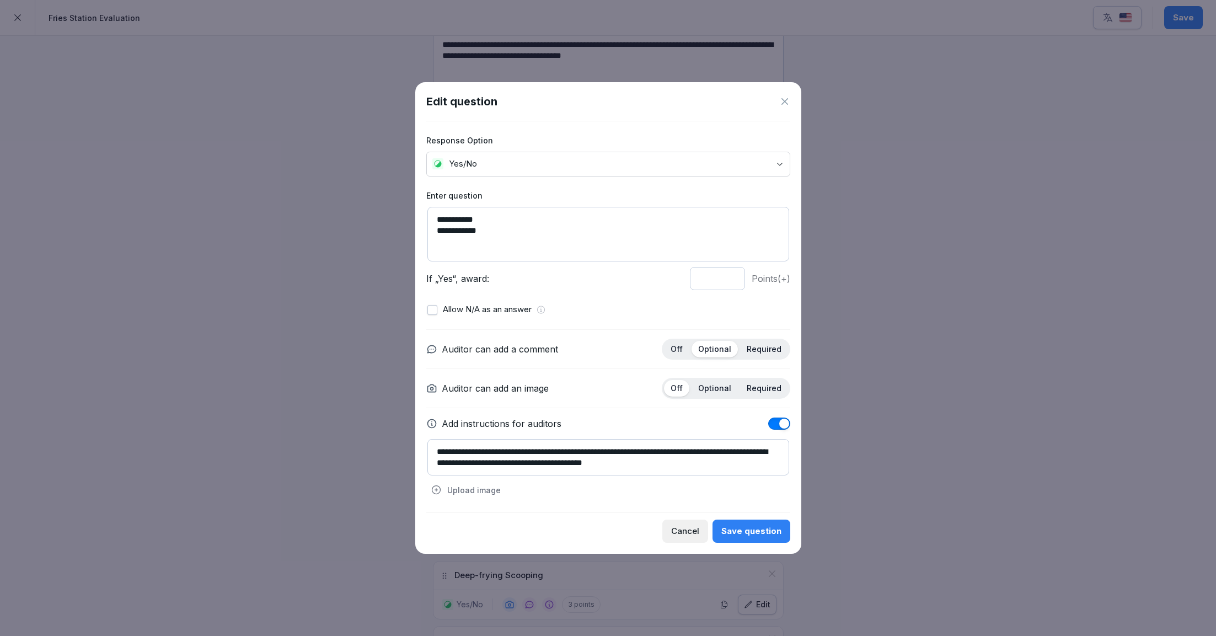
click at [784, 104] on icon at bounding box center [784, 101] width 11 height 11
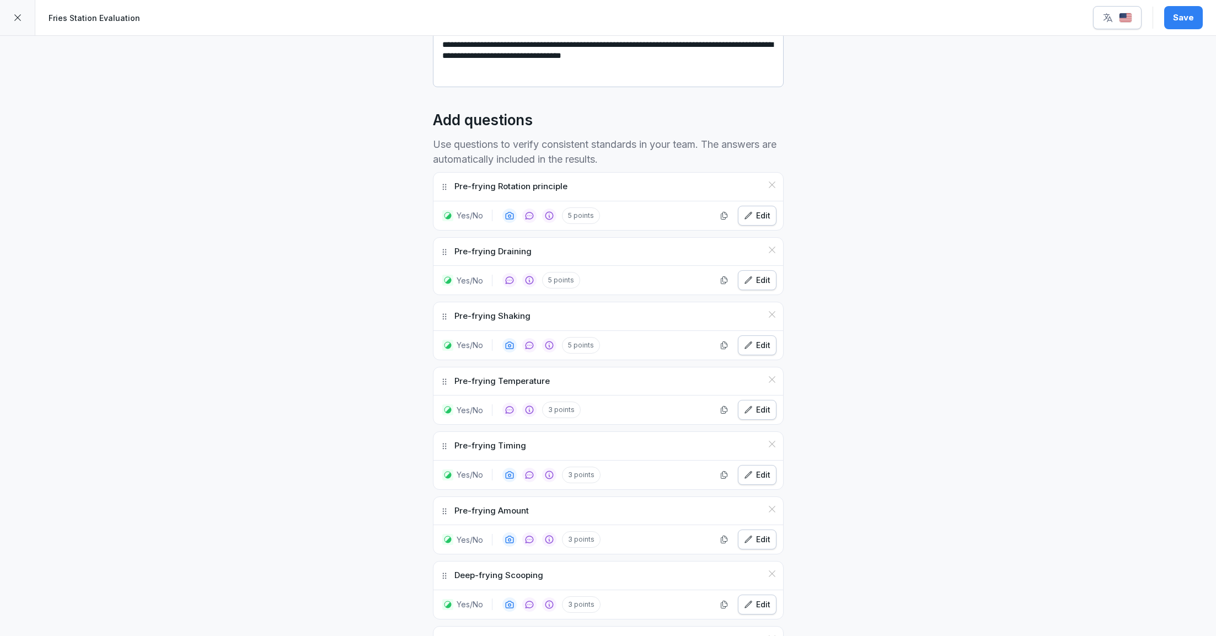
click at [759, 476] on div "Edit" at bounding box center [757, 475] width 26 height 12
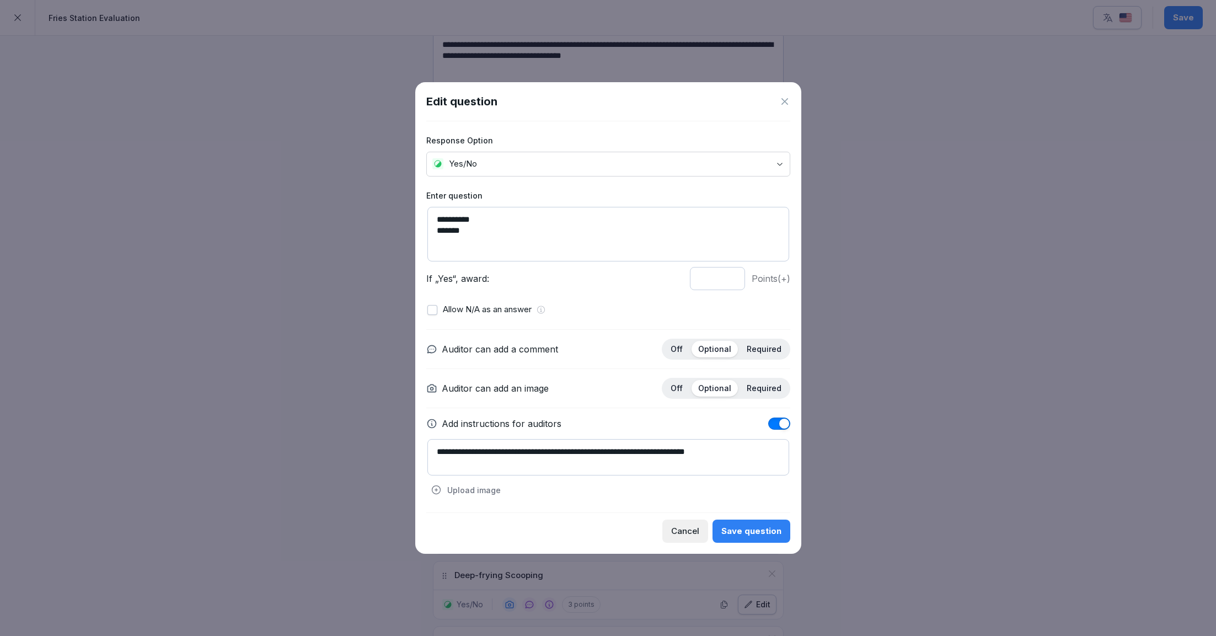
click at [787, 103] on icon at bounding box center [784, 101] width 11 height 11
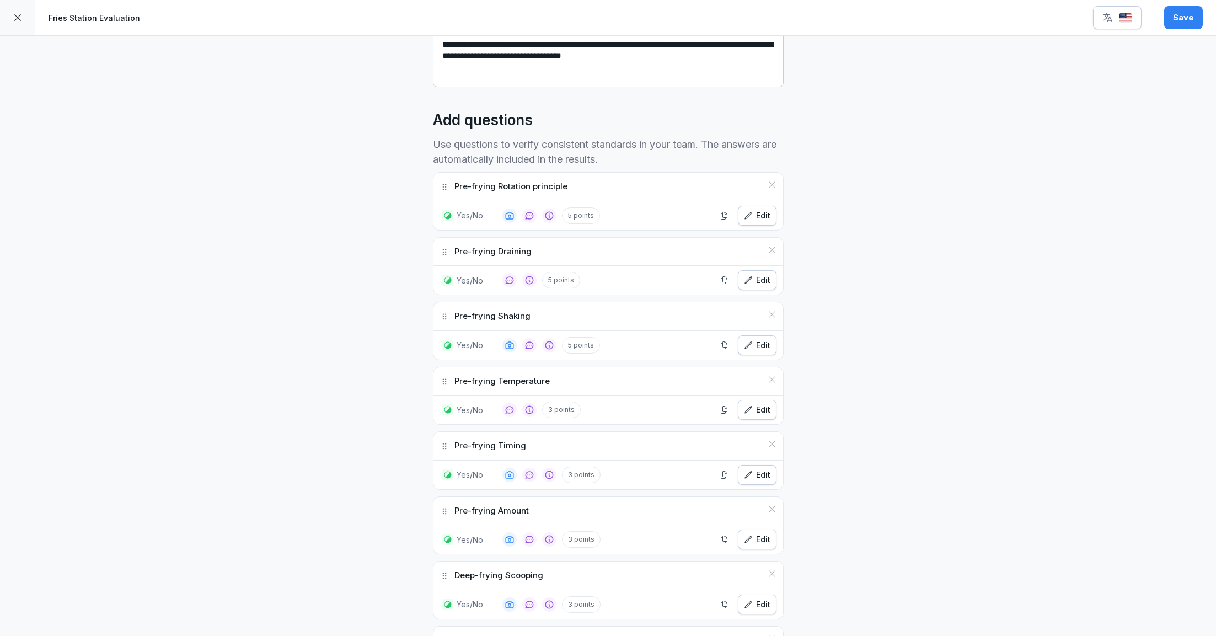
click at [753, 534] on div "Edit" at bounding box center [757, 539] width 26 height 12
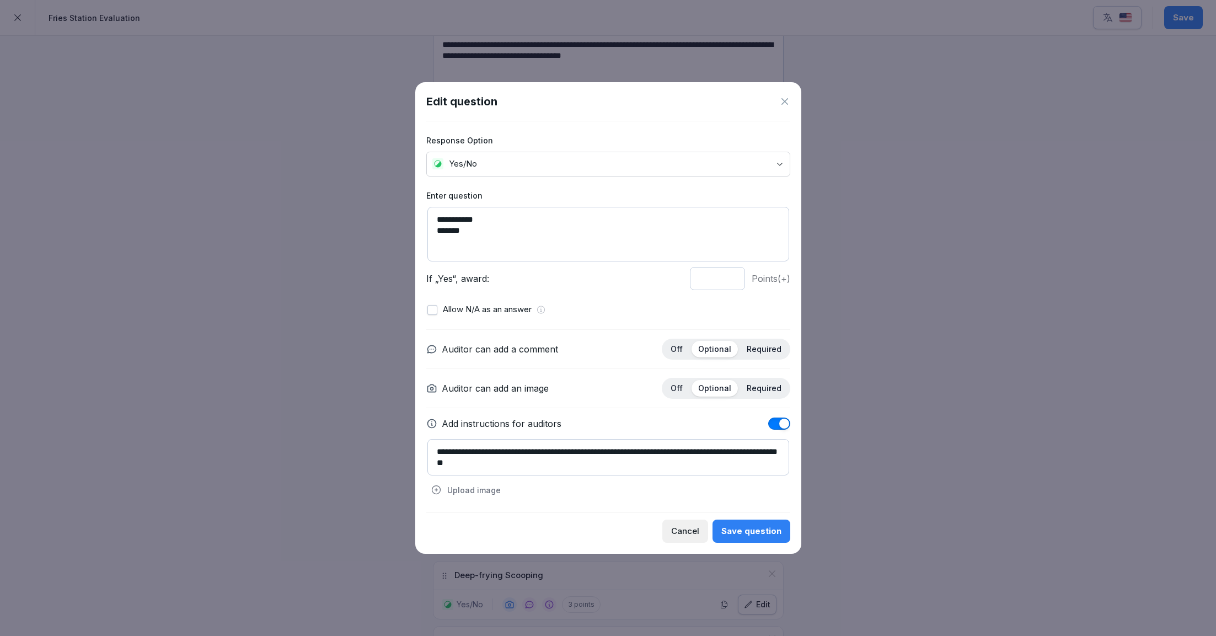
click at [785, 101] on icon at bounding box center [784, 101] width 7 height 7
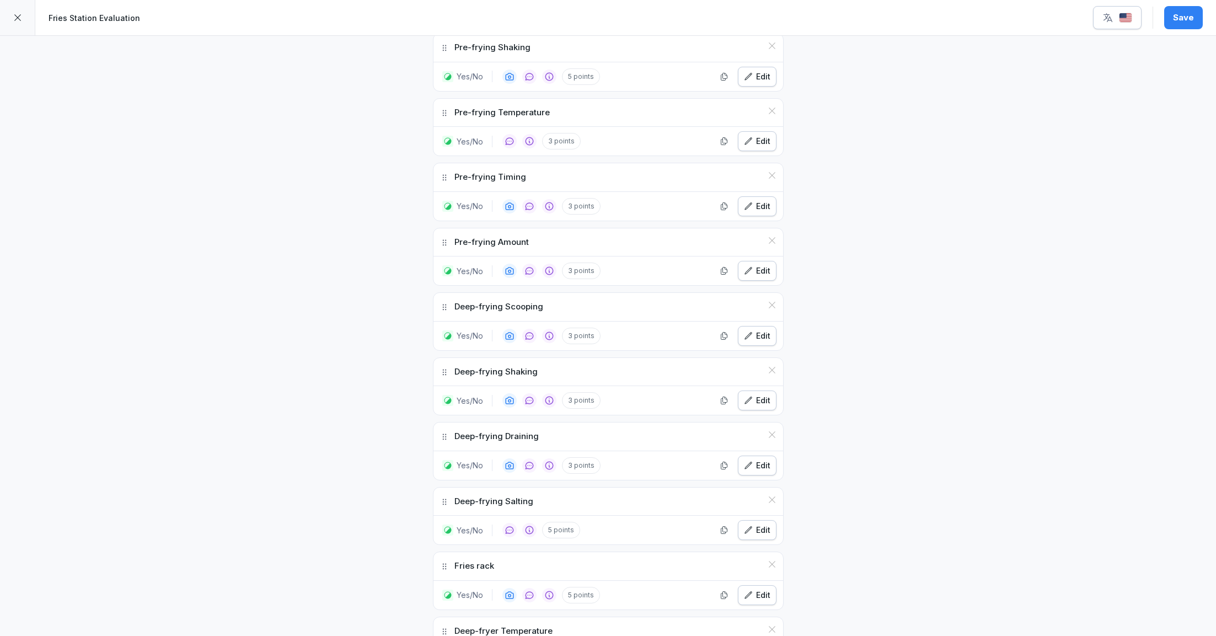
scroll to position [505, 0]
click at [756, 329] on div "Edit" at bounding box center [757, 335] width 26 height 12
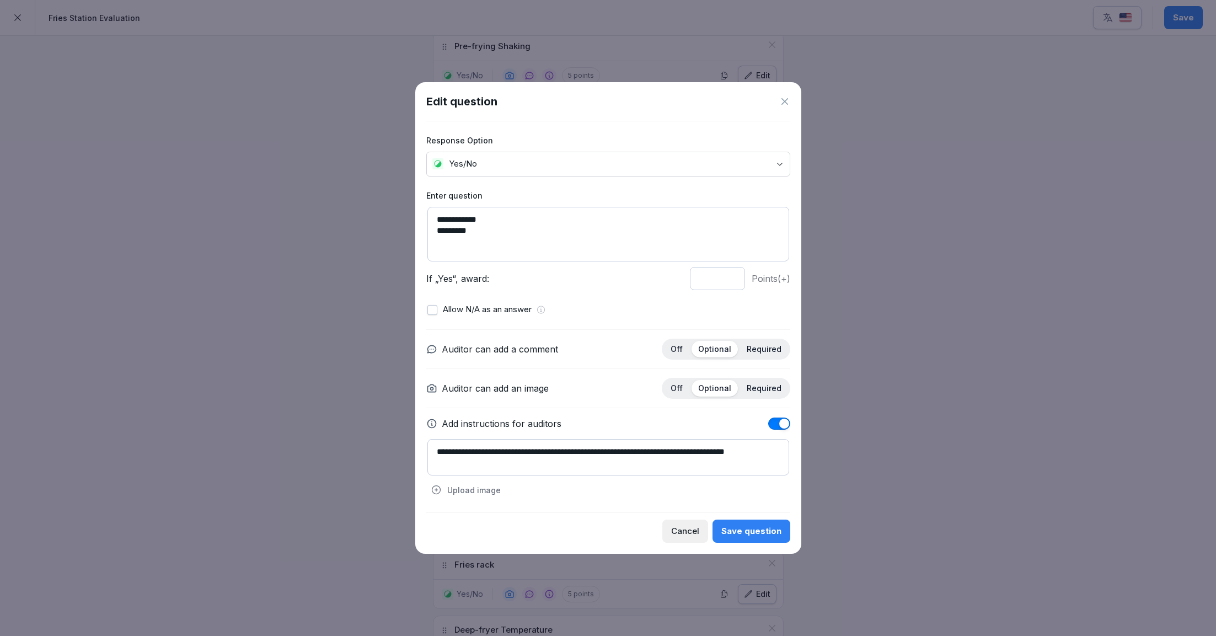
click at [784, 101] on icon at bounding box center [784, 101] width 7 height 7
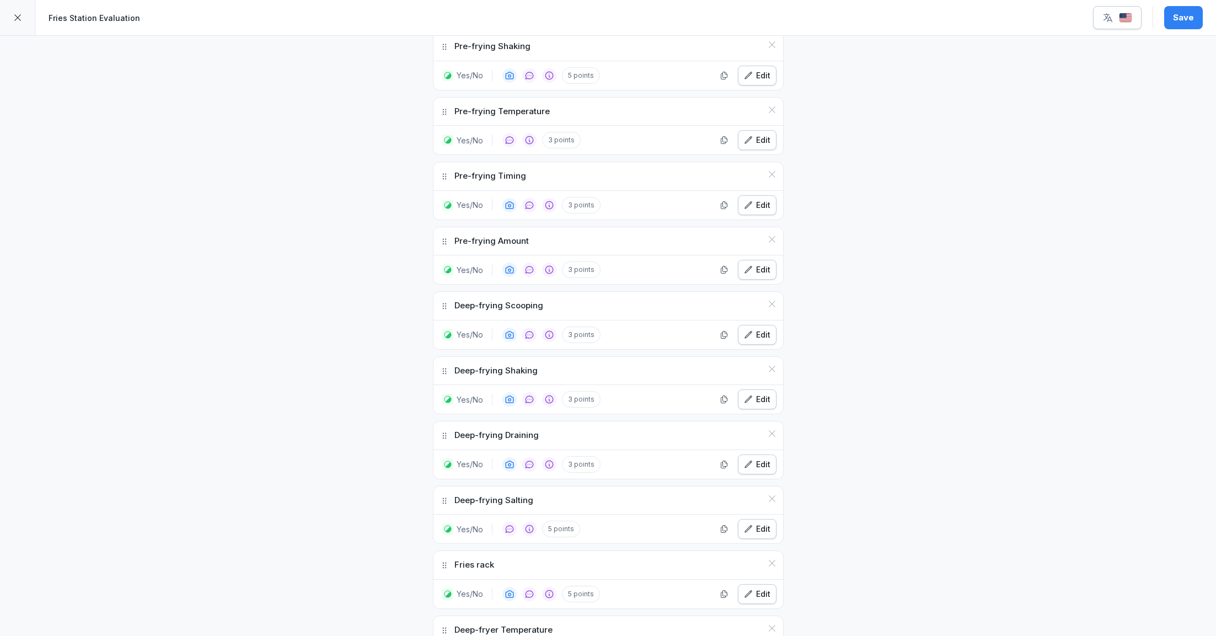
click at [758, 458] on div "Edit" at bounding box center [757, 464] width 26 height 12
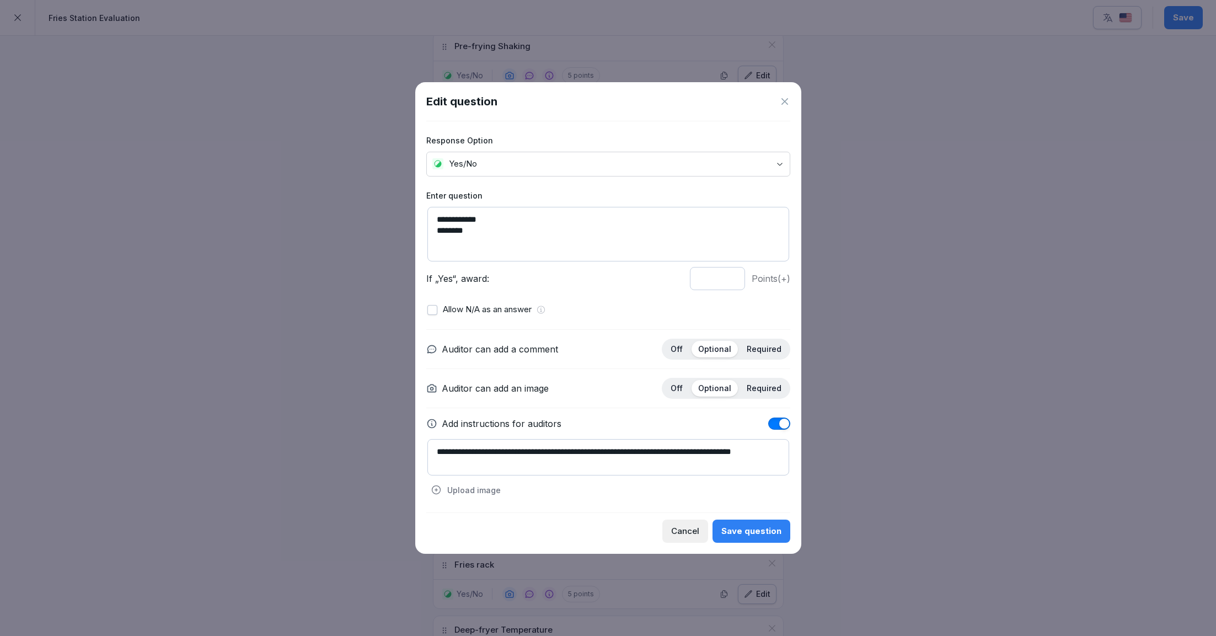
click at [787, 99] on icon at bounding box center [784, 101] width 11 height 11
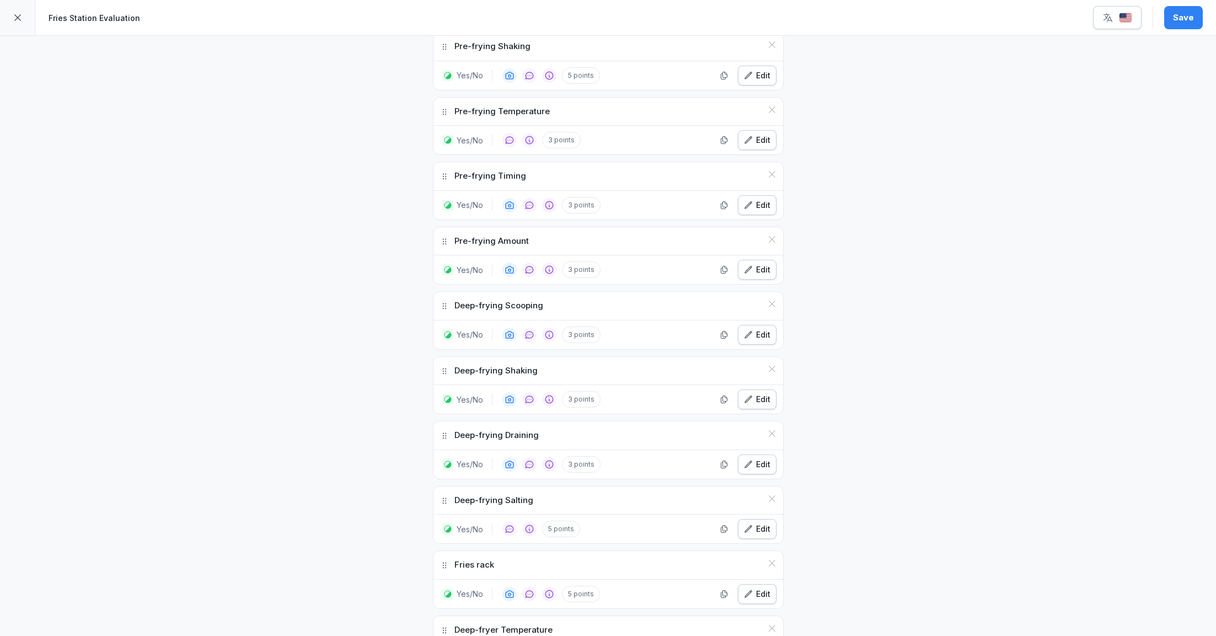
click at [754, 588] on div "Edit" at bounding box center [757, 594] width 26 height 12
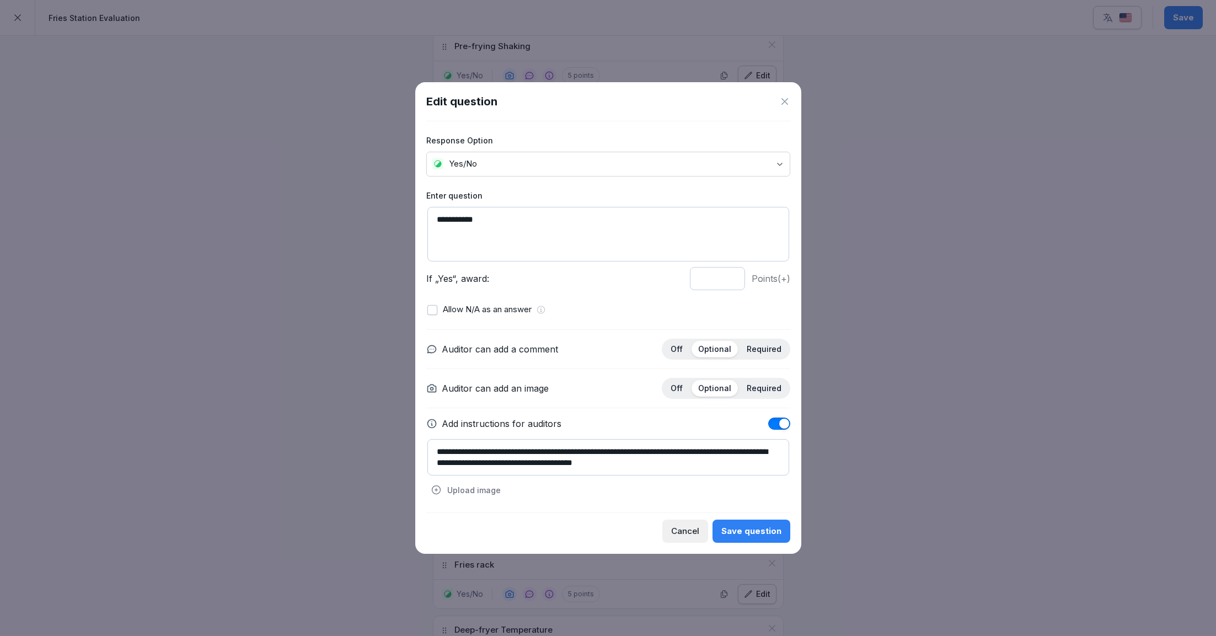
click at [781, 105] on icon at bounding box center [784, 101] width 11 height 11
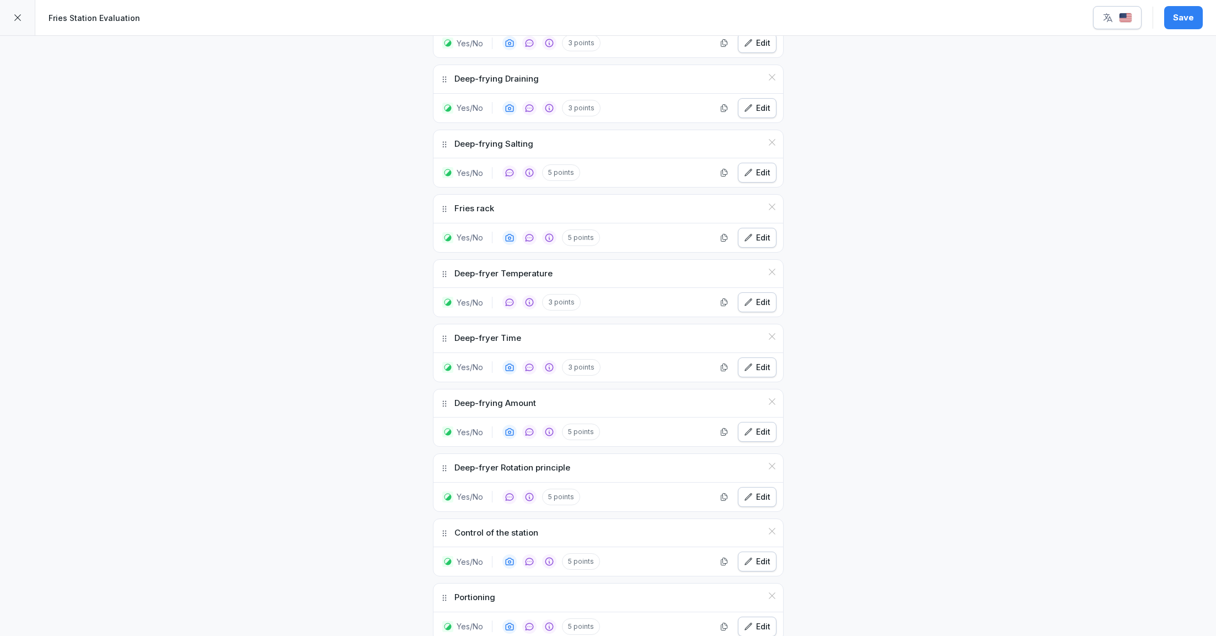
scroll to position [862, 0]
click at [748, 296] on icon "button" at bounding box center [748, 300] width 9 height 9
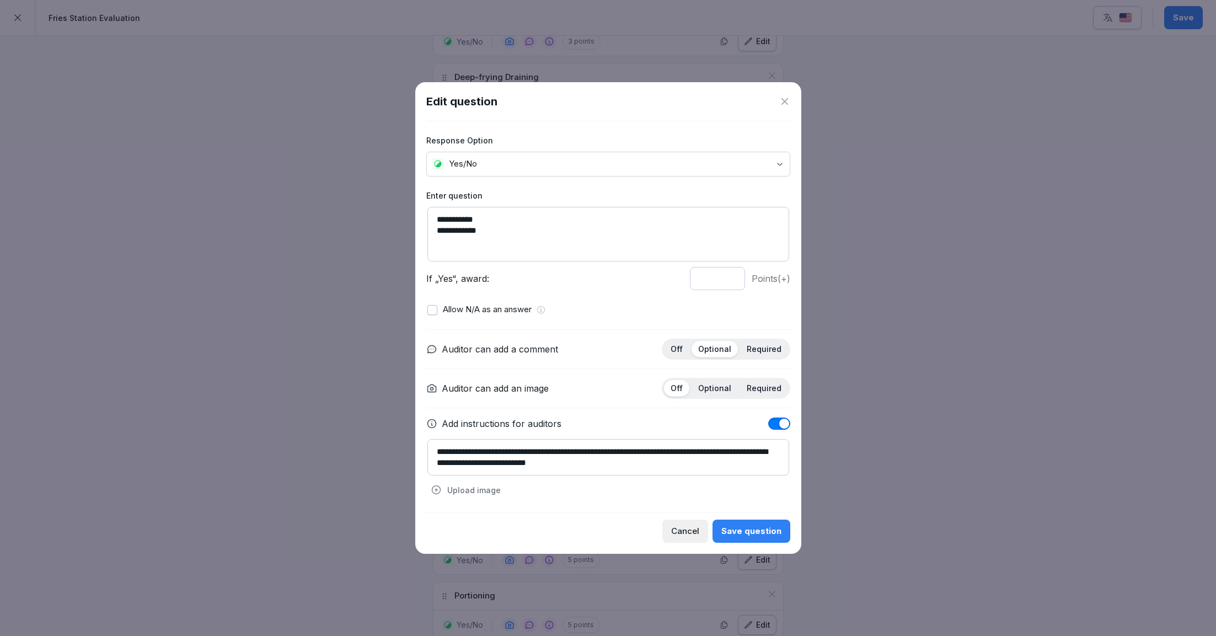
click at [787, 101] on icon at bounding box center [784, 101] width 11 height 11
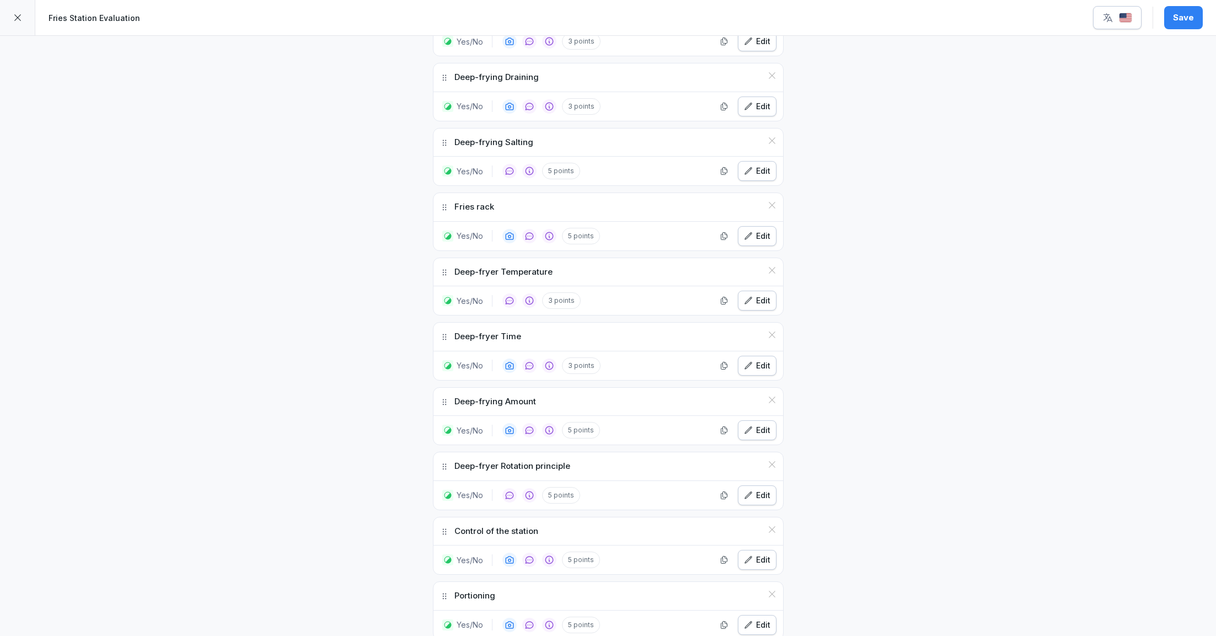
click at [758, 424] on div "Edit" at bounding box center [757, 430] width 26 height 12
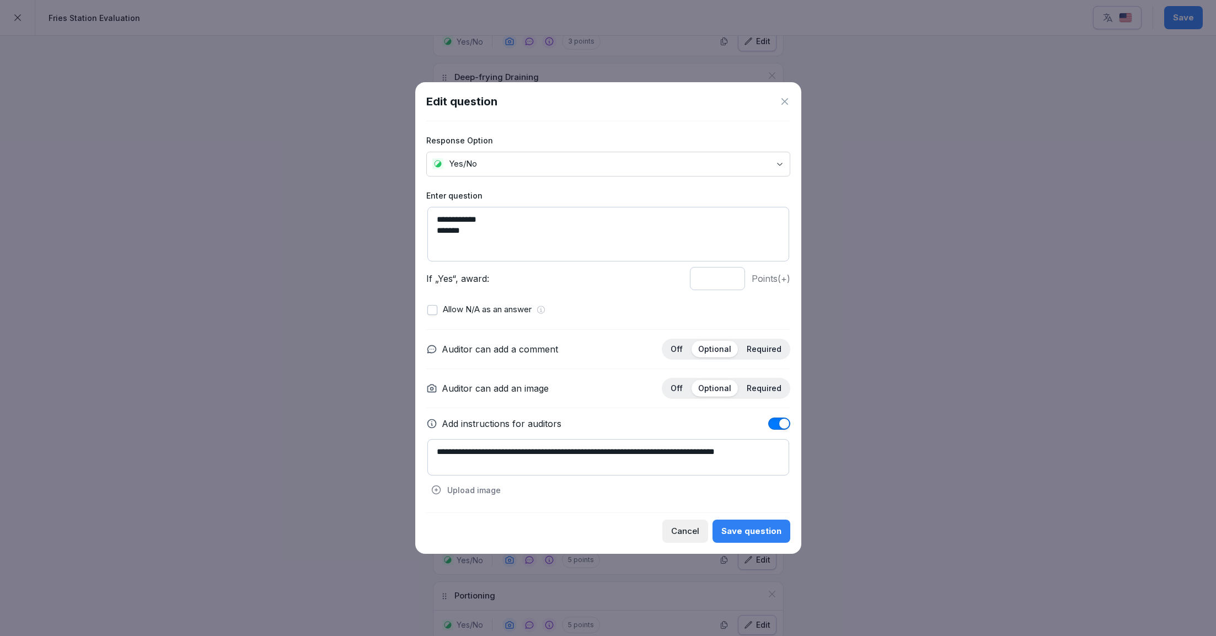
click at [782, 106] on icon at bounding box center [784, 101] width 11 height 11
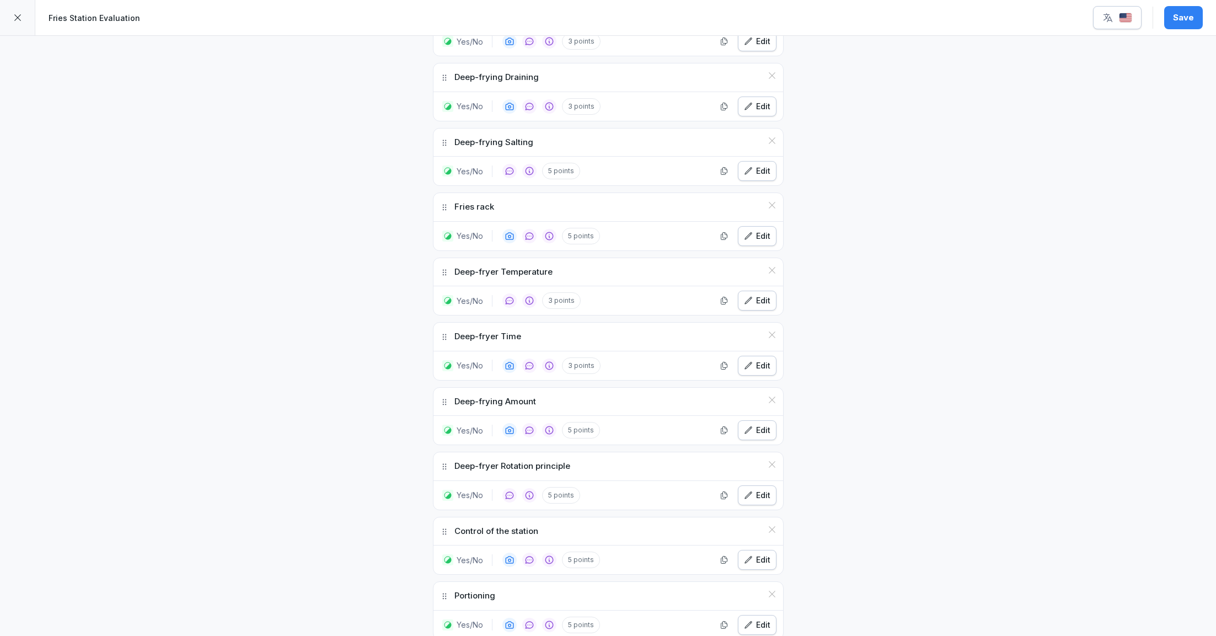
click at [754, 492] on button "Edit" at bounding box center [757, 495] width 39 height 20
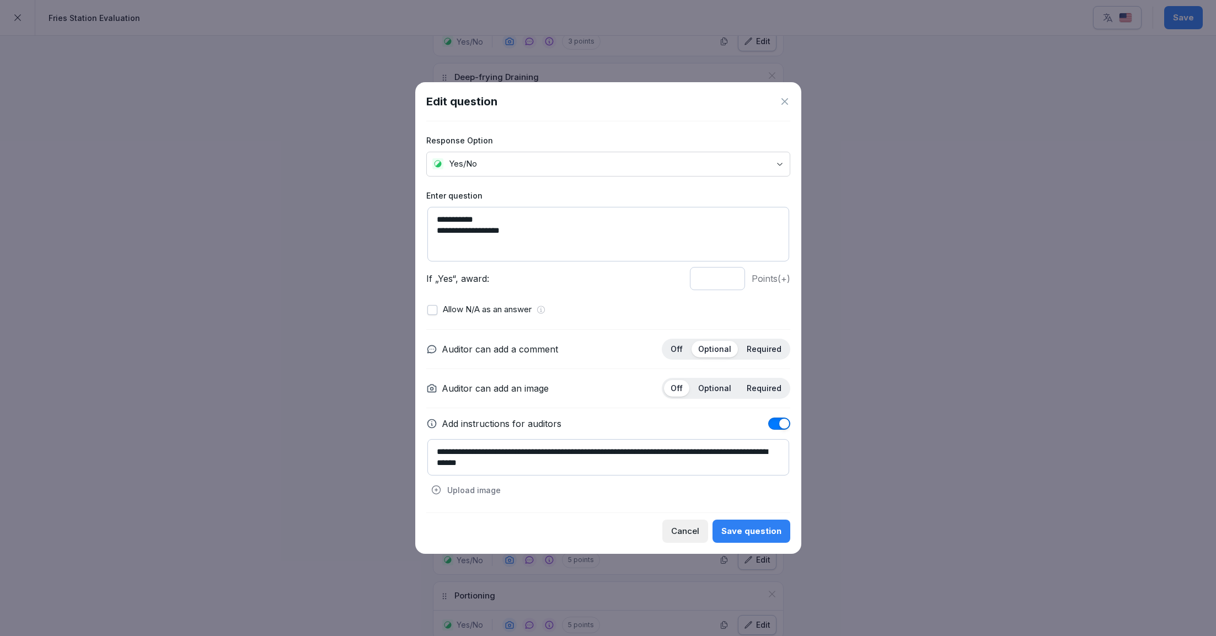
click at [787, 98] on icon at bounding box center [784, 101] width 11 height 11
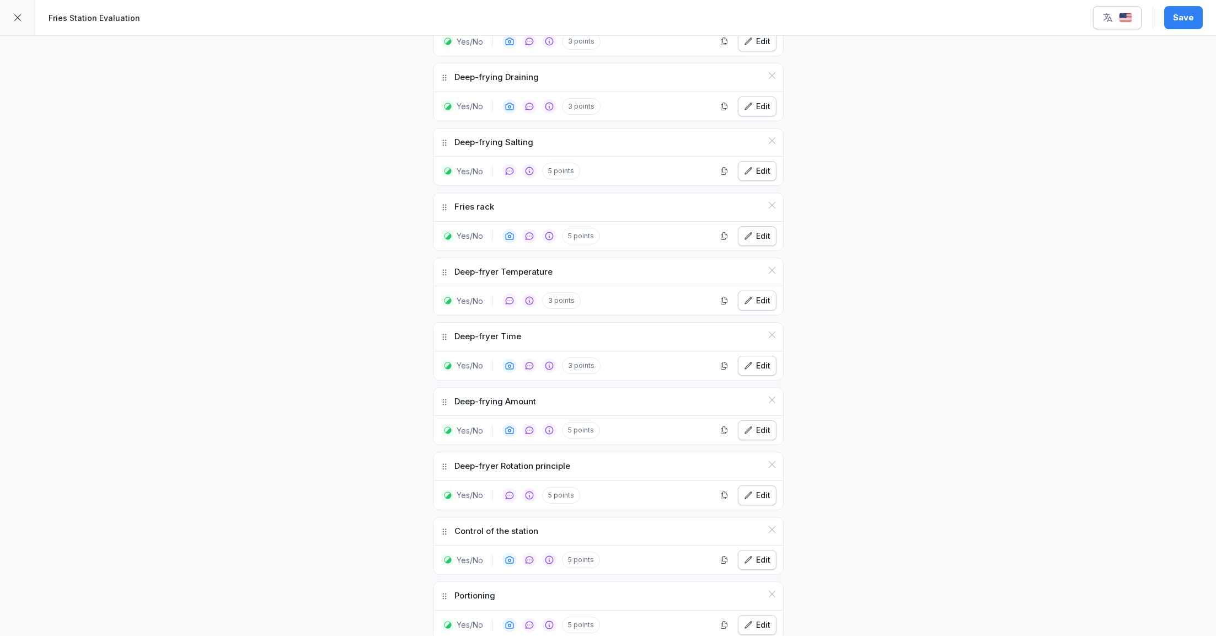
click at [756, 554] on div "Edit" at bounding box center [757, 560] width 26 height 12
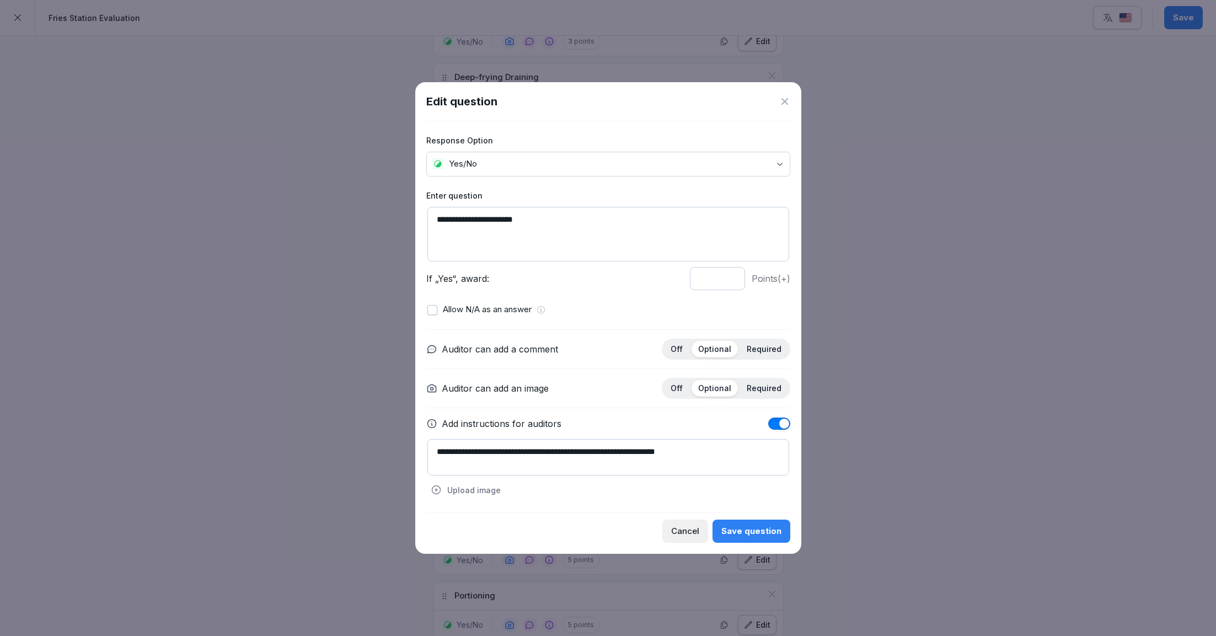
click at [781, 104] on icon at bounding box center [784, 101] width 11 height 11
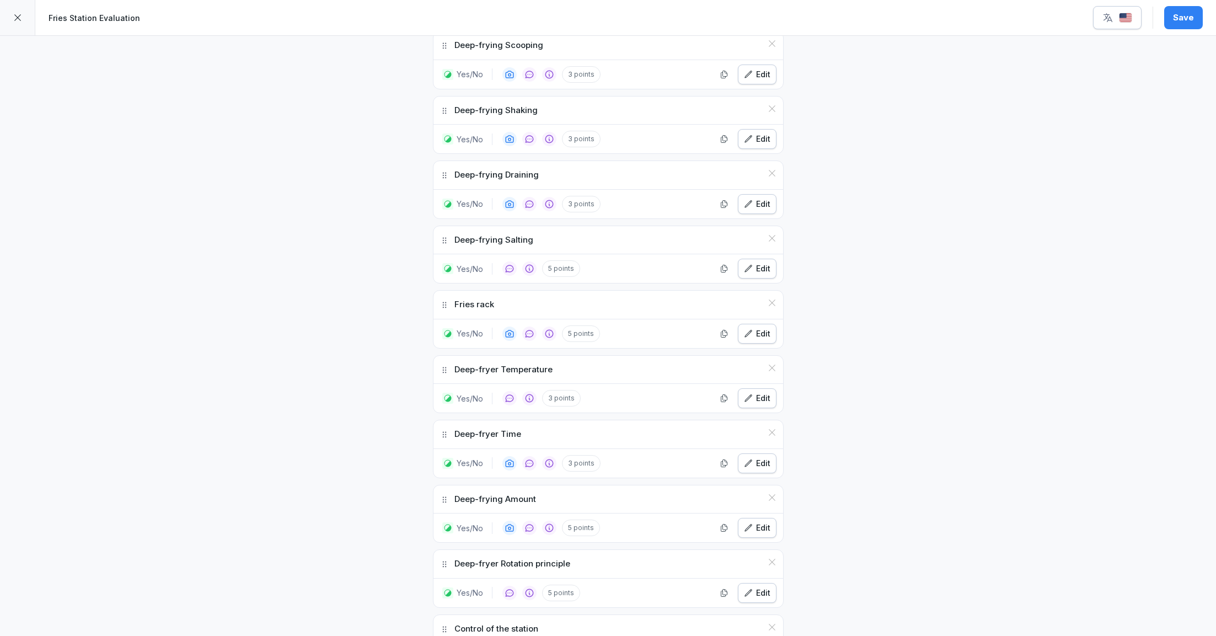
scroll to position [771, 0]
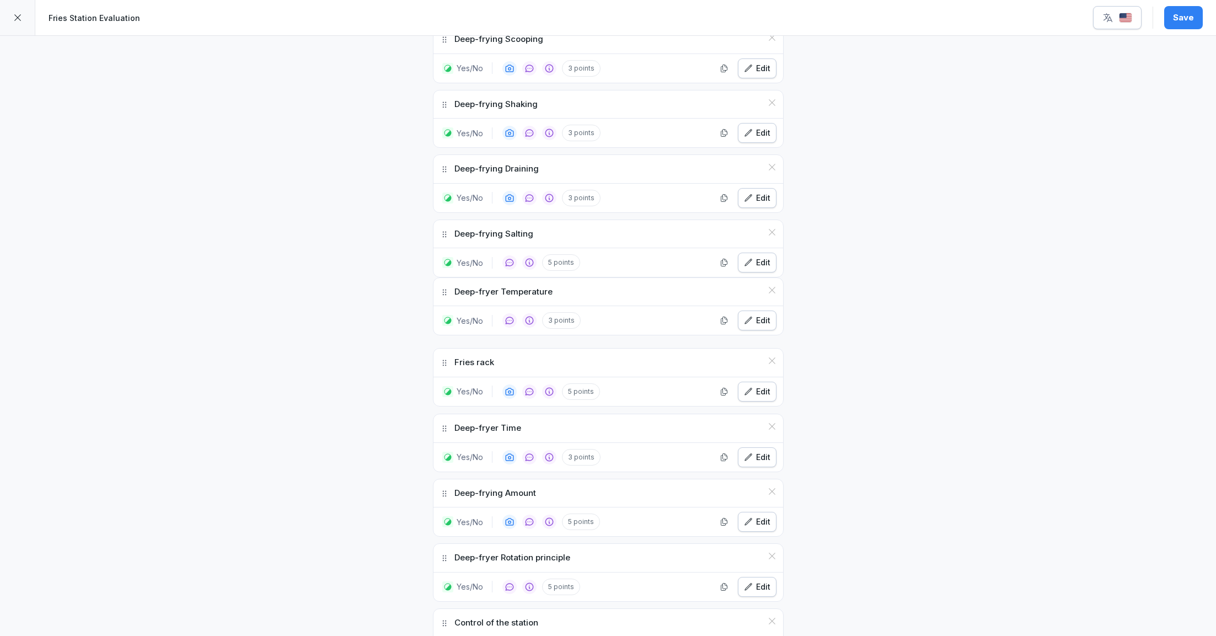
drag, startPoint x: 446, startPoint y: 355, endPoint x: 446, endPoint y: 285, distance: 70.6
click at [446, 288] on icon at bounding box center [444, 292] width 9 height 9
drag, startPoint x: 440, startPoint y: 424, endPoint x: 440, endPoint y: 351, distance: 72.2
click at [440, 351] on icon at bounding box center [444, 355] width 9 height 9
drag, startPoint x: 443, startPoint y: 487, endPoint x: 443, endPoint y: 419, distance: 67.8
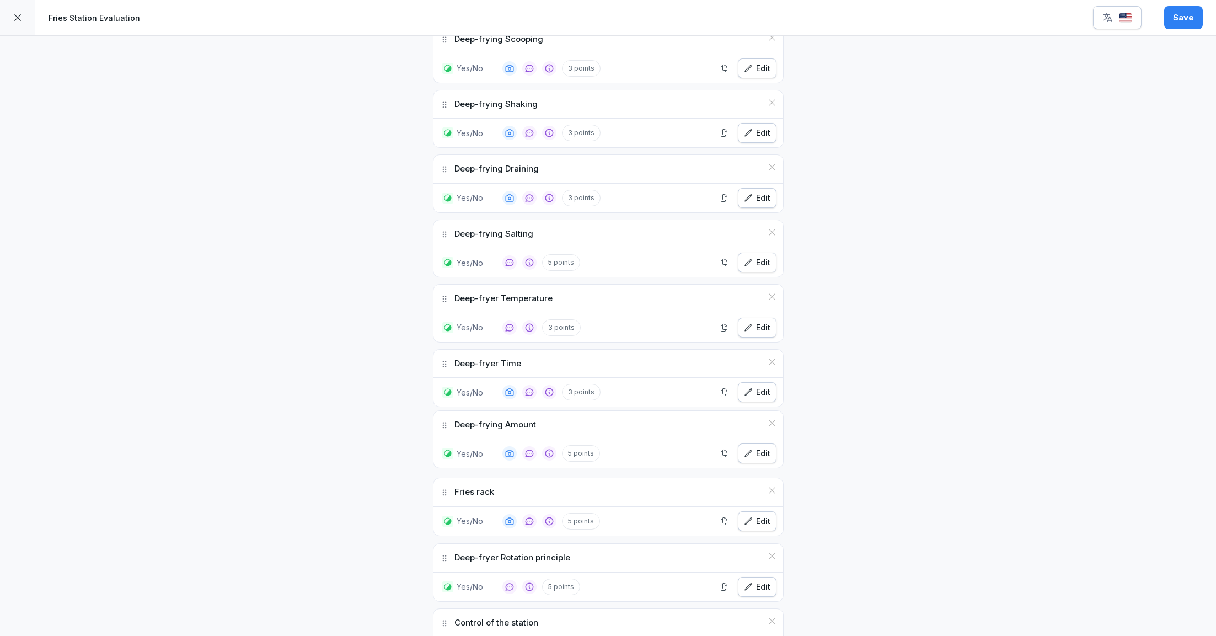
click at [443, 421] on icon at bounding box center [444, 425] width 9 height 9
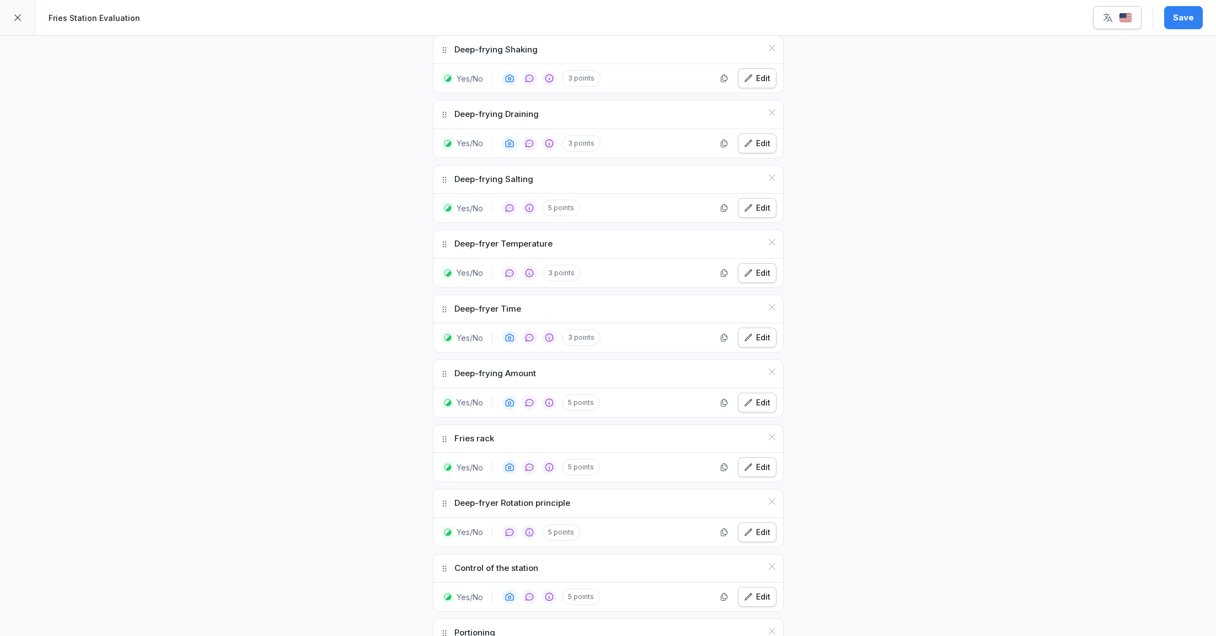
scroll to position [835, 0]
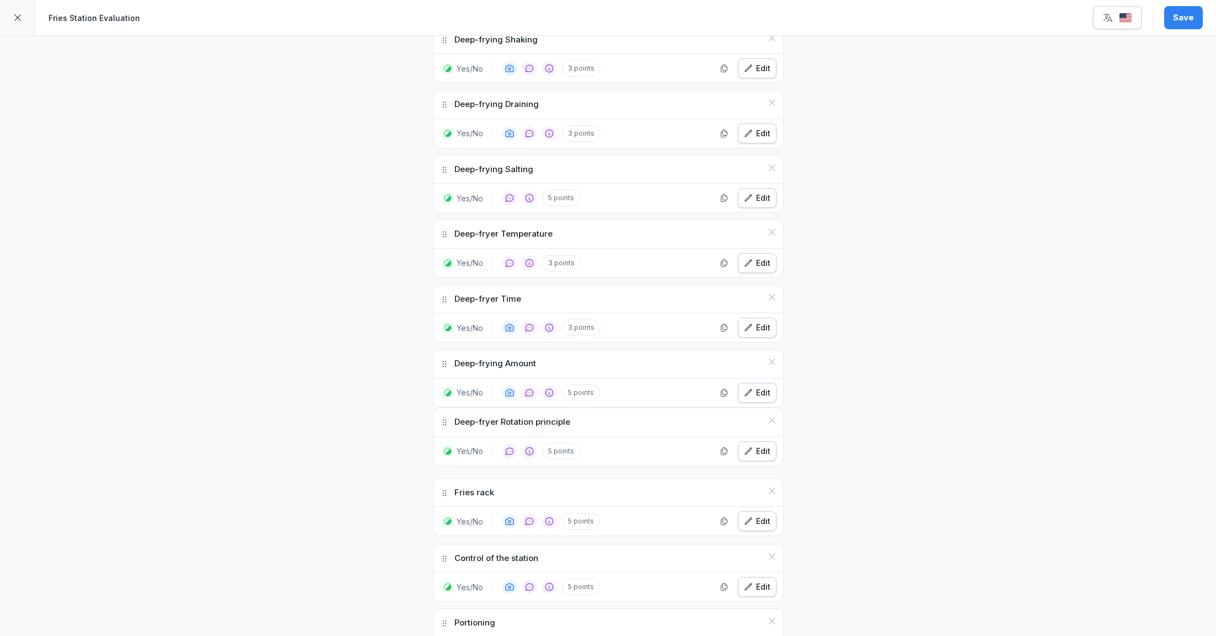
drag, startPoint x: 445, startPoint y: 485, endPoint x: 445, endPoint y: 415, distance: 70.0
click at [445, 420] on icon at bounding box center [444, 423] width 4 height 6
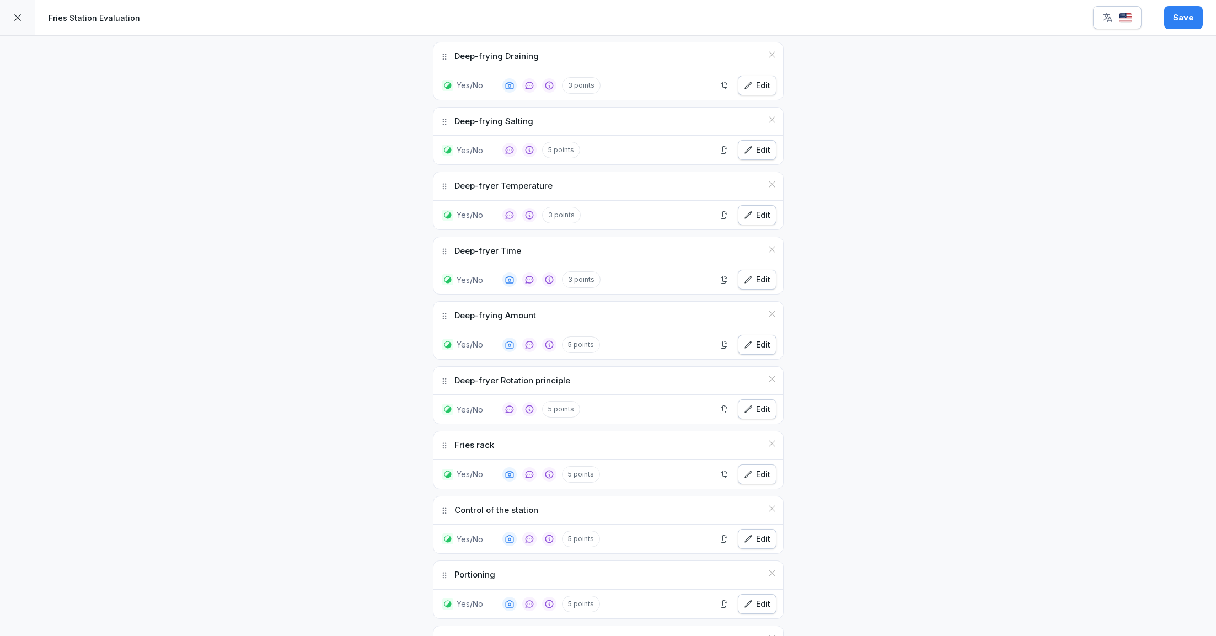
scroll to position [920, 0]
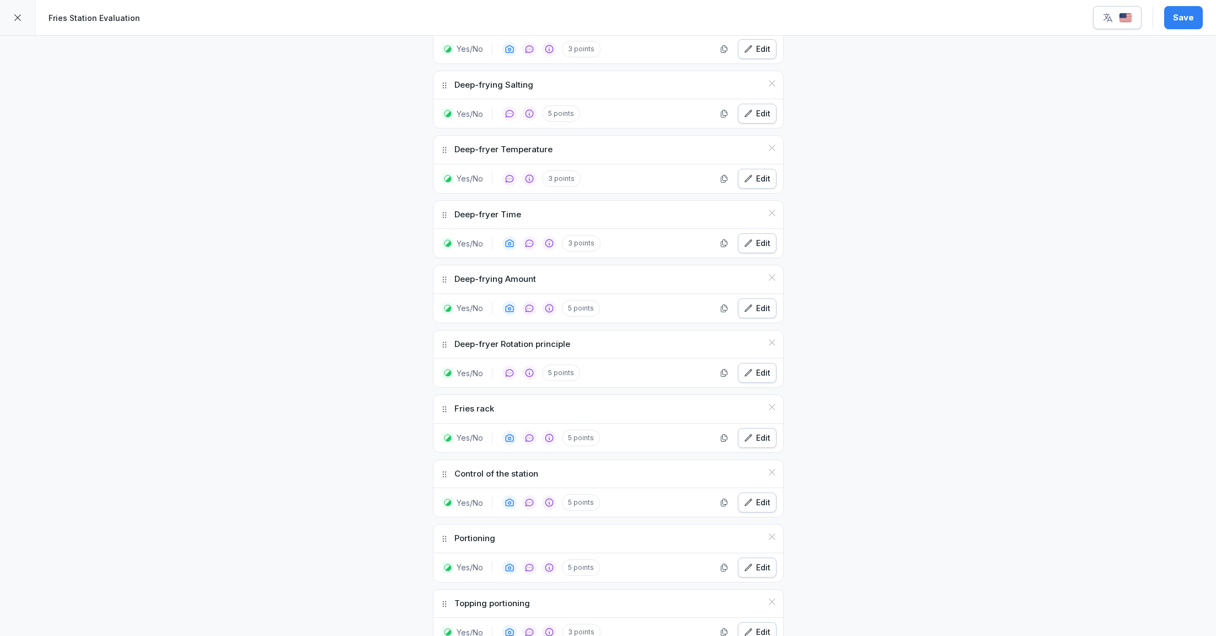
click at [753, 368] on icon "button" at bounding box center [748, 372] width 9 height 9
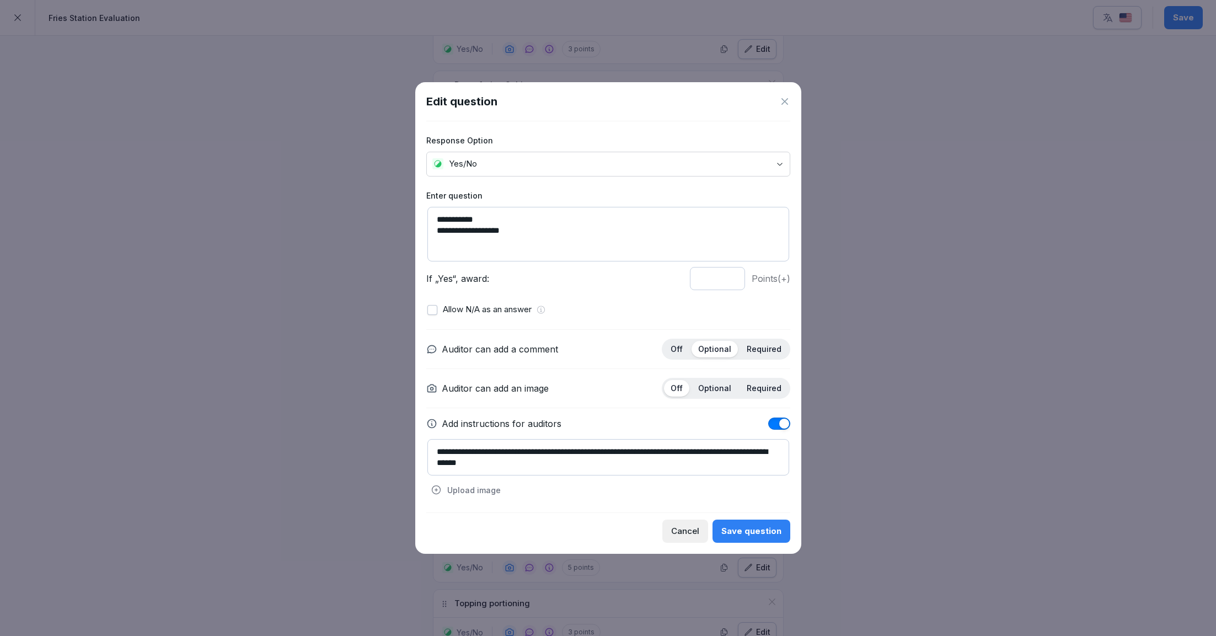
click at [575, 468] on textarea "**********" at bounding box center [608, 457] width 362 height 36
click at [729, 464] on textarea "**********" at bounding box center [608, 457] width 362 height 36
click at [548, 467] on textarea "**********" at bounding box center [608, 457] width 362 height 36
type textarea "**********"
click at [764, 538] on button "Save question" at bounding box center [751, 530] width 78 height 23
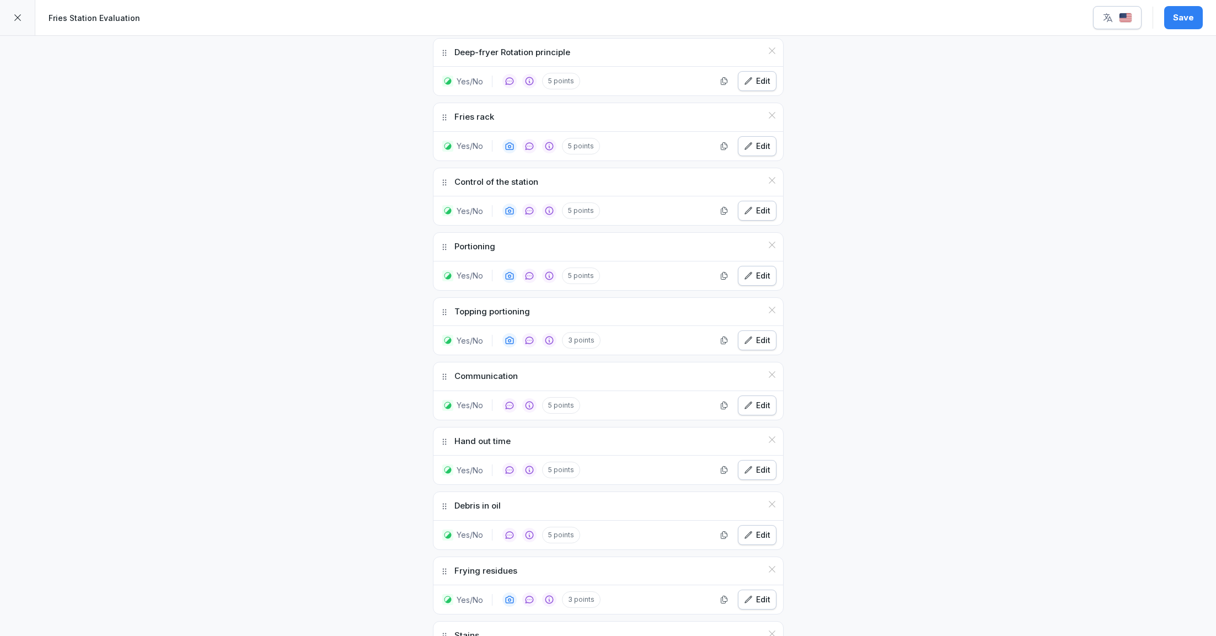
scroll to position [1231, 0]
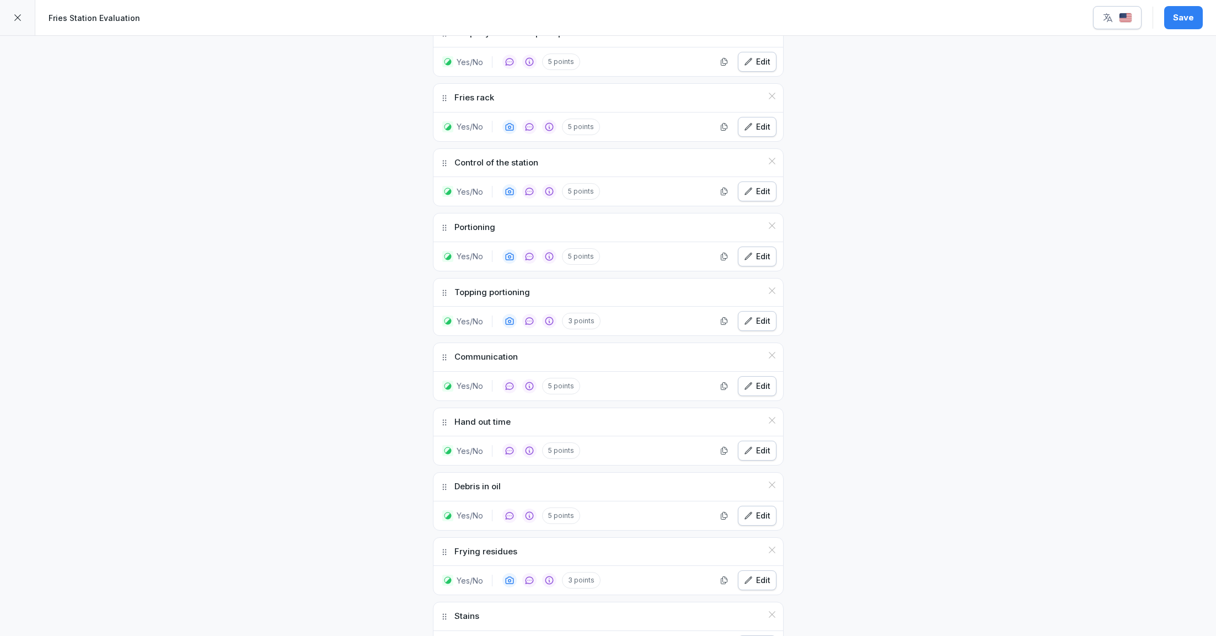
click at [22, 16] on div at bounding box center [17, 17] width 35 height 35
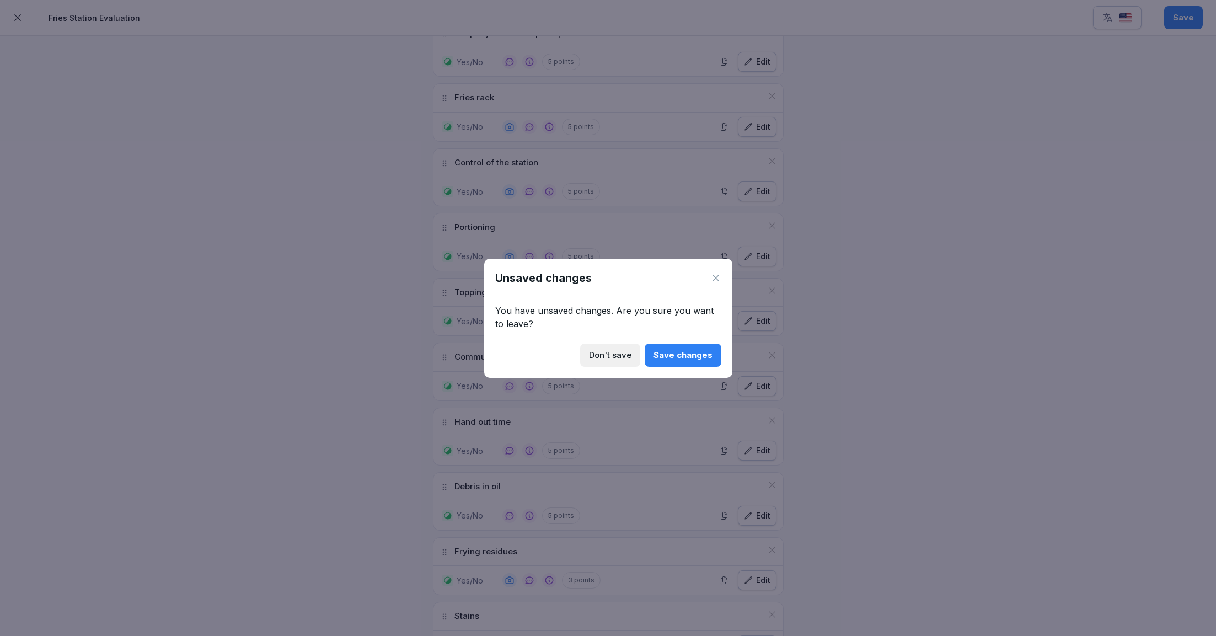
click at [694, 353] on div "Save changes" at bounding box center [682, 355] width 59 height 12
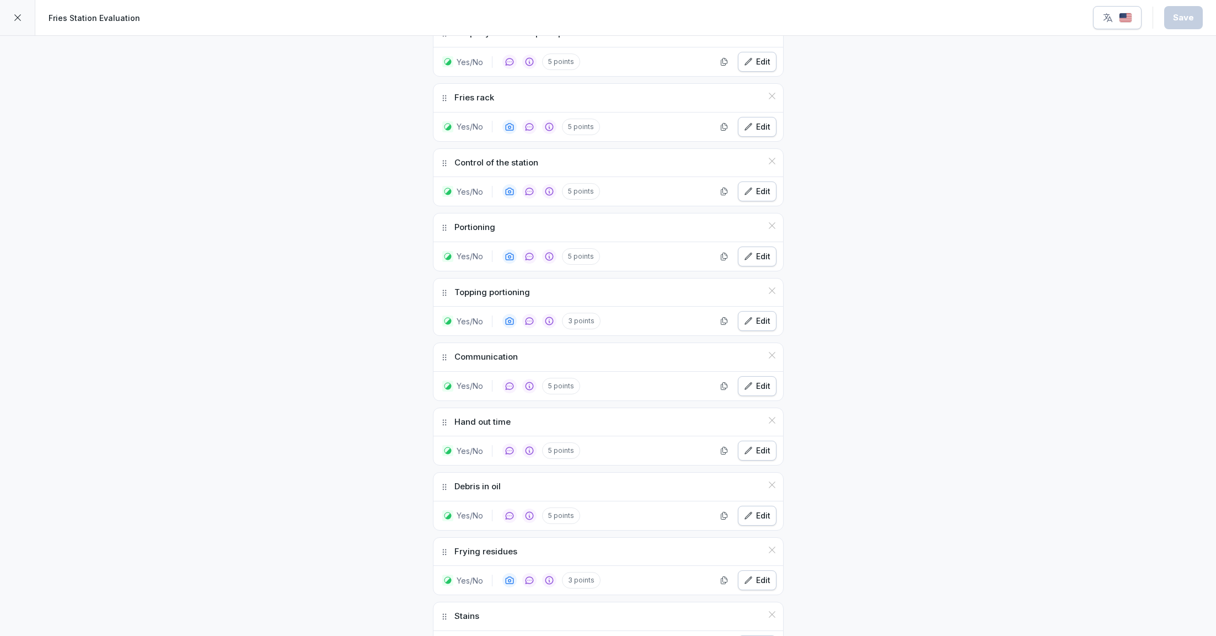
click at [11, 18] on div at bounding box center [17, 17] width 35 height 35
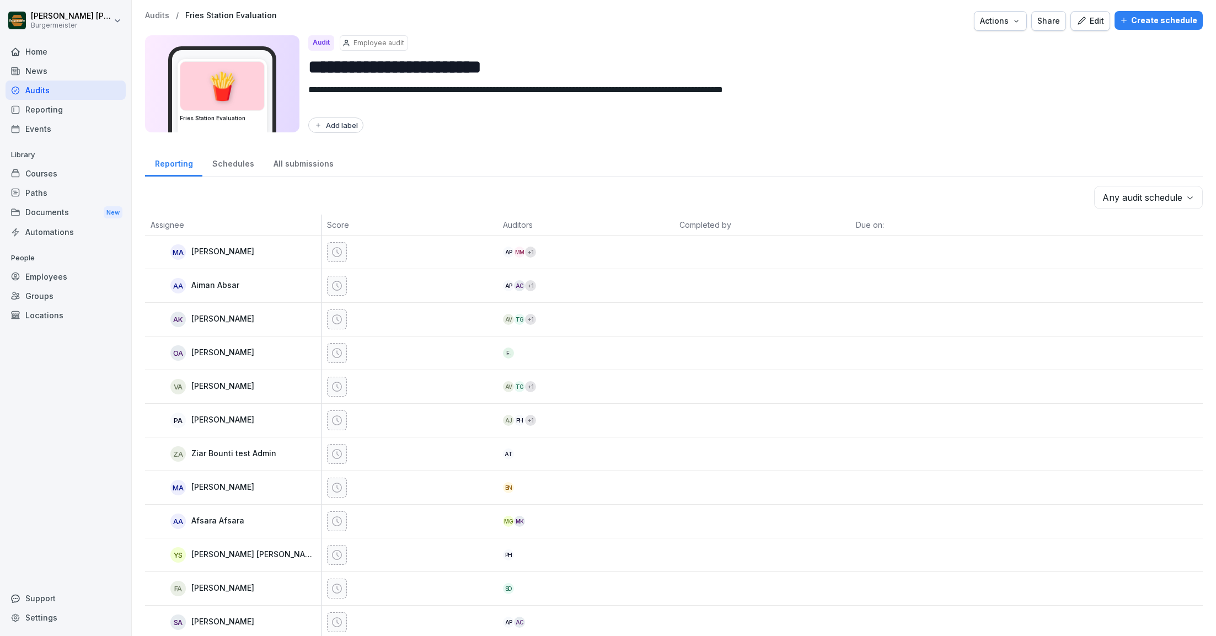
click at [162, 13] on p "Audits" at bounding box center [157, 15] width 24 height 9
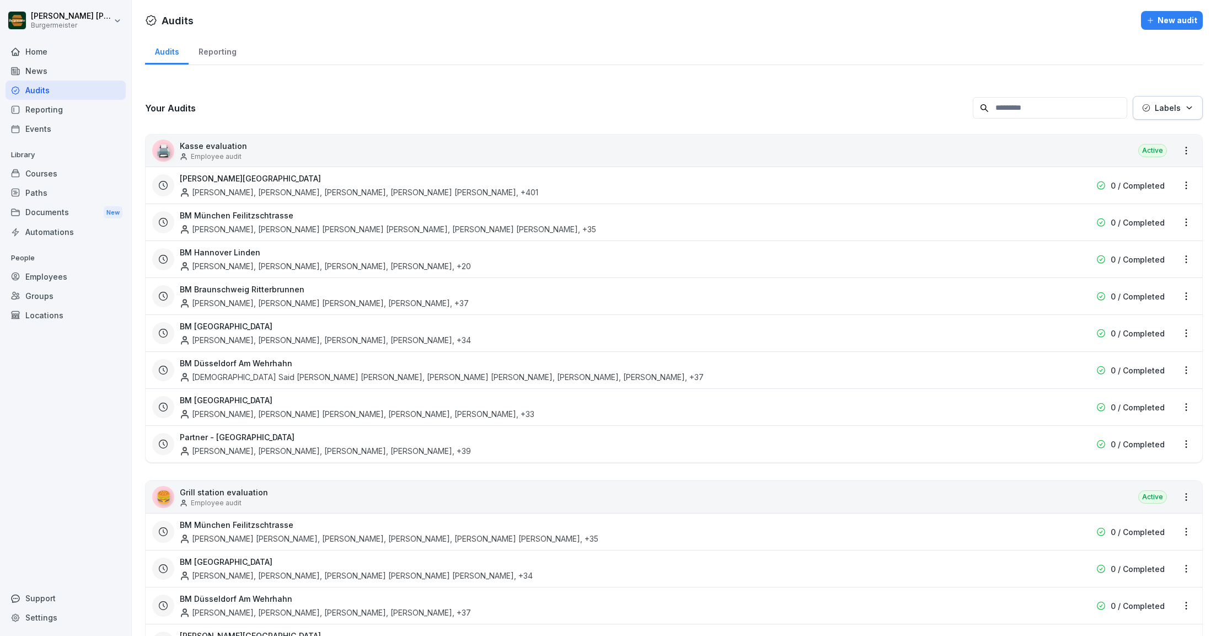
click at [51, 294] on div "Groups" at bounding box center [66, 295] width 120 height 19
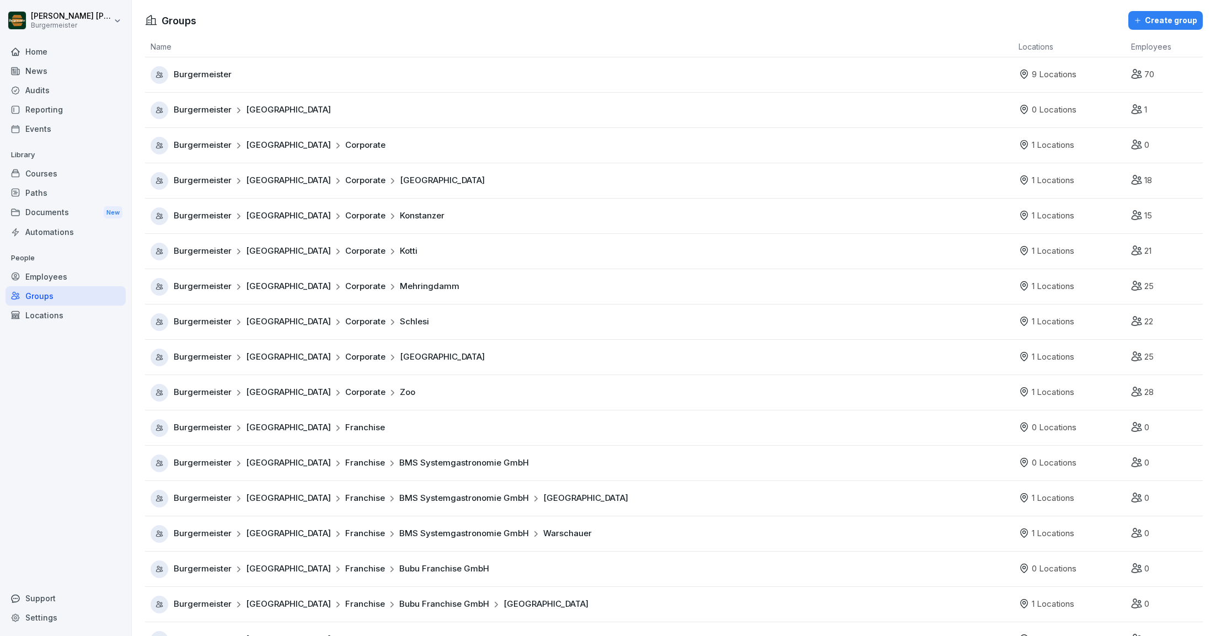
click at [63, 274] on div "Employees" at bounding box center [66, 276] width 120 height 19
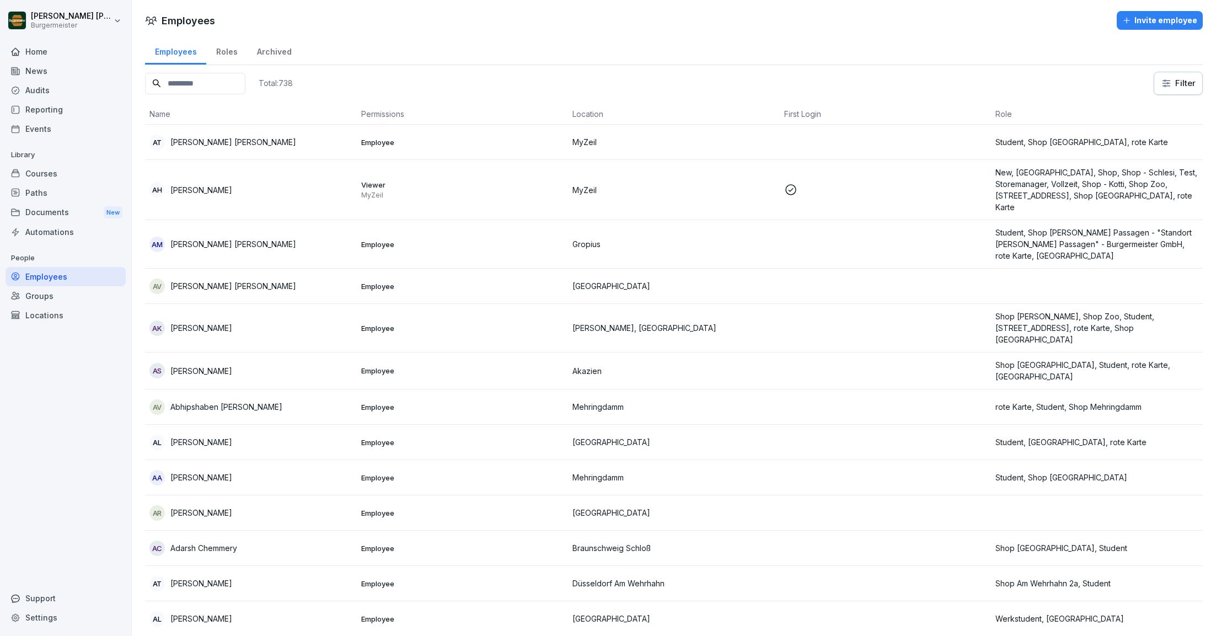
click at [51, 310] on div "Locations" at bounding box center [66, 314] width 120 height 19
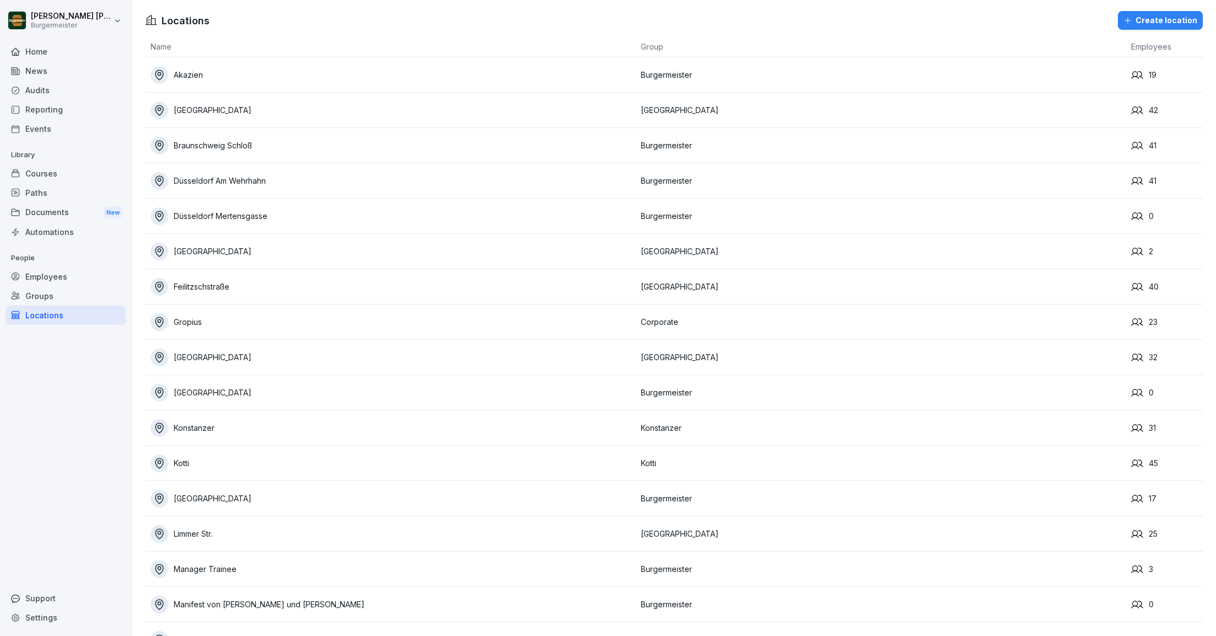
click at [42, 174] on div "Courses" at bounding box center [66, 173] width 120 height 19
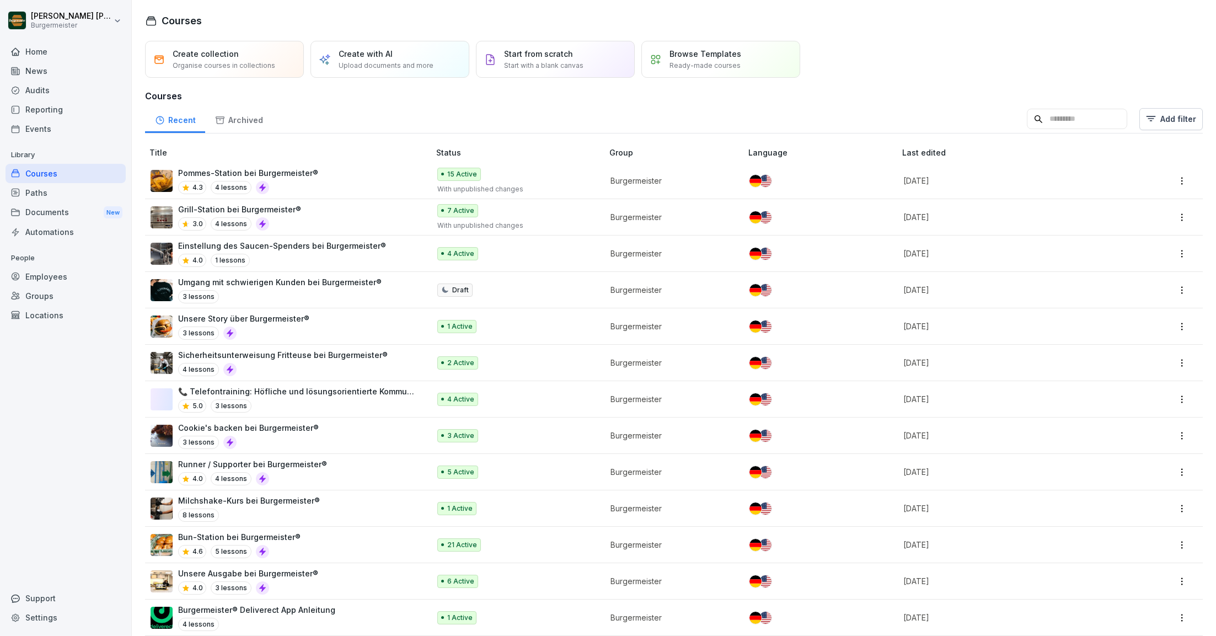
click at [47, 211] on div "Documents New" at bounding box center [66, 212] width 120 height 20
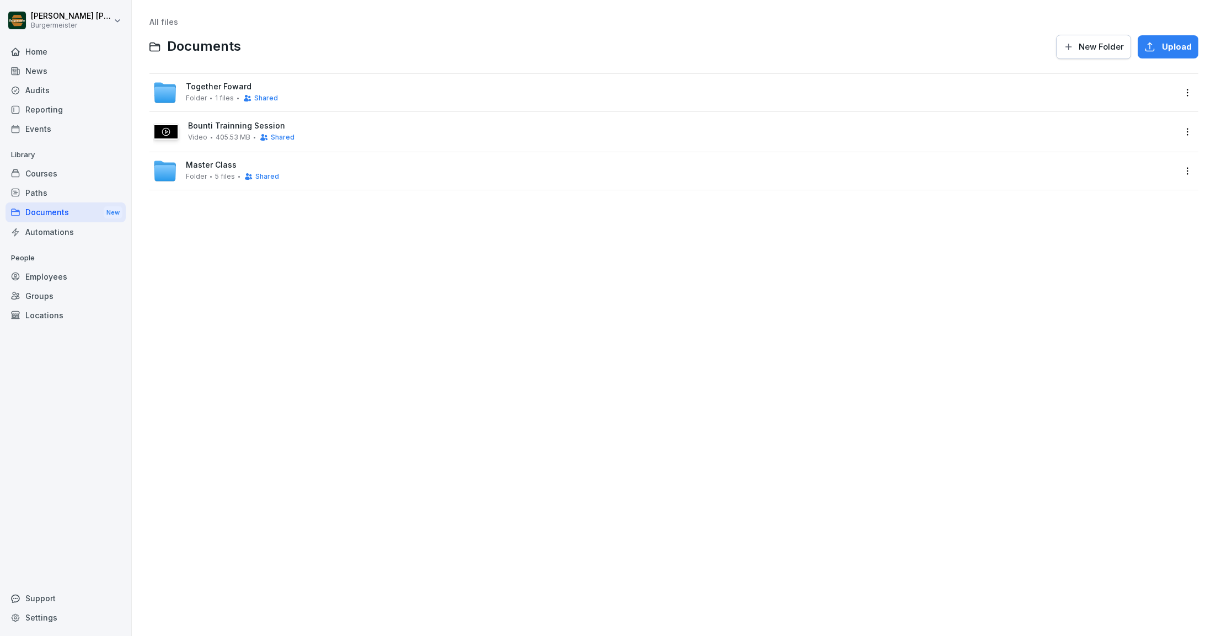
drag, startPoint x: 285, startPoint y: 122, endPoint x: 189, endPoint y: 127, distance: 95.5
click at [189, 127] on span "Bounti Trainning Session" at bounding box center [681, 125] width 987 height 9
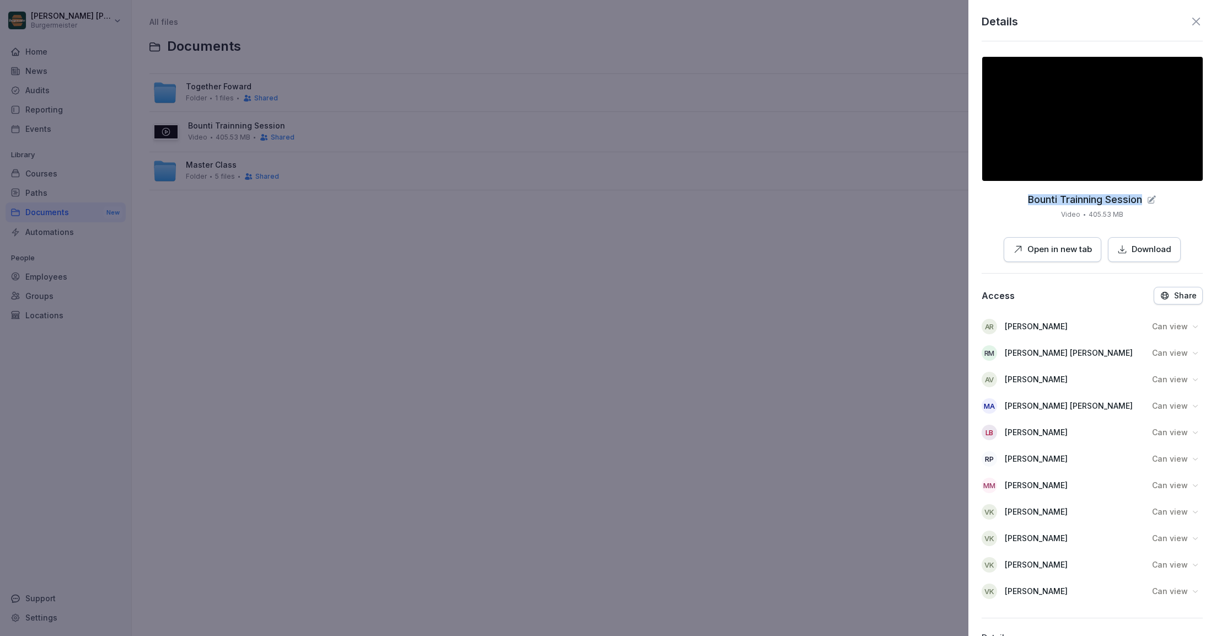
drag, startPoint x: 1025, startPoint y: 197, endPoint x: 1144, endPoint y: 197, distance: 118.6
click at [1144, 197] on div "Bounti Trainning Session Video 405.53 MB Open in new tab Download" at bounding box center [1092, 159] width 221 height 205
click at [1156, 199] on icon at bounding box center [1151, 200] width 10 height 10
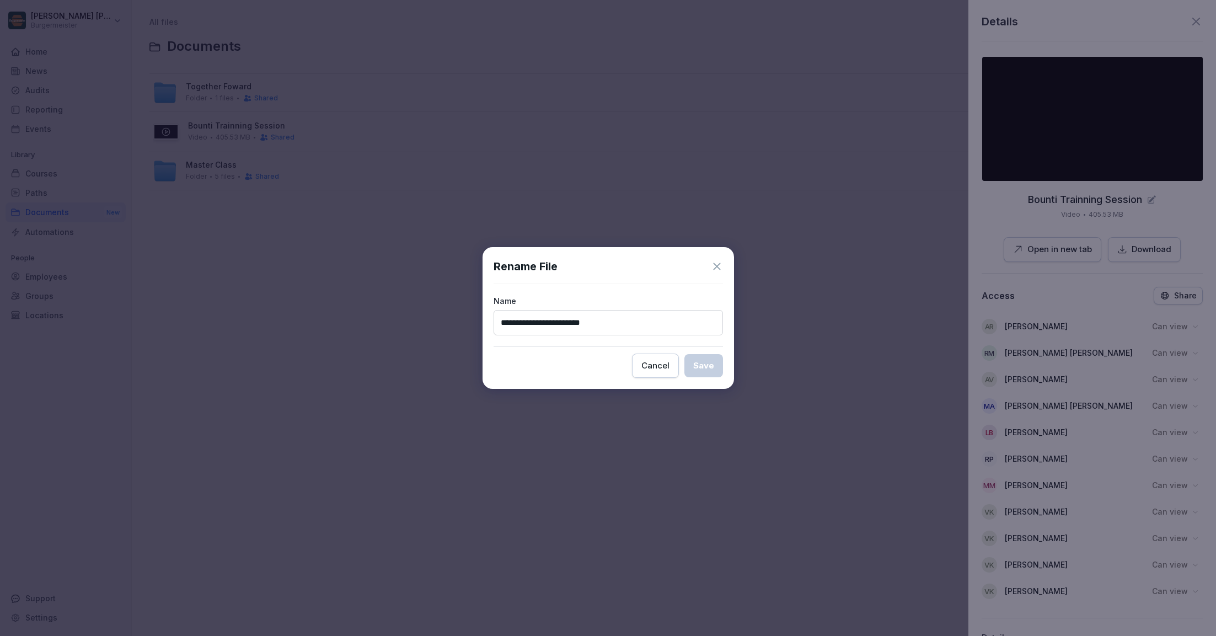
click at [679, 325] on input "**********" at bounding box center [608, 322] width 229 height 25
type input "**********"
click at [711, 367] on div "Save" at bounding box center [703, 366] width 21 height 12
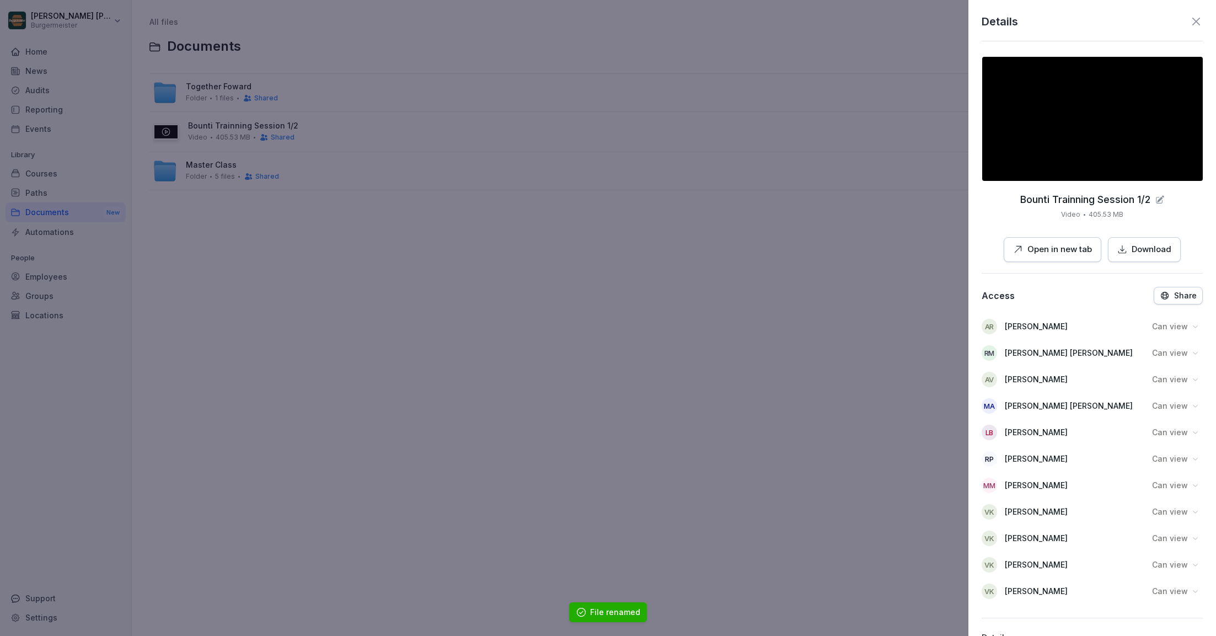
click at [1161, 196] on icon at bounding box center [1160, 200] width 10 height 10
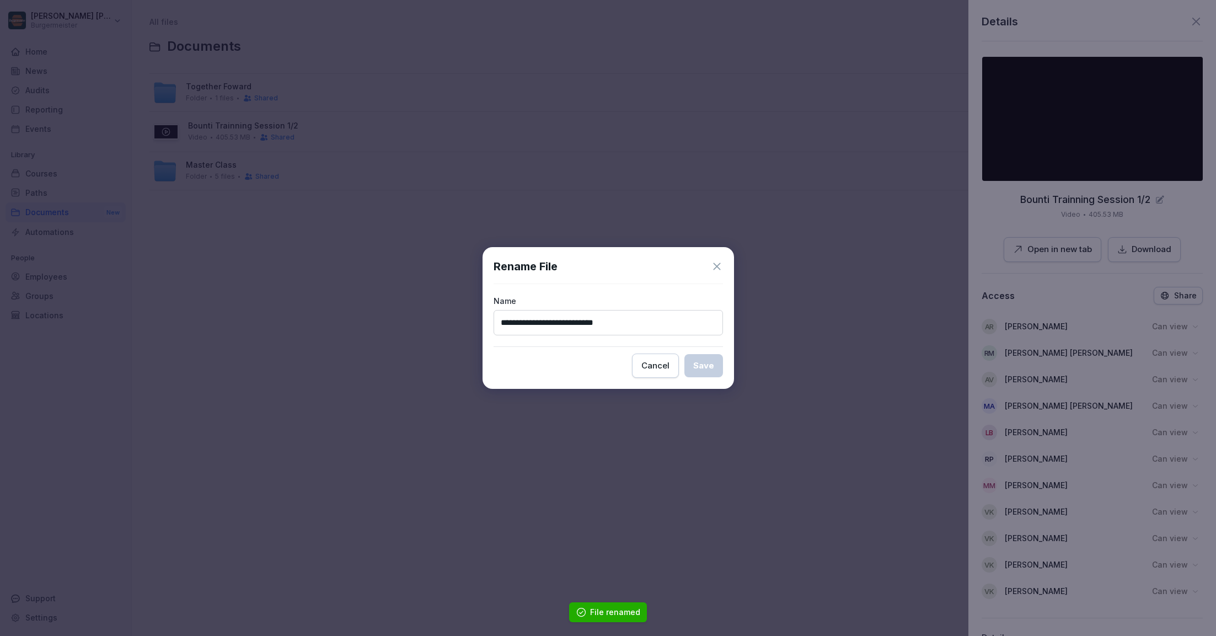
click at [629, 319] on input "**********" at bounding box center [608, 322] width 229 height 25
click at [662, 366] on div "Cancel" at bounding box center [655, 366] width 28 height 12
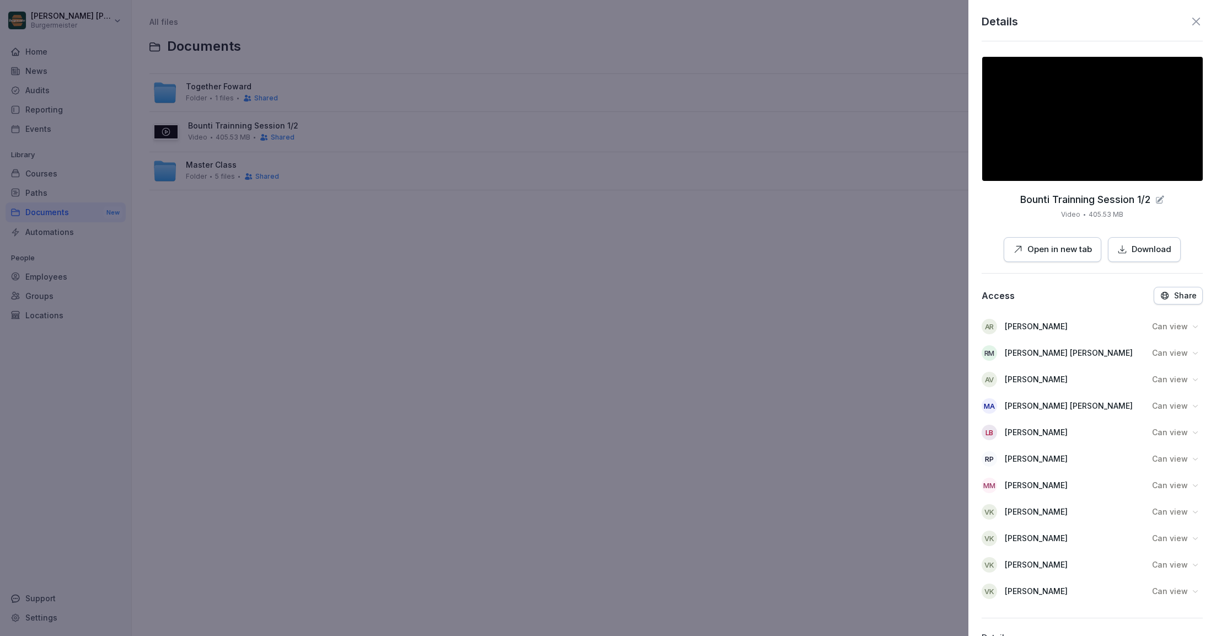
click at [366, 218] on div at bounding box center [608, 318] width 1216 height 636
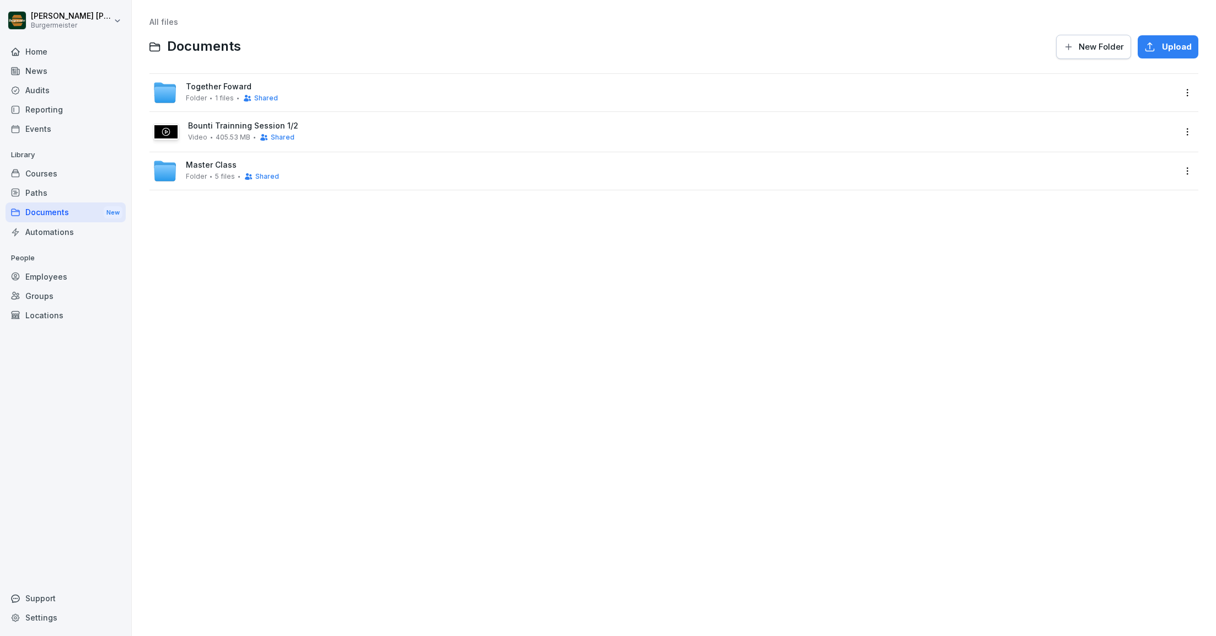
click at [205, 173] on span "Folder" at bounding box center [196, 177] width 21 height 8
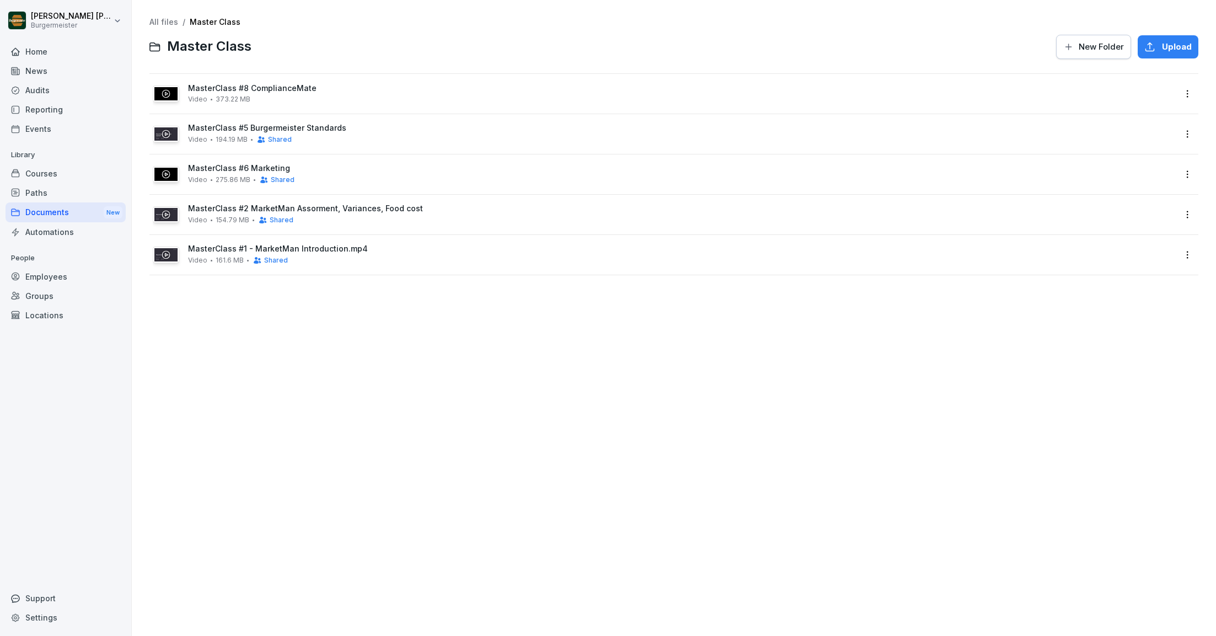
click at [164, 25] on link "All files" at bounding box center [163, 21] width 29 height 9
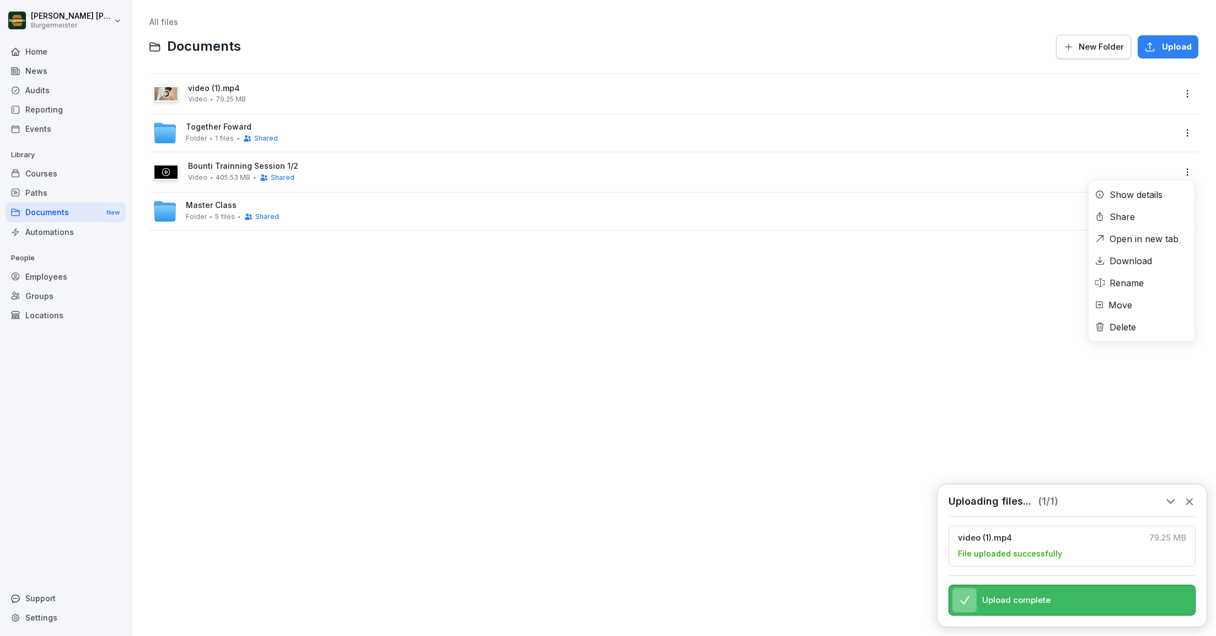
click at [1188, 165] on html "Juan Jose Leonardi Gonzalez Burgermeister Home News Audits Reporting Events Lib…" at bounding box center [608, 318] width 1216 height 636
click at [1127, 219] on div "Share" at bounding box center [1121, 216] width 25 height 13
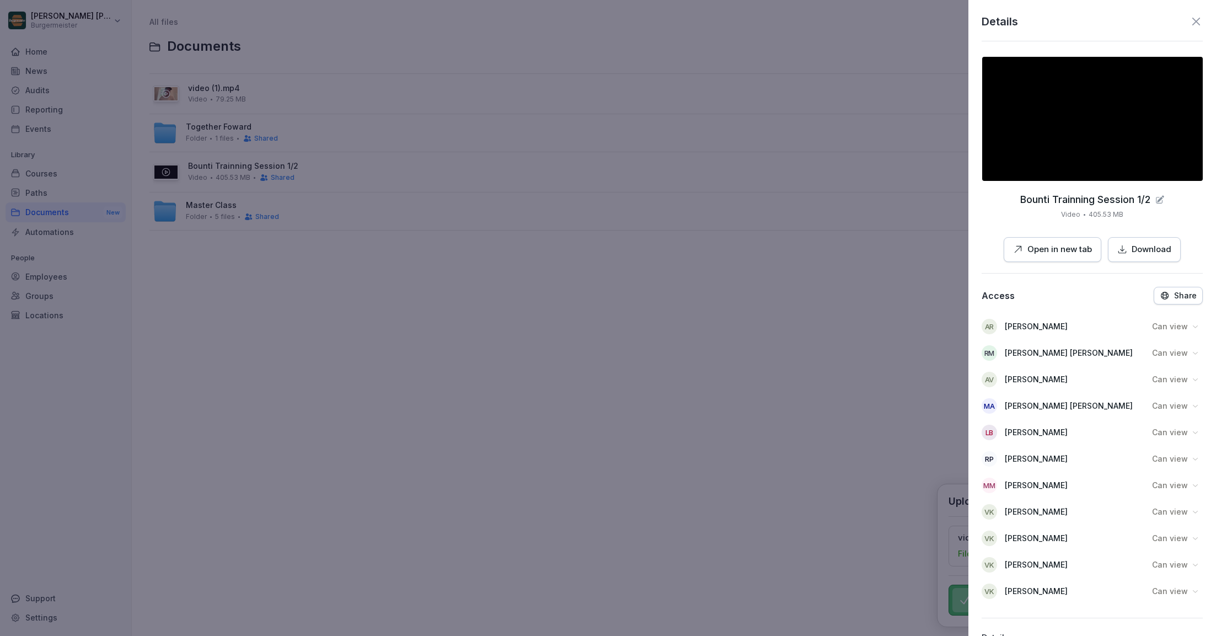
click at [1134, 202] on p "Bounti Trainning Session 1/2" at bounding box center [1085, 199] width 130 height 11
copy div "Bounti Trainning Session 1/2"
click at [1199, 14] on div "Details" at bounding box center [1092, 21] width 221 height 17
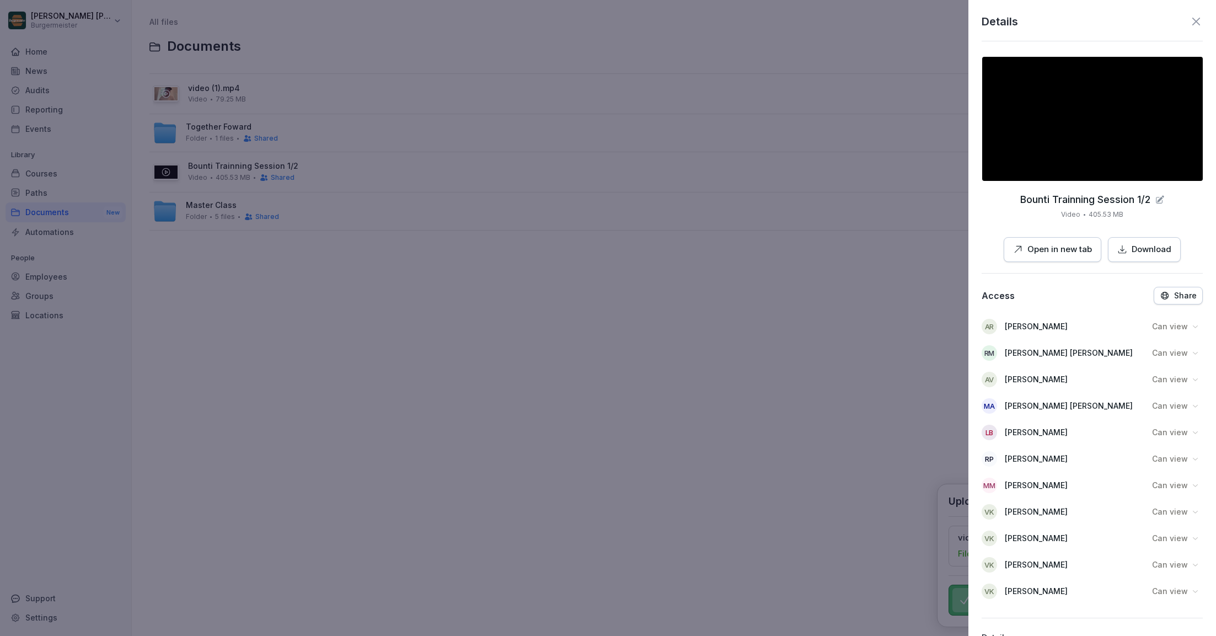
click at [1200, 22] on icon at bounding box center [1195, 21] width 13 height 13
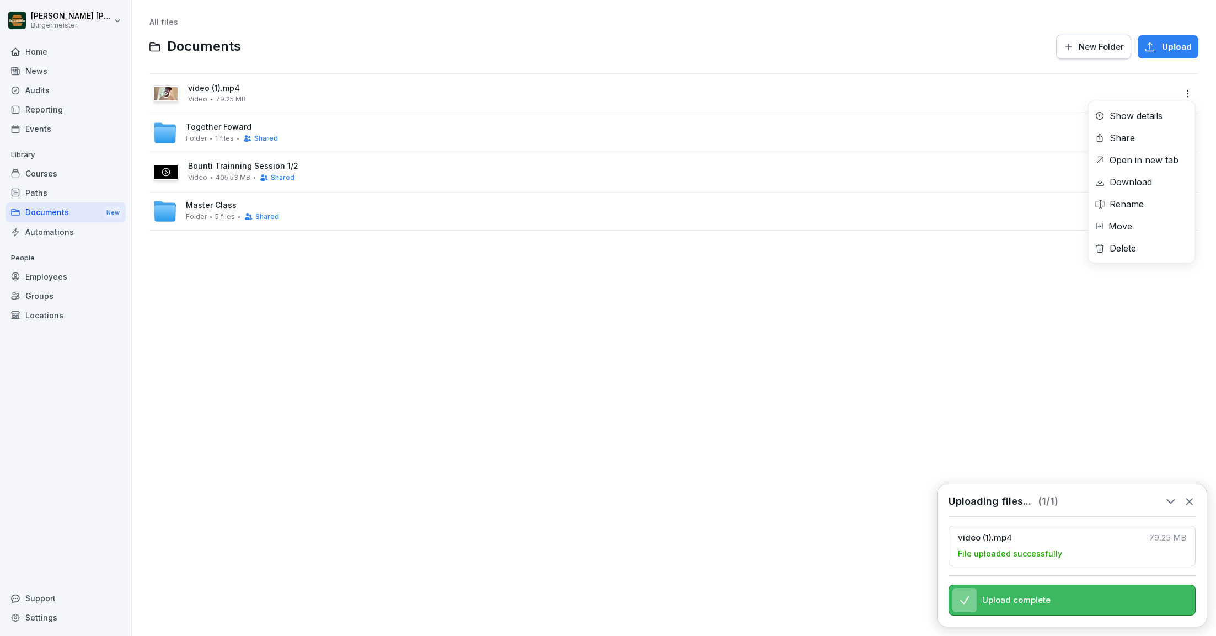
click at [1188, 91] on html "Juan Jose Leonardi Gonzalez Burgermeister Home News Audits Reporting Events Lib…" at bounding box center [608, 318] width 1216 height 636
click at [1129, 138] on div "Share" at bounding box center [1121, 137] width 25 height 13
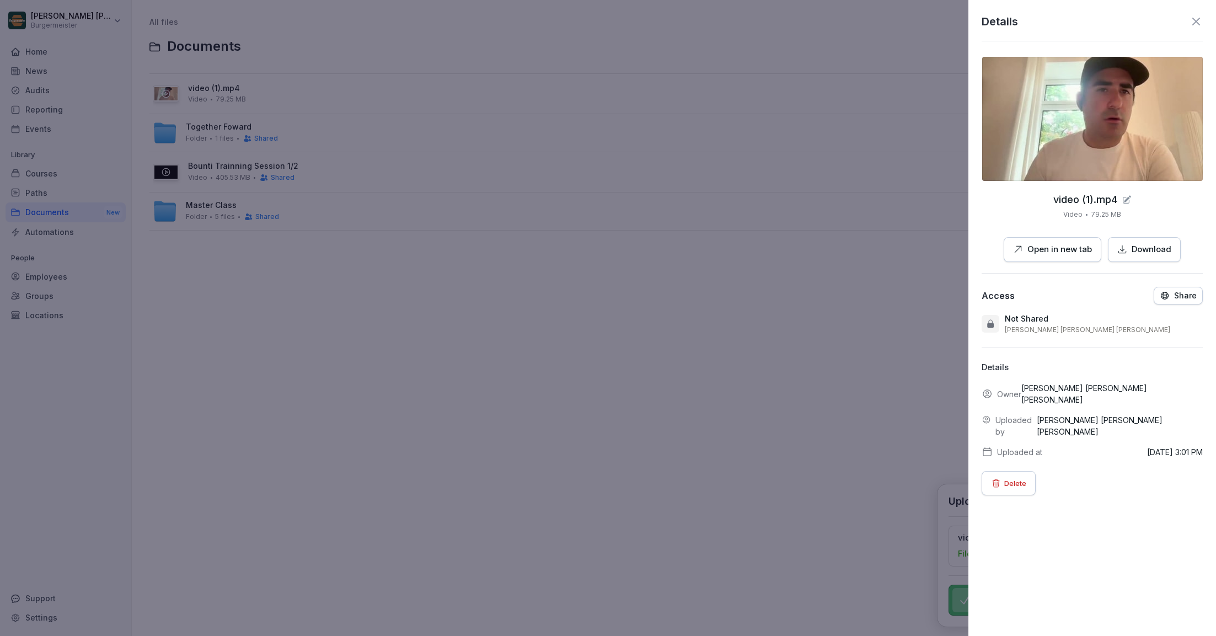
click at [1125, 199] on icon at bounding box center [1127, 199] width 7 height 7
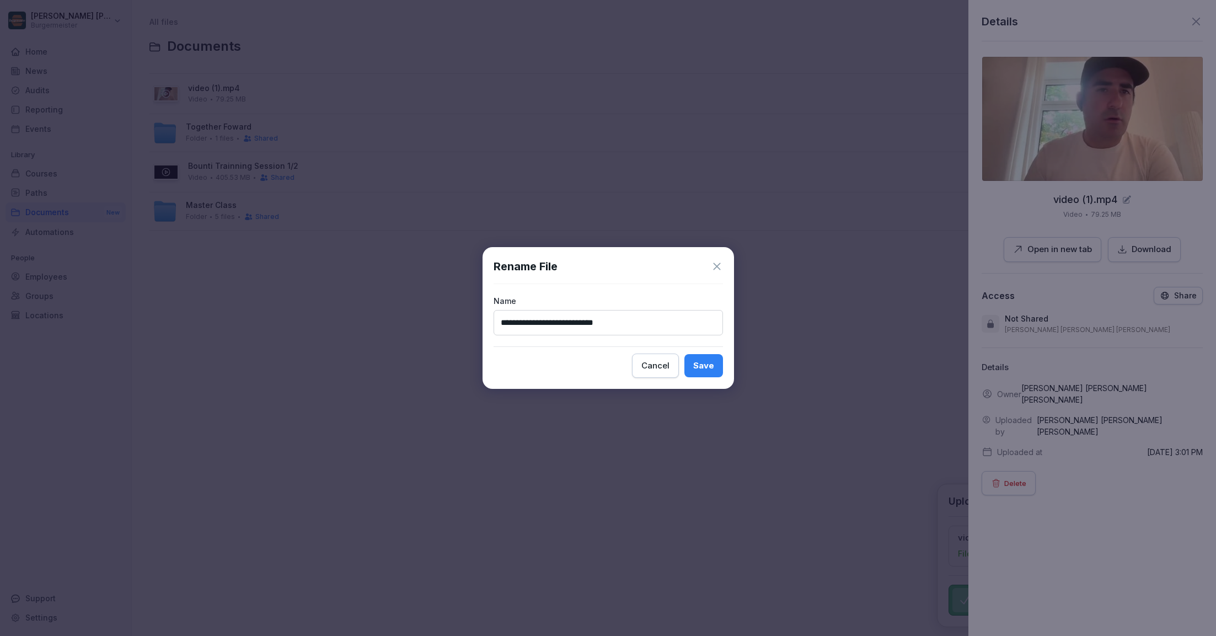
click at [604, 323] on input "**********" at bounding box center [608, 322] width 229 height 25
type input "**********"
click at [709, 369] on div "Save" at bounding box center [703, 366] width 21 height 12
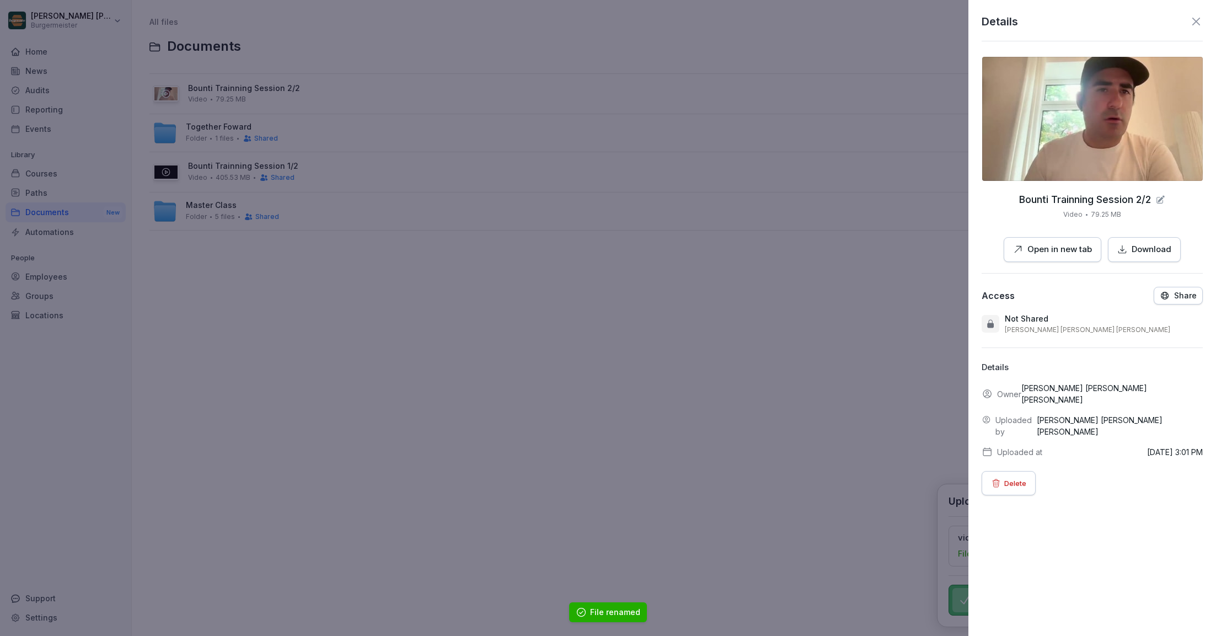
click at [1197, 20] on icon at bounding box center [1195, 21] width 13 height 13
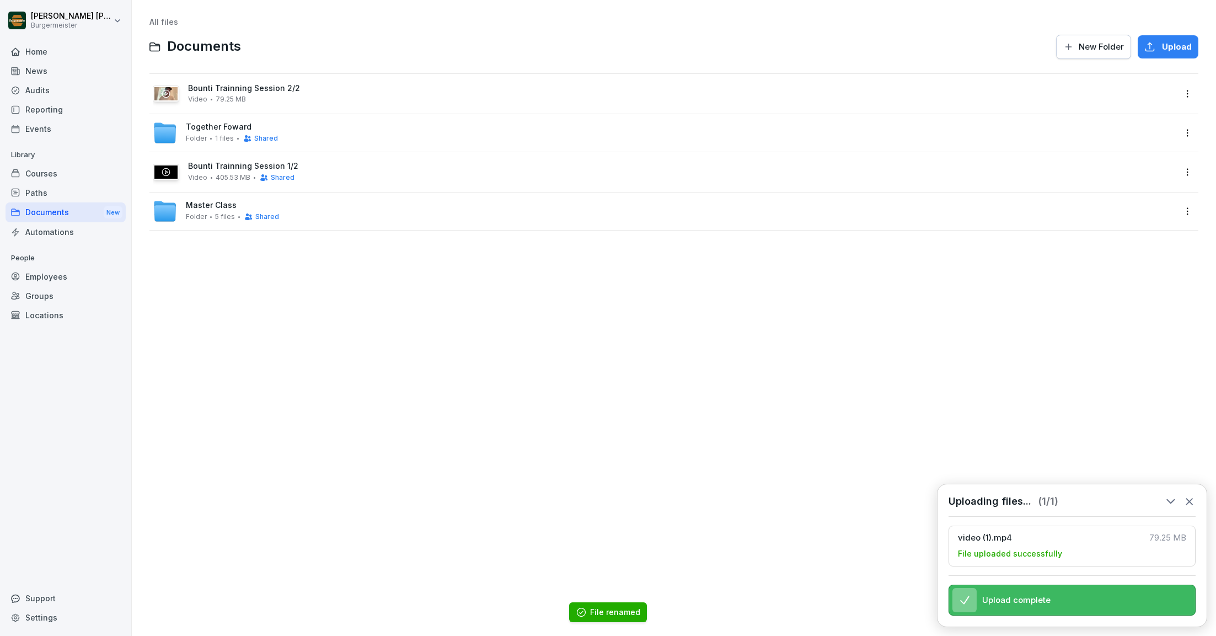
click at [211, 213] on div "Folder 5 files Shared" at bounding box center [232, 216] width 93 height 9
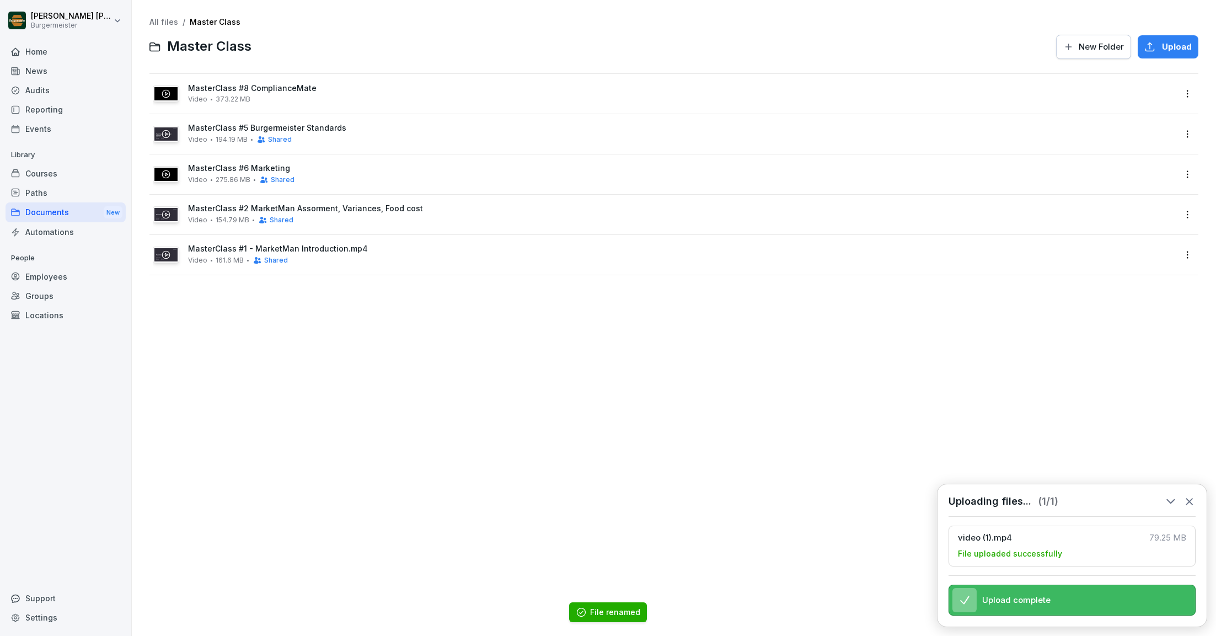
click at [160, 23] on link "All files" at bounding box center [163, 21] width 29 height 9
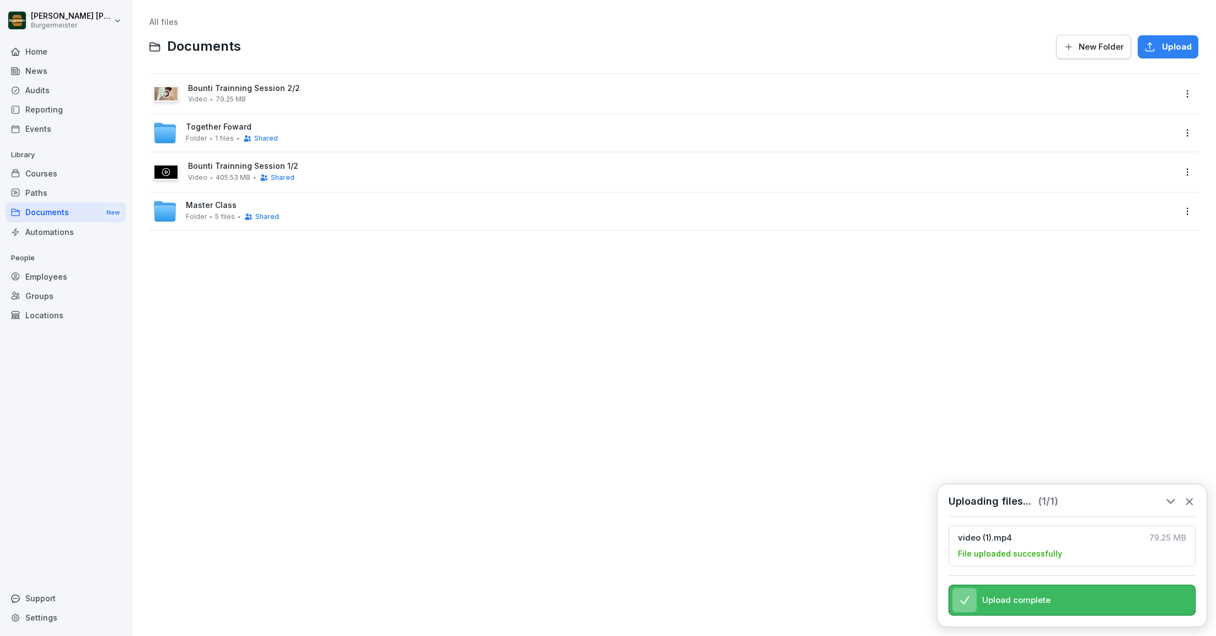
click at [1192, 501] on icon at bounding box center [1189, 501] width 12 height 12
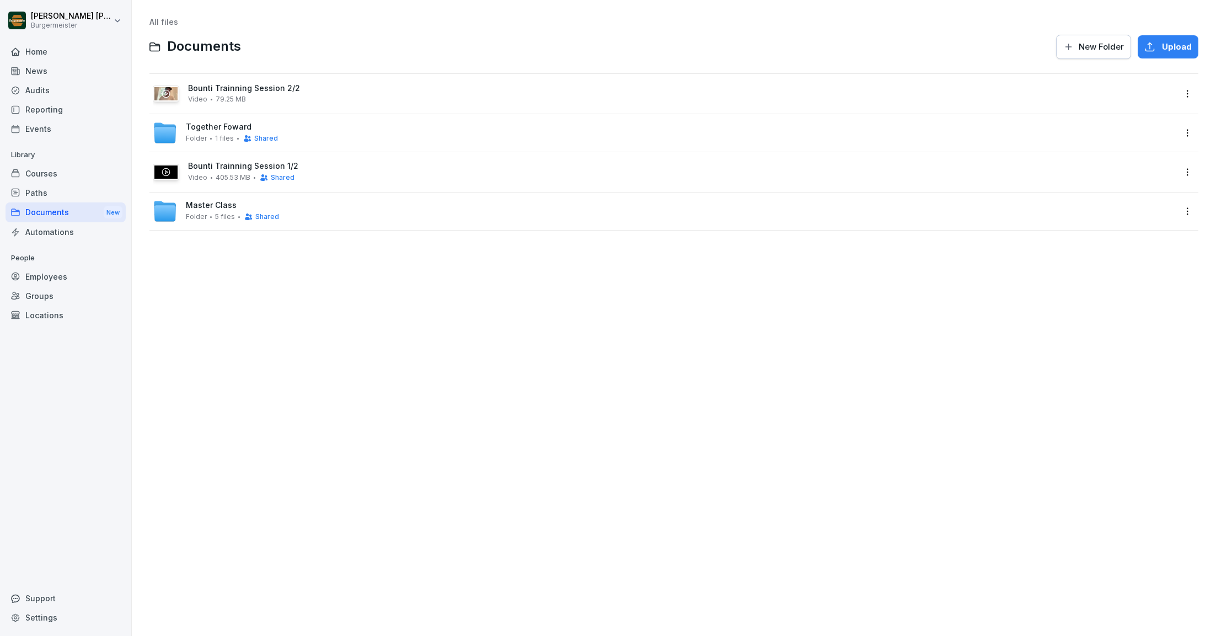
drag, startPoint x: 266, startPoint y: 90, endPoint x: 265, endPoint y: 211, distance: 120.8
click at [265, 211] on div "Bounti Trainning Session 2/2 Video 79.25 MB Together Foward Folder 1 files Shar…" at bounding box center [673, 151] width 1049 height 157
click at [224, 210] on div "Master Class Folder 5 files Shared" at bounding box center [232, 211] width 93 height 20
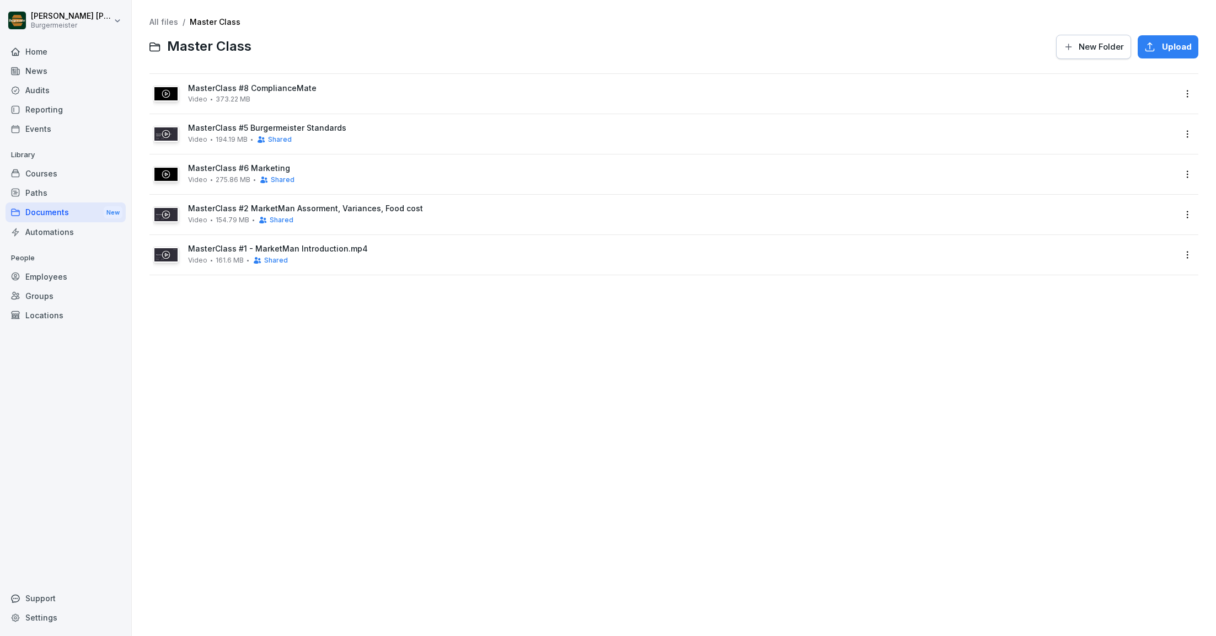
click at [1191, 91] on html "Juan Jose Leonardi Gonzalez Burgermeister Home News Audits Reporting Events Lib…" at bounding box center [608, 318] width 1216 height 636
click at [1120, 202] on div "Rename" at bounding box center [1126, 203] width 34 height 13
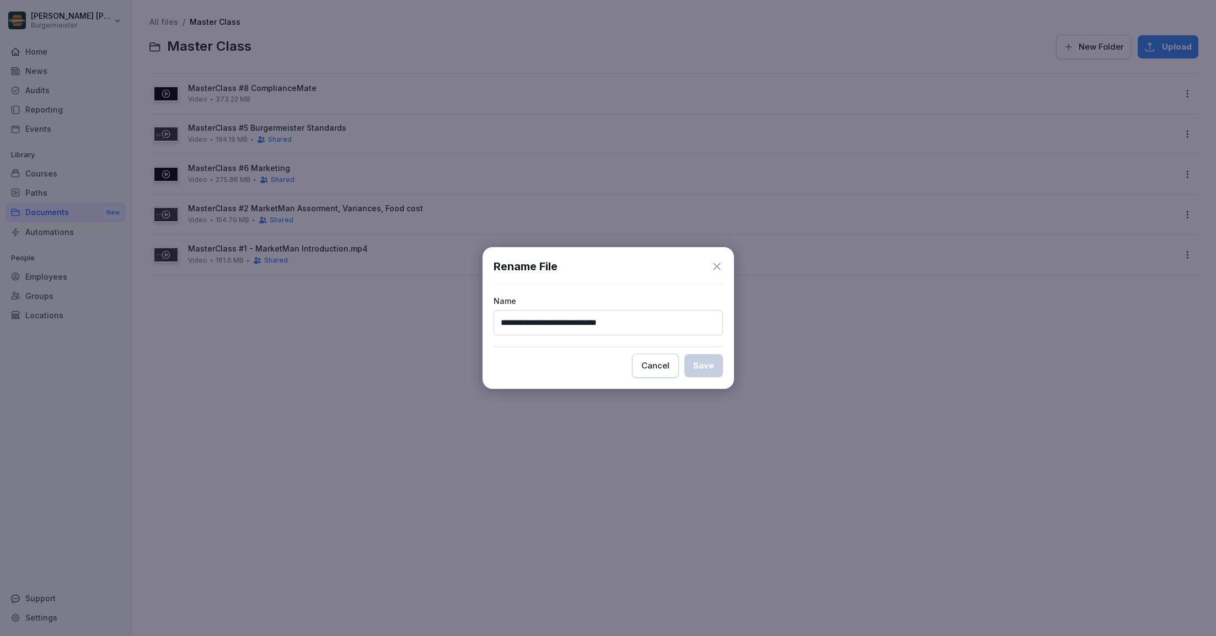
click at [652, 361] on div "Cancel" at bounding box center [655, 366] width 28 height 12
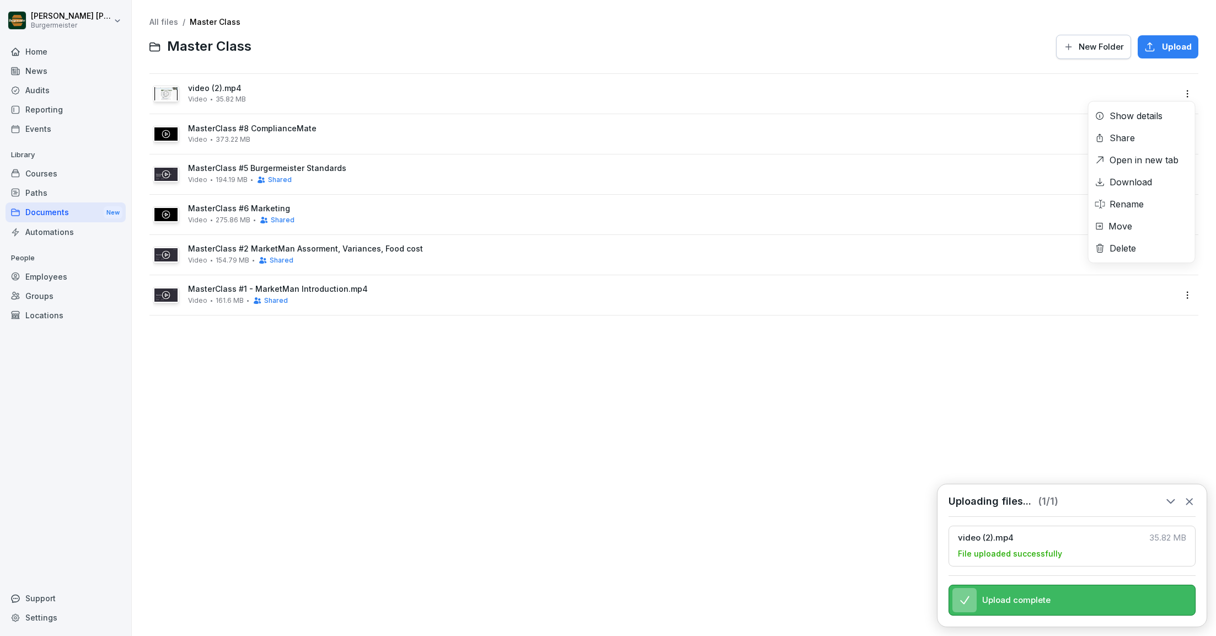
click at [1186, 95] on html "Juan Jose Leonardi Gonzalez Burgermeister Home News Audits Reporting Events Lib…" at bounding box center [608, 318] width 1216 height 636
click at [1128, 207] on div "Rename" at bounding box center [1126, 203] width 34 height 13
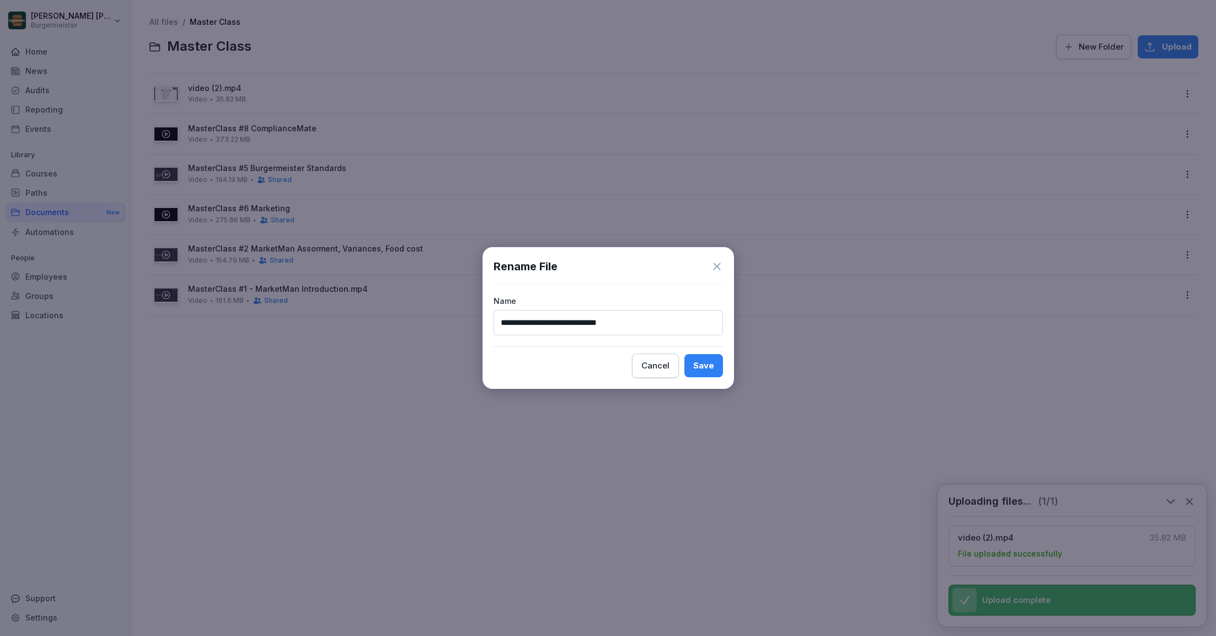
click at [591, 324] on input "**********" at bounding box center [608, 322] width 229 height 25
type input "**********"
click at [692, 368] on button "Save" at bounding box center [703, 365] width 39 height 23
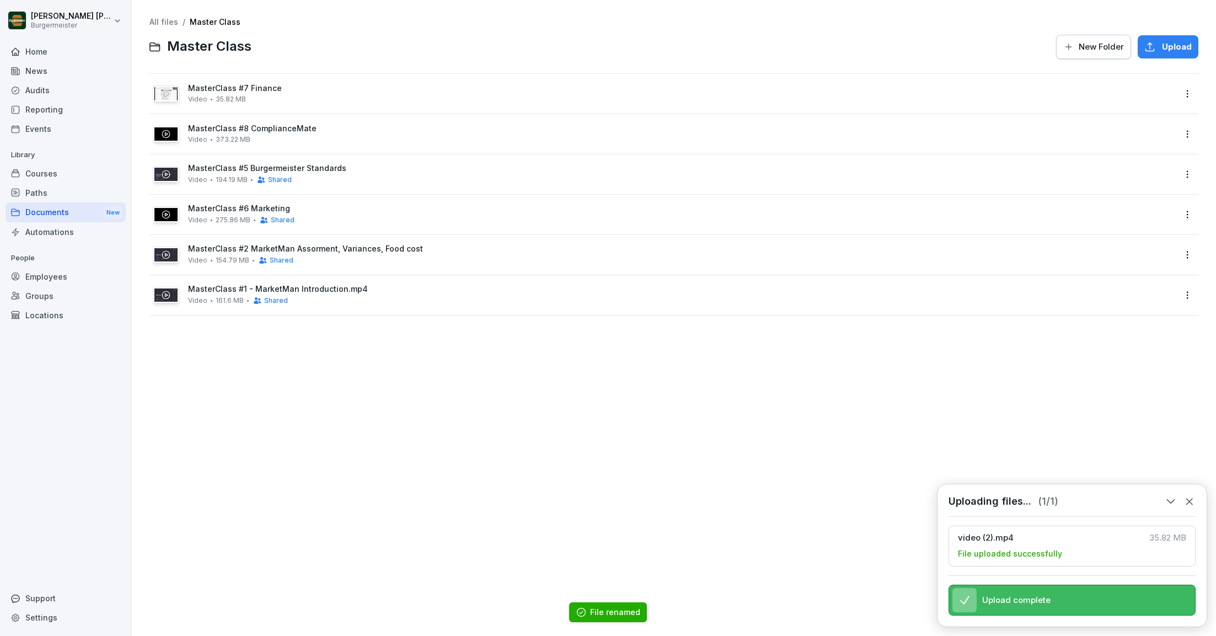
click at [169, 20] on link "All files" at bounding box center [163, 21] width 29 height 9
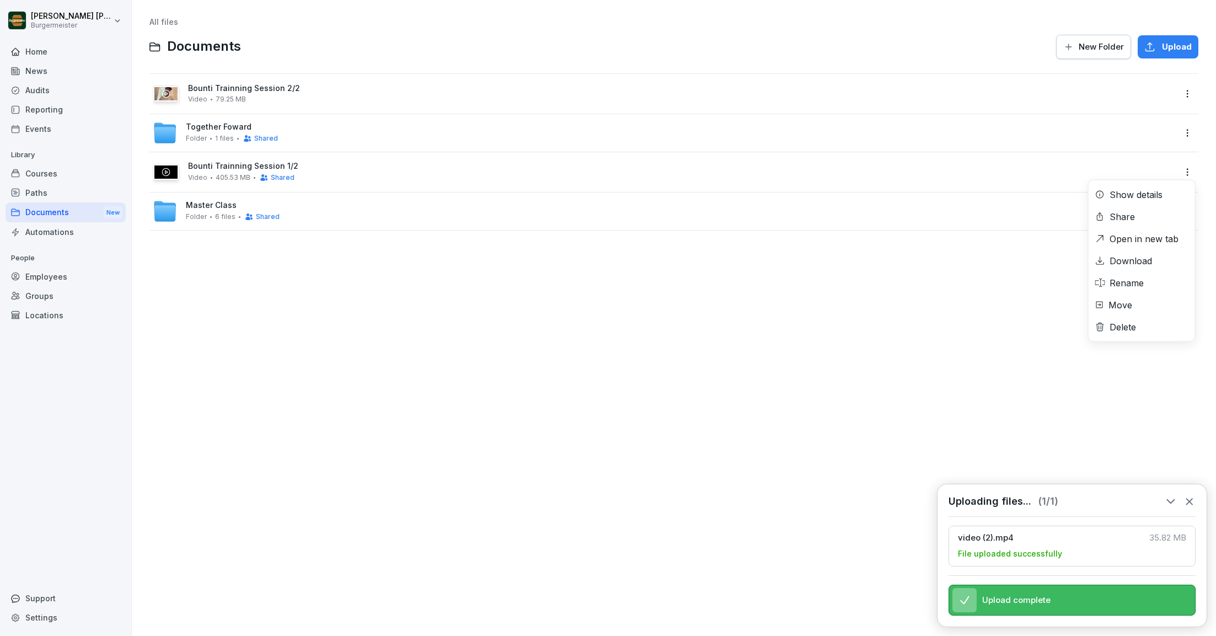
click at [1192, 170] on html "Juan Jose Leonardi Gonzalez Burgermeister Home News Audits Reporting Events Lib…" at bounding box center [608, 318] width 1216 height 636
click at [1193, 501] on html "Juan Jose Leonardi Gonzalez Burgermeister Home News Audits Reporting Events Lib…" at bounding box center [608, 318] width 1216 height 636
click at [1193, 501] on icon at bounding box center [1189, 501] width 12 height 12
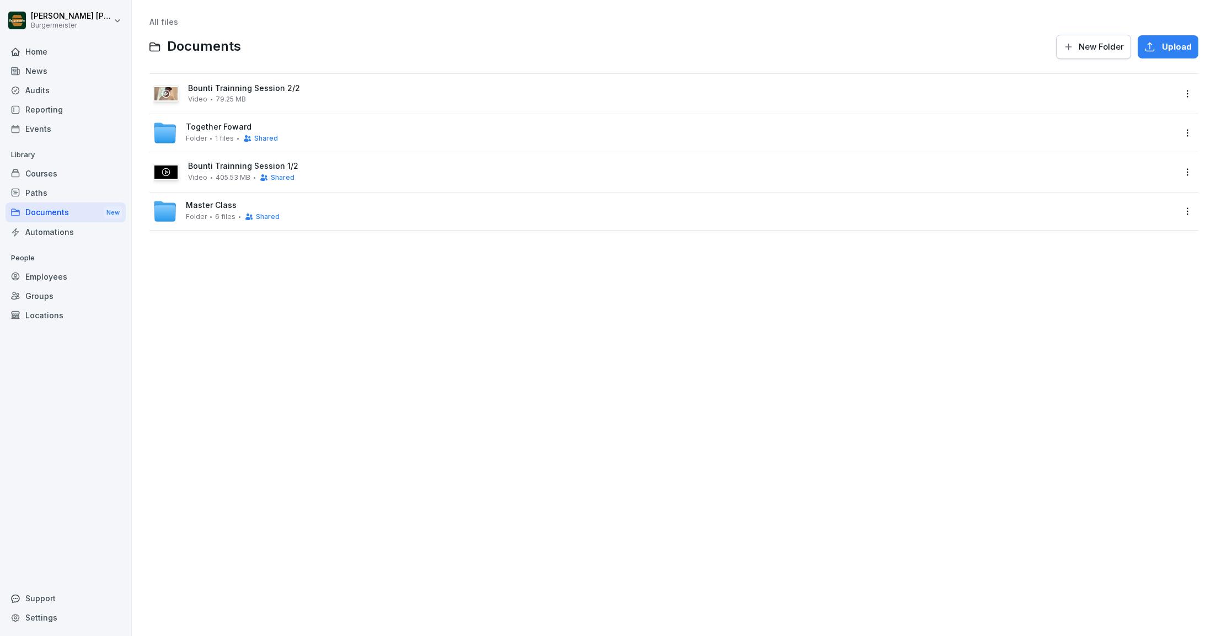
click at [1187, 178] on html "Juan Jose Leonardi Gonzalez Burgermeister Home News Audits Reporting Events Lib…" at bounding box center [608, 318] width 1216 height 636
click at [866, 340] on html "Juan Jose Leonardi Gonzalez Burgermeister Home News Audits Reporting Events Lib…" at bounding box center [608, 318] width 1216 height 636
click at [168, 19] on link "All files" at bounding box center [163, 21] width 29 height 9
click at [41, 49] on div "Home" at bounding box center [66, 51] width 120 height 19
